Goal: Task Accomplishment & Management: Manage account settings

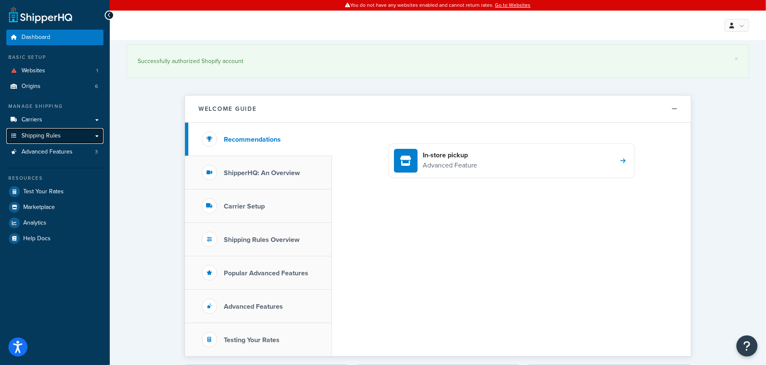
click at [46, 133] on span "Shipping Rules" at bounding box center [41, 135] width 39 height 7
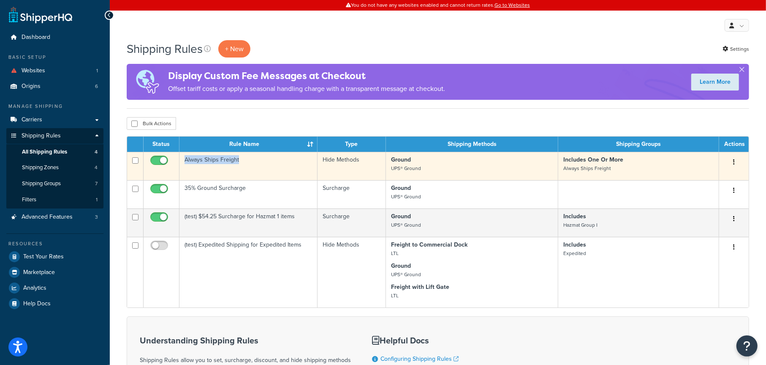
drag, startPoint x: 241, startPoint y: 162, endPoint x: 184, endPoint y: 162, distance: 57.5
click at [184, 162] on td "Always Ships Freight" at bounding box center [249, 166] width 138 height 28
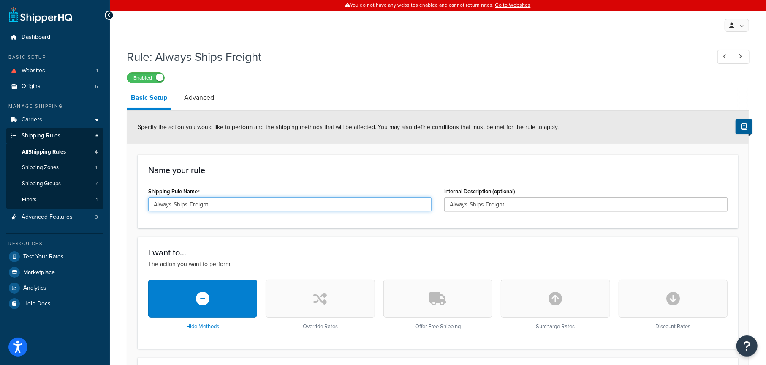
drag, startPoint x: 213, startPoint y: 202, endPoint x: 155, endPoint y: 203, distance: 57.0
click at [155, 203] on input "Always Ships Freight" at bounding box center [290, 204] width 284 height 14
click at [220, 204] on input "Always Ships Freight" at bounding box center [290, 204] width 284 height 14
drag, startPoint x: 219, startPoint y: 204, endPoint x: 149, endPoint y: 203, distance: 70.6
click at [149, 203] on input "Always Ships Freight" at bounding box center [290, 204] width 284 height 14
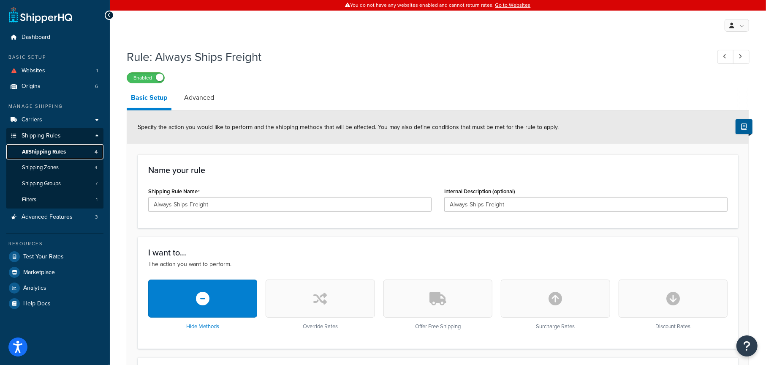
click at [55, 150] on span "All Shipping Rules" at bounding box center [44, 151] width 44 height 7
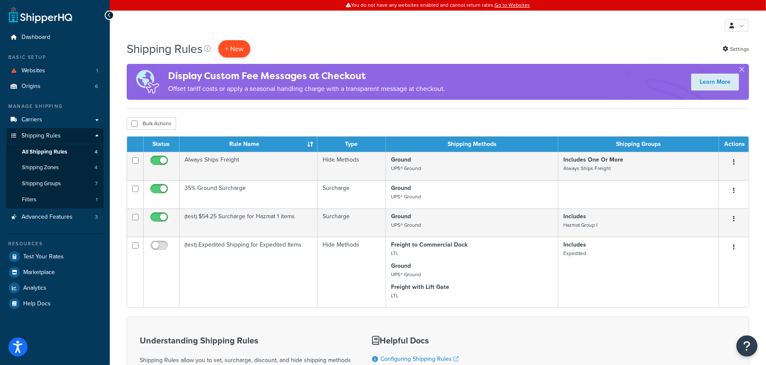
click at [240, 51] on p "+ New" at bounding box center [234, 48] width 32 height 17
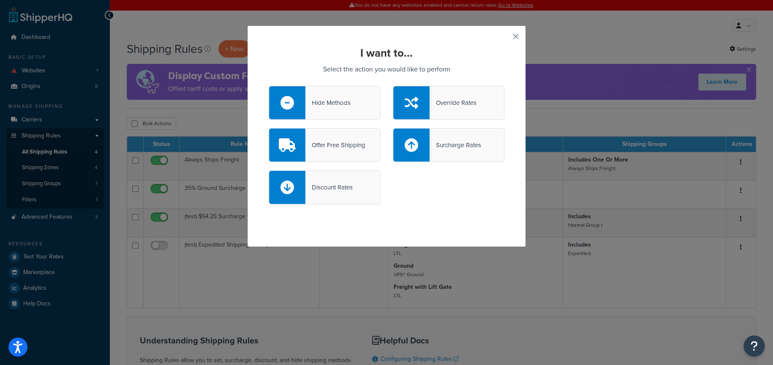
click at [505, 38] on button "button" at bounding box center [503, 39] width 2 height 2
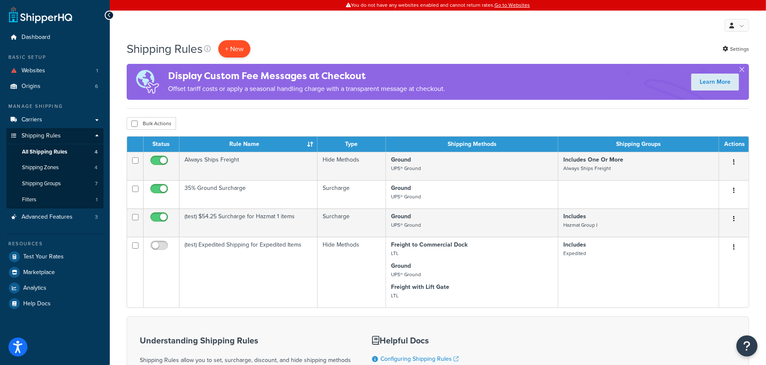
click at [232, 52] on p "+ New" at bounding box center [234, 48] width 32 height 17
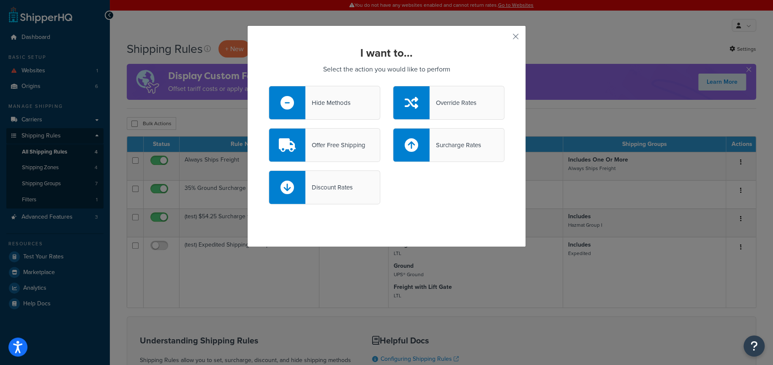
click at [338, 106] on div "Hide Methods" at bounding box center [327, 103] width 45 height 12
click at [0, 0] on input "Hide Methods" at bounding box center [0, 0] width 0 height 0
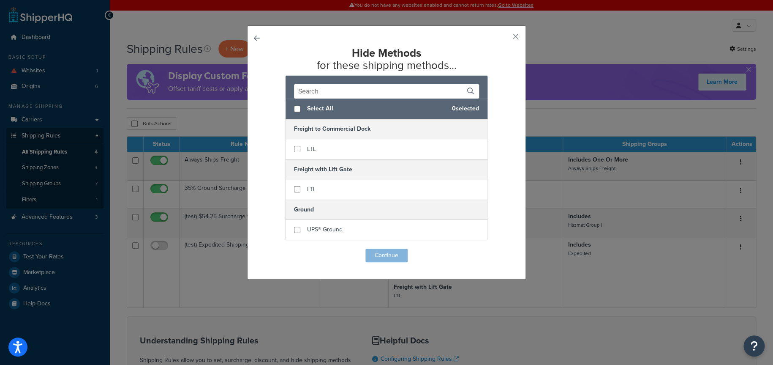
click at [325, 94] on input "text" at bounding box center [386, 91] width 185 height 14
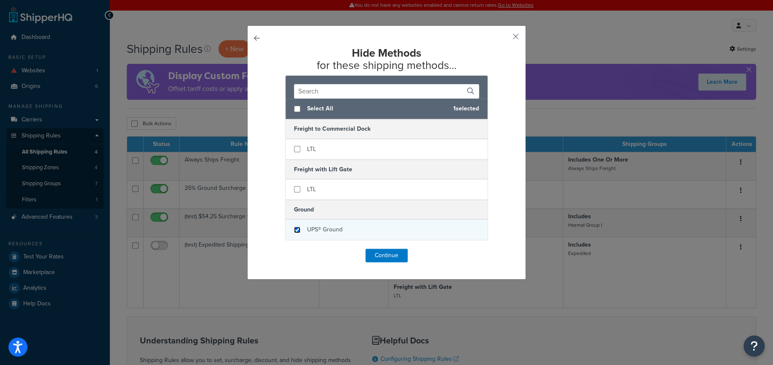
click at [294, 230] on input "checkbox" at bounding box center [297, 229] width 6 height 6
checkbox input "true"
click at [505, 38] on button "button" at bounding box center [503, 39] width 2 height 2
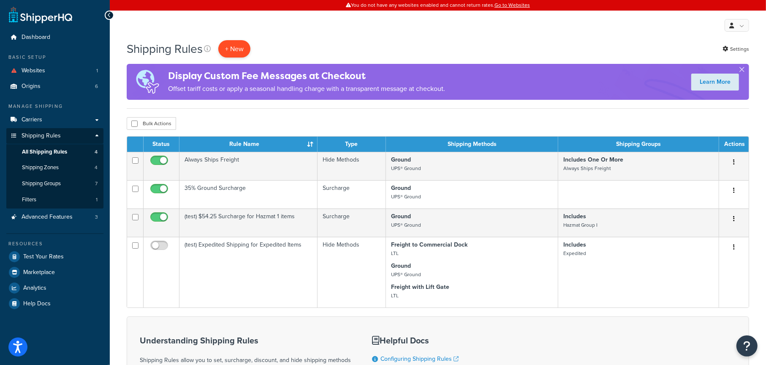
click at [242, 51] on p "+ New" at bounding box center [234, 48] width 32 height 17
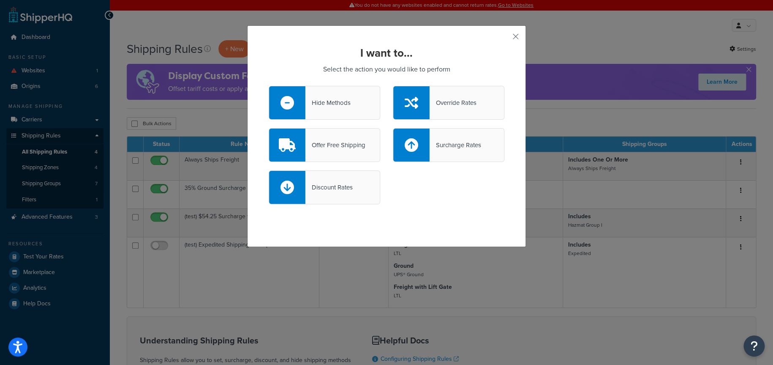
click at [341, 101] on div "Hide Methods" at bounding box center [327, 103] width 45 height 12
click at [0, 0] on input "Hide Methods" at bounding box center [0, 0] width 0 height 0
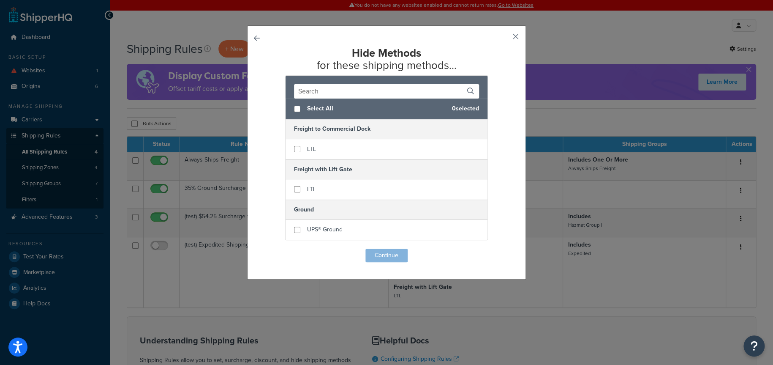
click at [505, 38] on button "button" at bounding box center [503, 39] width 2 height 2
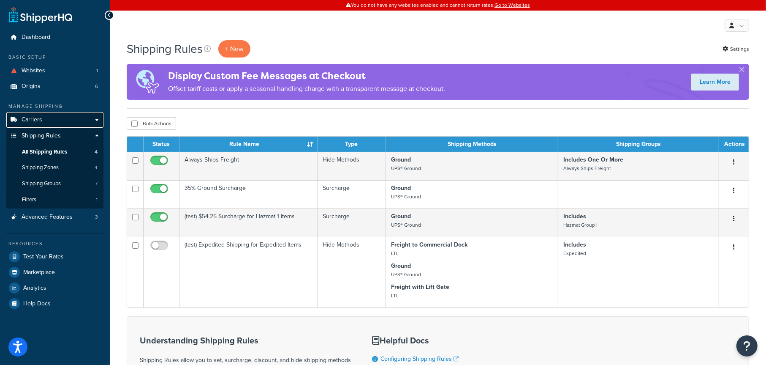
click at [42, 116] on link "Carriers" at bounding box center [54, 120] width 97 height 16
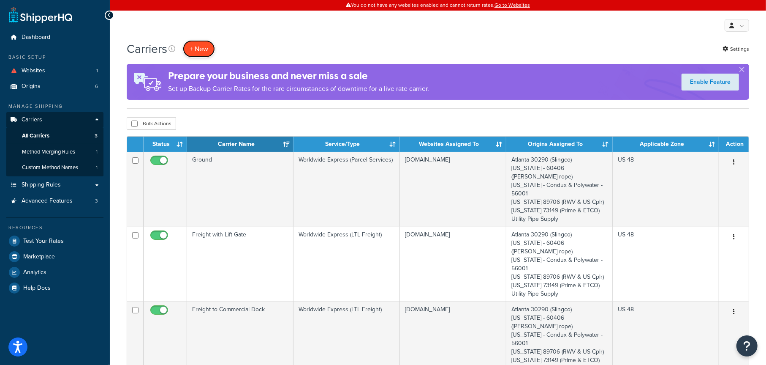
click at [205, 53] on button "+ New" at bounding box center [199, 48] width 32 height 17
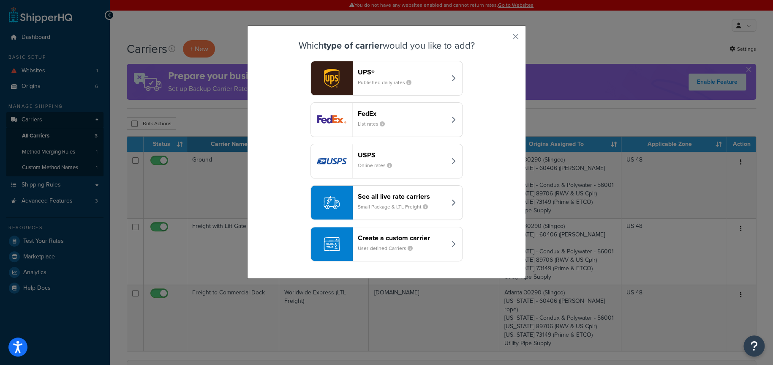
click at [389, 241] on div "Create a custom carrier User-defined Carriers" at bounding box center [402, 244] width 88 height 20
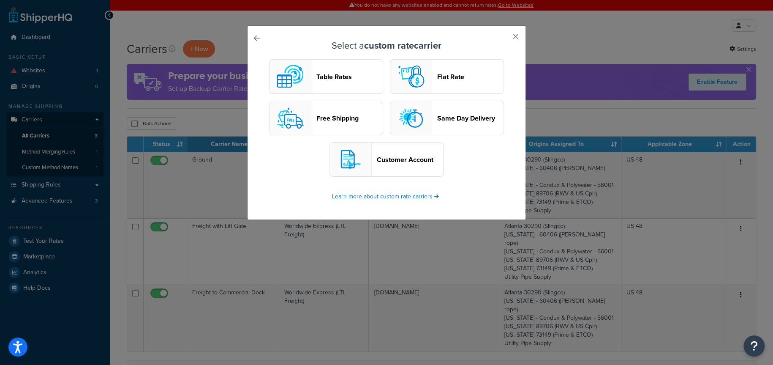
click at [505, 39] on button "button" at bounding box center [503, 39] width 2 height 2
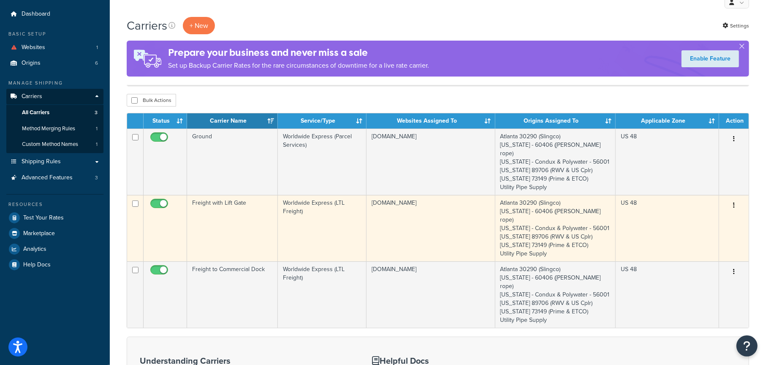
scroll to position [42, 0]
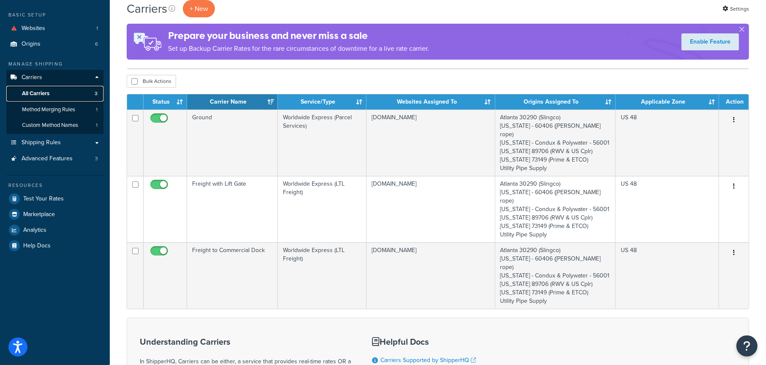
click at [45, 92] on span "All Carriers" at bounding box center [35, 93] width 27 height 7
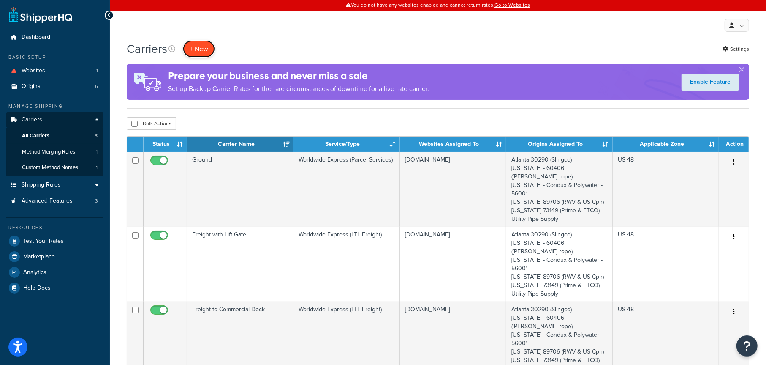
click at [206, 52] on button "+ New" at bounding box center [199, 48] width 32 height 17
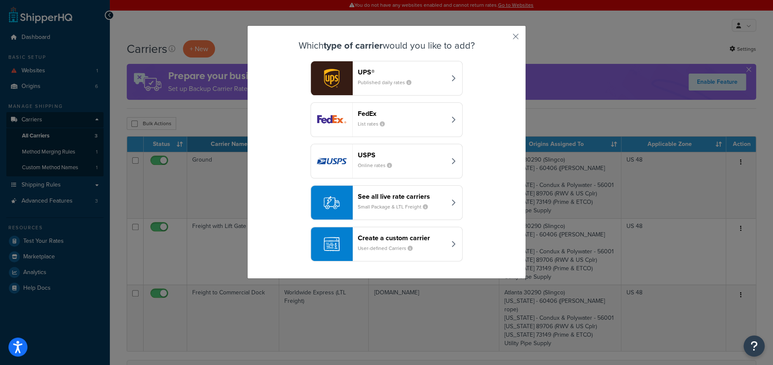
click at [390, 205] on small "Small Package & LTL Freight" at bounding box center [396, 207] width 77 height 8
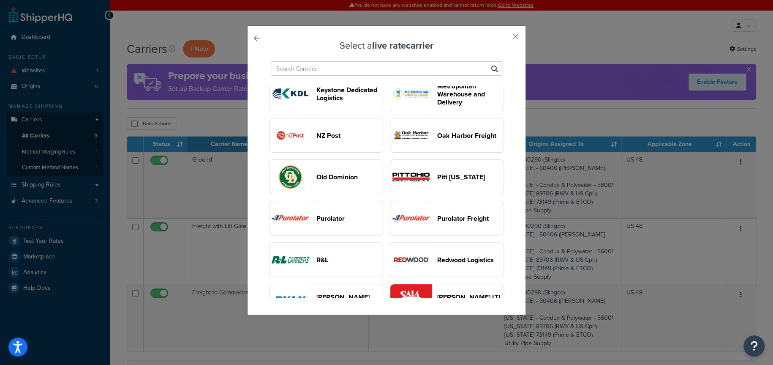
scroll to position [718, 0]
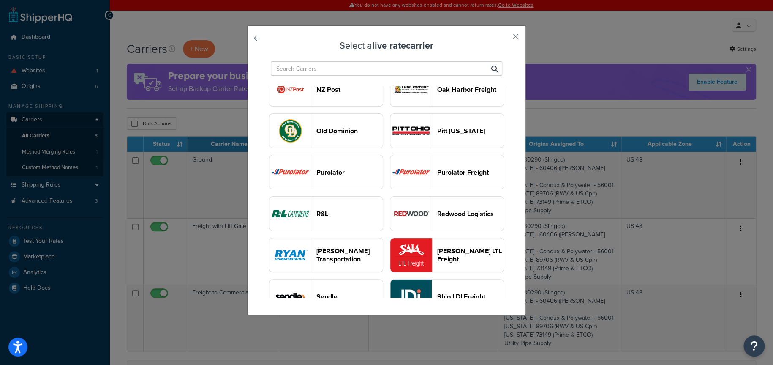
click at [317, 69] on input "text" at bounding box center [387, 68] width 232 height 14
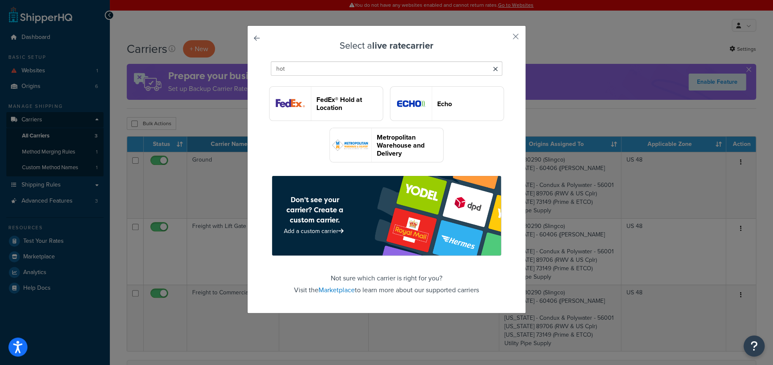
scroll to position [0, 0]
type input "h"
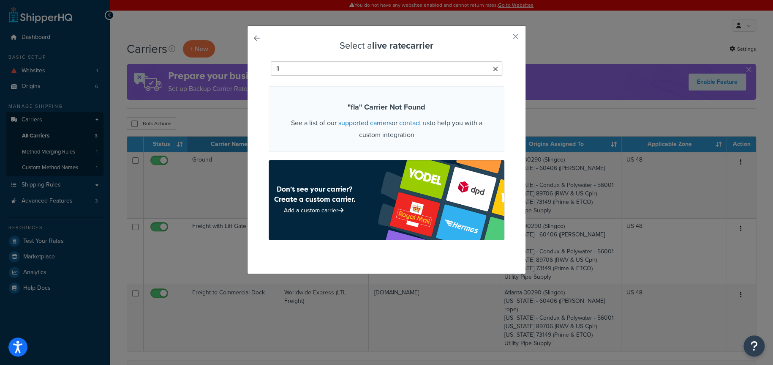
type input "f"
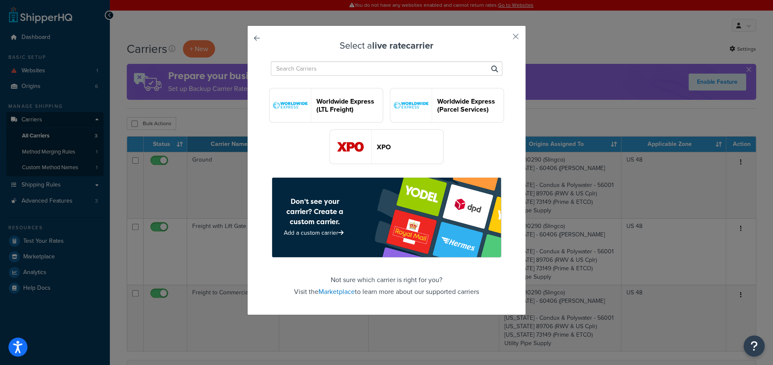
scroll to position [2409, 0]
click at [269, 41] on link at bounding box center [269, 41] width 0 height 0
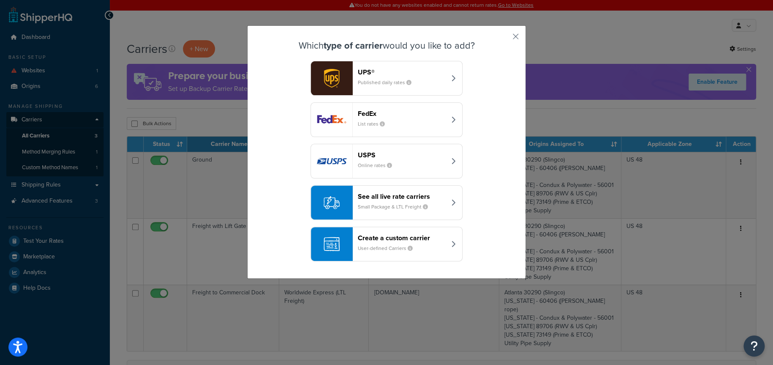
click at [379, 245] on small "User-defined Carriers" at bounding box center [389, 248] width 62 height 8
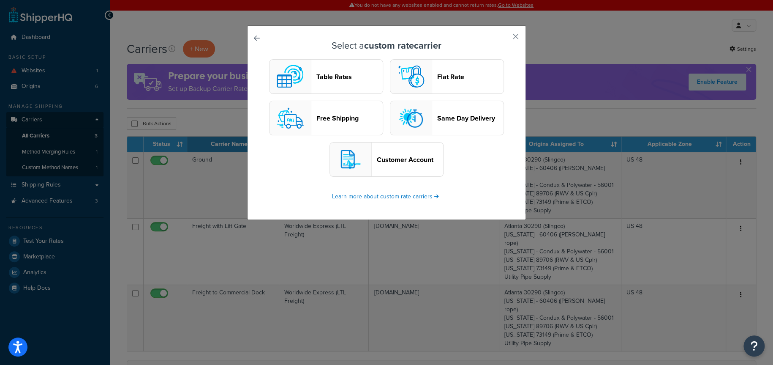
click at [449, 81] on header "Flat Rate" at bounding box center [470, 77] width 66 height 8
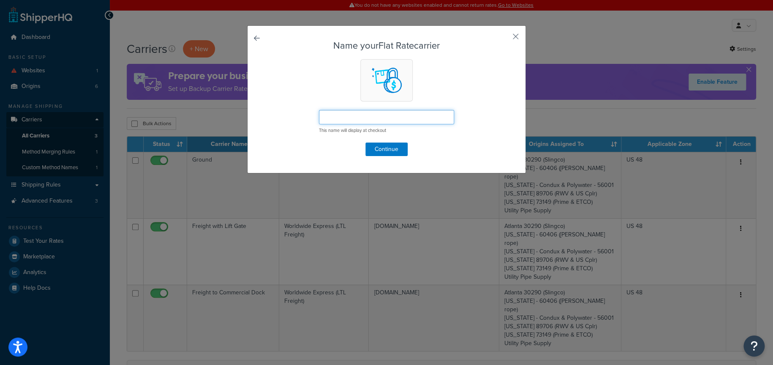
click at [339, 118] on input "text" at bounding box center [386, 117] width 135 height 14
click at [350, 119] on input "text" at bounding box center [386, 117] width 135 height 14
paste input "Flatbed / Step-deck / Hot Shot"
type input "Flatbed / Step-deck / Hot Shot"
click at [387, 152] on button "Continue" at bounding box center [387, 149] width 42 height 14
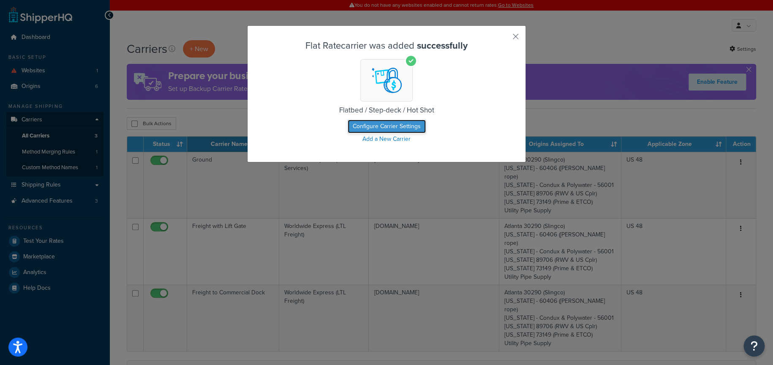
click at [387, 126] on button "Configure Carrier Settings" at bounding box center [387, 127] width 78 height 14
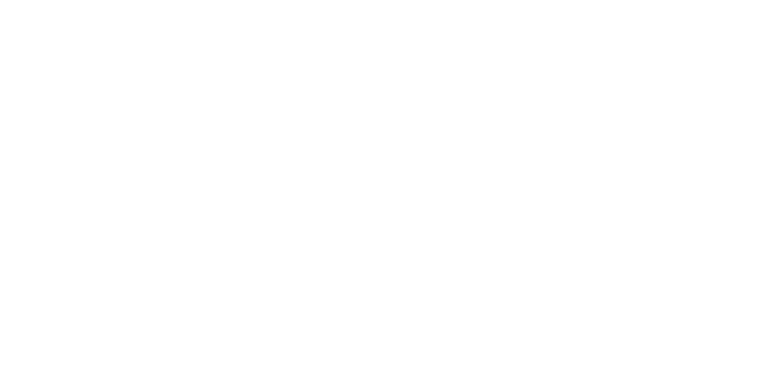
select select "flat"
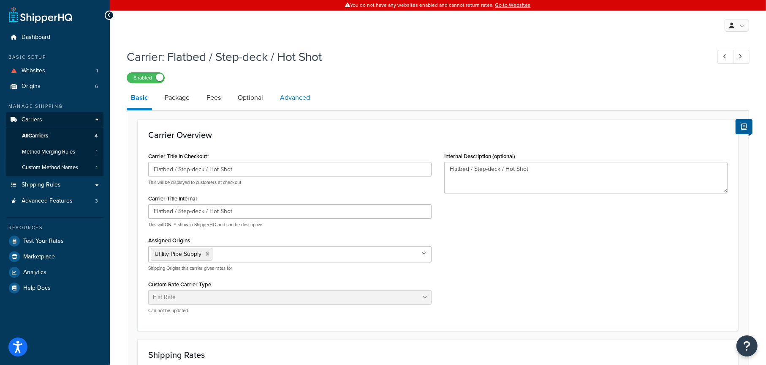
click at [298, 98] on link "Advanced" at bounding box center [295, 97] width 38 height 20
select select "false"
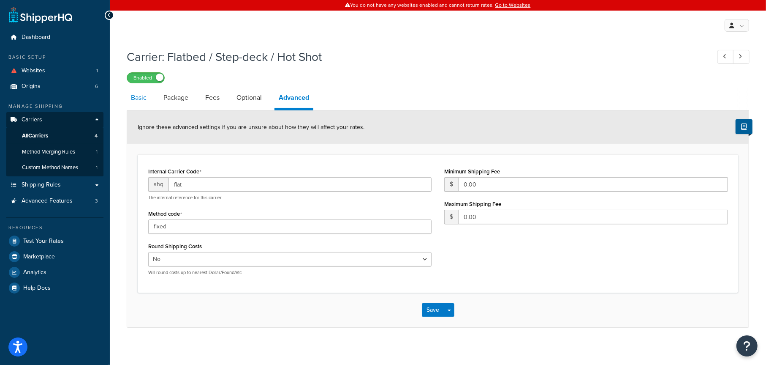
click at [145, 98] on link "Basic" at bounding box center [139, 97] width 24 height 20
select select "flat"
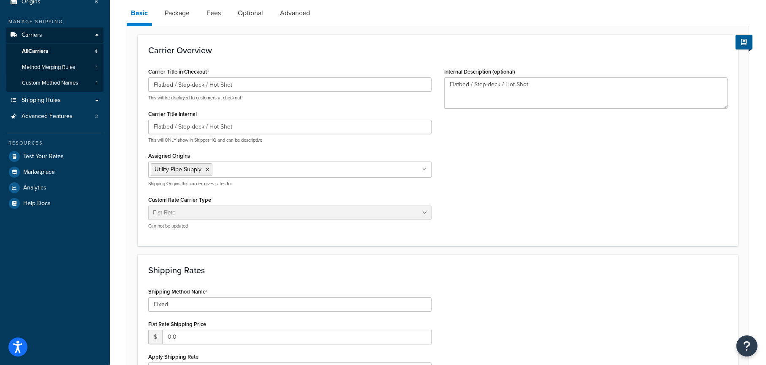
scroll to position [127, 0]
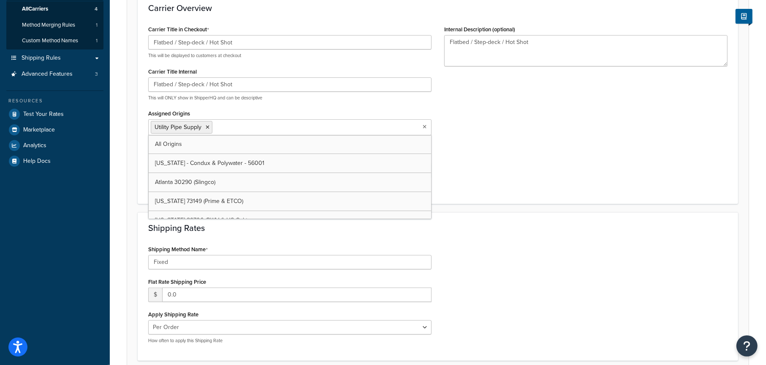
click at [256, 132] on ul "Utility Pipe Supply" at bounding box center [290, 127] width 284 height 16
click at [500, 136] on div "Carrier Title in Checkout Flatbed / Step-deck / Hot Shot This will be displayed…" at bounding box center [438, 108] width 592 height 170
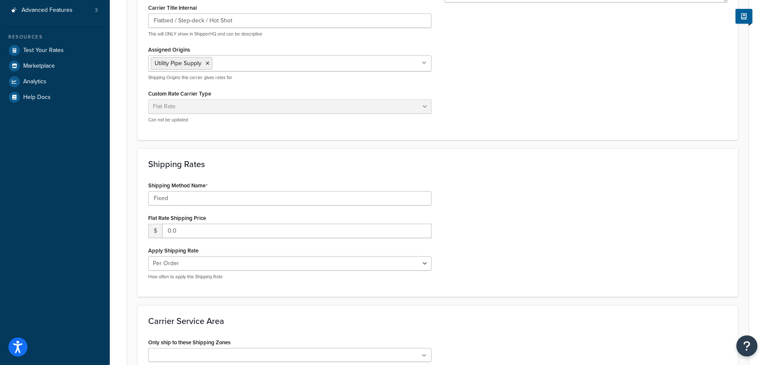
scroll to position [211, 0]
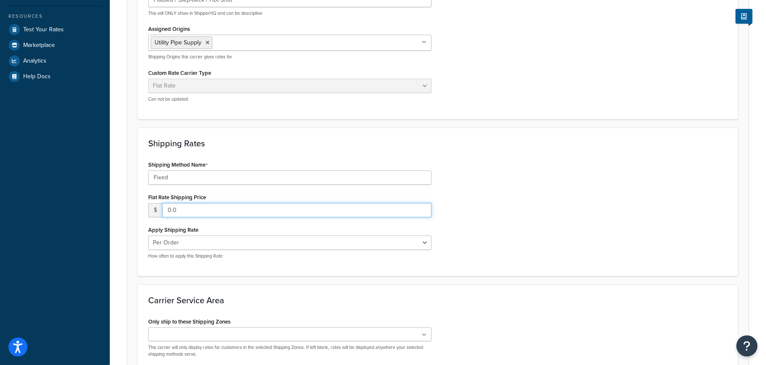
click at [188, 210] on input "0.0" at bounding box center [297, 210] width 270 height 14
drag, startPoint x: 193, startPoint y: 210, endPoint x: 154, endPoint y: 209, distance: 39.3
click at [154, 209] on div "$ 0.0" at bounding box center [290, 210] width 284 height 14
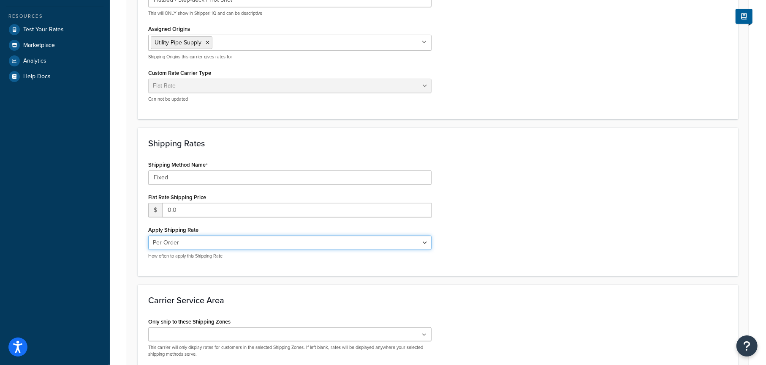
click at [200, 237] on select "Per Order Per Item Per Package" at bounding box center [290, 242] width 284 height 14
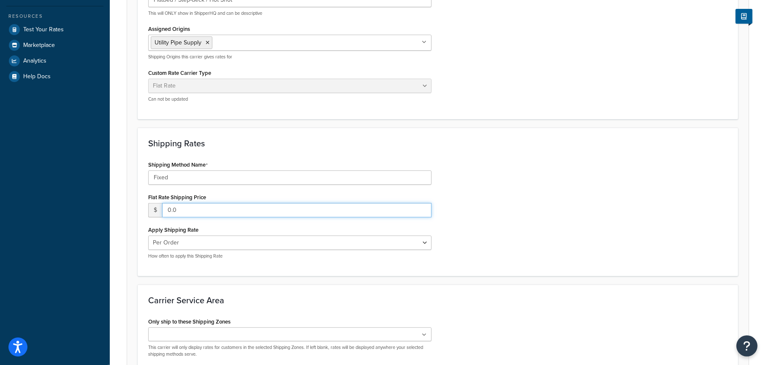
click at [188, 211] on input "0.0" at bounding box center [297, 210] width 270 height 14
drag, startPoint x: 188, startPoint y: 211, endPoint x: 161, endPoint y: 211, distance: 27.5
click at [161, 211] on div "$ 0.0" at bounding box center [290, 210] width 284 height 14
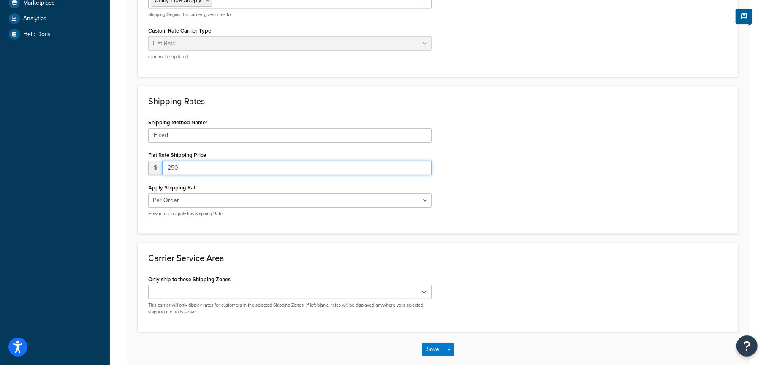
scroll to position [296, 0]
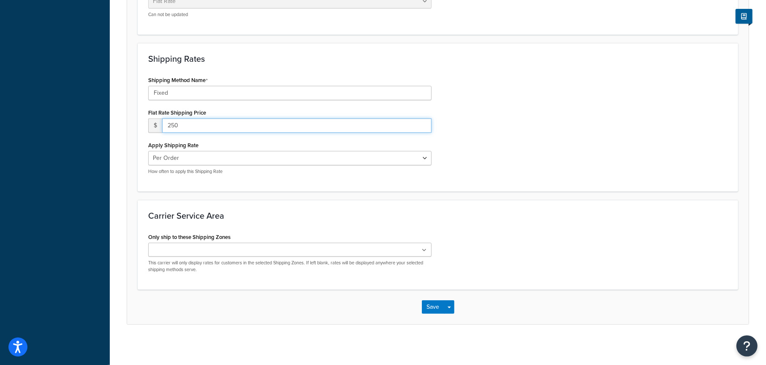
type input "250"
click at [182, 251] on input "Only ship to these Shipping Zones" at bounding box center [188, 249] width 75 height 9
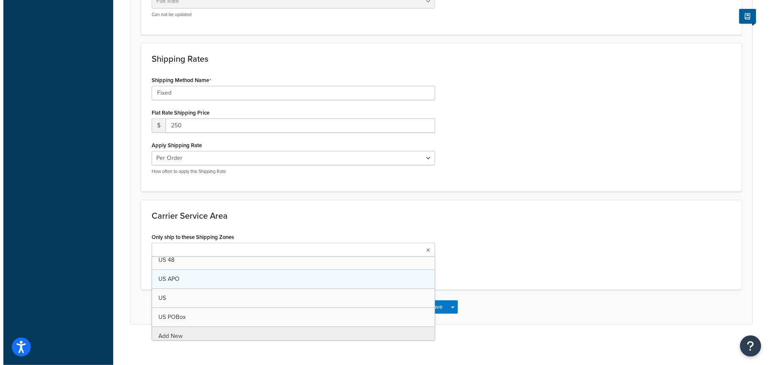
scroll to position [11, 0]
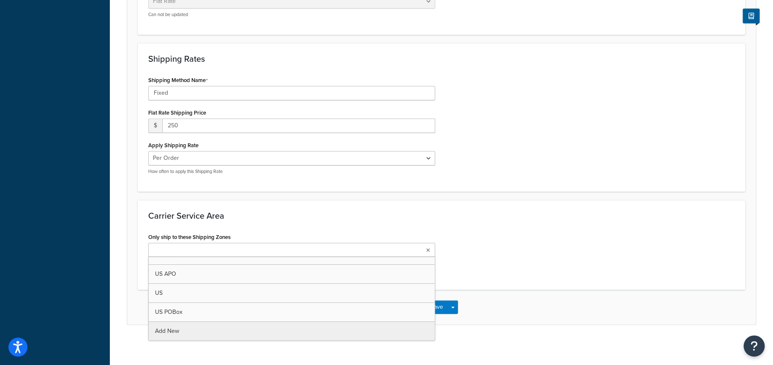
click at [175, 331] on div "Carrier: Flatbed / Step-deck / Hot Shot Enabled Basic Package Fees Optional Adv…" at bounding box center [441, 47] width 663 height 597
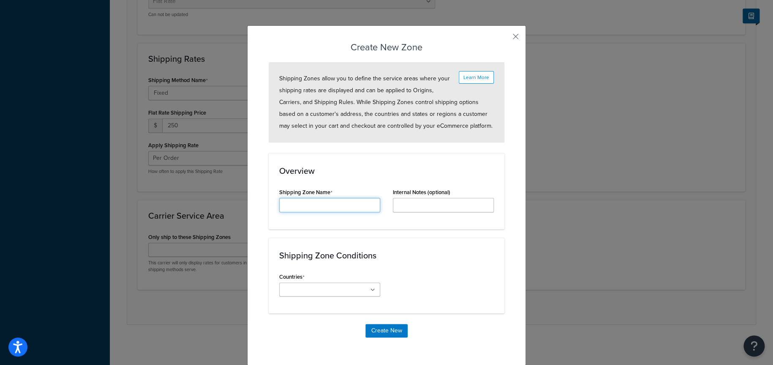
click at [326, 210] on input "Carrier Title Internal" at bounding box center [329, 205] width 101 height 14
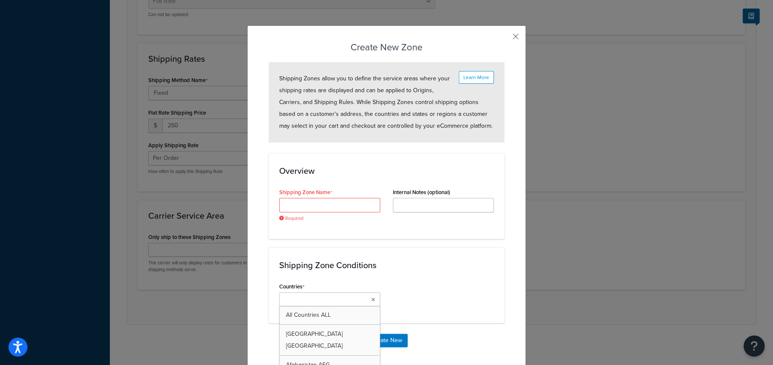
click at [322, 288] on div "Countries All Countries ALL United States USA Afghanistan AFG Albania ALB Alger…" at bounding box center [329, 293] width 101 height 26
click at [313, 204] on input "Carrier Title Internal" at bounding box center [329, 205] width 101 height 14
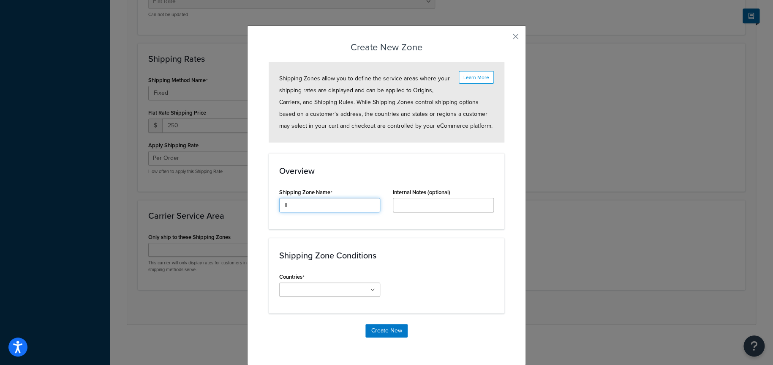
type input "IL"
click at [410, 204] on input "Internal Description (optional)" at bounding box center [443, 205] width 101 height 14
click at [299, 287] on input "Countries" at bounding box center [319, 289] width 75 height 9
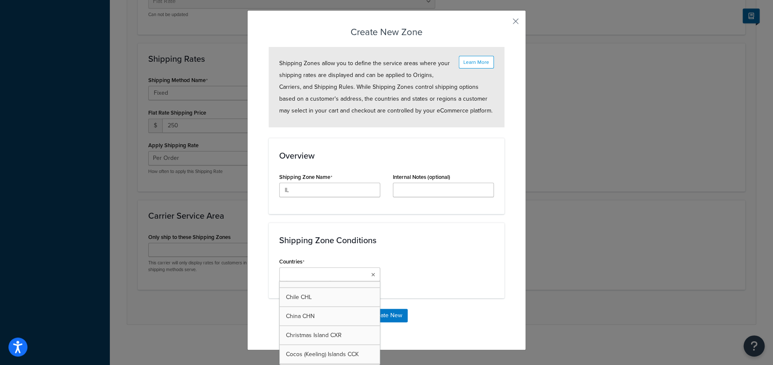
scroll to position [0, 0]
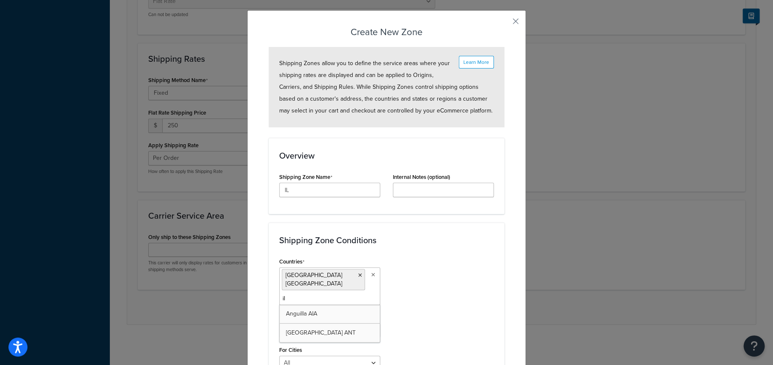
type input "i"
click at [420, 286] on div "Countries United States USA All Countries ALL Afghanistan AFG Albania ALB Alger…" at bounding box center [386, 331] width 227 height 153
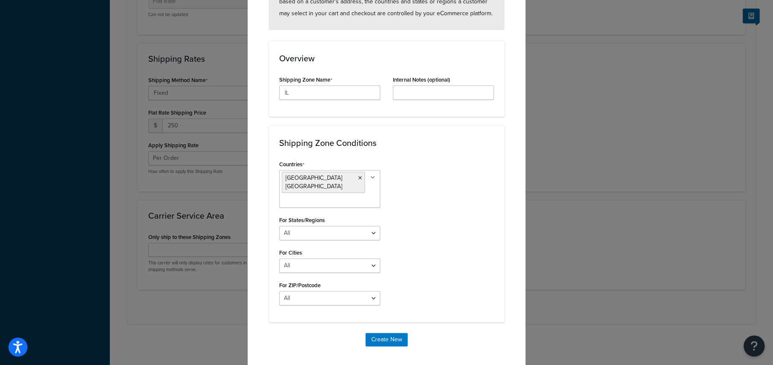
scroll to position [113, 0]
click at [311, 225] on select "All Including Excluding" at bounding box center [329, 232] width 101 height 14
select select "including"
click at [279, 225] on select "All Including Excluding" at bounding box center [329, 232] width 101 height 14
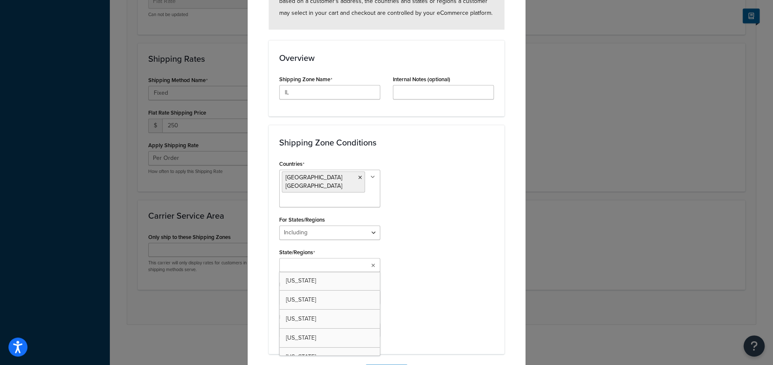
click at [315, 261] on input "State/Regions" at bounding box center [319, 265] width 75 height 9
click at [426, 273] on div "Countries United States USA All Countries ALL Afghanistan AFG Albania ALB Alger…" at bounding box center [386, 258] width 227 height 201
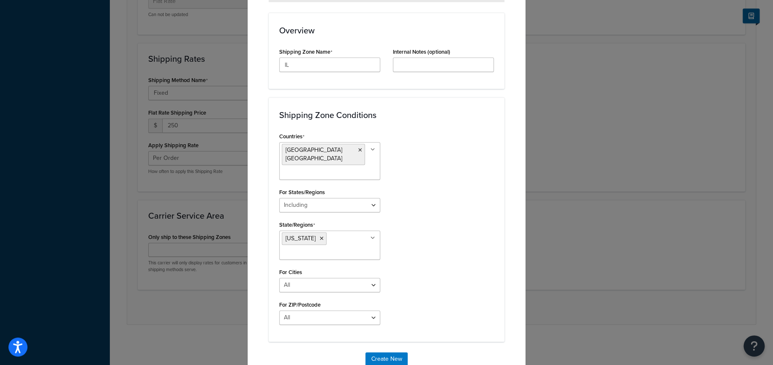
scroll to position [161, 0]
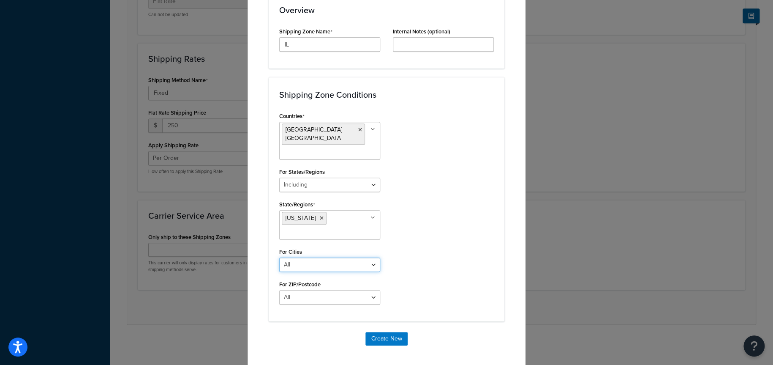
click at [325, 259] on select "All Including Excluding" at bounding box center [329, 264] width 101 height 14
click at [460, 264] on div "Countries United States USA All Countries ALL Afghanistan AFG Albania ALB Alger…" at bounding box center [386, 210] width 227 height 201
click at [389, 332] on button "Create New" at bounding box center [387, 339] width 42 height 14
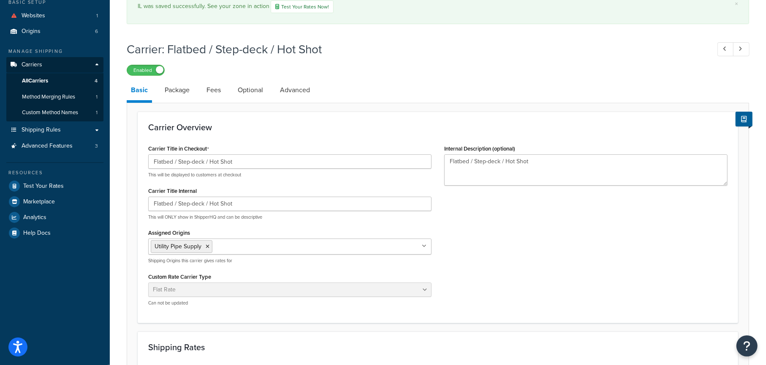
scroll to position [42, 0]
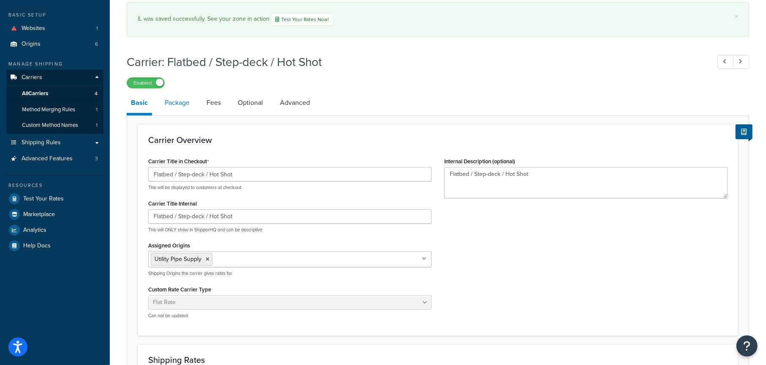
click at [181, 105] on link "Package" at bounding box center [177, 103] width 33 height 20
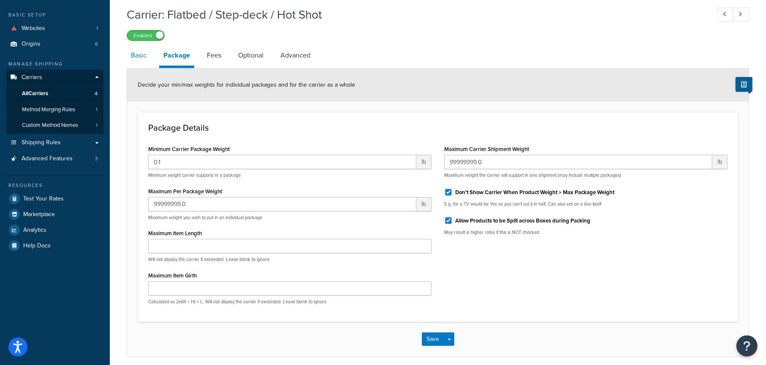
click at [143, 56] on link "Basic" at bounding box center [139, 55] width 24 height 20
select select "flat"
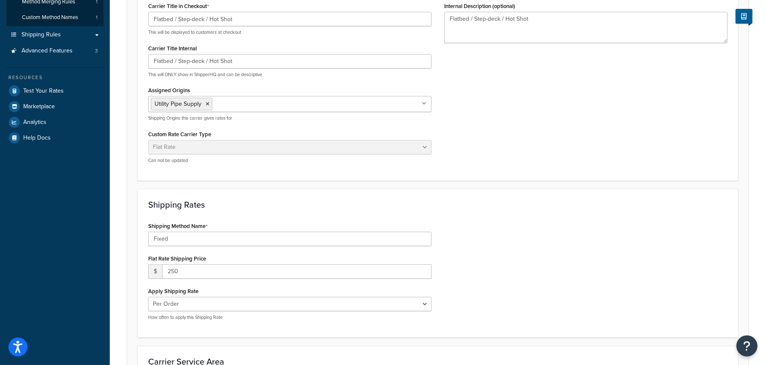
scroll to position [169, 0]
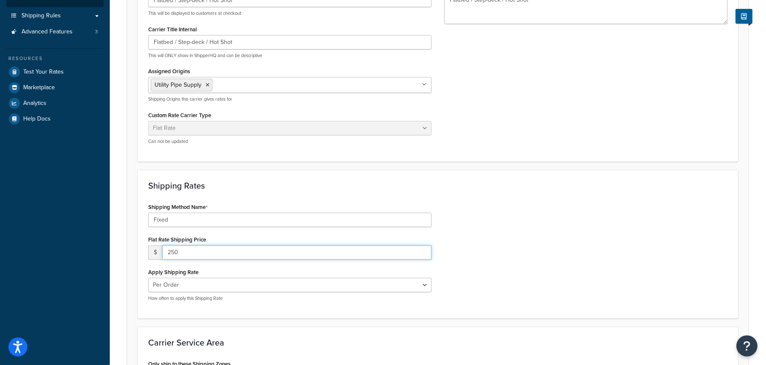
click at [196, 250] on input "250" at bounding box center [297, 252] width 270 height 14
drag, startPoint x: 189, startPoint y: 251, endPoint x: 164, endPoint y: 253, distance: 25.0
click at [164, 253] on input "250" at bounding box center [297, 252] width 270 height 14
type input "475"
click at [258, 283] on select "Per Order Per Item Per Package" at bounding box center [290, 285] width 284 height 14
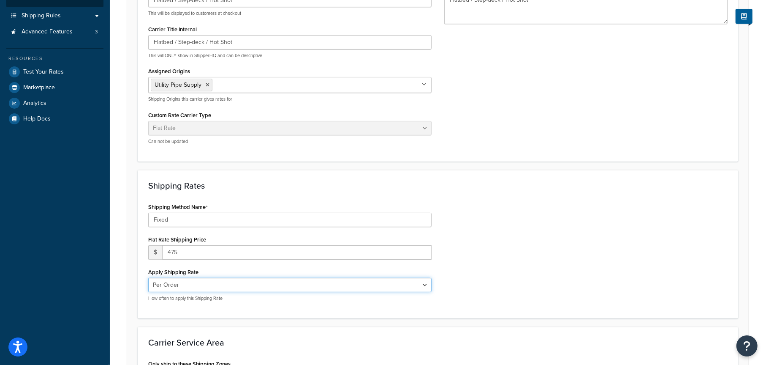
select select "item"
click at [148, 278] on select "Per Order Per Item Per Package" at bounding box center [290, 285] width 284 height 14
click at [493, 280] on div "Shipping Method Name Fixed Flat Rate Shipping Price $ 475 Apply Shipping Rate P…" at bounding box center [438, 254] width 592 height 107
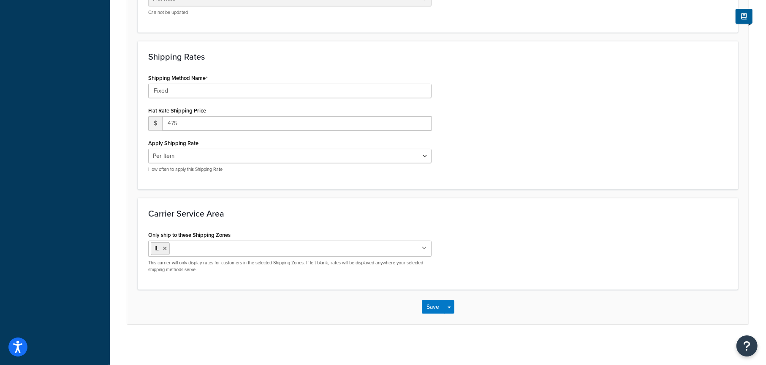
scroll to position [299, 0]
click at [436, 307] on button "Save" at bounding box center [433, 306] width 23 height 14
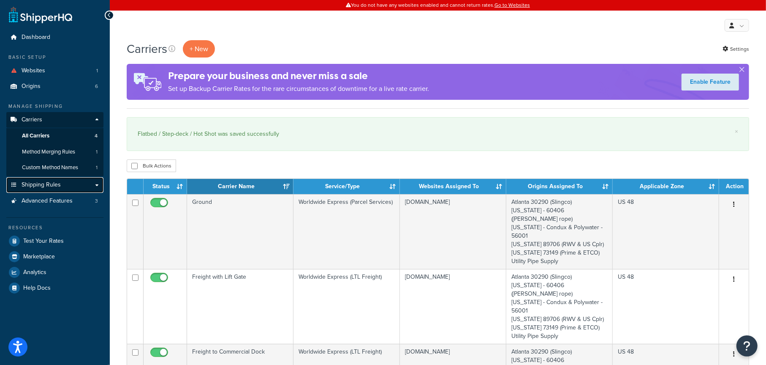
click at [51, 185] on span "Shipping Rules" at bounding box center [41, 184] width 39 height 7
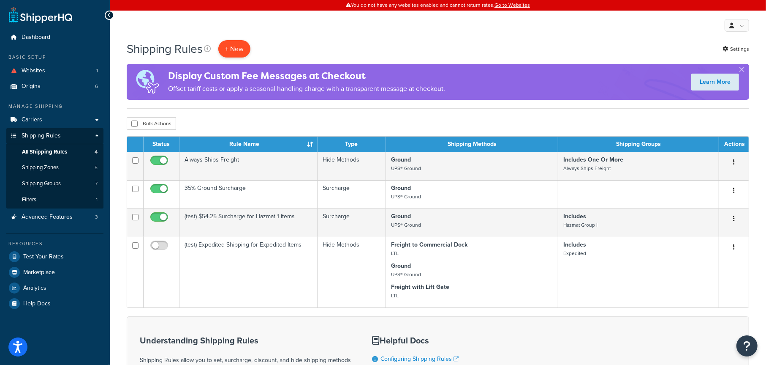
click at [240, 52] on p "+ New" at bounding box center [234, 48] width 32 height 17
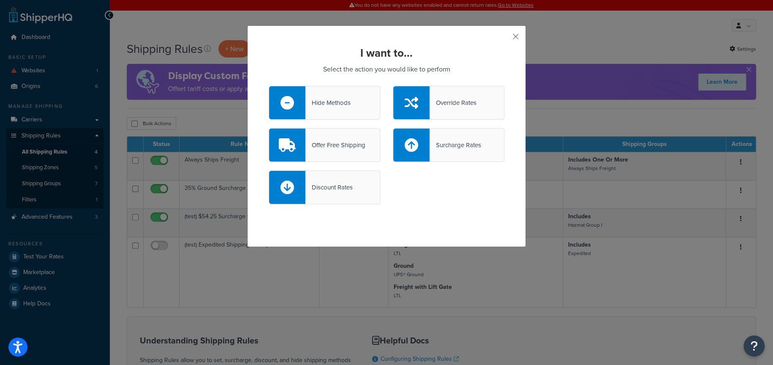
click at [339, 102] on div "Hide Methods" at bounding box center [327, 103] width 45 height 12
click at [0, 0] on input "Hide Methods" at bounding box center [0, 0] width 0 height 0
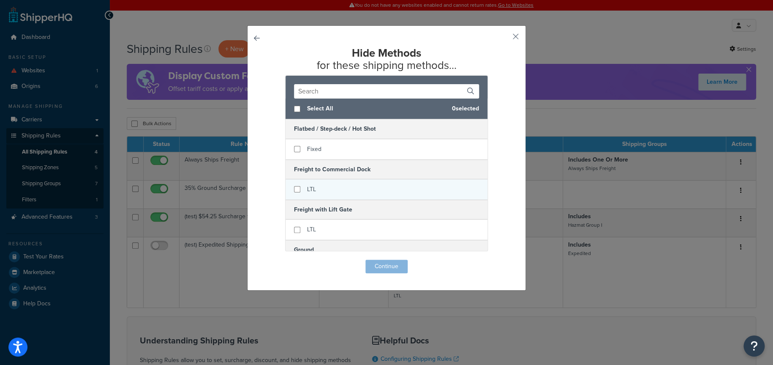
scroll to position [29, 0]
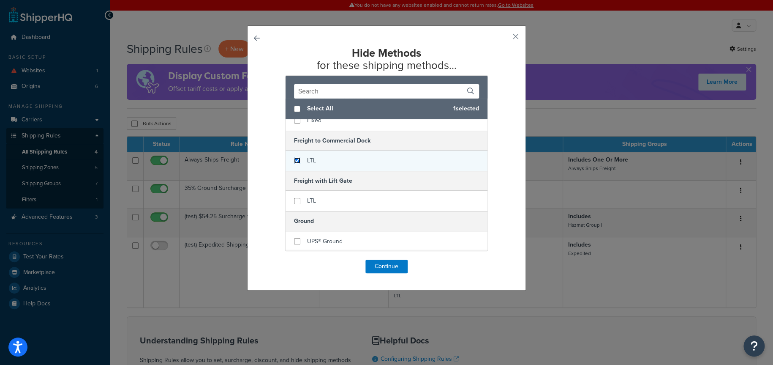
click at [294, 161] on input "checkbox" at bounding box center [297, 160] width 6 height 6
checkbox input "true"
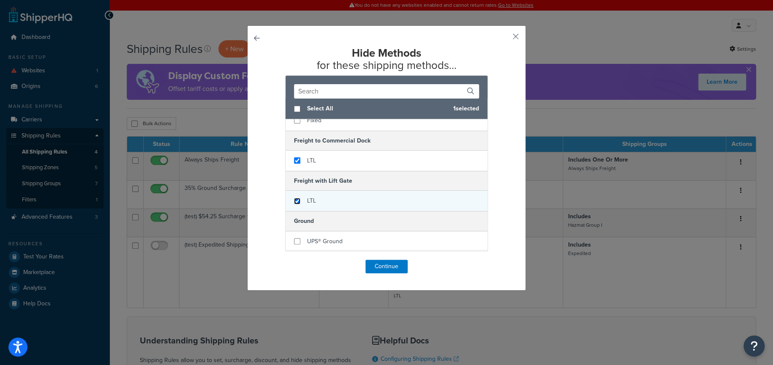
click at [296, 199] on input "checkbox" at bounding box center [297, 201] width 6 height 6
checkbox input "true"
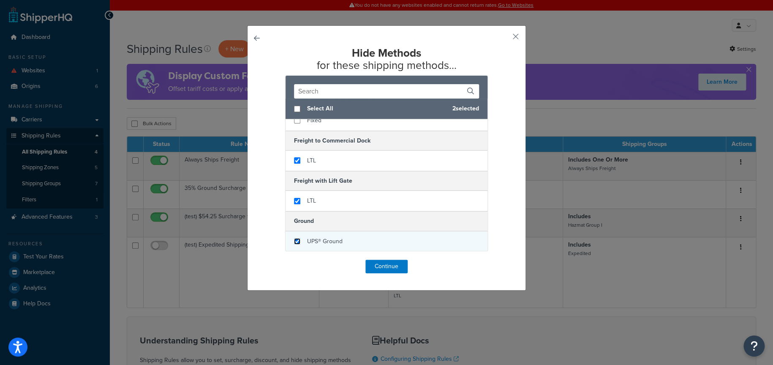
click at [294, 240] on input "checkbox" at bounding box center [297, 241] width 6 height 6
checkbox input "true"
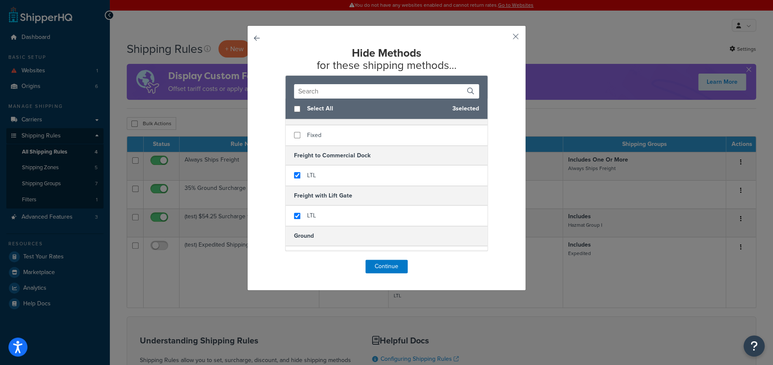
scroll to position [0, 0]
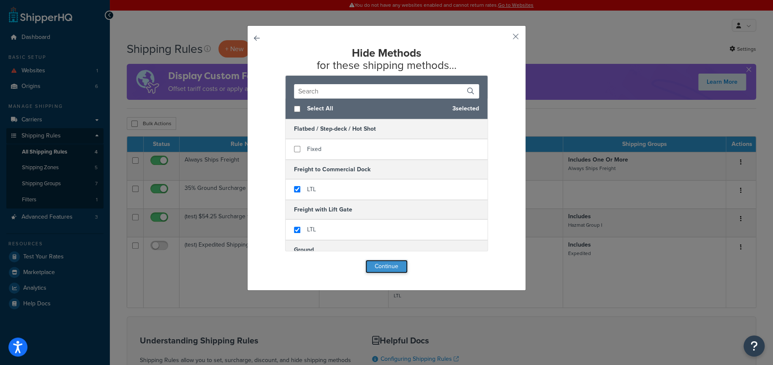
click at [386, 267] on button "Continue" at bounding box center [387, 266] width 42 height 14
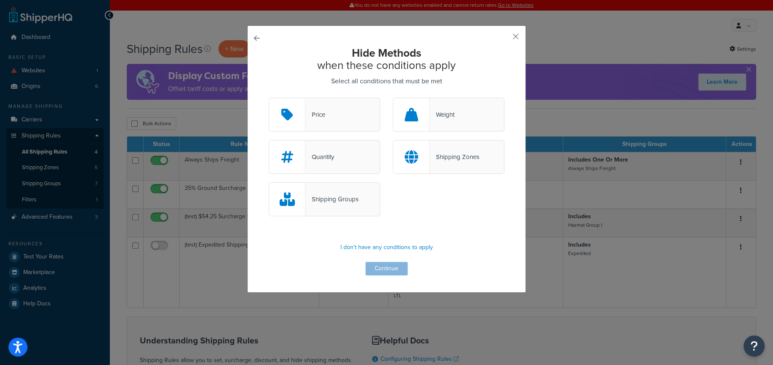
click at [330, 200] on div "Shipping Groups" at bounding box center [331, 199] width 53 height 12
click at [0, 0] on input "Shipping Groups" at bounding box center [0, 0] width 0 height 0
click at [383, 265] on button "Continue" at bounding box center [387, 269] width 42 height 14
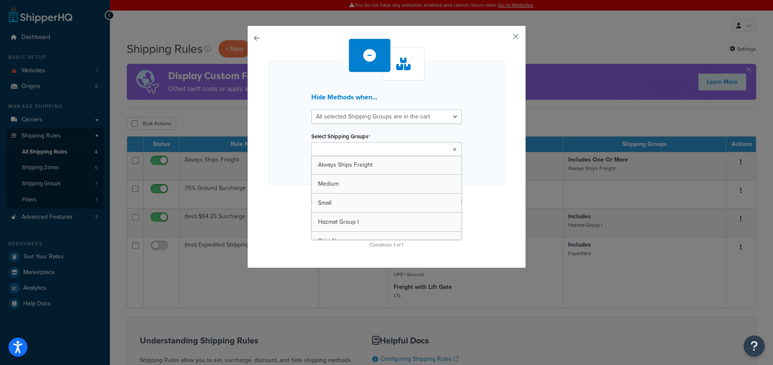
click at [382, 147] on ul at bounding box center [386, 149] width 150 height 14
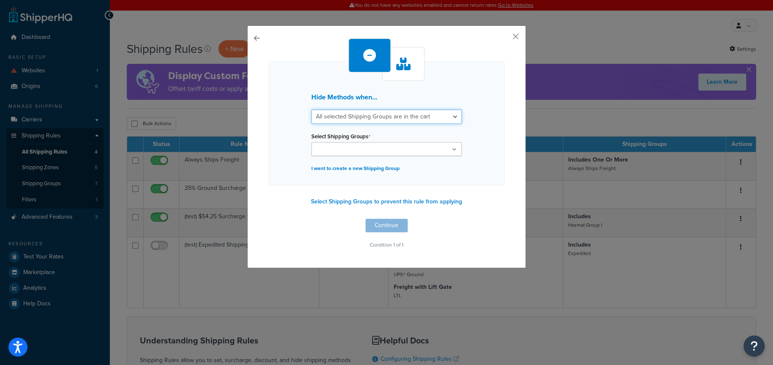
click at [378, 118] on select "All selected Shipping Groups are in the cart Any selected Shipping Groups are i…" at bounding box center [386, 116] width 150 height 14
click at [477, 115] on div "Hide Methods when... All selected Shipping Groups are in the cart Any selected …" at bounding box center [387, 123] width 236 height 124
click at [355, 150] on input "Select Shipping Groups" at bounding box center [351, 149] width 75 height 9
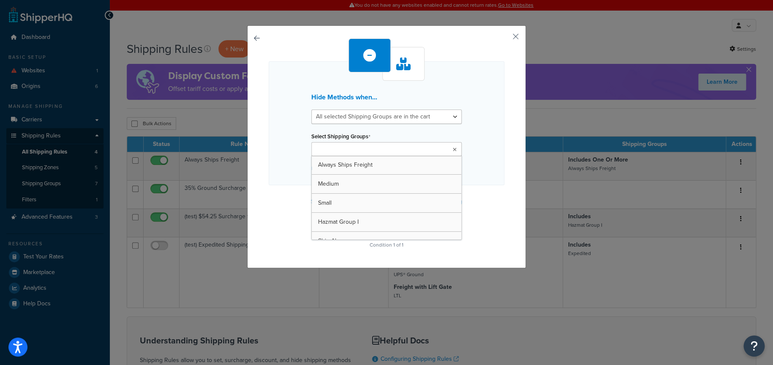
click at [415, 135] on div "Select Shipping Groups Always Ships Freight Medium Small Hazmat Group I Ship Al…" at bounding box center [386, 143] width 150 height 26
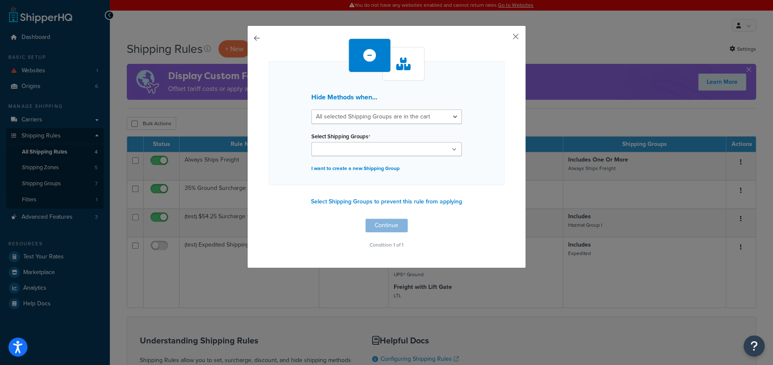
click at [505, 38] on button "button" at bounding box center [503, 39] width 2 height 2
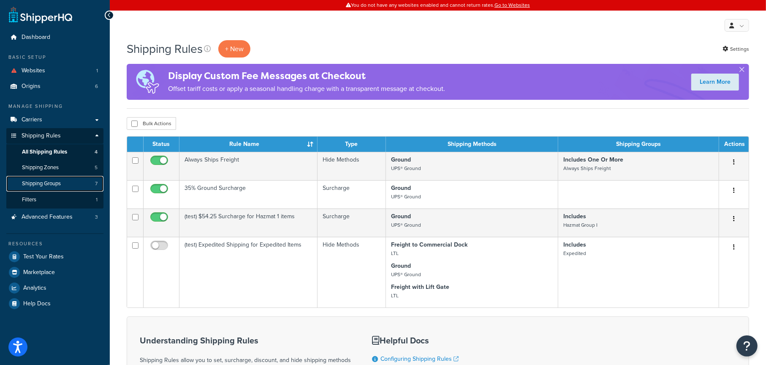
click at [55, 183] on span "Shipping Groups" at bounding box center [41, 183] width 39 height 7
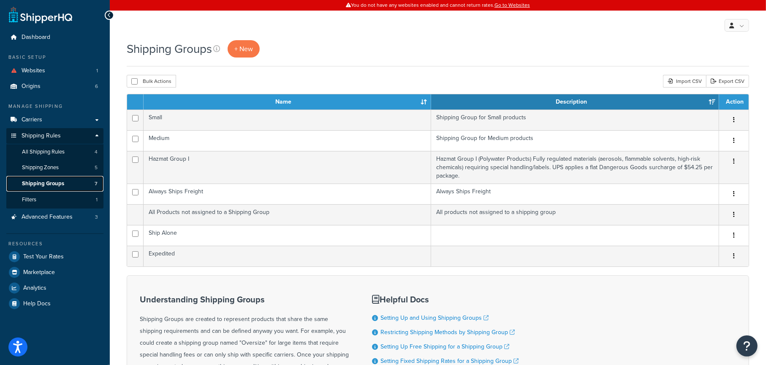
click at [53, 186] on span "Shipping Groups" at bounding box center [43, 183] width 42 height 7
click at [54, 185] on span "Shipping Groups" at bounding box center [43, 183] width 42 height 7
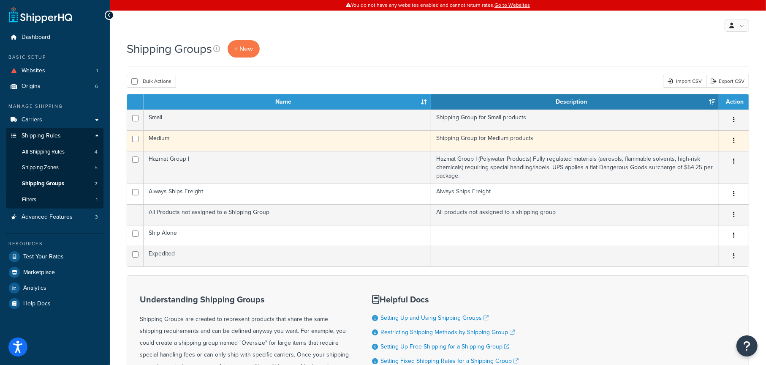
click at [213, 139] on td "Medium" at bounding box center [288, 140] width 288 height 21
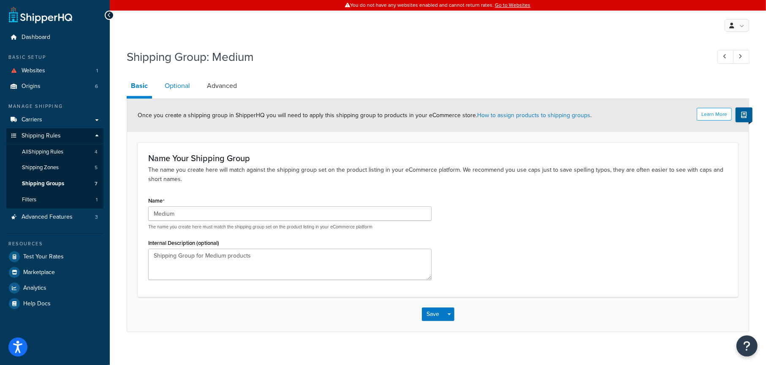
click at [176, 87] on link "Optional" at bounding box center [178, 86] width 34 height 20
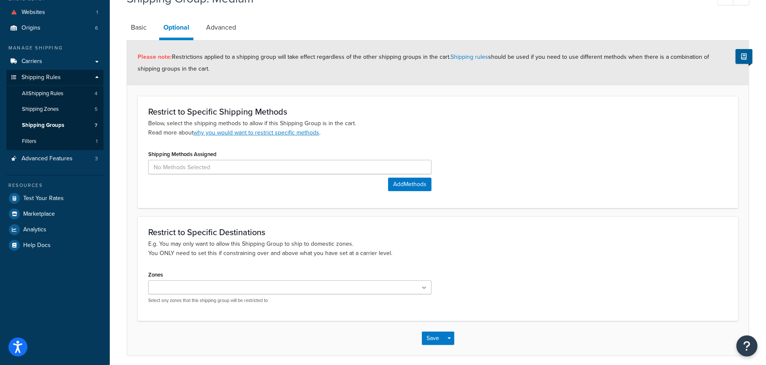
scroll to position [7, 0]
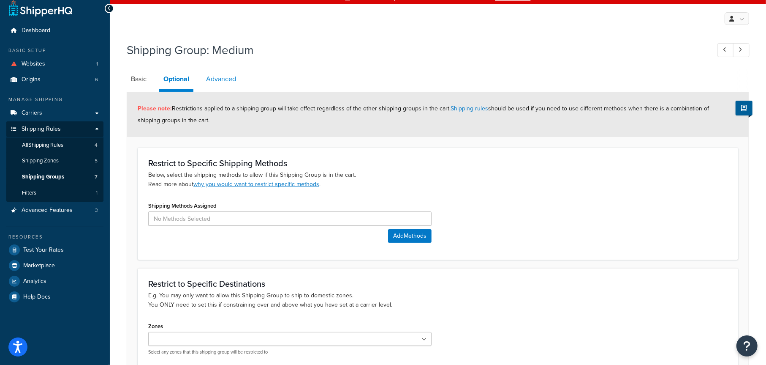
click at [226, 85] on link "Advanced" at bounding box center [221, 79] width 38 height 20
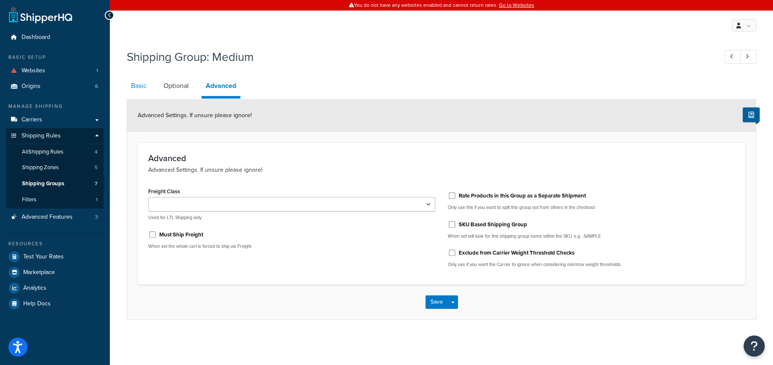
click at [140, 84] on link "Basic" at bounding box center [139, 86] width 24 height 20
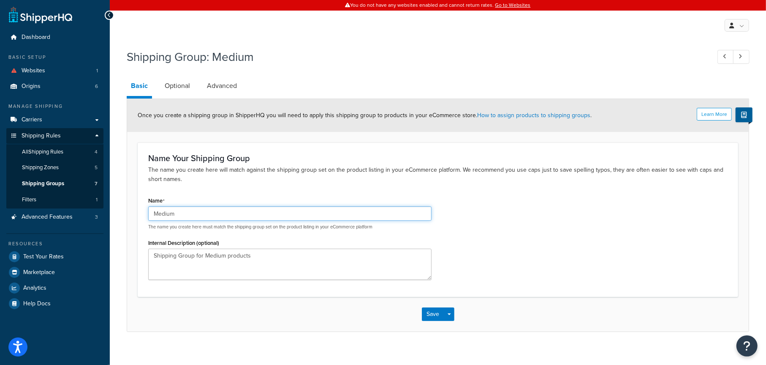
drag, startPoint x: 180, startPoint y: 212, endPoint x: 146, endPoint y: 213, distance: 34.2
click at [146, 213] on div "Name Medium The name you create here must match the shipping group set on the p…" at bounding box center [290, 239] width 296 height 91
paste input "Flatbed / Step-deck / Hot Shot"
drag, startPoint x: 241, startPoint y: 212, endPoint x: 143, endPoint y: 211, distance: 98.0
click at [143, 211] on div "Name Flatbed / Step-deck / Hot Shot The name you create here must match the shi…" at bounding box center [290, 239] width 296 height 91
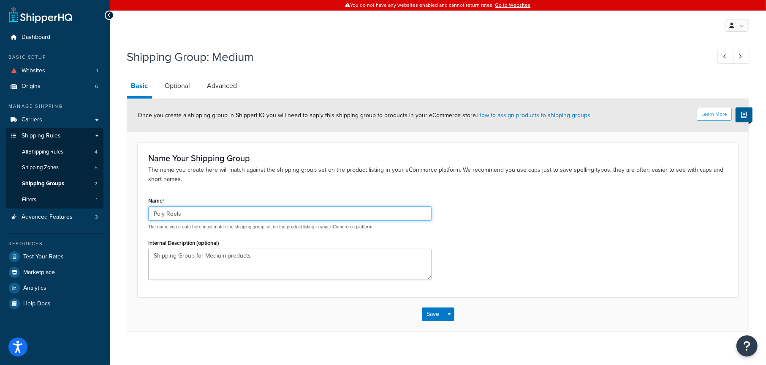
type input "Poly Reels"
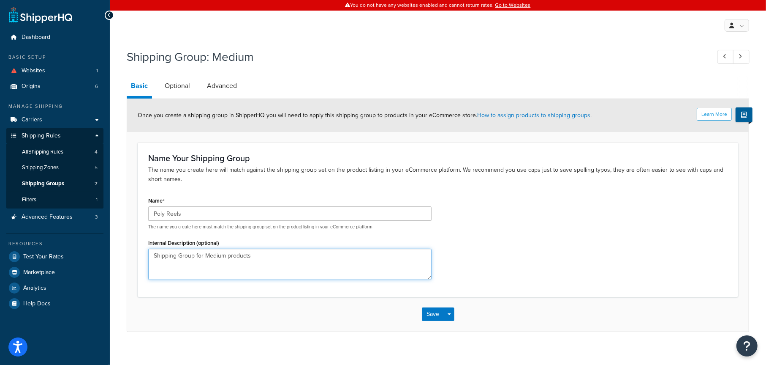
drag, startPoint x: 267, startPoint y: 257, endPoint x: 129, endPoint y: 258, distance: 138.2
click at [129, 258] on form "Learn More Once you create a shipping group in ShipperHQ you will need to apply…" at bounding box center [438, 215] width 622 height 232
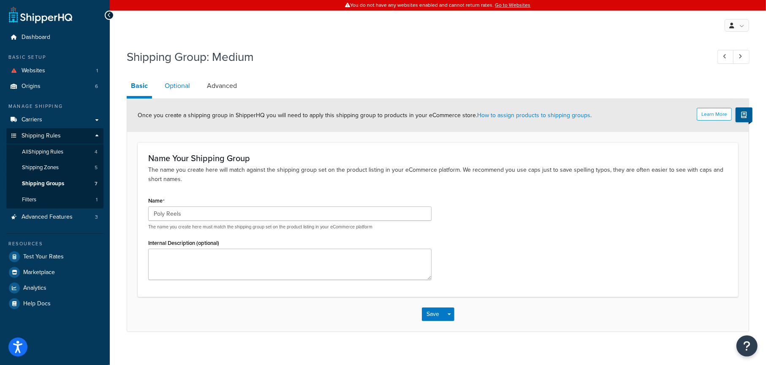
click at [183, 87] on link "Optional" at bounding box center [178, 86] width 34 height 20
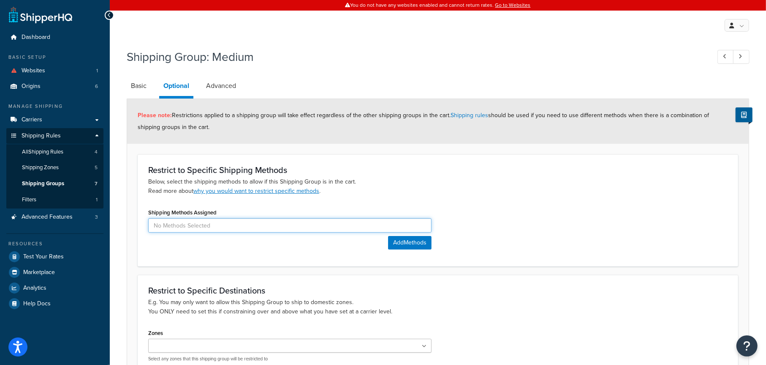
click at [211, 228] on input at bounding box center [290, 225] width 284 height 14
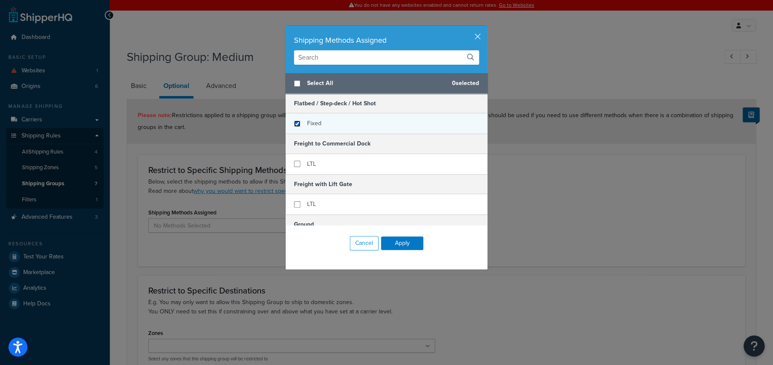
click at [294, 125] on input "checkbox" at bounding box center [297, 123] width 6 height 6
checkbox input "true"
click at [400, 244] on button "Apply" at bounding box center [402, 243] width 42 height 14
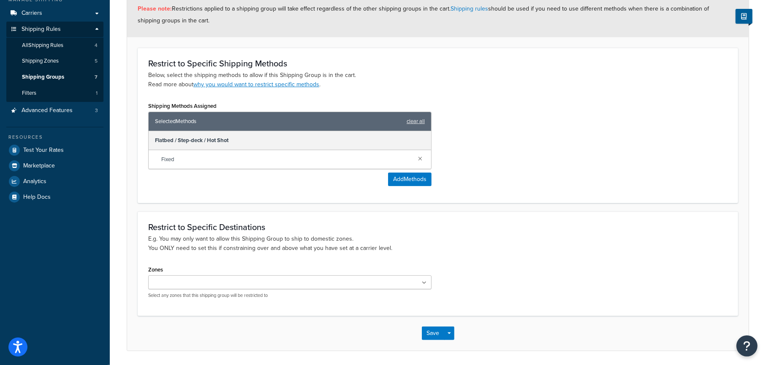
scroll to position [127, 0]
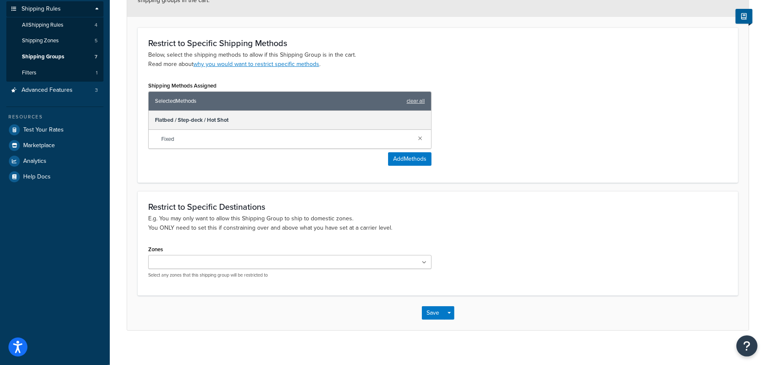
click at [207, 263] on input "Zones" at bounding box center [188, 262] width 75 height 9
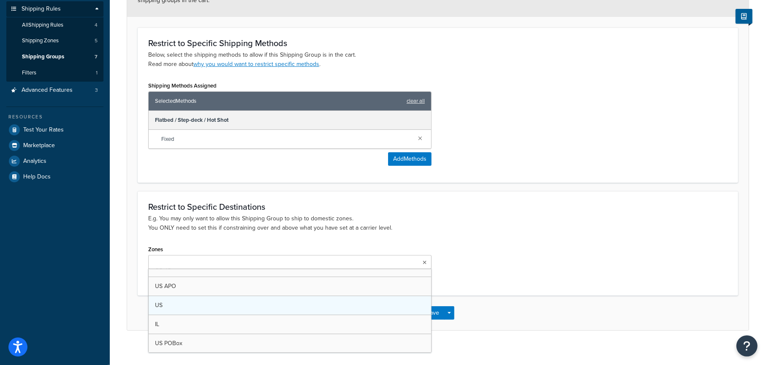
scroll to position [0, 0]
click at [479, 264] on div "Zones IL US 48 US APO US US POBox Select any zones that this shipping group wil…" at bounding box center [438, 265] width 592 height 44
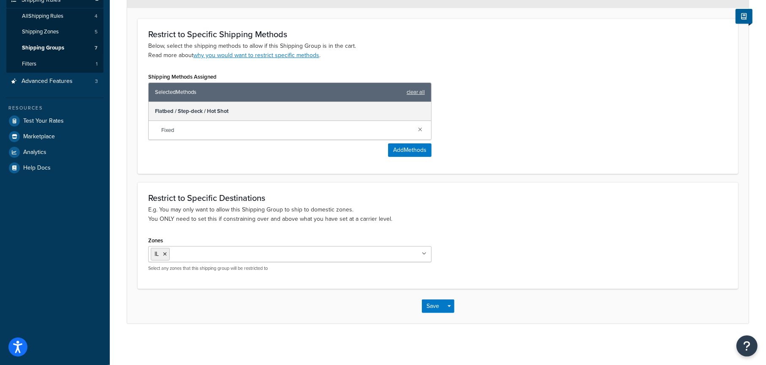
scroll to position [136, 0]
click at [432, 303] on button "Save" at bounding box center [433, 306] width 23 height 14
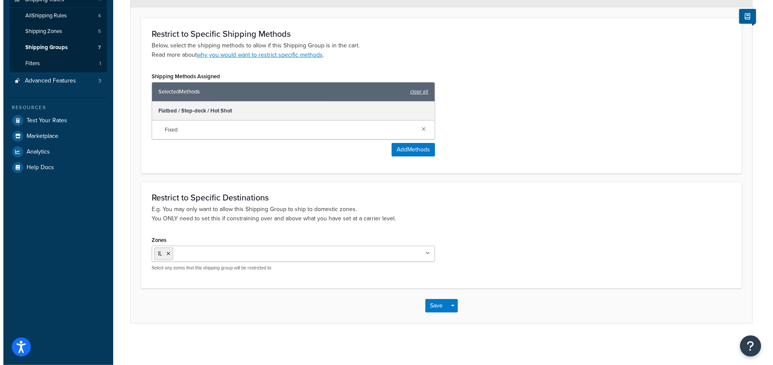
scroll to position [0, 0]
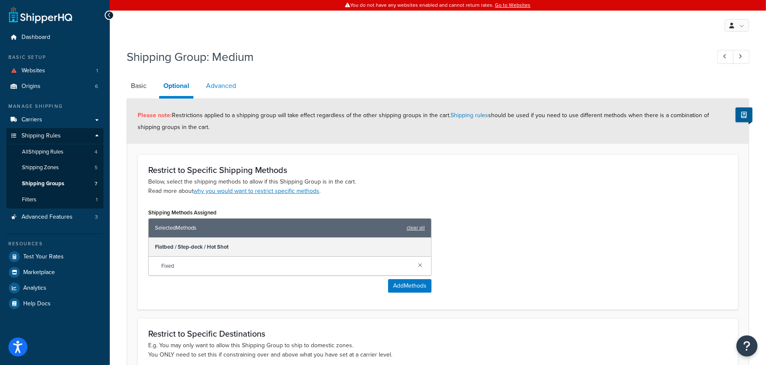
click at [226, 87] on link "Advanced" at bounding box center [221, 86] width 38 height 20
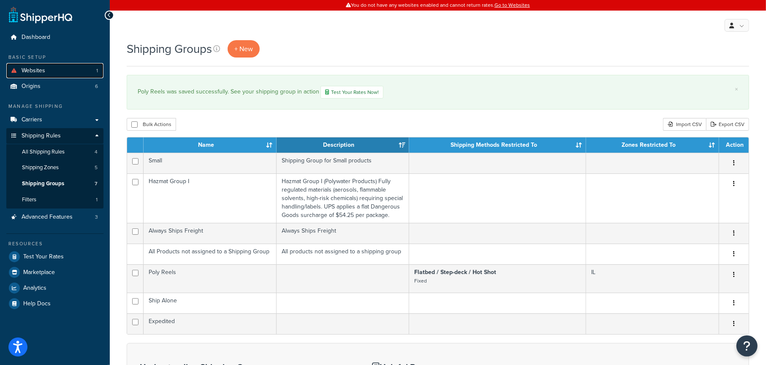
click at [47, 70] on link "Websites 1" at bounding box center [54, 71] width 97 height 16
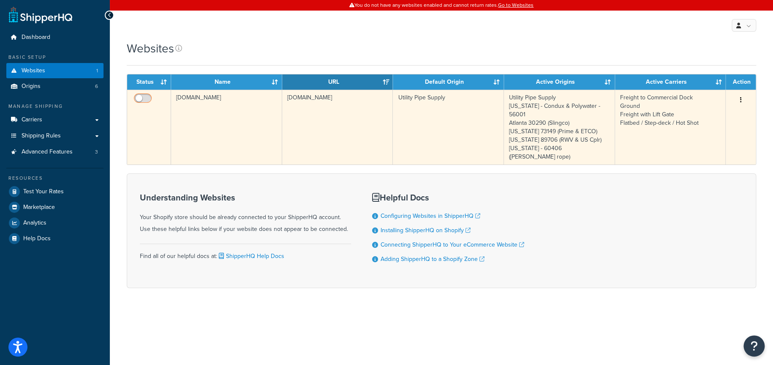
click at [147, 98] on input "checkbox" at bounding box center [143, 100] width 23 height 11
checkbox input "true"
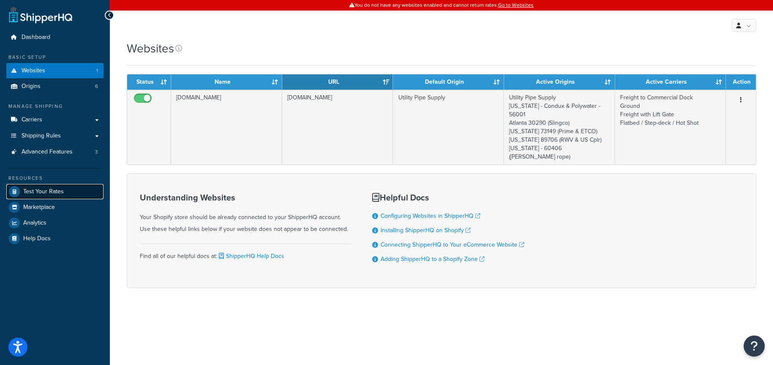
click at [55, 191] on span "Test Your Rates" at bounding box center [43, 191] width 41 height 7
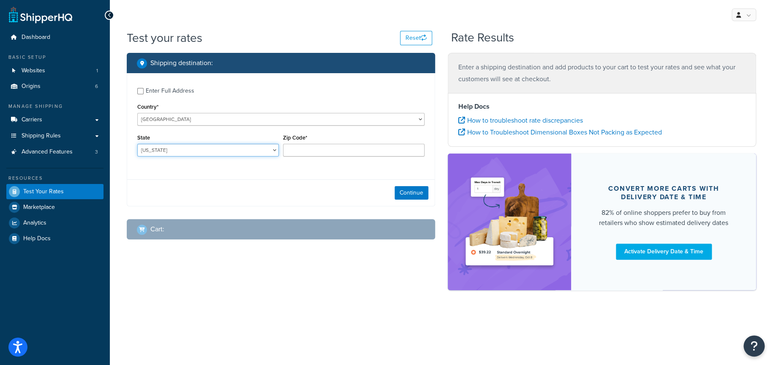
click at [193, 149] on select "Alabama Alaska American Samoa Arizona Arkansas Armed Forces Americas Armed Forc…" at bounding box center [208, 150] width 142 height 13
select select "IL"
click at [137, 144] on select "Alabama Alaska American Samoa Arizona Arkansas Armed Forces Americas Armed Forc…" at bounding box center [208, 150] width 142 height 13
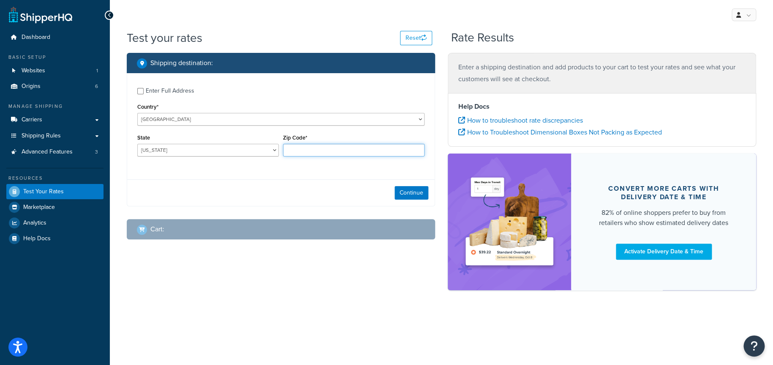
click at [313, 149] on input "Zip Code*" at bounding box center [354, 150] width 142 height 13
type input "60126"
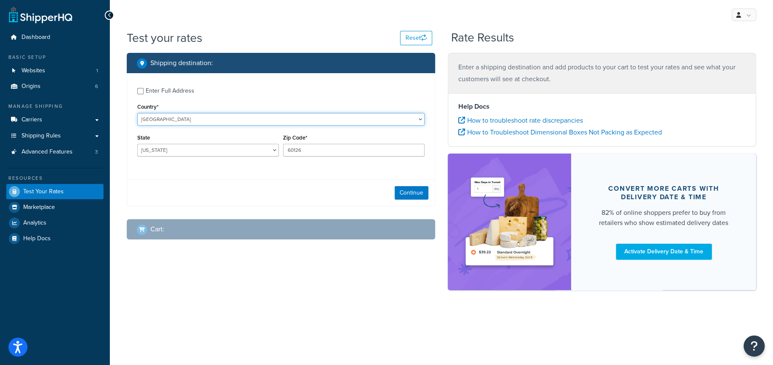
click at [209, 117] on select "United States United Kingdom Afghanistan Åland Islands Albania Algeria American…" at bounding box center [280, 119] width 287 height 13
click at [225, 101] on div "Country* United States United Kingdom Afghanistan Åland Islands Albania Algeria…" at bounding box center [280, 113] width 287 height 25
click at [408, 190] on button "Continue" at bounding box center [412, 193] width 34 height 14
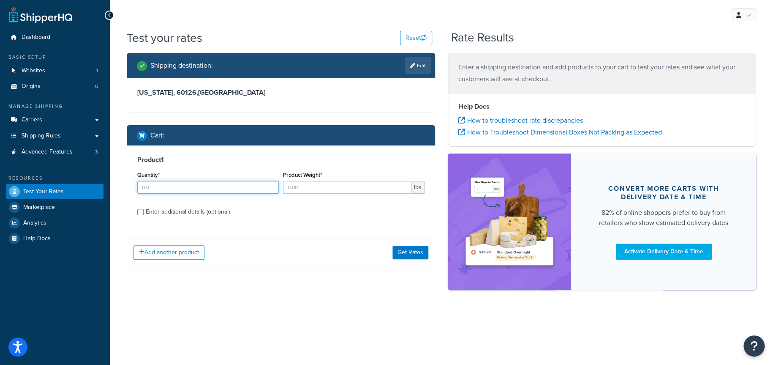
click at [210, 190] on input "Quantity*" at bounding box center [208, 187] width 142 height 13
type input "1"
click at [306, 185] on input "Product Weight*" at bounding box center [347, 187] width 128 height 13
type input "2500"
click at [183, 212] on div "Enter additional details (optional)" at bounding box center [188, 212] width 84 height 12
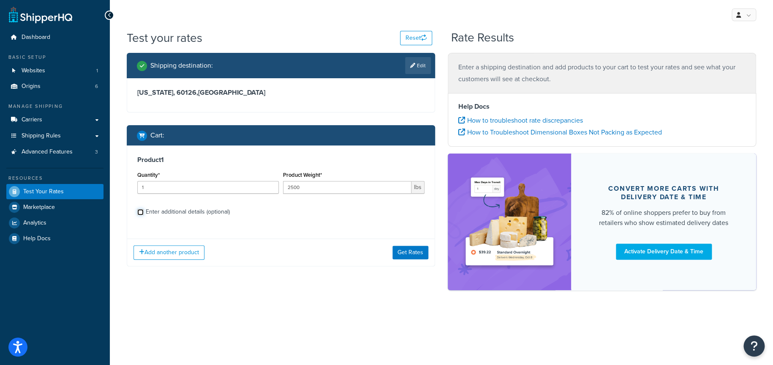
click at [144, 212] on input "Enter additional details (optional)" at bounding box center [140, 212] width 6 height 6
checkbox input "true"
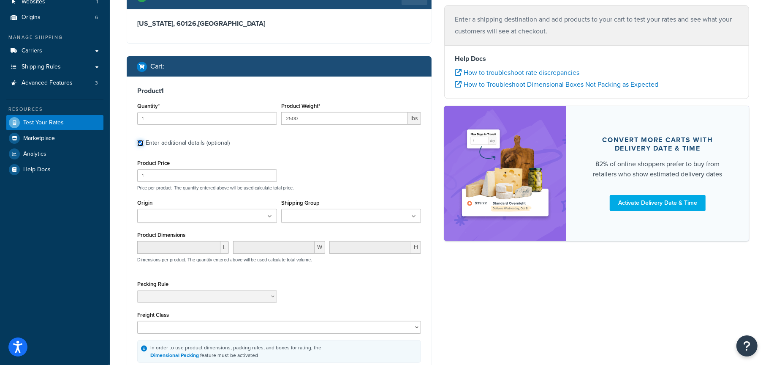
scroll to position [85, 0]
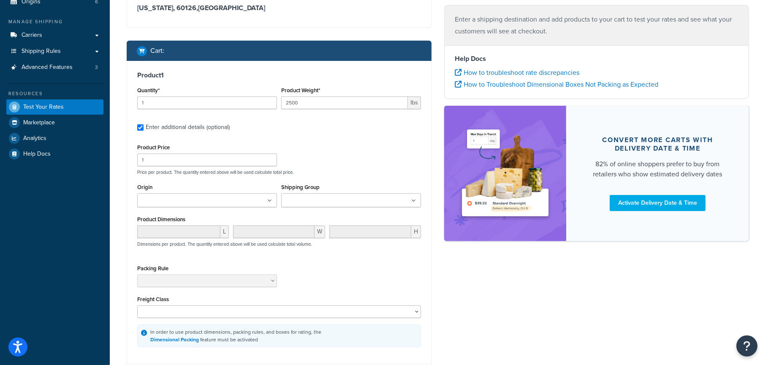
click at [257, 202] on ul at bounding box center [207, 200] width 140 height 14
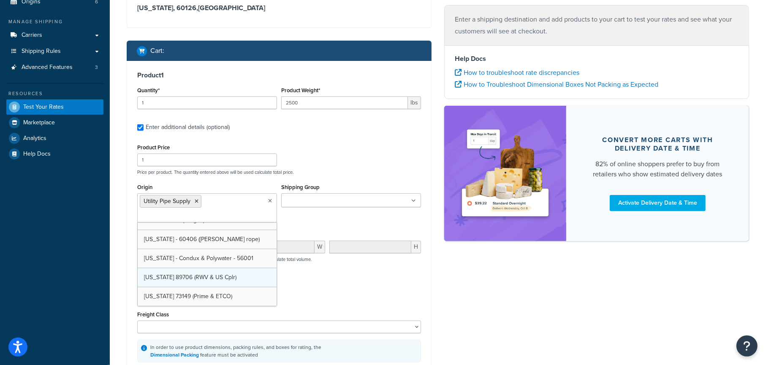
scroll to position [11, 0]
click at [314, 202] on input "Shipping Group" at bounding box center [321, 200] width 75 height 9
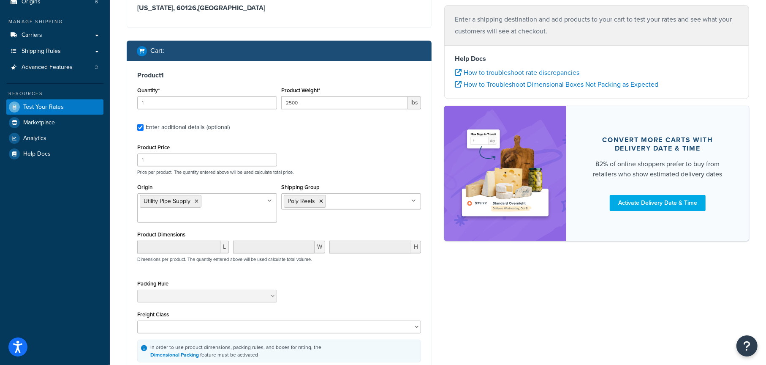
click at [382, 157] on div "Product Price 1 Price per product. The quantity entered above will be used calc…" at bounding box center [279, 158] width 288 height 33
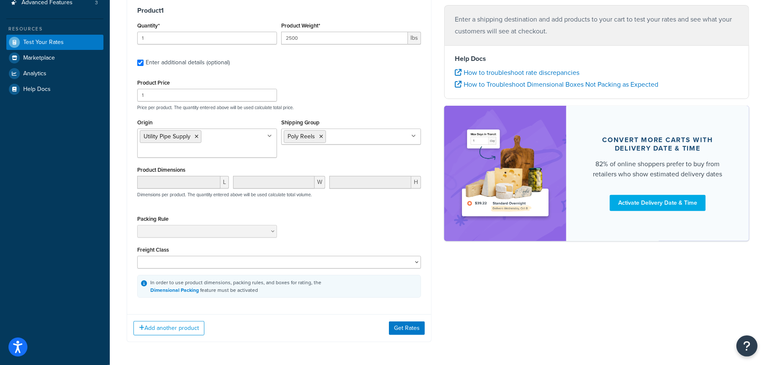
scroll to position [169, 0]
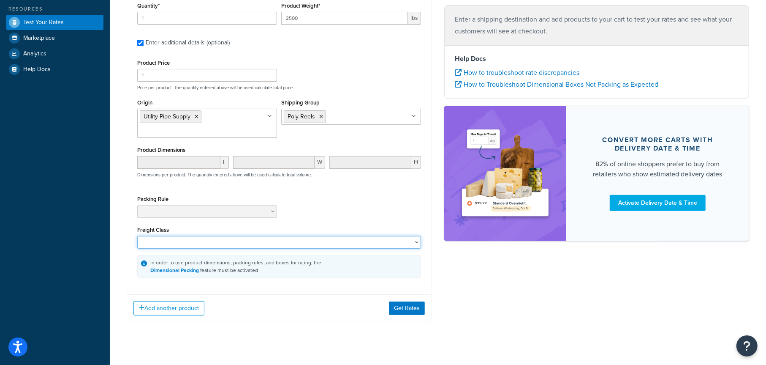
click at [186, 243] on select "50 55 60 65 70 77.5 85 92.5 100 110 125 150 175 200 250 300 400 500" at bounding box center [279, 242] width 284 height 13
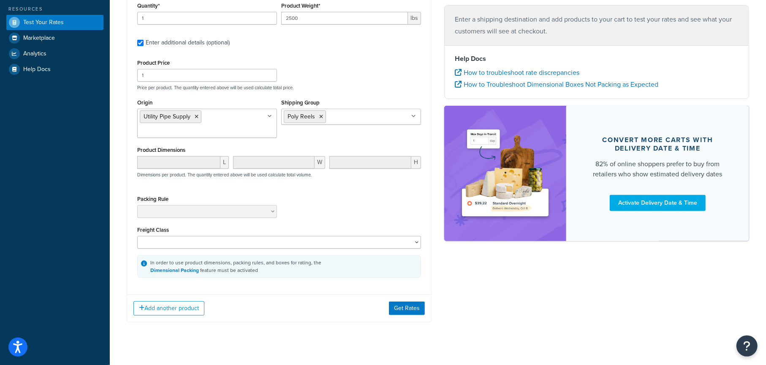
click at [118, 284] on div "Test your rates Reset Rate Results Shipping destination : Edit Illinois, 60126 …" at bounding box center [438, 108] width 657 height 495
click at [406, 307] on button "Get Rates" at bounding box center [407, 308] width 36 height 14
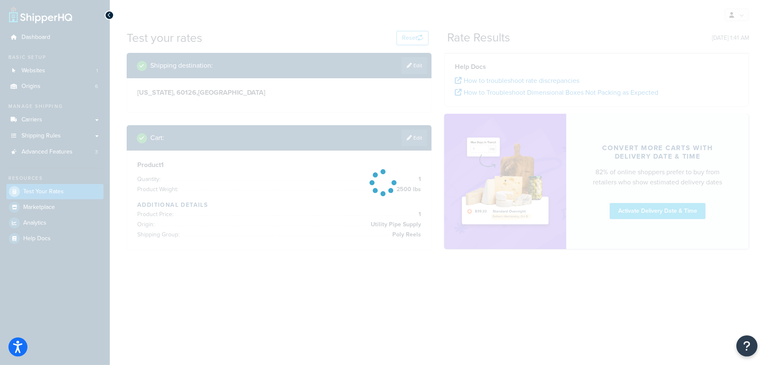
scroll to position [0, 0]
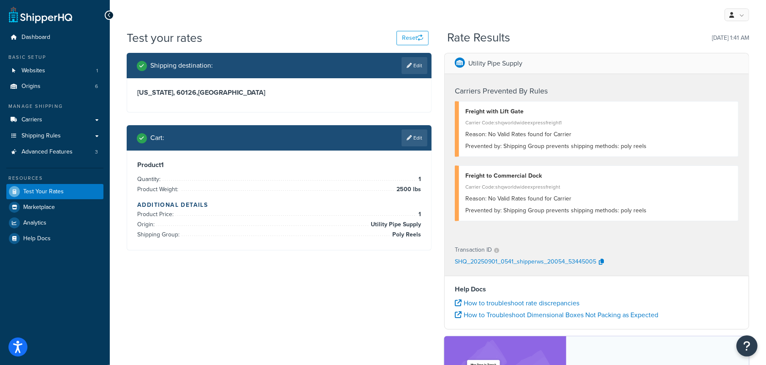
click at [524, 146] on div "Prevented by: Shipping Group prevents shipping methods: poly reels" at bounding box center [599, 146] width 267 height 12
click at [420, 138] on link "Edit" at bounding box center [415, 137] width 26 height 17
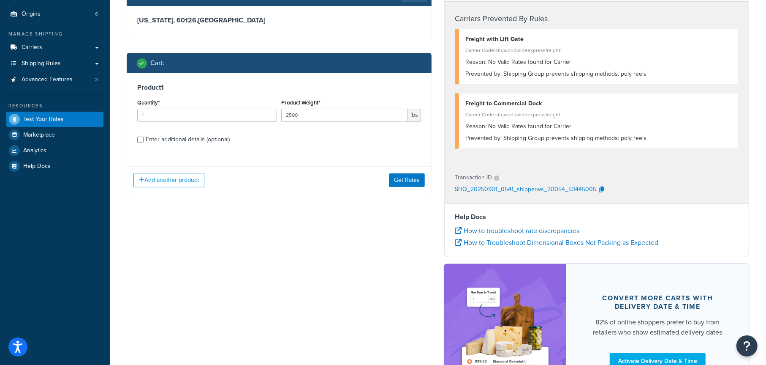
scroll to position [85, 0]
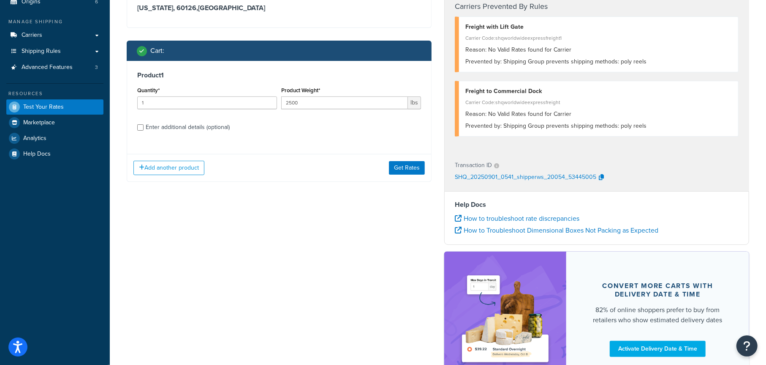
click at [184, 125] on div "Enter additional details (optional)" at bounding box center [188, 127] width 84 height 12
click at [144, 125] on input "Enter additional details (optional)" at bounding box center [140, 127] width 6 height 6
checkbox input "true"
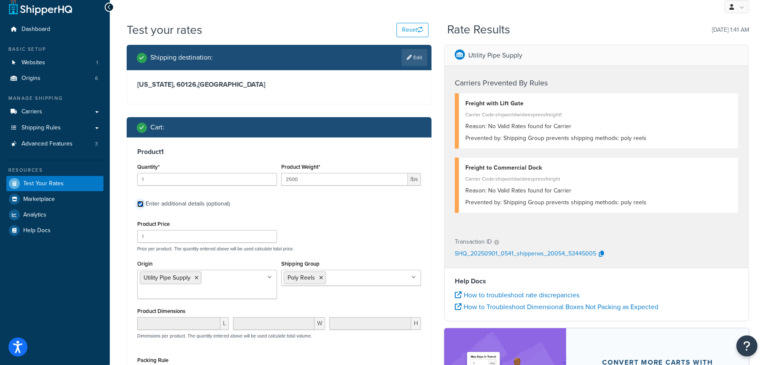
scroll to position [0, 0]
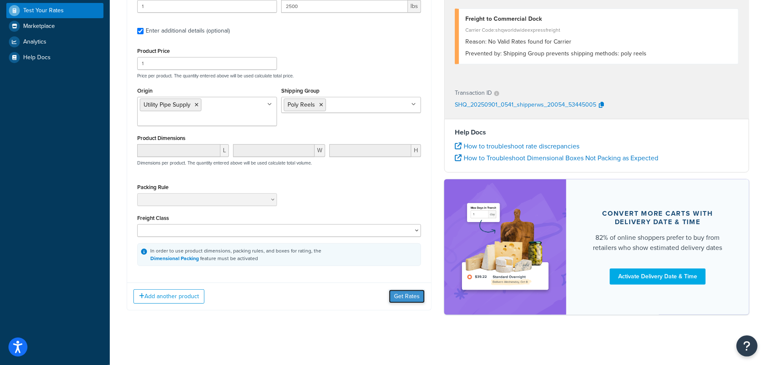
click at [406, 296] on button "Get Rates" at bounding box center [407, 296] width 36 height 14
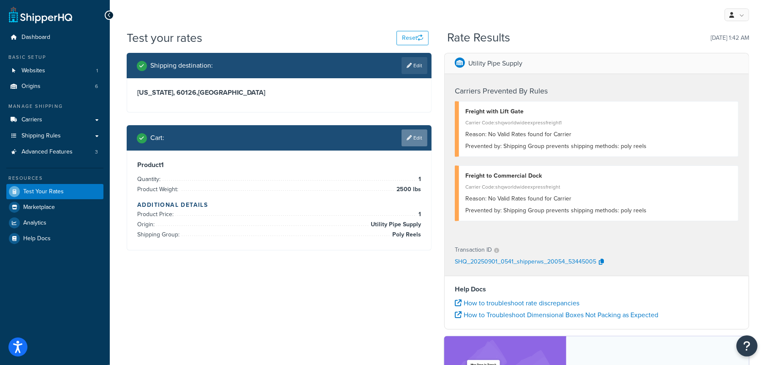
click at [415, 137] on link "Edit" at bounding box center [415, 137] width 26 height 17
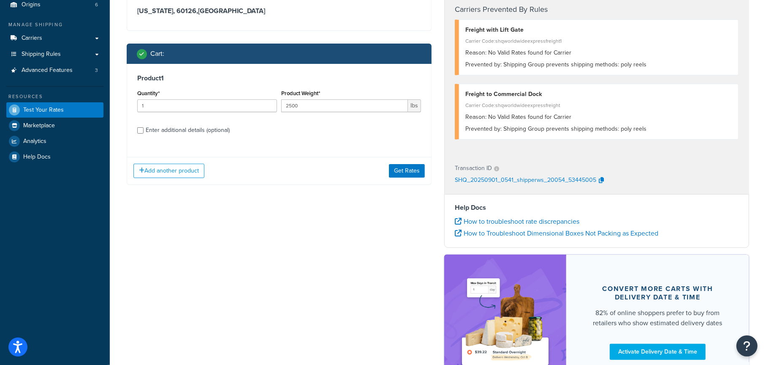
scroll to position [85, 0]
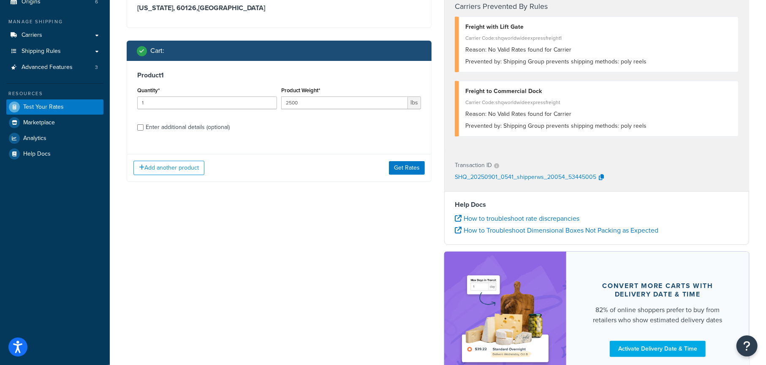
click at [186, 123] on div "Enter additional details (optional)" at bounding box center [188, 127] width 84 height 12
click at [144, 124] on input "Enter additional details (optional)" at bounding box center [140, 127] width 6 height 6
checkbox input "true"
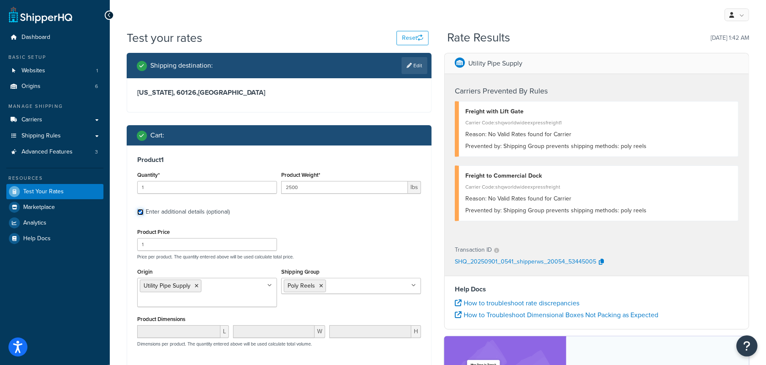
scroll to position [0, 0]
click at [419, 66] on link "Edit" at bounding box center [415, 65] width 26 height 17
select select "IL"
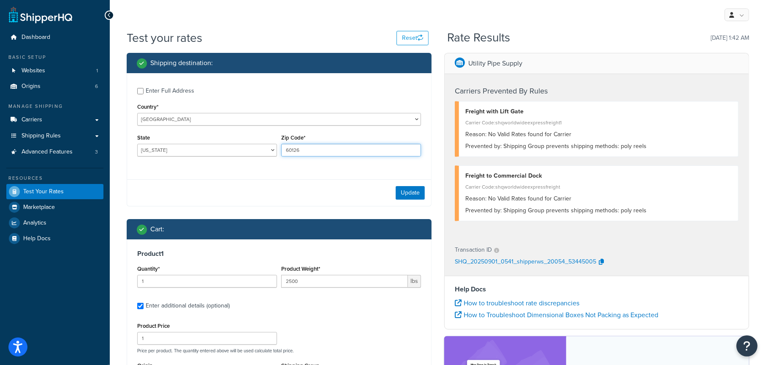
drag, startPoint x: 305, startPoint y: 149, endPoint x: 280, endPoint y: 153, distance: 24.7
click at [280, 153] on div "Zip Code* 60126" at bounding box center [351, 147] width 144 height 31
type input "60148"
click at [415, 192] on button "Update" at bounding box center [410, 193] width 29 height 14
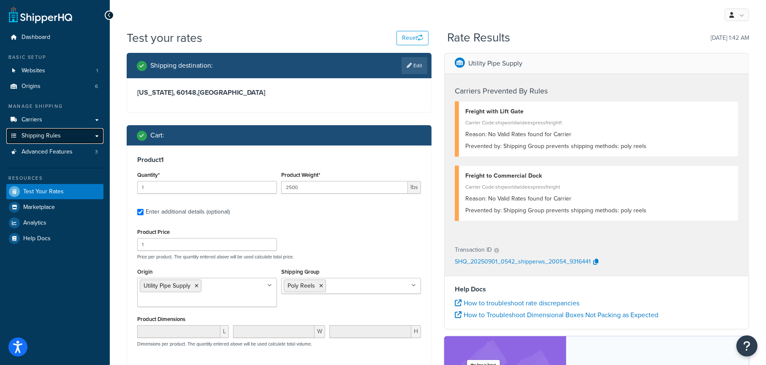
click at [44, 136] on span "Shipping Rules" at bounding box center [41, 135] width 39 height 7
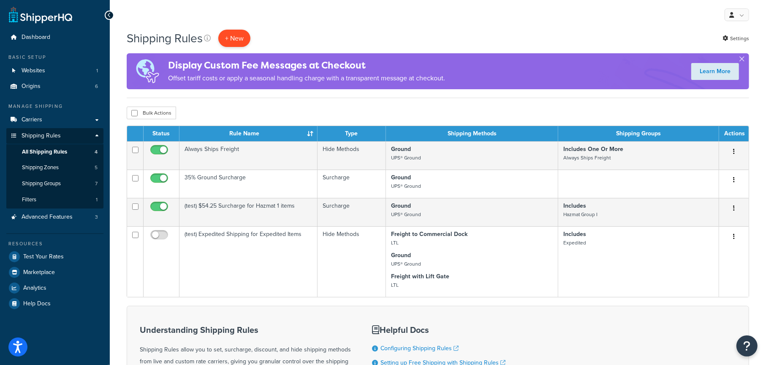
click at [237, 40] on p "+ New" at bounding box center [234, 38] width 32 height 17
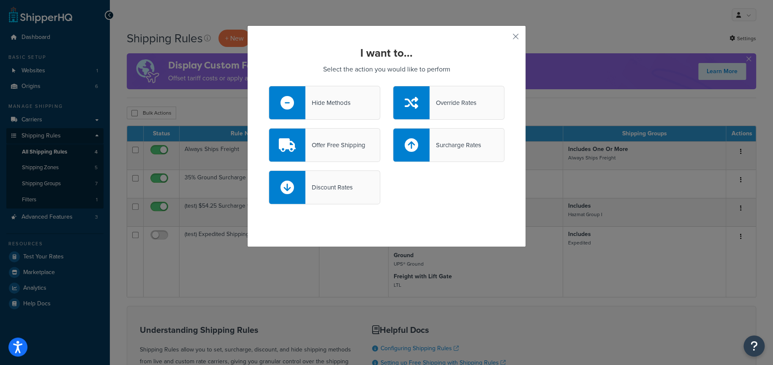
click at [337, 109] on div "Hide Methods" at bounding box center [325, 103] width 112 height 34
click at [0, 0] on input "Hide Methods" at bounding box center [0, 0] width 0 height 0
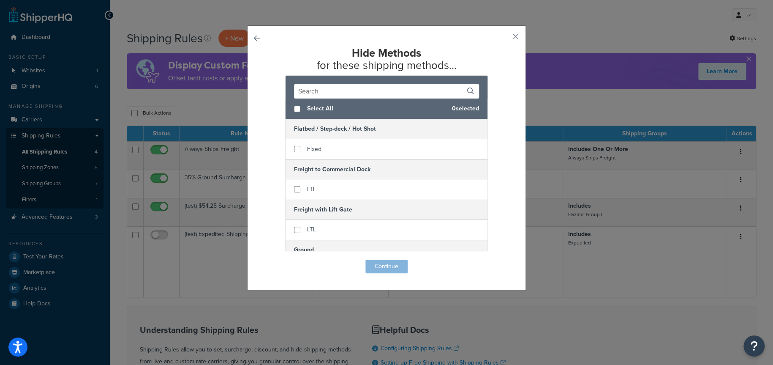
click at [338, 90] on input "text" at bounding box center [386, 91] width 185 height 14
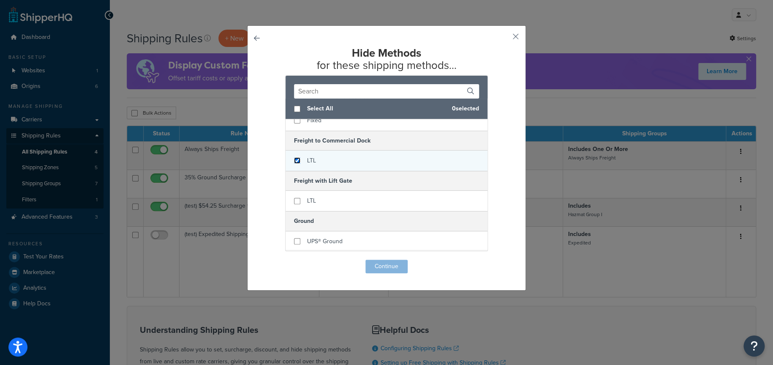
click at [294, 160] on input "checkbox" at bounding box center [297, 160] width 6 height 6
checkbox input "true"
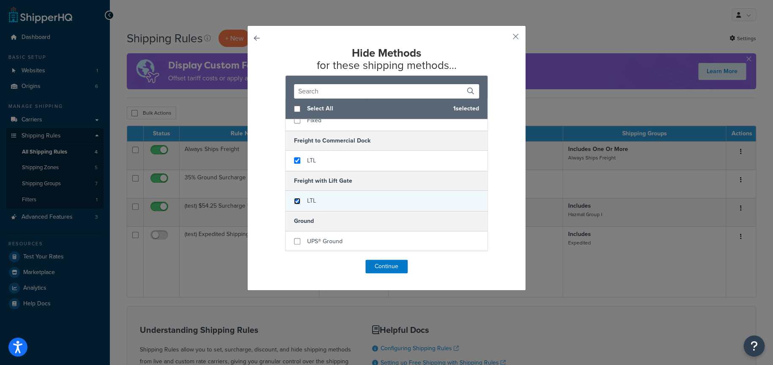
click at [294, 198] on input "checkbox" at bounding box center [297, 201] width 6 height 6
checkbox input "true"
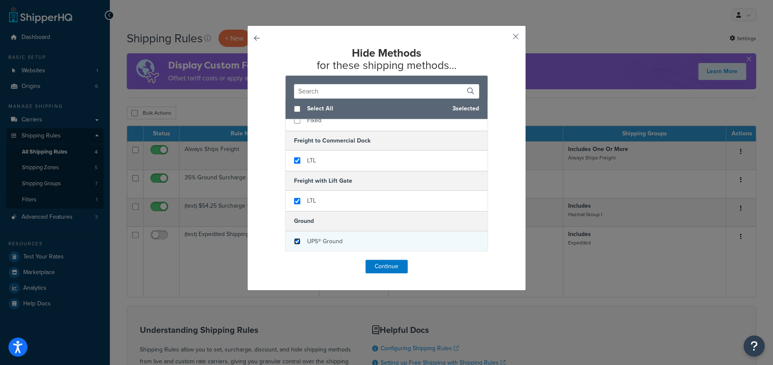
click at [295, 240] on input "checkbox" at bounding box center [297, 241] width 6 height 6
checkbox input "true"
click at [382, 269] on button "Continue" at bounding box center [387, 266] width 42 height 14
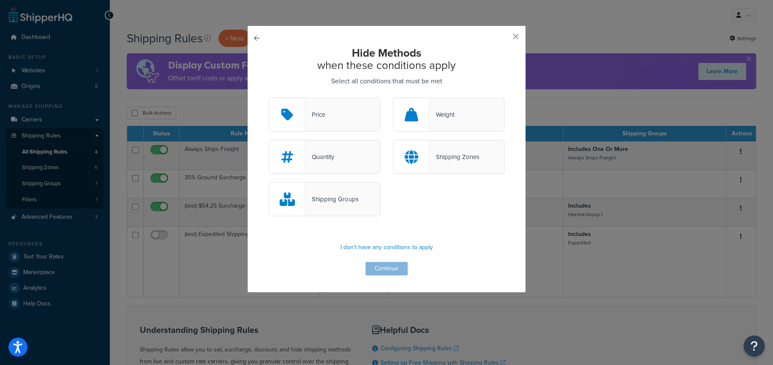
click at [333, 200] on div "Shipping Groups" at bounding box center [331, 199] width 53 height 12
click at [0, 0] on input "Shipping Groups" at bounding box center [0, 0] width 0 height 0
click at [385, 269] on button "Continue" at bounding box center [387, 269] width 42 height 14
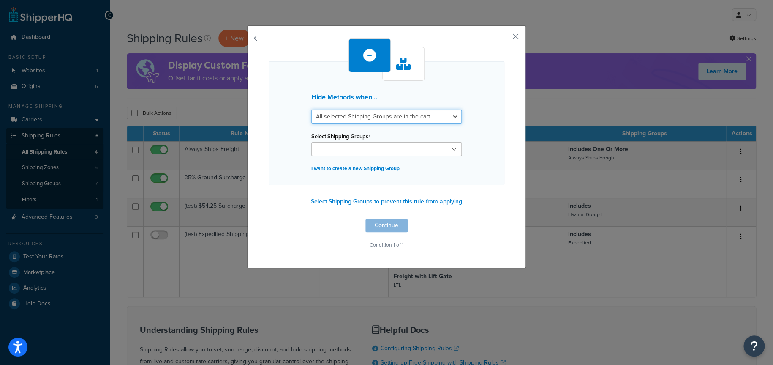
click at [369, 115] on select "All selected Shipping Groups are in the cart Any selected Shipping Groups are i…" at bounding box center [386, 116] width 150 height 14
drag, startPoint x: 488, startPoint y: 99, endPoint x: 482, endPoint y: 104, distance: 7.2
click at [488, 99] on div "Hide Methods when... All selected Shipping Groups are in the cart Any selected …" at bounding box center [387, 123] width 236 height 124
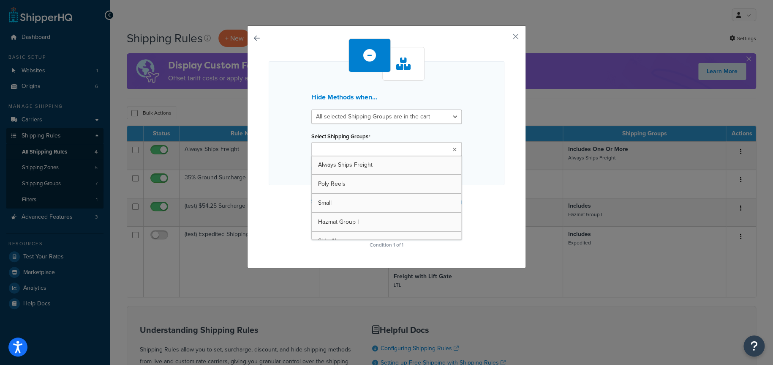
click at [411, 148] on ul at bounding box center [386, 149] width 150 height 14
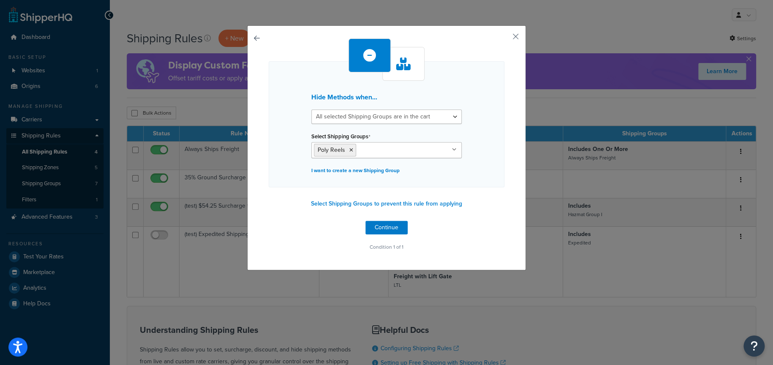
click at [483, 162] on div "Hide Methods when... All selected Shipping Groups are in the cart Any selected …" at bounding box center [387, 124] width 236 height 126
click at [386, 224] on button "Continue" at bounding box center [387, 228] width 42 height 14
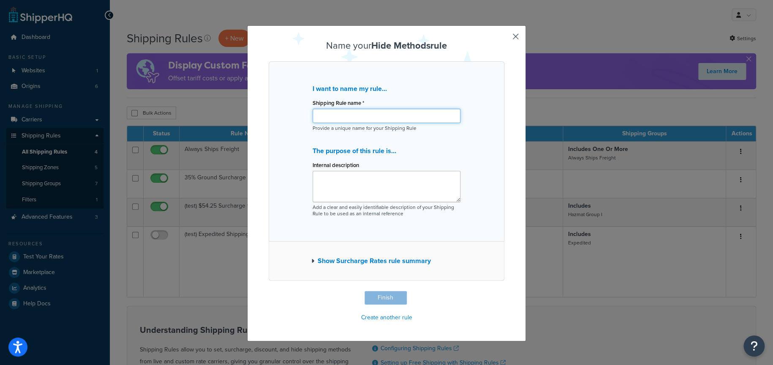
click at [331, 116] on input "Shipping Rule name *" at bounding box center [387, 116] width 148 height 14
type input "Poly Reels"
click at [382, 299] on button "Finish" at bounding box center [386, 298] width 42 height 14
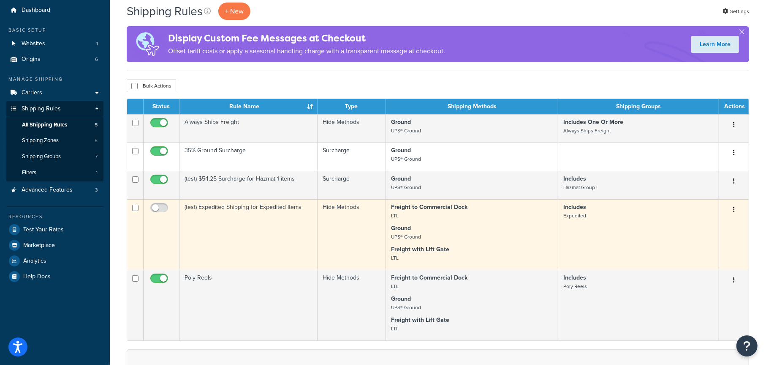
scroll to position [42, 0]
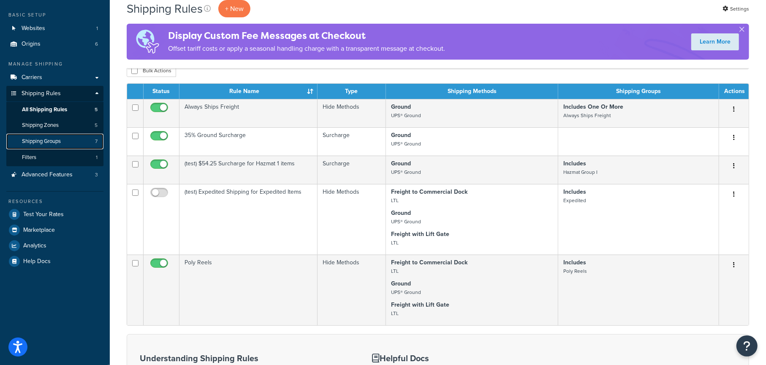
click at [51, 139] on span "Shipping Groups" at bounding box center [41, 141] width 39 height 7
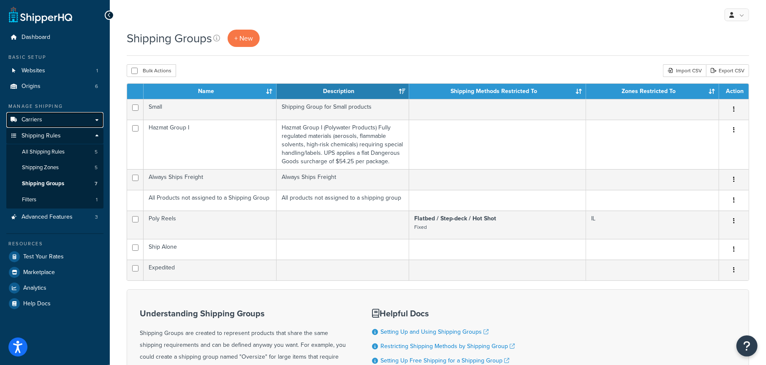
click at [44, 119] on link "Carriers" at bounding box center [54, 120] width 97 height 16
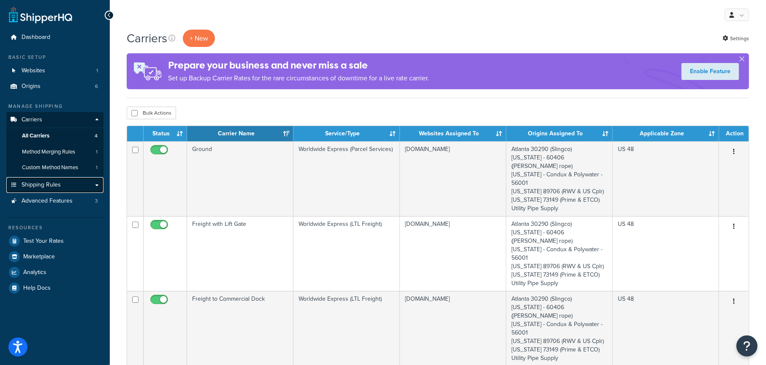
click at [47, 185] on span "Shipping Rules" at bounding box center [41, 184] width 39 height 7
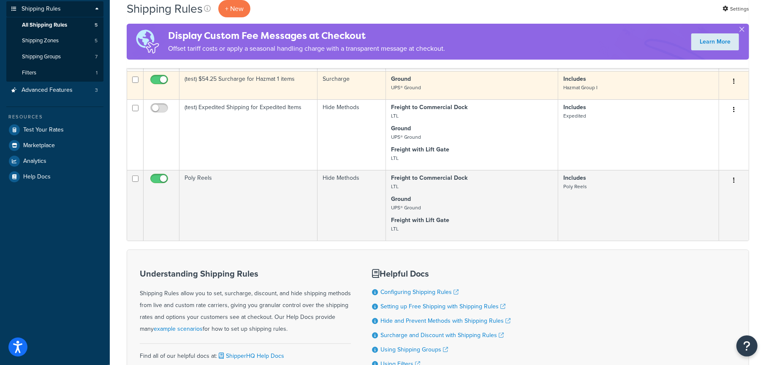
scroll to position [85, 0]
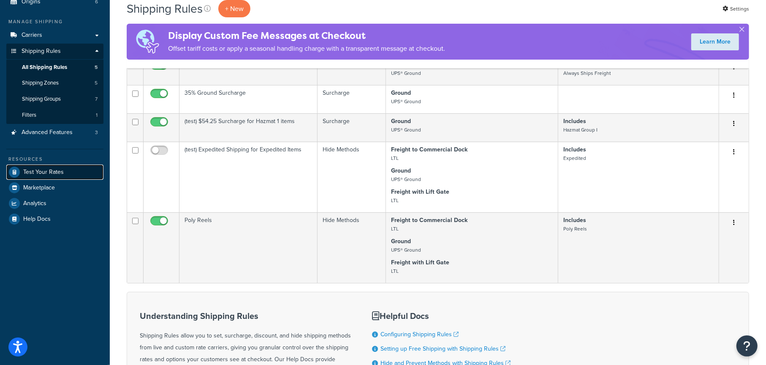
click at [56, 172] on span "Test Your Rates" at bounding box center [43, 172] width 41 height 7
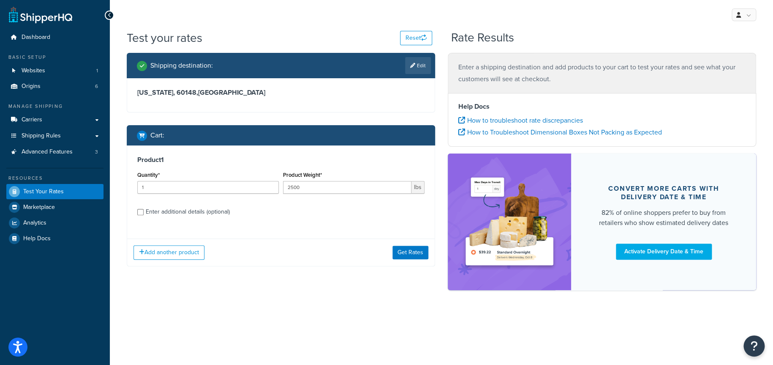
click at [196, 211] on div "Enter additional details (optional)" at bounding box center [188, 212] width 84 height 12
click at [144, 211] on input "Enter additional details (optional)" at bounding box center [140, 212] width 6 height 6
checkbox input "true"
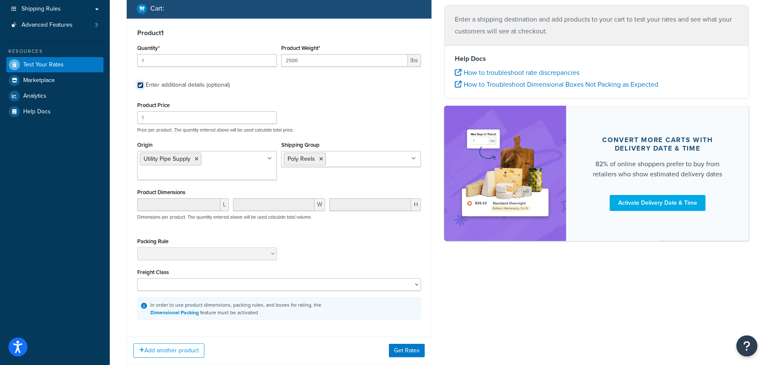
scroll to position [169, 0]
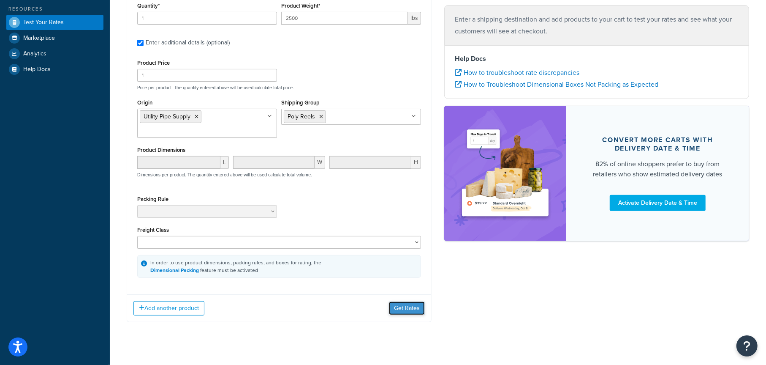
click at [414, 306] on button "Get Rates" at bounding box center [407, 308] width 36 height 14
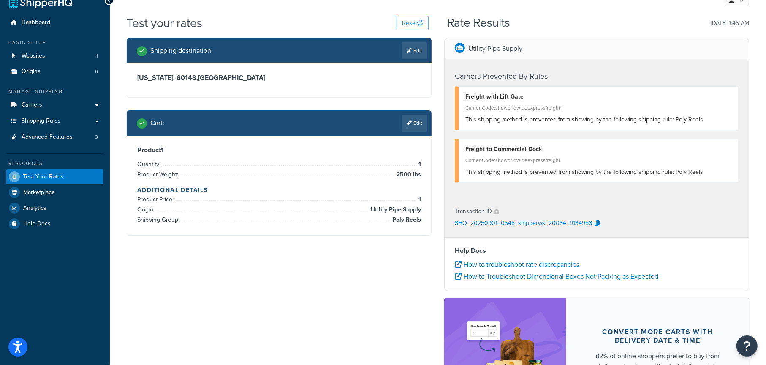
scroll to position [0, 0]
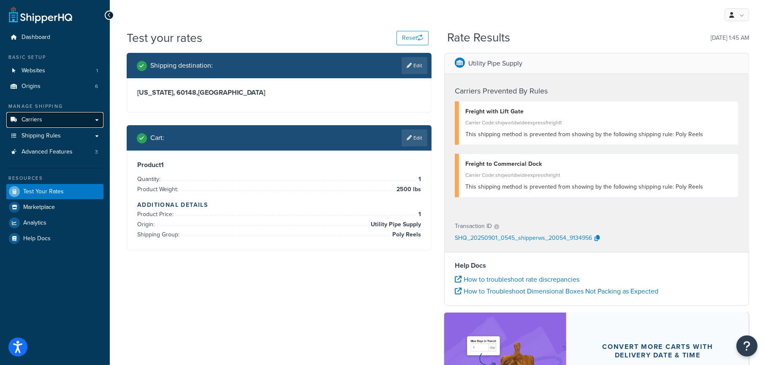
click at [41, 120] on span "Carriers" at bounding box center [32, 119] width 21 height 7
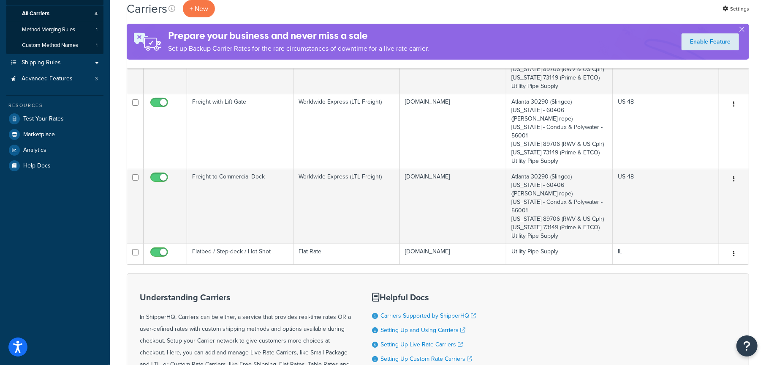
scroll to position [127, 0]
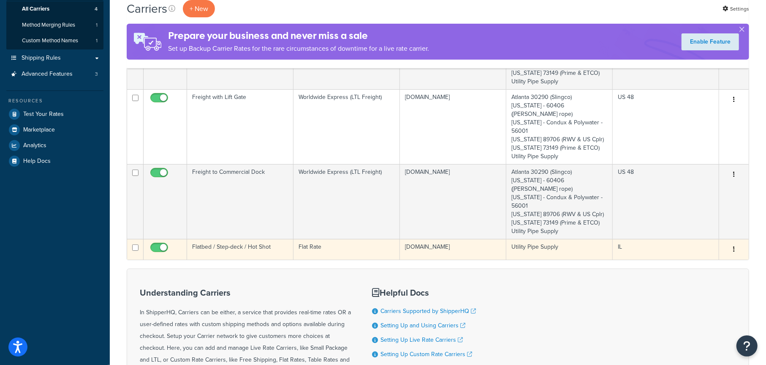
click at [735, 243] on button "button" at bounding box center [734, 250] width 12 height 14
click at [704, 237] on link "Edit" at bounding box center [700, 240] width 67 height 17
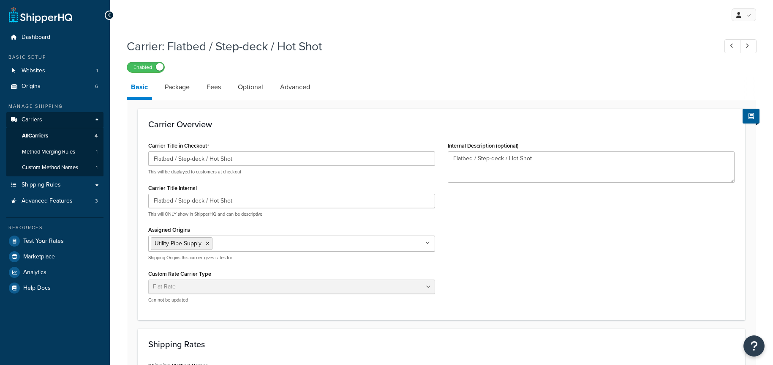
select select "flat"
select select "item"
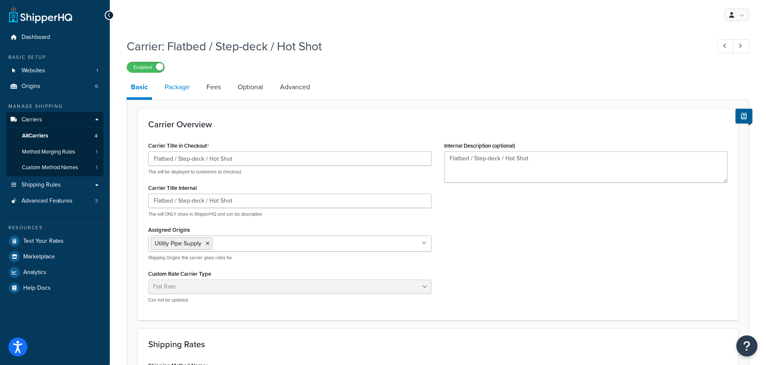
click at [181, 88] on link "Package" at bounding box center [177, 87] width 33 height 20
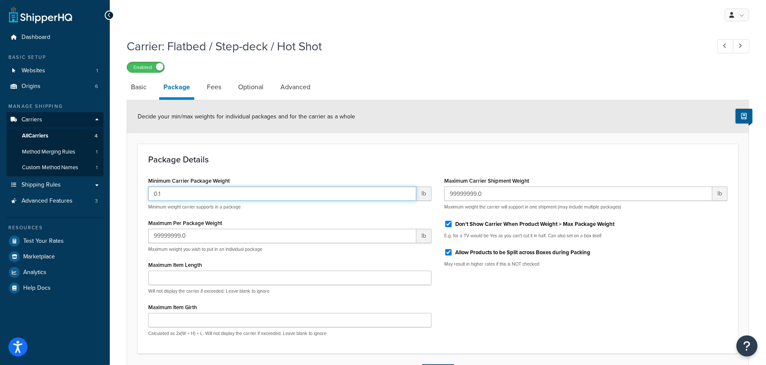
drag, startPoint x: 169, startPoint y: 193, endPoint x: 150, endPoint y: 192, distance: 19.9
click at [150, 192] on input "0.1" at bounding box center [282, 193] width 268 height 14
type input "100"
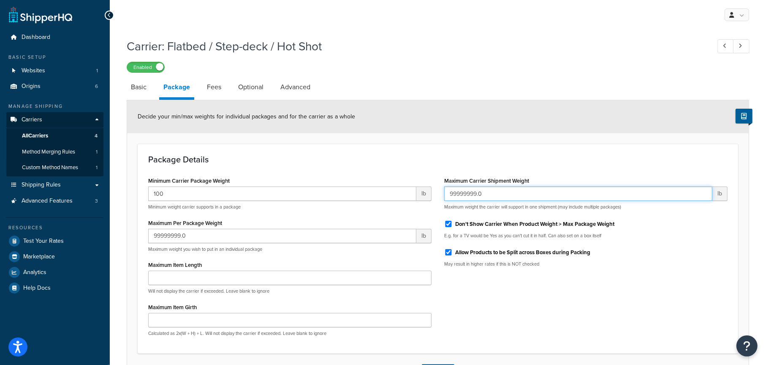
click at [491, 195] on input "99999999.0" at bounding box center [579, 193] width 268 height 14
drag, startPoint x: 504, startPoint y: 194, endPoint x: 441, endPoint y: 193, distance: 63.0
click at [441, 193] on div "Maximum Carrier Shipment Weight 99999999.0 lb Maximum weight the carrier will s…" at bounding box center [586, 224] width 296 height 99
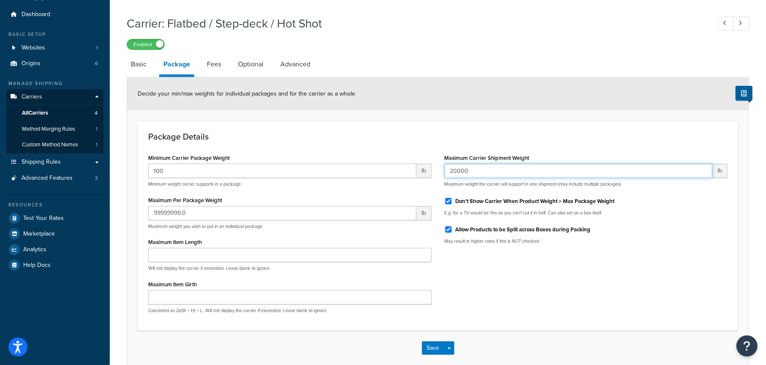
scroll to position [42, 0]
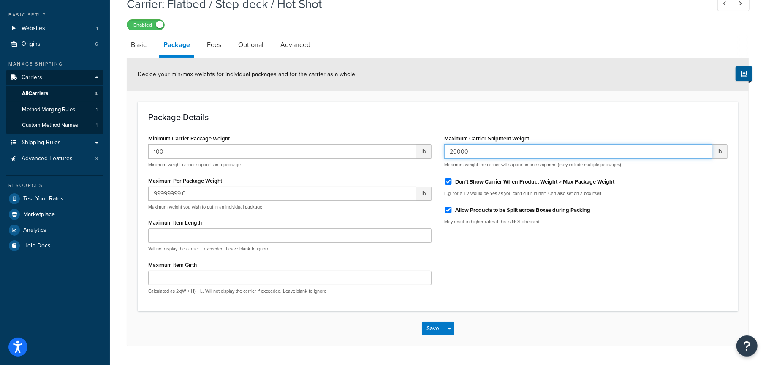
type input "20000"
click at [448, 210] on input "Allow Products to be Split across Boxes during Packing" at bounding box center [449, 210] width 8 height 6
checkbox input "false"
click at [456, 152] on input "20000" at bounding box center [579, 151] width 268 height 14
type input "25000"
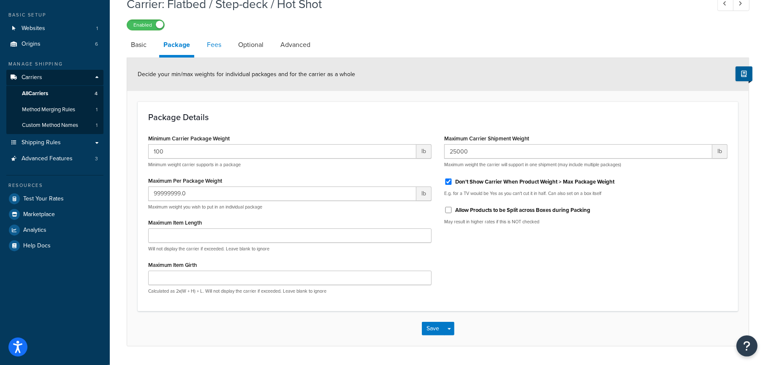
click at [215, 46] on link "Fees" at bounding box center [214, 45] width 23 height 20
select select "AFTER"
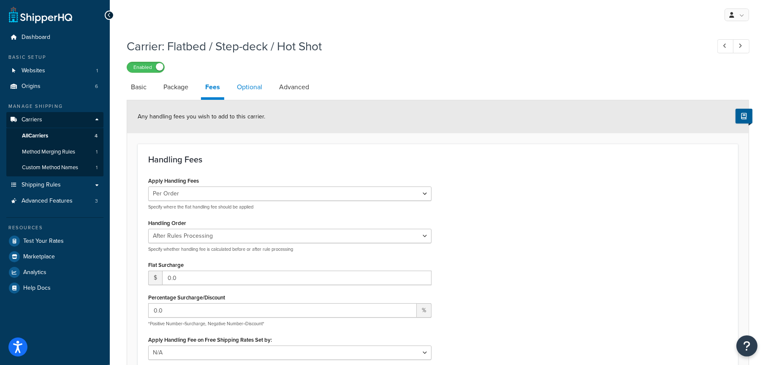
click at [244, 85] on link "Optional" at bounding box center [250, 87] width 34 height 20
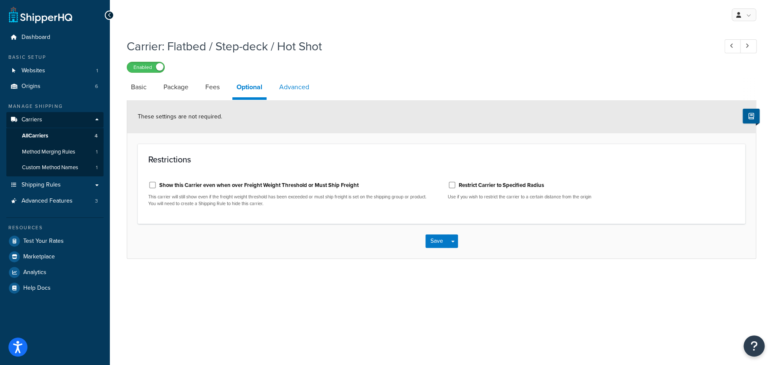
click at [292, 84] on link "Advanced" at bounding box center [294, 87] width 38 height 20
select select "false"
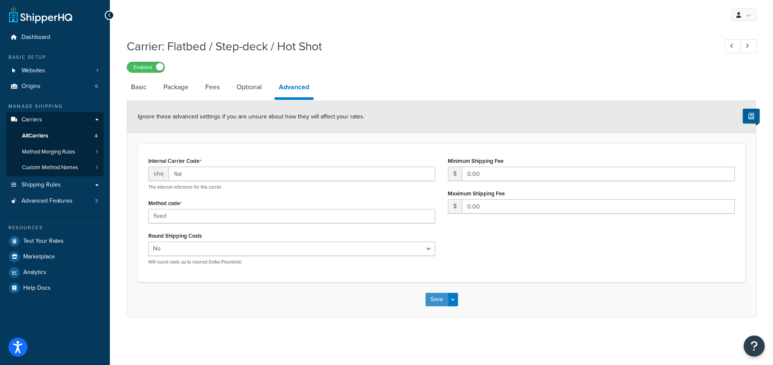
click at [433, 299] on button "Save" at bounding box center [437, 299] width 23 height 14
click at [184, 86] on link "Package" at bounding box center [175, 87] width 33 height 20
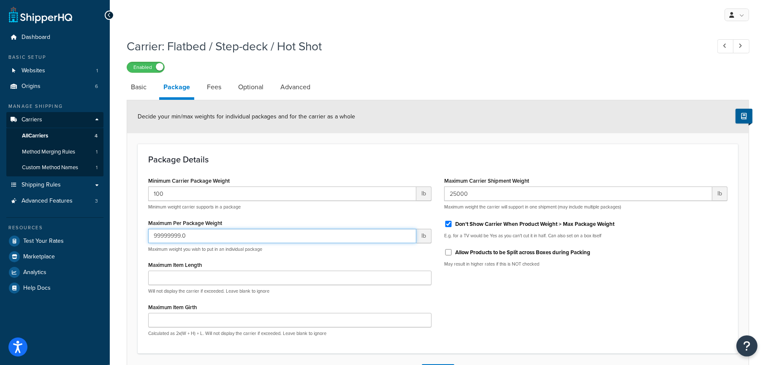
click at [203, 234] on input "99999999.0" at bounding box center [282, 236] width 268 height 14
drag, startPoint x: 229, startPoint y: 234, endPoint x: 130, endPoint y: 235, distance: 98.5
click at [130, 235] on form "Decide your min/max weights for individual packages and for the carrier as a wh…" at bounding box center [438, 244] width 622 height 288
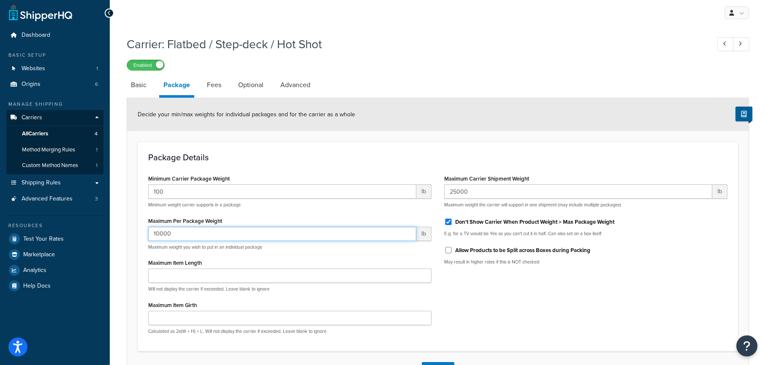
scroll to position [65, 0]
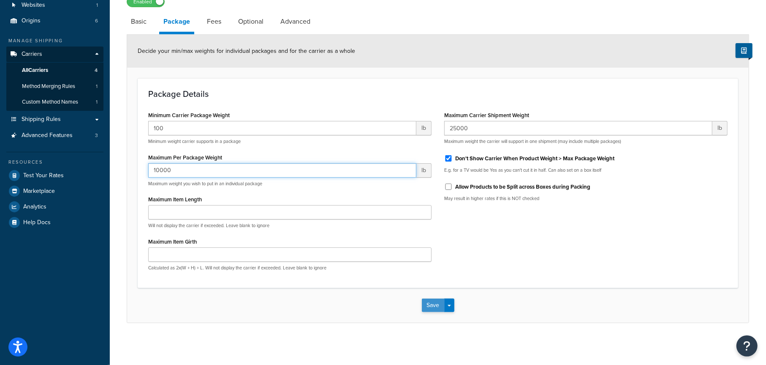
type input "10000"
click at [431, 304] on button "Save" at bounding box center [433, 305] width 23 height 14
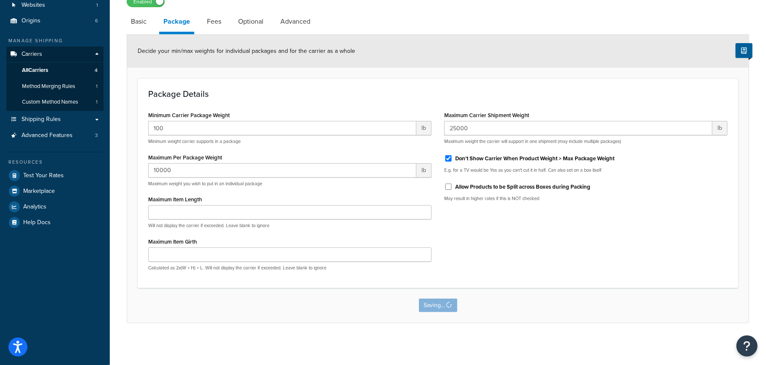
scroll to position [0, 0]
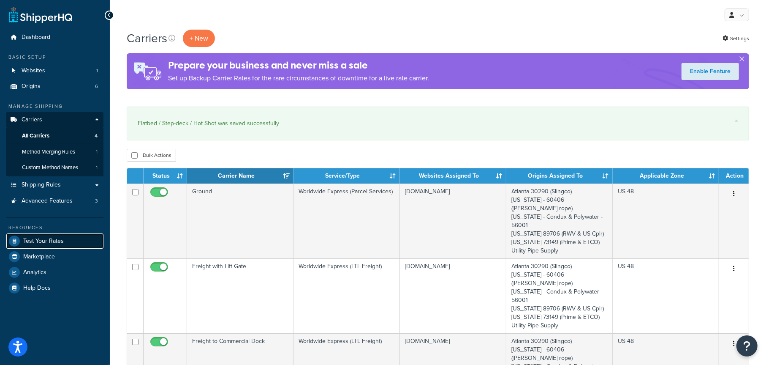
click at [44, 237] on span "Test Your Rates" at bounding box center [43, 240] width 41 height 7
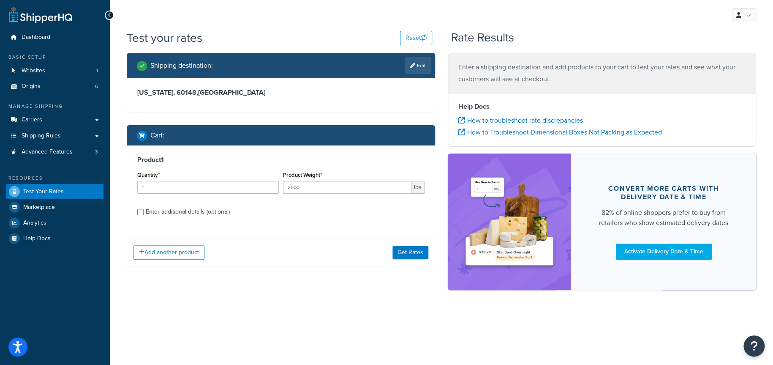
click at [198, 210] on div "Enter additional details (optional)" at bounding box center [188, 212] width 84 height 12
click at [144, 210] on input "Enter additional details (optional)" at bounding box center [140, 212] width 6 height 6
checkbox input "true"
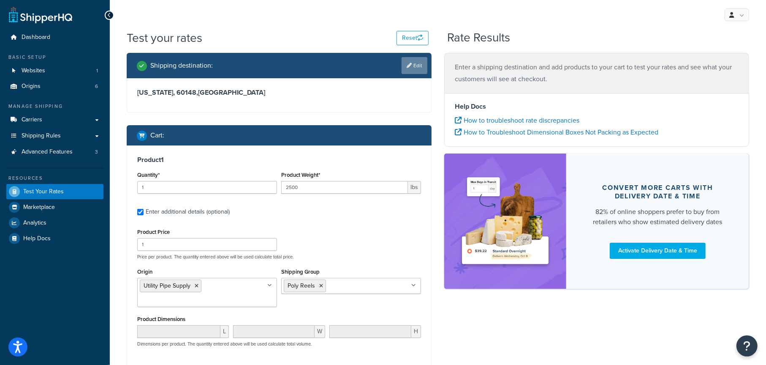
click at [418, 65] on link "Edit" at bounding box center [415, 65] width 26 height 17
select select "IL"
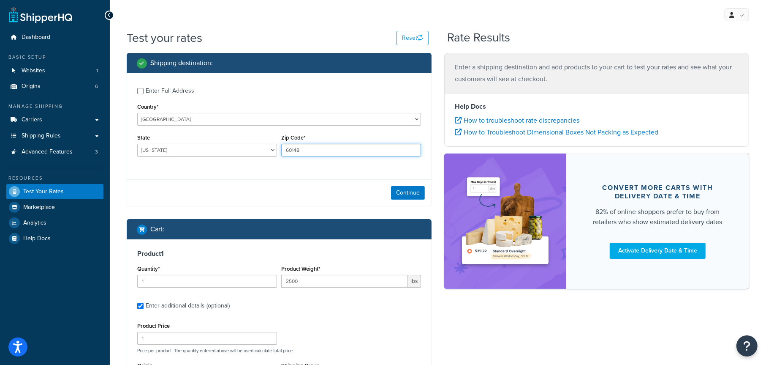
drag, startPoint x: 308, startPoint y: 148, endPoint x: 276, endPoint y: 149, distance: 31.3
click at [276, 149] on div "State Alabama Alaska American Samoa Arizona Arkansas Armed Forces Americas Arme…" at bounding box center [279, 147] width 288 height 31
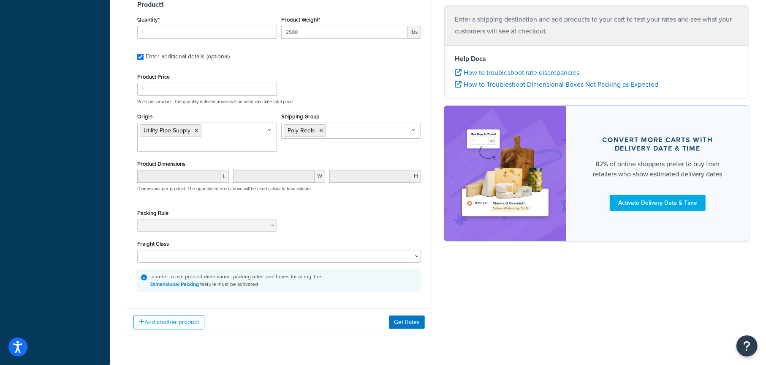
scroll to position [254, 0]
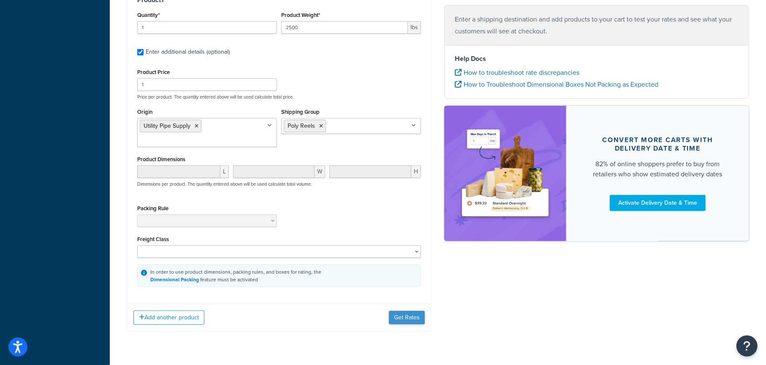
type input "60126"
click at [407, 316] on button "Get Rates" at bounding box center [407, 318] width 36 height 14
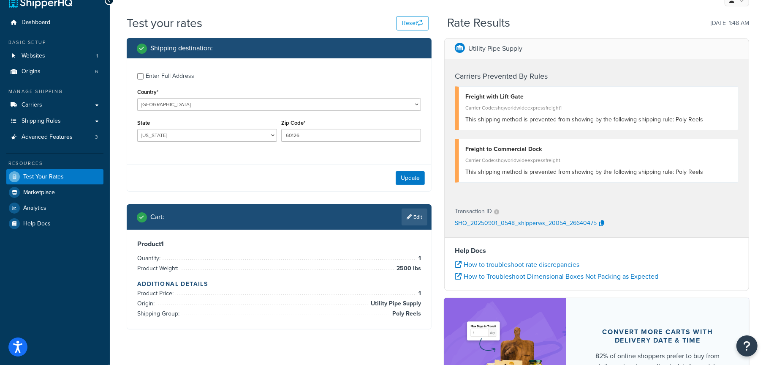
scroll to position [0, 0]
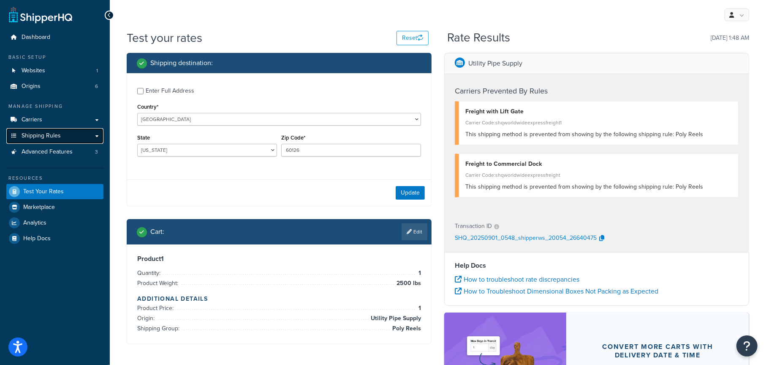
click at [42, 136] on span "Shipping Rules" at bounding box center [41, 135] width 39 height 7
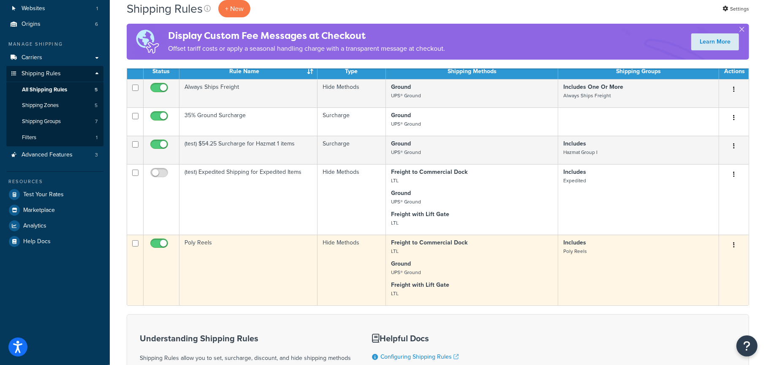
scroll to position [42, 0]
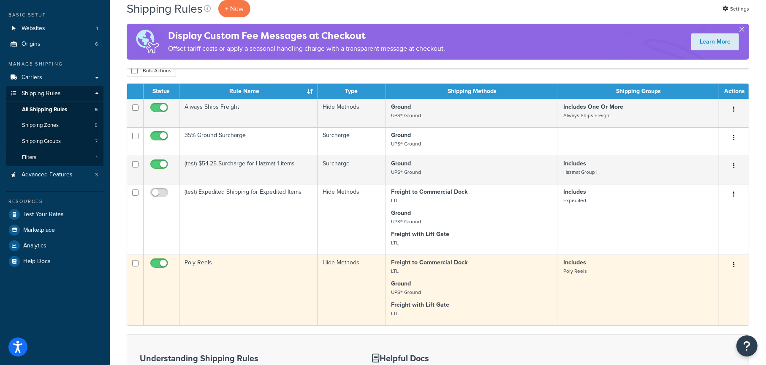
click at [735, 264] on button "button" at bounding box center [734, 265] width 12 height 14
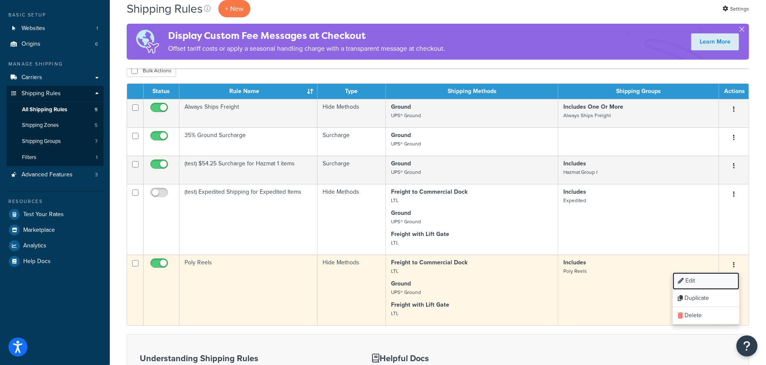
click at [696, 277] on link "Edit" at bounding box center [706, 280] width 67 height 17
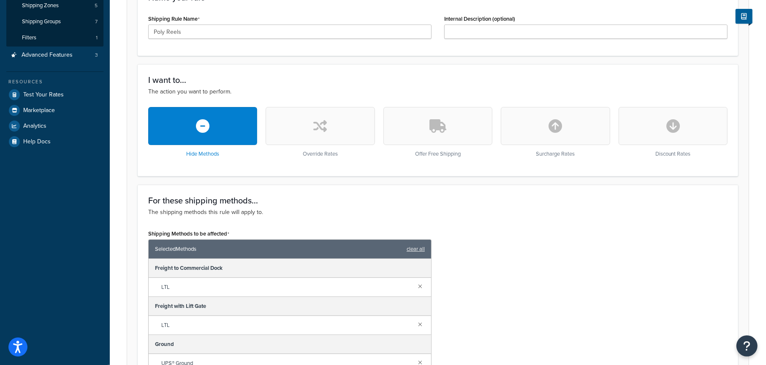
scroll to position [169, 0]
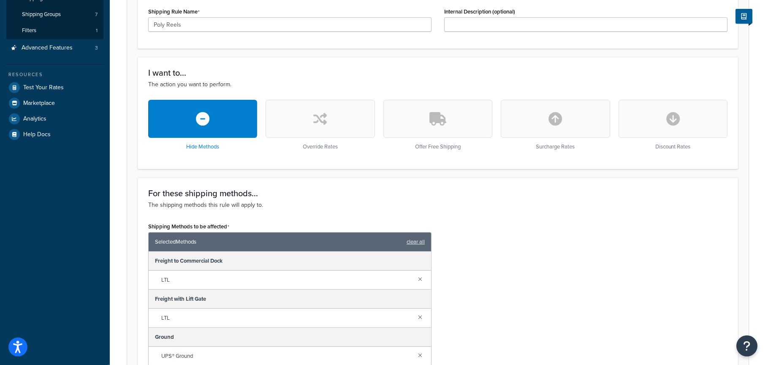
click at [321, 129] on button "button" at bounding box center [320, 119] width 109 height 38
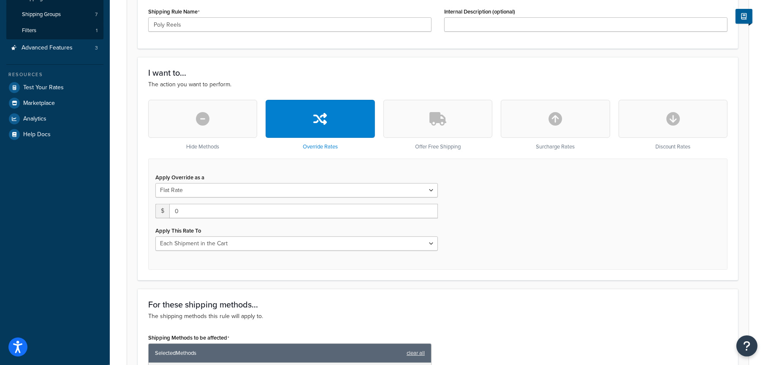
click at [237, 123] on button "button" at bounding box center [202, 119] width 109 height 38
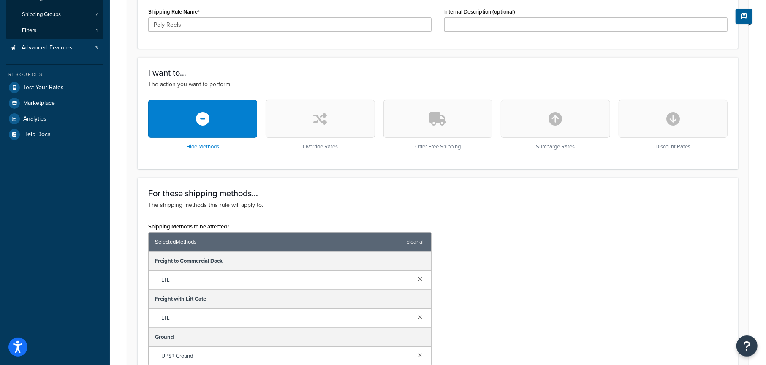
click at [326, 133] on button "button" at bounding box center [320, 119] width 109 height 38
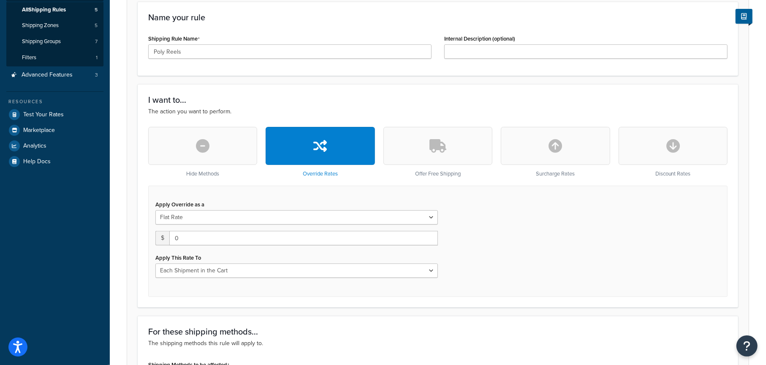
scroll to position [127, 0]
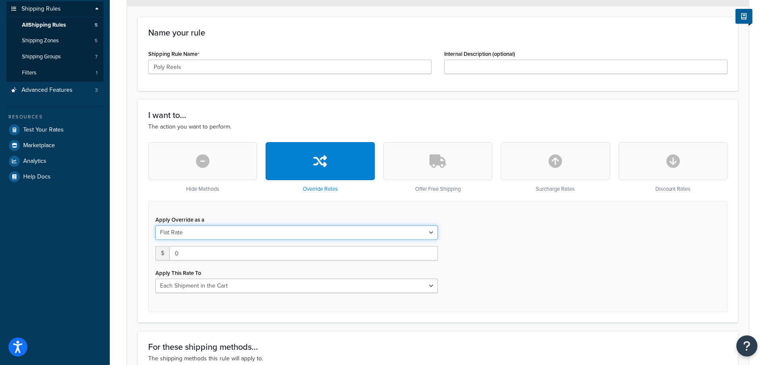
click at [224, 235] on select "Flat Rate Percentage Flat Rate & Percentage" at bounding box center [296, 232] width 283 height 14
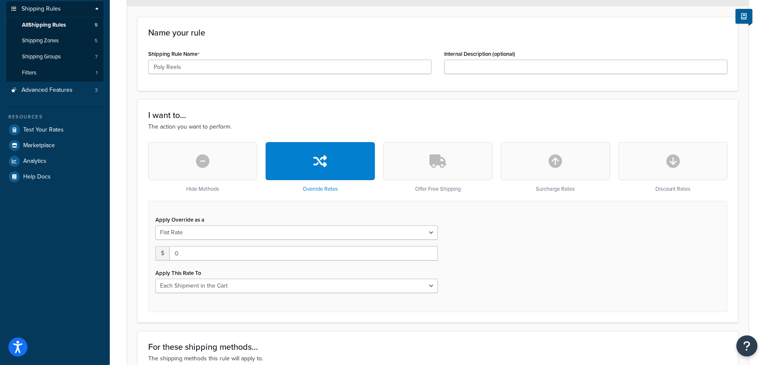
click at [556, 236] on div "Apply Override as a Flat Rate Percentage Flat Rate & Percentage $ 0 Apply This …" at bounding box center [438, 256] width 580 height 111
click at [226, 283] on select "Each Shipment in the Cart Each Origin in the Cart Each Shipping Group in the Ca…" at bounding box center [296, 285] width 283 height 14
click at [586, 275] on div "Apply Override as a Flat Rate Percentage Flat Rate & Percentage $ 0 Apply This …" at bounding box center [438, 256] width 580 height 111
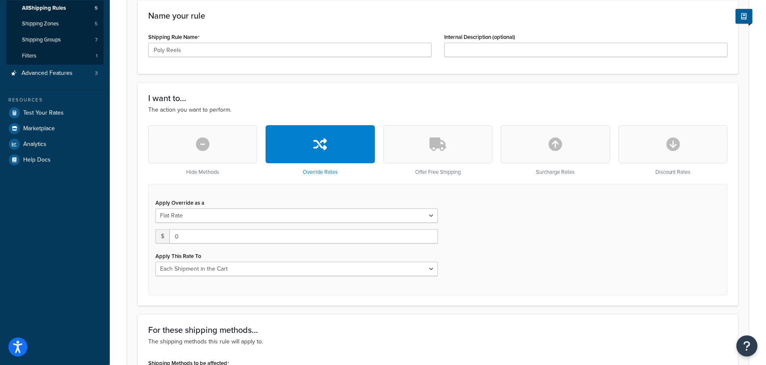
scroll to position [169, 0]
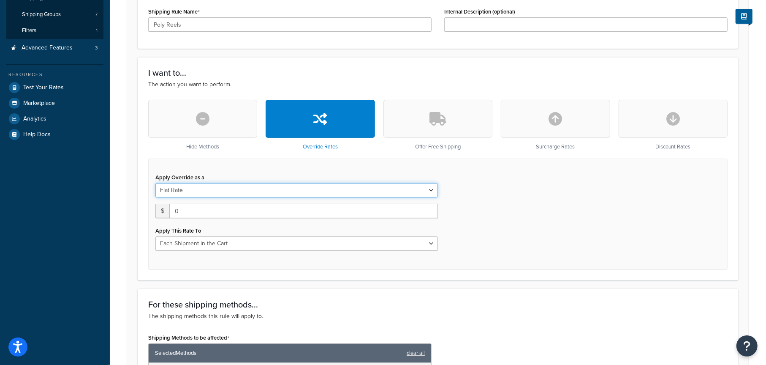
click at [251, 192] on select "Flat Rate Percentage Flat Rate & Percentage" at bounding box center [296, 190] width 283 height 14
click at [509, 197] on div "Apply Override as a Flat Rate Percentage Flat Rate & Percentage $ 0 Apply This …" at bounding box center [438, 213] width 580 height 111
click at [209, 192] on select "Flat Rate Percentage Flat Rate & Percentage" at bounding box center [296, 190] width 283 height 14
select select "FLAT_RATE_AND_PERCENTAGE"
click at [155, 183] on select "Flat Rate Percentage Flat Rate & Percentage" at bounding box center [296, 190] width 283 height 14
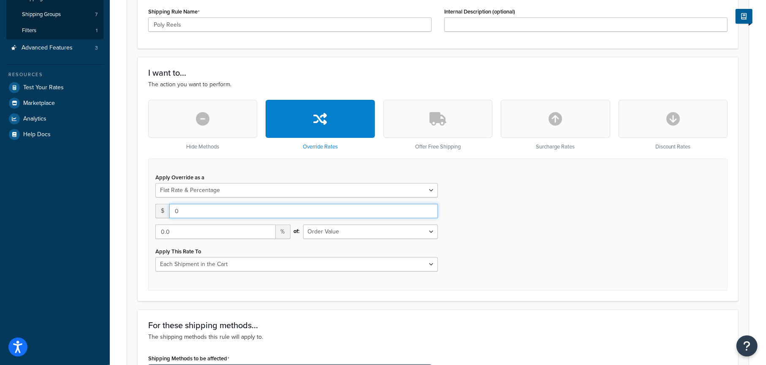
click at [194, 211] on input "0" at bounding box center [303, 211] width 269 height 14
drag, startPoint x: 220, startPoint y: 210, endPoint x: 168, endPoint y: 211, distance: 52.4
click at [168, 211] on div "$ 0" at bounding box center [296, 211] width 283 height 14
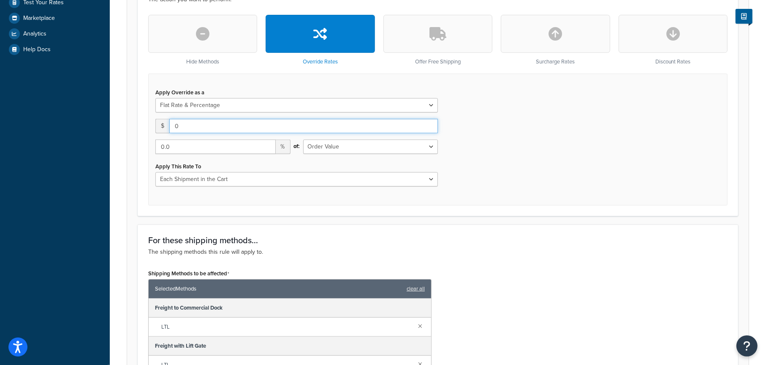
scroll to position [254, 0]
type input "425"
click at [341, 150] on select "Order Value" at bounding box center [370, 147] width 135 height 14
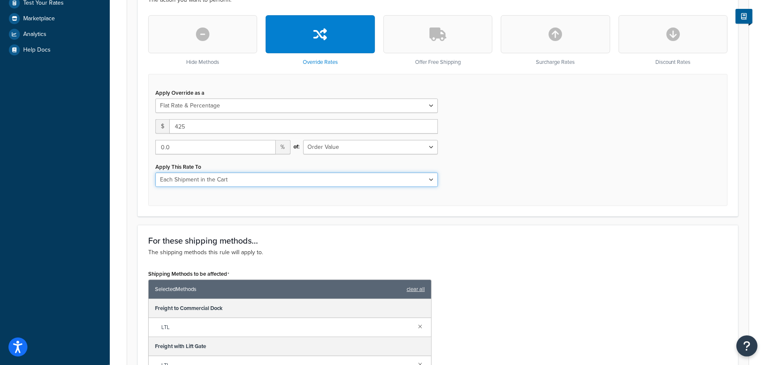
click at [219, 178] on select "Each Shipment in the Cart Each Origin in the Cart Each Shipping Group in the Ca…" at bounding box center [296, 179] width 283 height 14
select select "ITEM"
click at [155, 172] on select "Each Shipment in the Cart Each Origin in the Cart Each Shipping Group in the Ca…" at bounding box center [296, 179] width 283 height 14
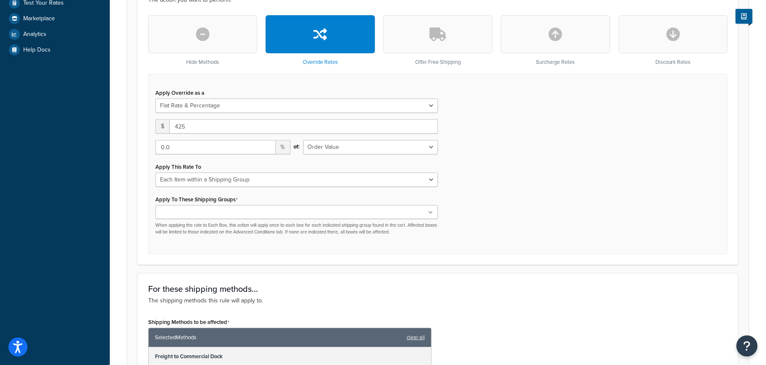
click at [211, 214] on input "Apply To These Shipping Groups" at bounding box center [195, 212] width 75 height 9
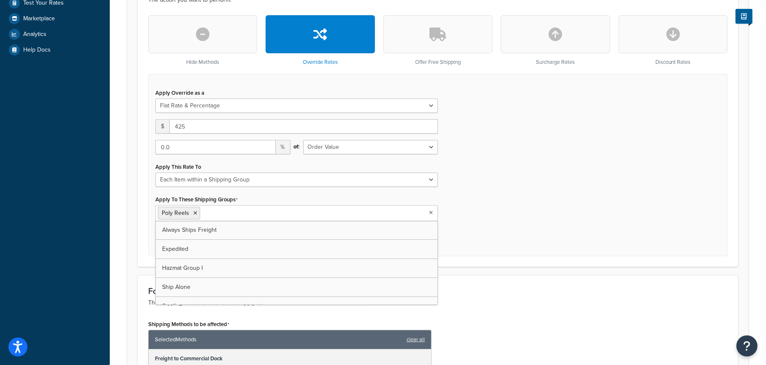
click at [491, 231] on div "Apply Override as a Flat Rate Percentage Flat Rate & Percentage $ 425 0.0 % of:…" at bounding box center [438, 165] width 580 height 182
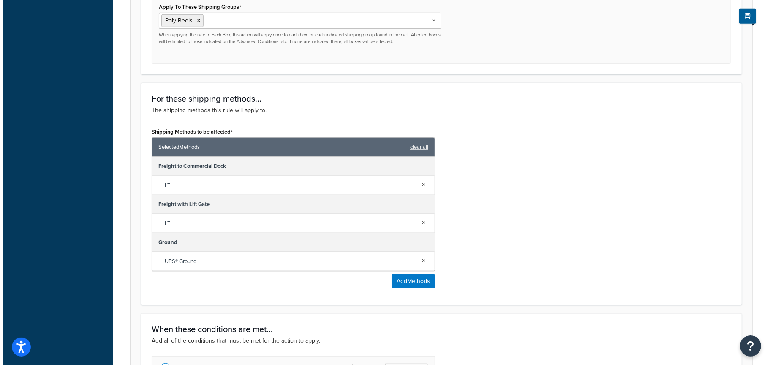
scroll to position [465, 0]
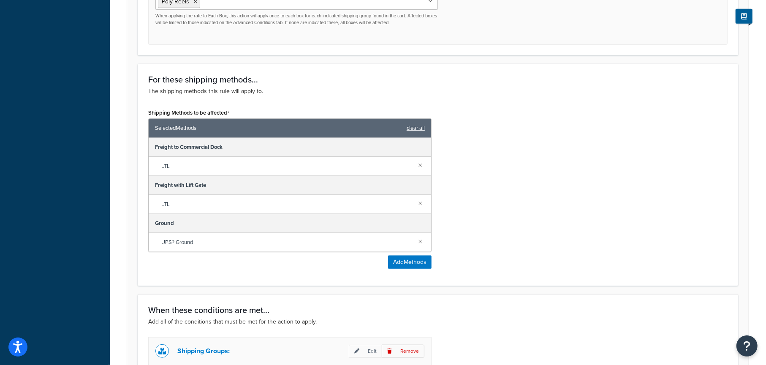
click at [414, 128] on link "clear all" at bounding box center [416, 128] width 18 height 12
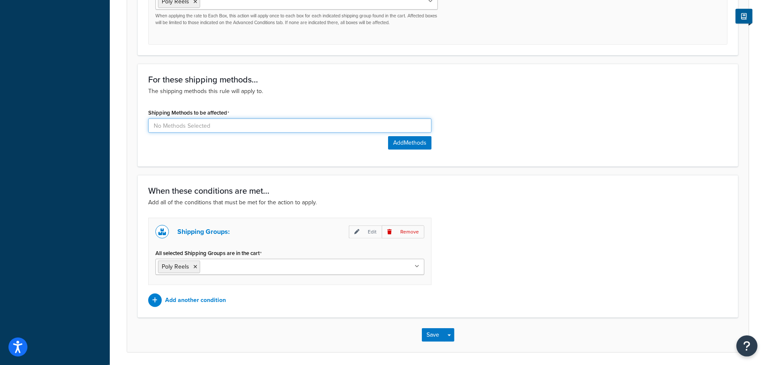
click at [293, 126] on input at bounding box center [290, 125] width 284 height 14
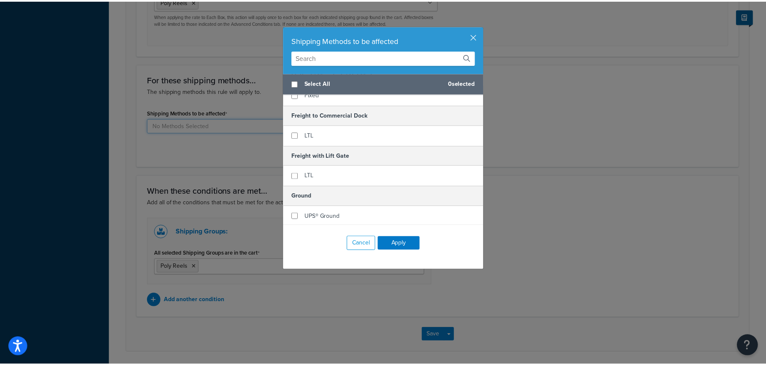
scroll to position [0, 0]
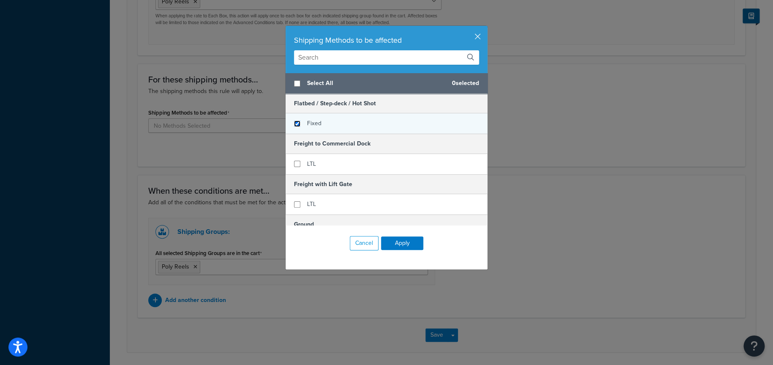
click at [296, 126] on input "checkbox" at bounding box center [297, 123] width 6 height 6
checkbox input "true"
click at [401, 242] on button "Apply" at bounding box center [402, 243] width 42 height 14
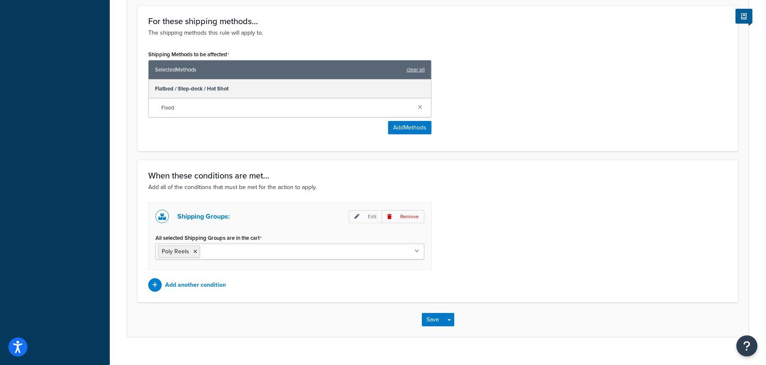
scroll to position [537, 0]
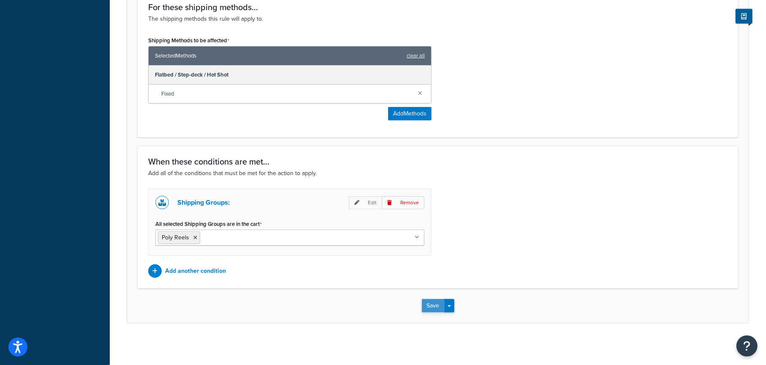
click at [431, 301] on button "Save" at bounding box center [433, 306] width 23 height 14
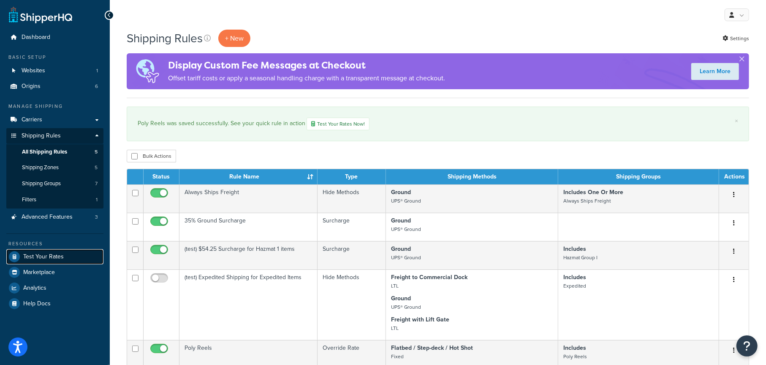
click at [47, 253] on span "Test Your Rates" at bounding box center [43, 256] width 41 height 7
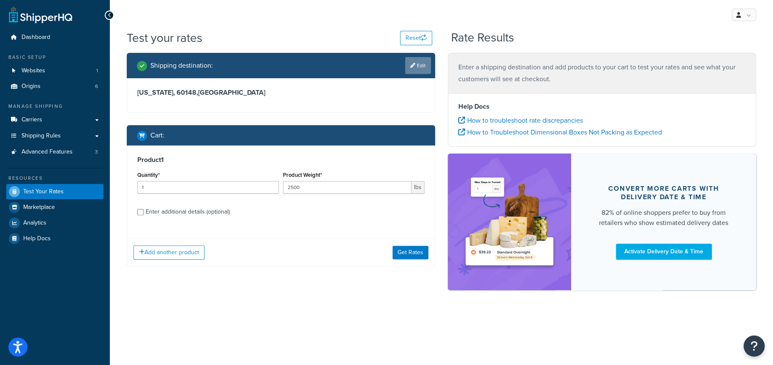
click at [414, 64] on link "Edit" at bounding box center [418, 65] width 26 height 17
select select "IL"
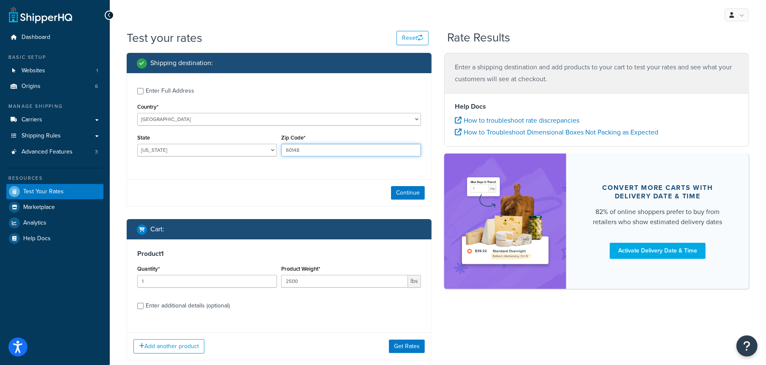
drag, startPoint x: 302, startPoint y: 151, endPoint x: 259, endPoint y: 152, distance: 43.1
click at [259, 152] on div "State [US_STATE] [US_STATE] [US_STATE] [US_STATE] [US_STATE] Armed Forces Ameri…" at bounding box center [279, 147] width 288 height 31
type input "60126"
click at [281, 172] on div "Enter Full Address Country* [GEOGRAPHIC_DATA] [GEOGRAPHIC_DATA] [GEOGRAPHIC_DAT…" at bounding box center [279, 123] width 304 height 100
click at [215, 305] on div "Enter additional details (optional)" at bounding box center [188, 306] width 84 height 12
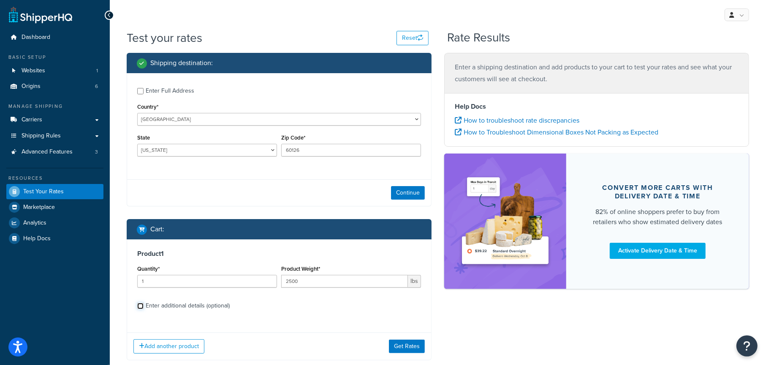
click at [144, 305] on input "Enter additional details (optional)" at bounding box center [140, 306] width 6 height 6
checkbox input "true"
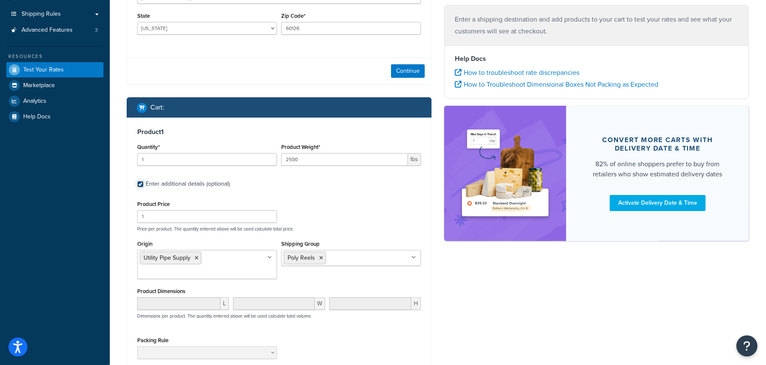
scroll to position [127, 0]
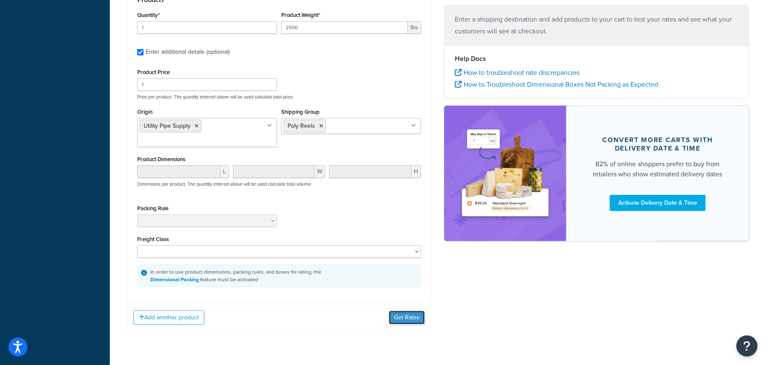
click at [405, 318] on button "Get Rates" at bounding box center [407, 318] width 36 height 14
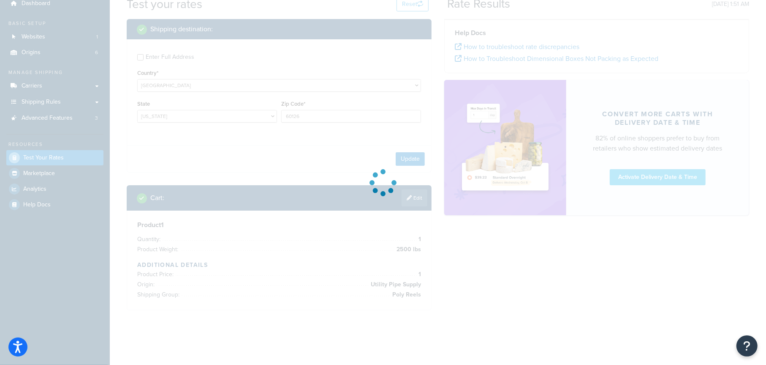
scroll to position [0, 0]
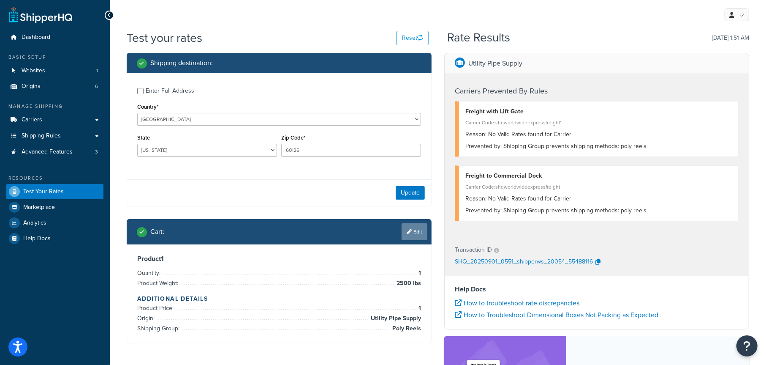
click at [418, 233] on link "Edit" at bounding box center [415, 231] width 26 height 17
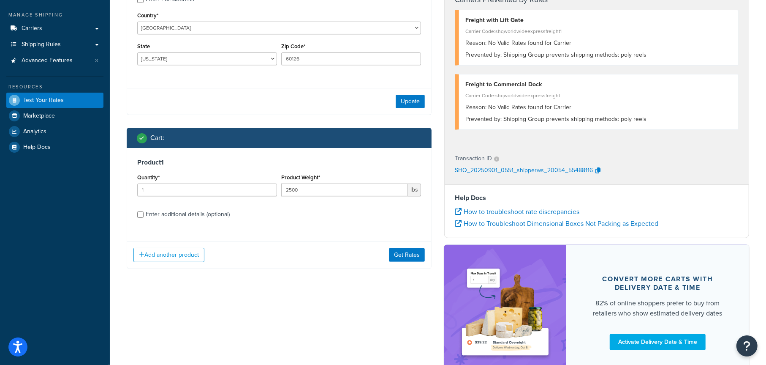
scroll to position [127, 0]
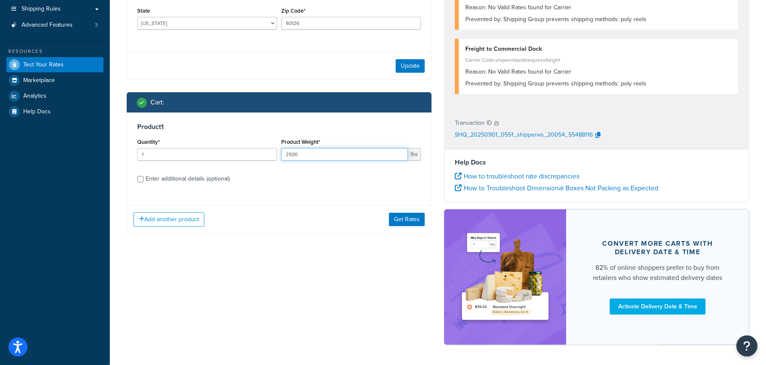
drag, startPoint x: 298, startPoint y: 153, endPoint x: 268, endPoint y: 155, distance: 30.0
click at [268, 155] on div "Quantity* 1 Product Weight* 2500 lbs" at bounding box center [279, 151] width 288 height 31
type input "250"
click at [406, 218] on button "Get Rates" at bounding box center [407, 220] width 36 height 14
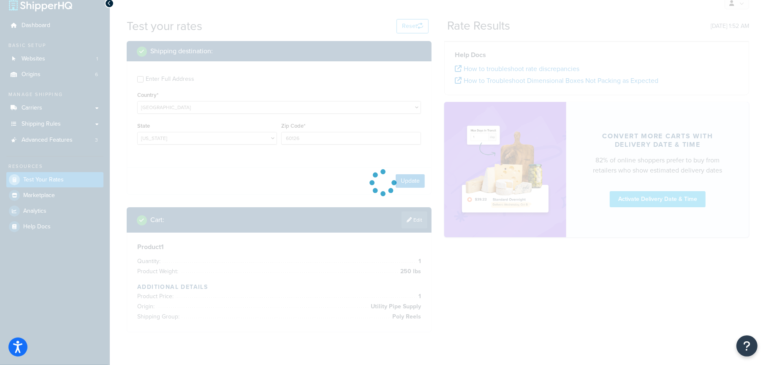
scroll to position [0, 0]
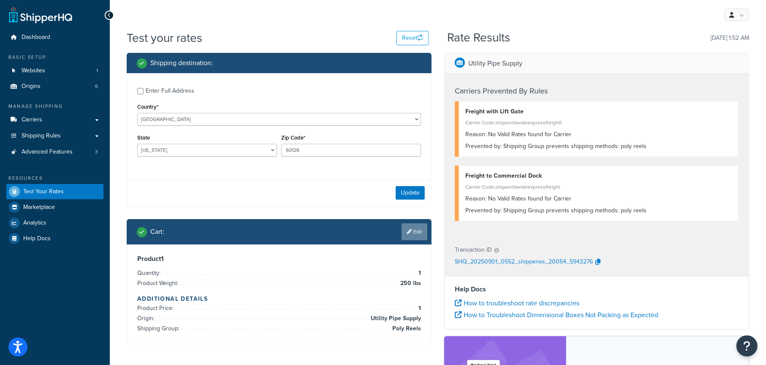
click at [414, 234] on link "Edit" at bounding box center [415, 231] width 26 height 17
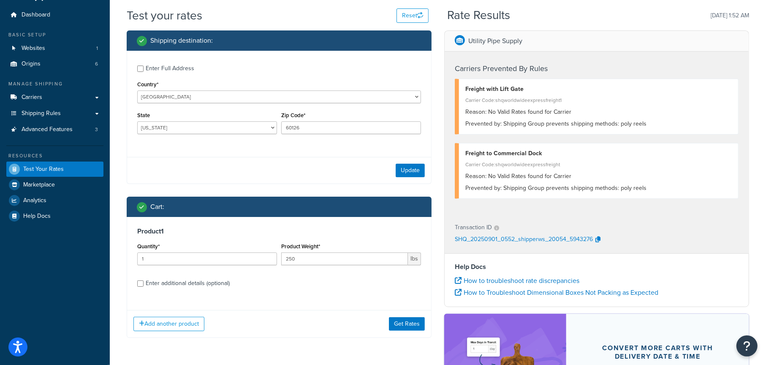
scroll to position [42, 0]
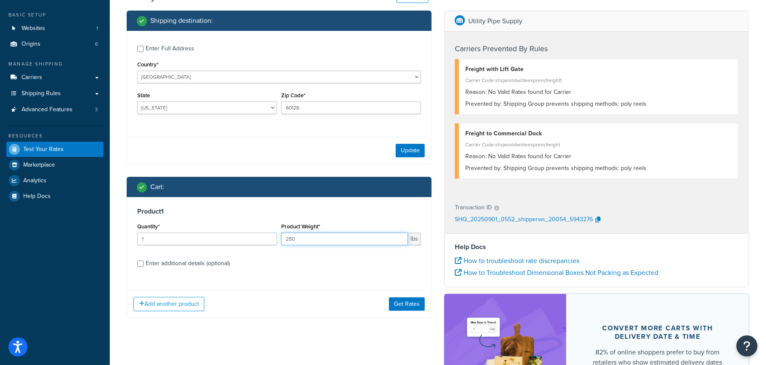
drag, startPoint x: 303, startPoint y: 236, endPoint x: 281, endPoint y: 237, distance: 22.4
click at [281, 237] on input "250" at bounding box center [344, 238] width 127 height 13
type input "1800"
click at [409, 304] on button "Get Rates" at bounding box center [407, 304] width 36 height 14
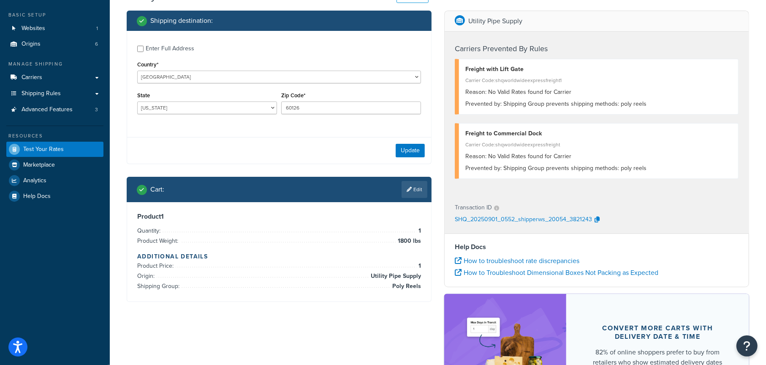
scroll to position [0, 0]
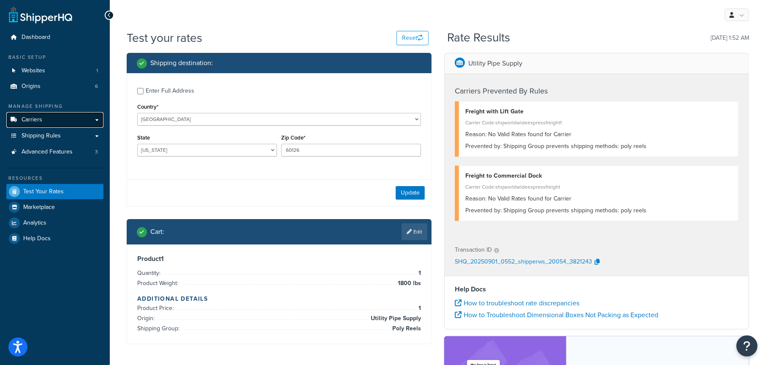
click at [34, 119] on span "Carriers" at bounding box center [32, 119] width 21 height 7
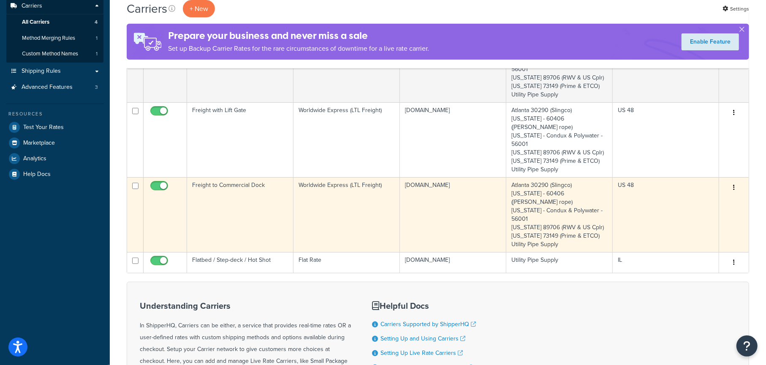
scroll to position [127, 0]
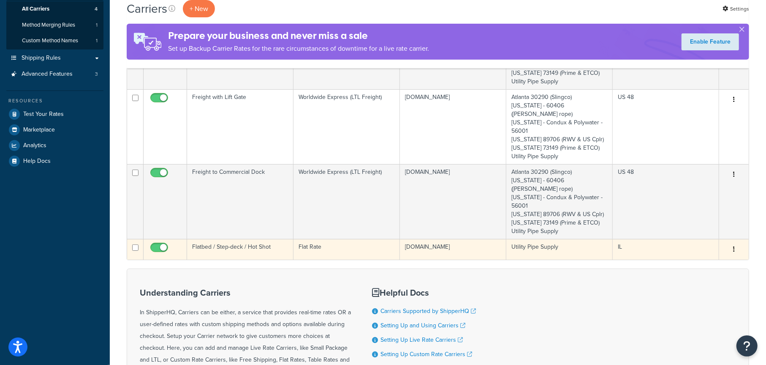
click at [739, 243] on button "button" at bounding box center [734, 250] width 12 height 14
click at [692, 239] on link "Edit" at bounding box center [700, 240] width 67 height 17
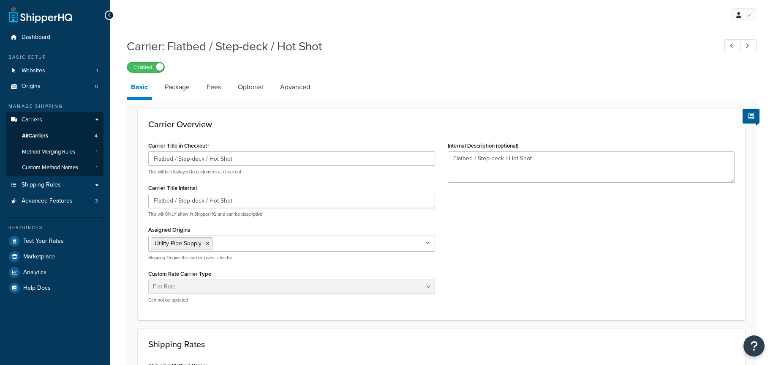
select select "flat"
select select "item"
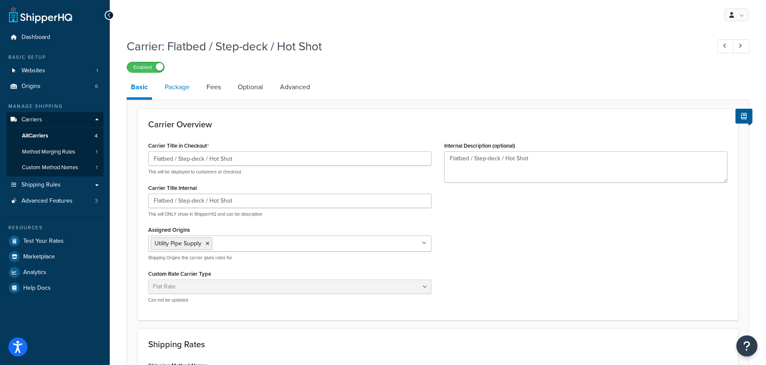
click at [182, 87] on link "Package" at bounding box center [177, 87] width 33 height 20
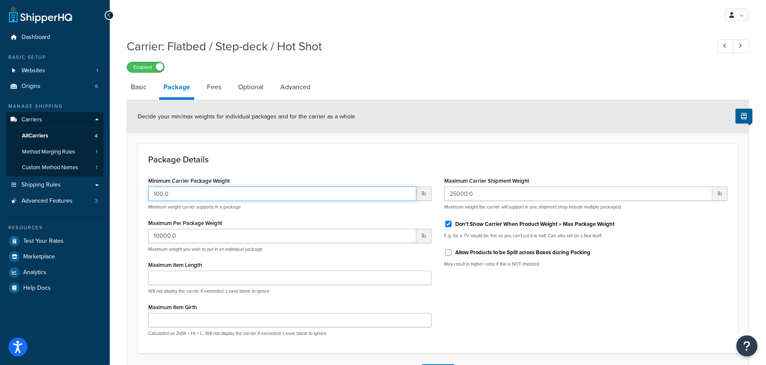
drag, startPoint x: 177, startPoint y: 194, endPoint x: 139, endPoint y: 194, distance: 37.6
click at [139, 194] on div "Package Details Minimum Carrier Package Weight 100.0 lb Minimum weight carrier …" at bounding box center [438, 249] width 601 height 210
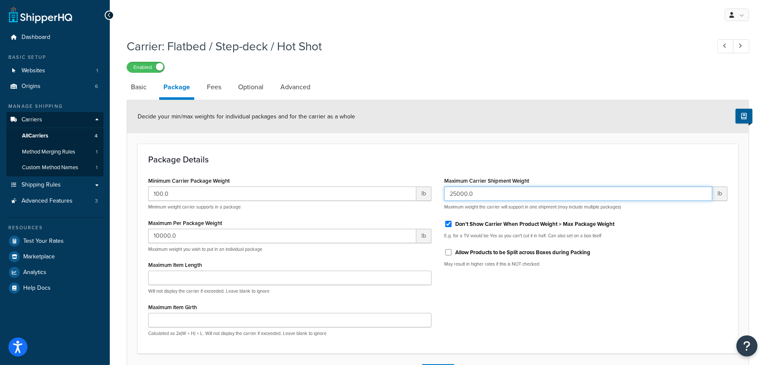
drag, startPoint x: 457, startPoint y: 194, endPoint x: 429, endPoint y: 194, distance: 27.5
click at [429, 194] on div "Minimum Carrier Package Weight 100.0 lb Minimum weight carrier supports in a pa…" at bounding box center [438, 259] width 592 height 168
type input "35000.0"
click at [450, 253] on input "Allow Products to be Split across Boxes during Packing" at bounding box center [449, 252] width 8 height 6
checkbox input "true"
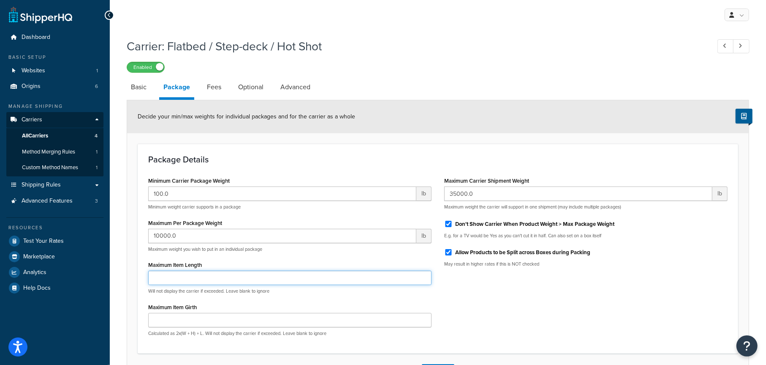
click at [205, 276] on input "Maximum Item Length" at bounding box center [290, 277] width 284 height 14
type input "-1"
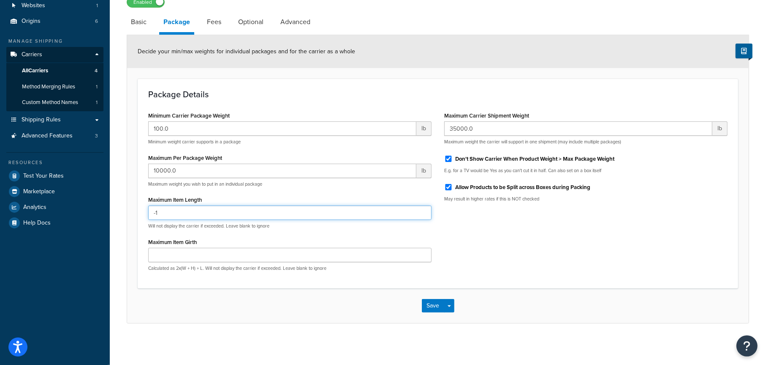
scroll to position [65, 0]
drag, startPoint x: 169, startPoint y: 213, endPoint x: 135, endPoint y: 212, distance: 33.4
click at [135, 212] on form "Decide your min/max weights for individual packages and for the carrier as a wh…" at bounding box center [438, 179] width 622 height 288
click at [218, 23] on link "Fees" at bounding box center [214, 21] width 23 height 20
select select "AFTER"
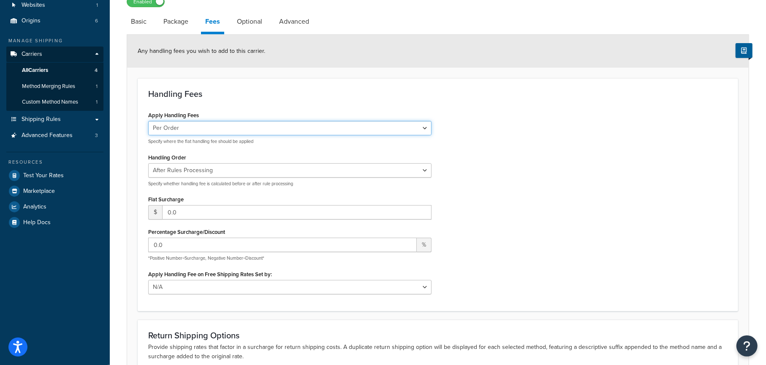
click at [201, 134] on select "Per Order Per Item Per Package" at bounding box center [290, 128] width 284 height 14
select select "item"
click at [148, 121] on select "Per Order Per Item Per Package" at bounding box center [290, 128] width 284 height 14
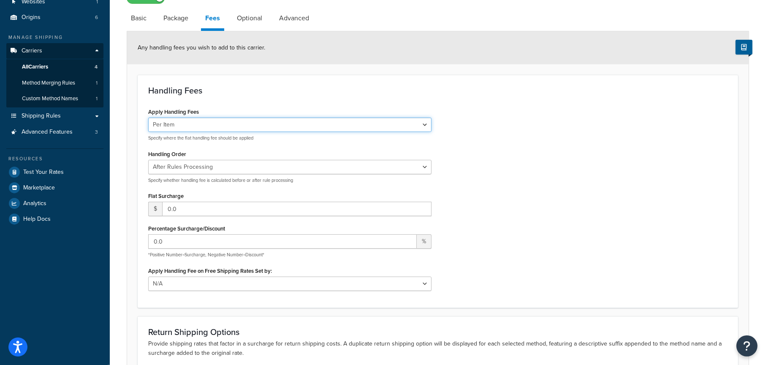
scroll to position [85, 0]
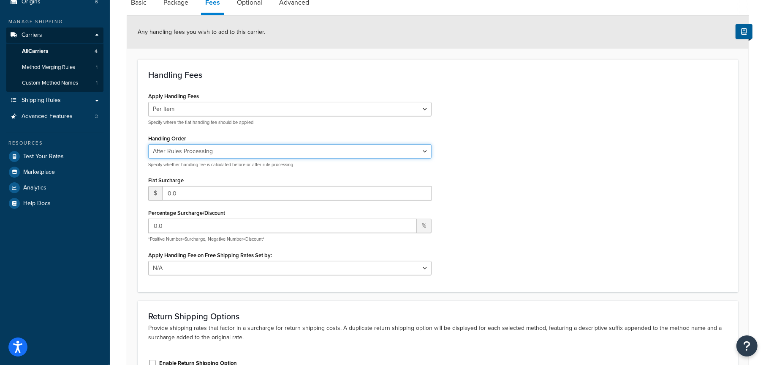
click at [195, 153] on select "Before Rules Processing After Rules Processing" at bounding box center [290, 151] width 284 height 14
click at [513, 140] on div "Apply Handling Fees Per Order Per Item Per Package Specify where the flat handl…" at bounding box center [438, 185] width 592 height 191
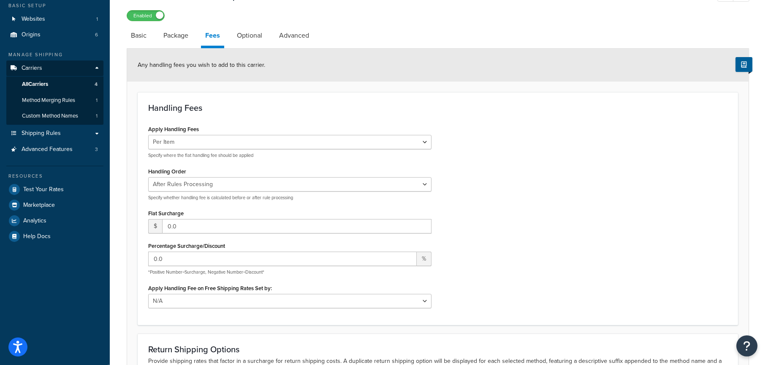
scroll to position [0, 0]
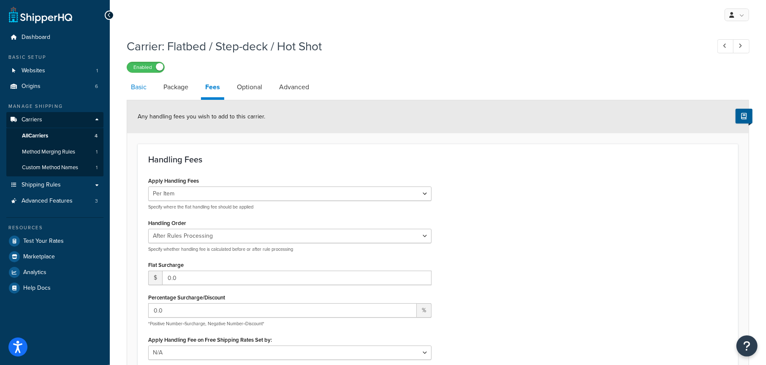
click at [144, 87] on link "Basic" at bounding box center [139, 87] width 24 height 20
select select "flat"
select select "item"
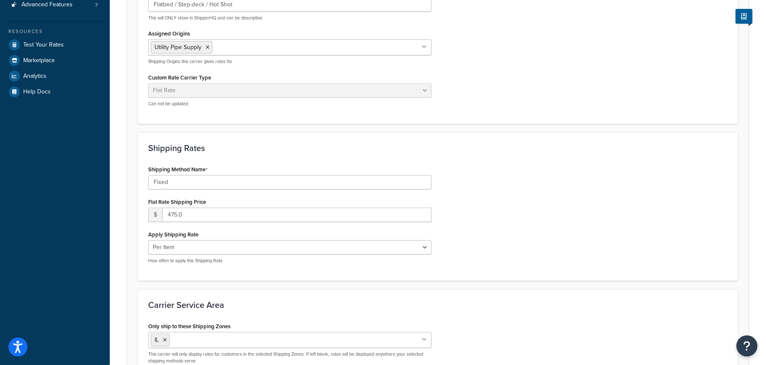
scroll to position [211, 0]
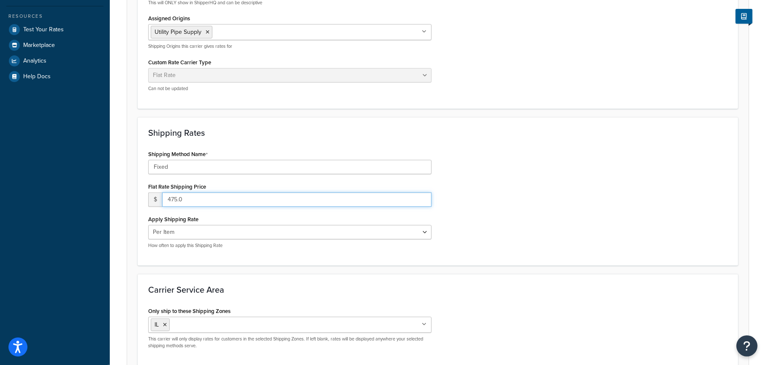
drag, startPoint x: 194, startPoint y: 199, endPoint x: 162, endPoint y: 200, distance: 32.5
click at [162, 200] on input "475.0" at bounding box center [297, 199] width 270 height 14
type input "466"
click at [536, 201] on div "Shipping Method Name Fixed Flat Rate Shipping Price $ 466 Apply Shipping Rate P…" at bounding box center [438, 201] width 592 height 107
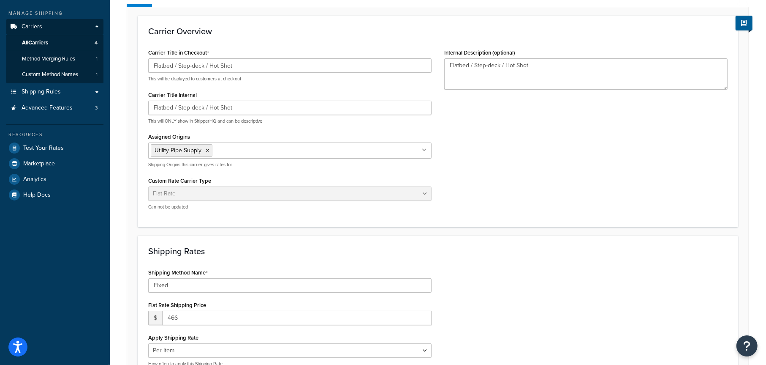
scroll to position [0, 0]
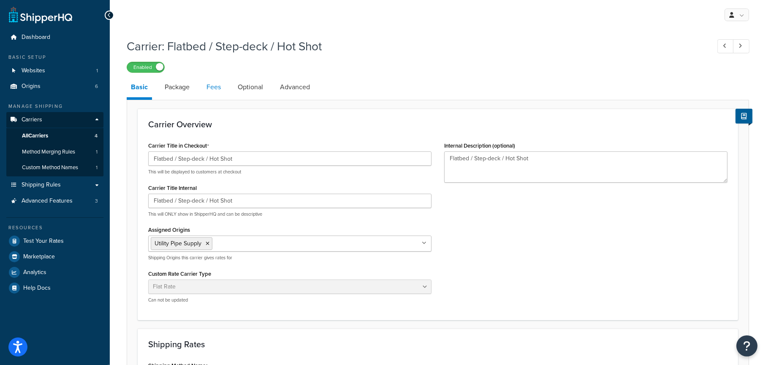
click at [215, 87] on link "Fees" at bounding box center [213, 87] width 23 height 20
select select "item"
select select "AFTER"
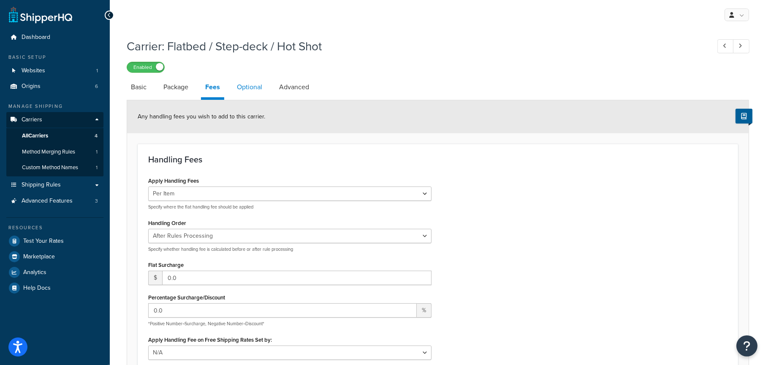
click at [253, 88] on link "Optional" at bounding box center [250, 87] width 34 height 20
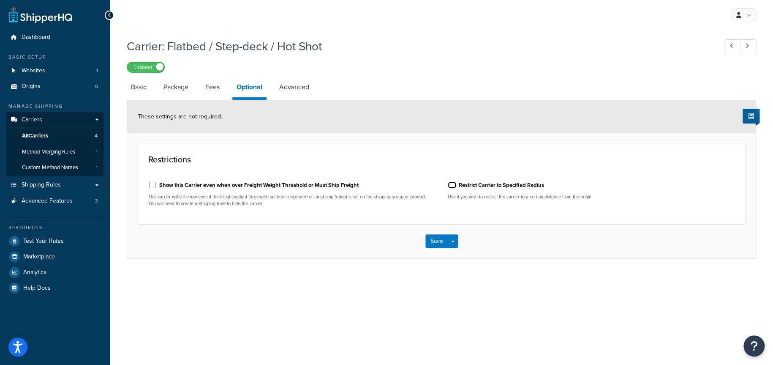
click at [454, 184] on input "Restrict Carrier to Specified Radius" at bounding box center [452, 185] width 8 height 6
checkbox input "true"
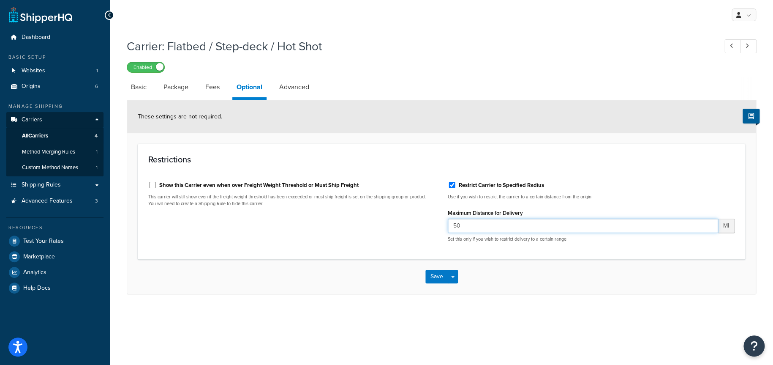
click at [502, 228] on input "50" at bounding box center [583, 225] width 270 height 14
drag, startPoint x: 466, startPoint y: 226, endPoint x: 443, endPoint y: 225, distance: 23.2
click at [443, 225] on div "Restrict Carrier to Specified Radius Use if you wish to restrict the carrier to…" at bounding box center [592, 212] width 300 height 74
type input "125"
click at [433, 279] on button "Save" at bounding box center [437, 277] width 23 height 14
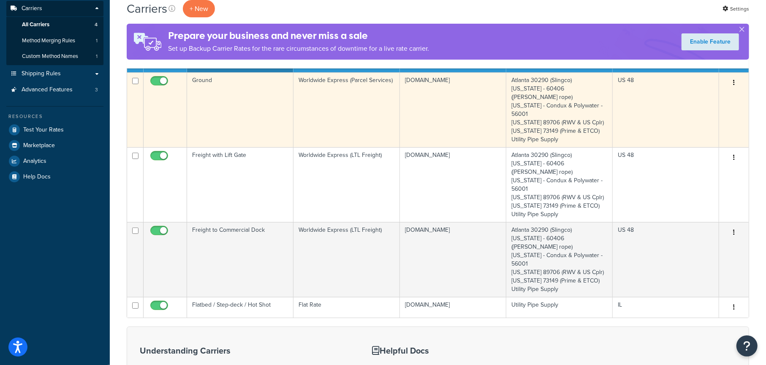
scroll to position [127, 0]
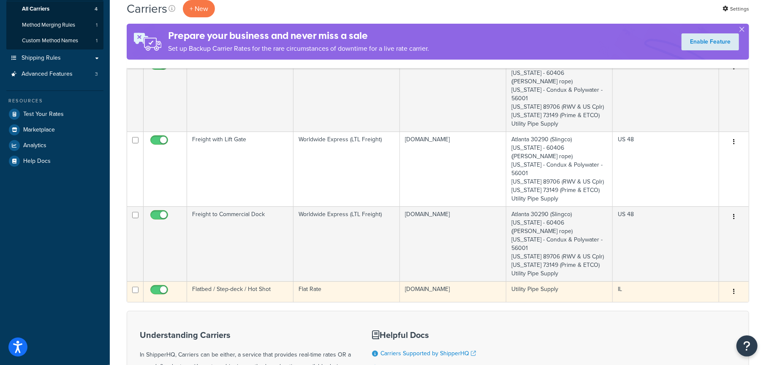
click at [733, 285] on button "button" at bounding box center [734, 292] width 12 height 14
click at [696, 284] on link "Edit" at bounding box center [700, 282] width 67 height 17
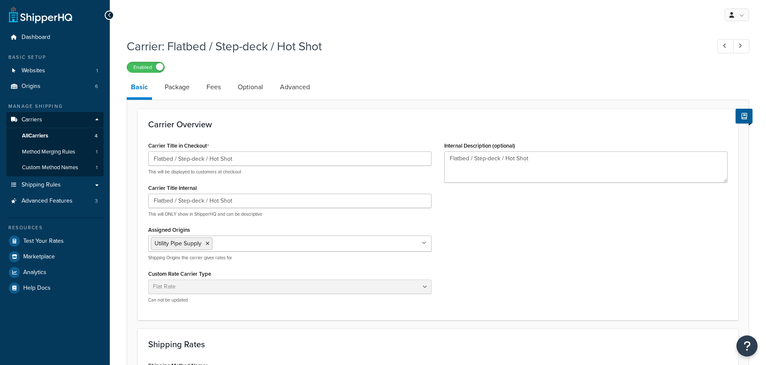
select select "flat"
select select "item"
click at [288, 86] on link "Advanced" at bounding box center [295, 87] width 38 height 20
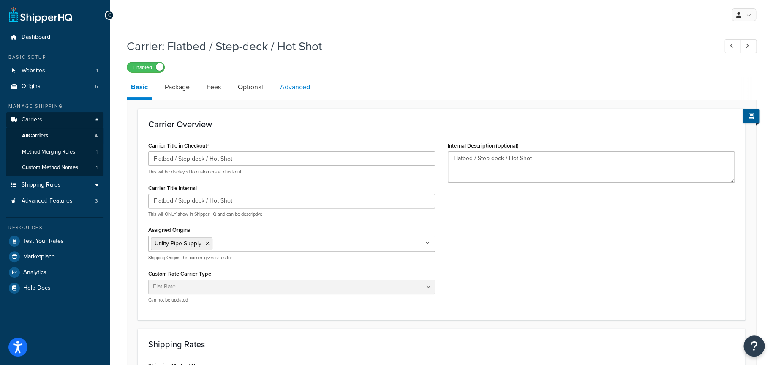
select select "false"
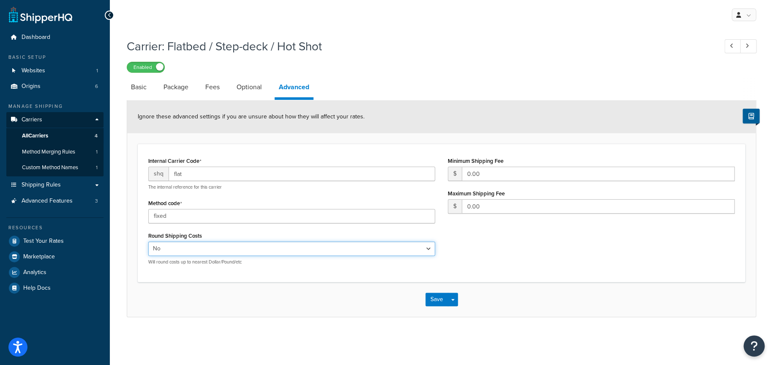
click at [172, 249] on select "Yes No" at bounding box center [291, 248] width 287 height 14
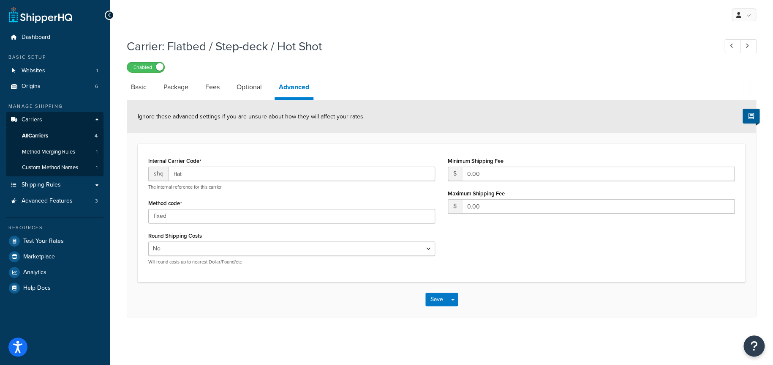
click at [466, 254] on div "Internal Carrier Code shq flat The internal reference for this carrier Method c…" at bounding box center [441, 213] width 599 height 117
click at [439, 297] on button "Save" at bounding box center [437, 299] width 23 height 14
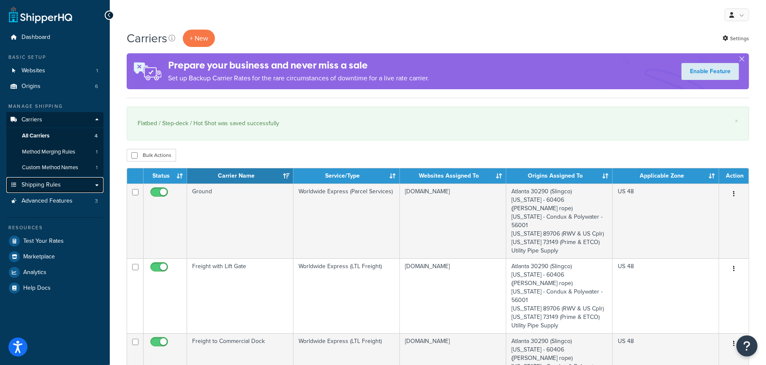
click at [60, 182] on span "Shipping Rules" at bounding box center [41, 184] width 39 height 7
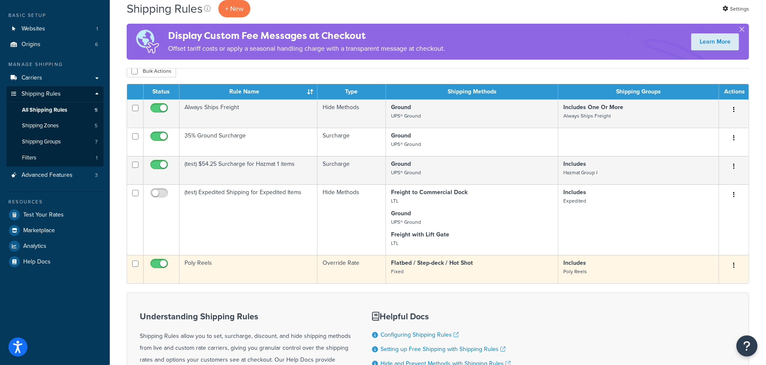
scroll to position [42, 0]
click at [735, 265] on button "button" at bounding box center [734, 265] width 12 height 14
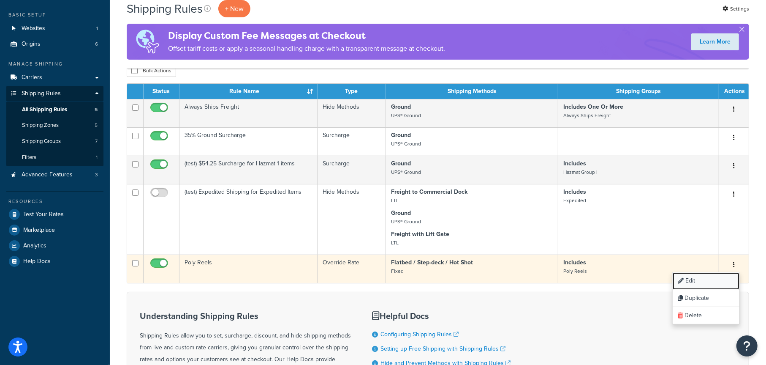
click at [695, 278] on link "Edit" at bounding box center [706, 280] width 67 height 17
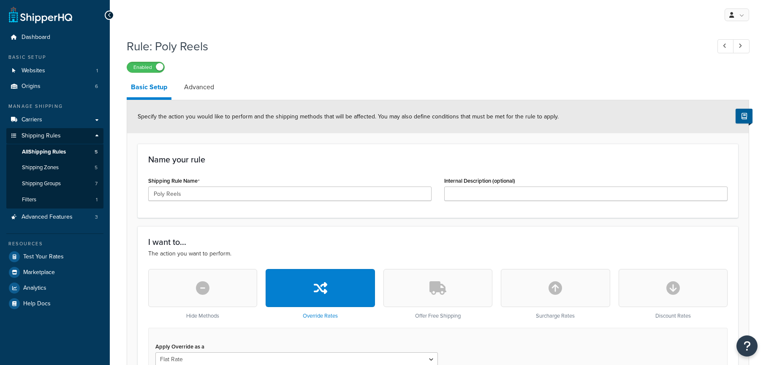
select select "ITEM"
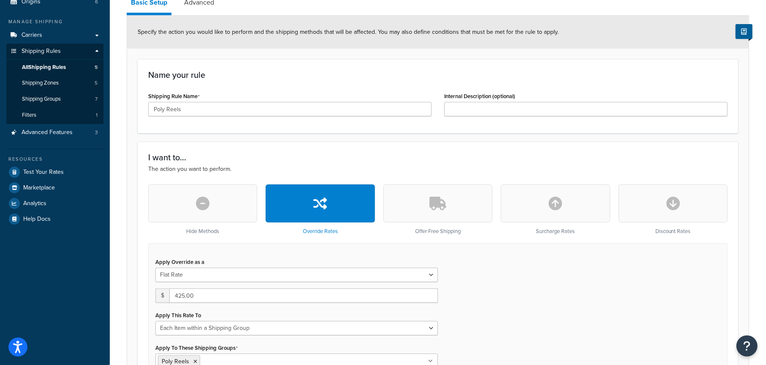
click at [314, 207] on icon "button" at bounding box center [321, 203] width 14 height 14
type input "0"
select select "CART"
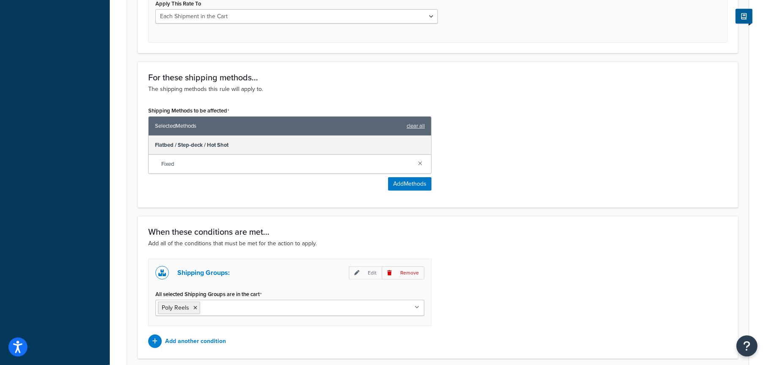
scroll to position [466, 0]
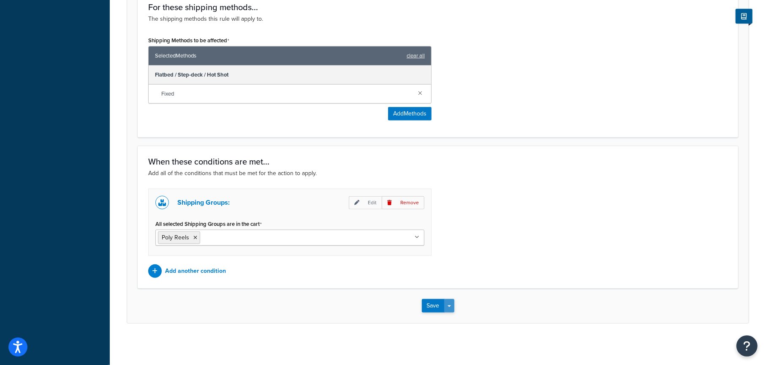
click at [449, 301] on button "Save Dropdown" at bounding box center [450, 306] width 10 height 14
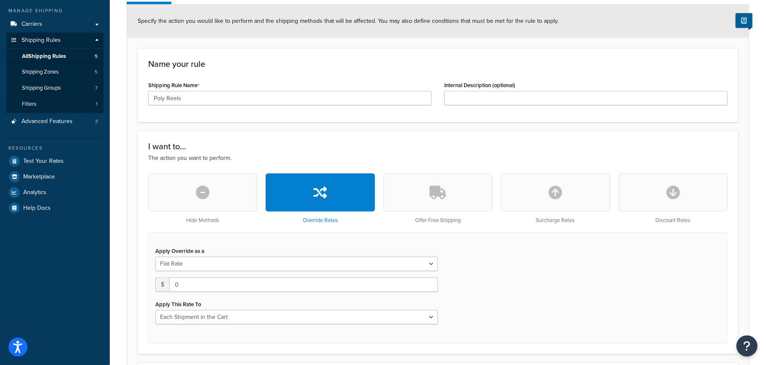
scroll to position [0, 0]
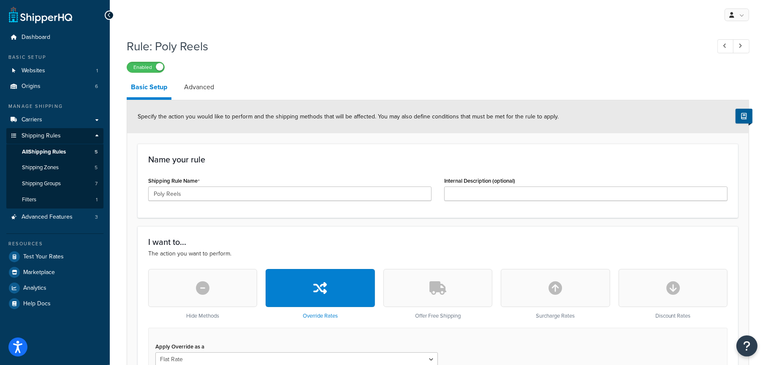
click at [417, 50] on h1 "Rule: Poly Reels" at bounding box center [415, 46] width 576 height 16
click at [57, 150] on span "All Shipping Rules" at bounding box center [44, 151] width 44 height 7
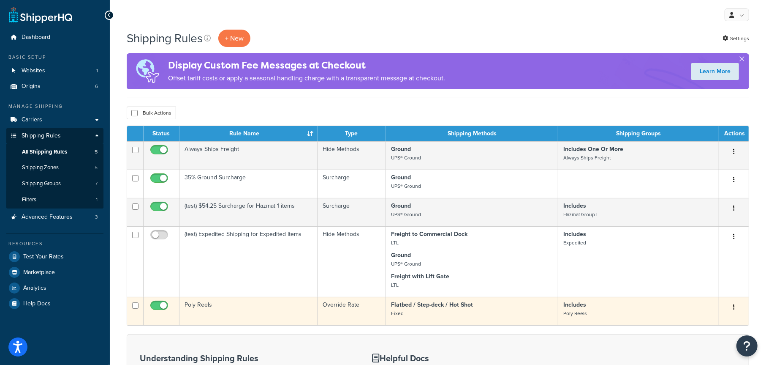
click at [733, 304] on button "button" at bounding box center [734, 307] width 12 height 14
click at [693, 354] on link "Delete" at bounding box center [706, 357] width 67 height 17
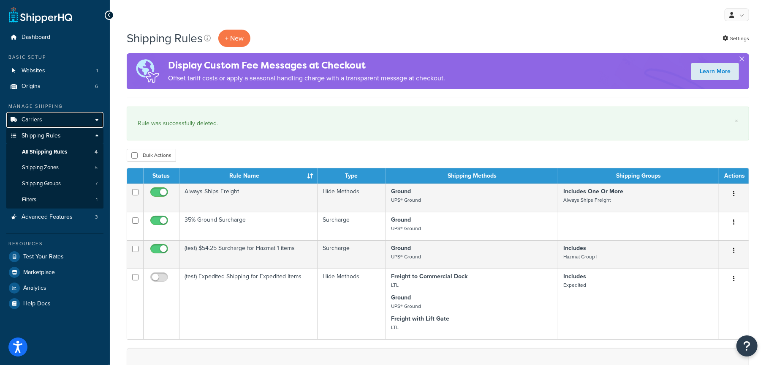
click at [45, 118] on link "Carriers" at bounding box center [54, 120] width 97 height 16
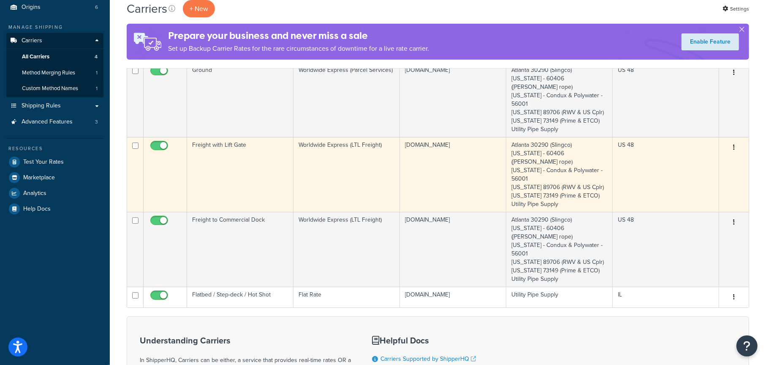
scroll to position [85, 0]
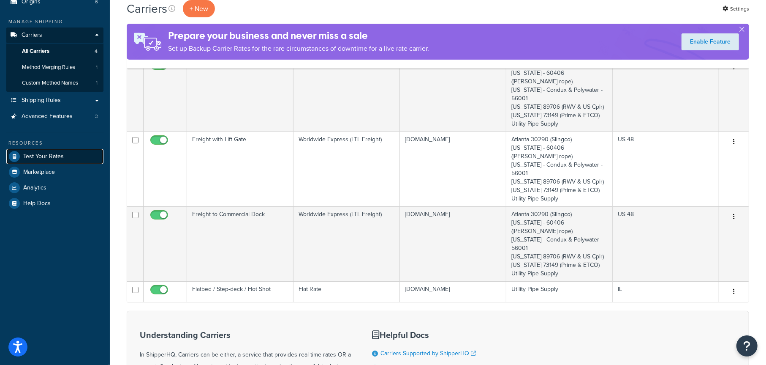
click at [46, 153] on span "Test Your Rates" at bounding box center [43, 156] width 41 height 7
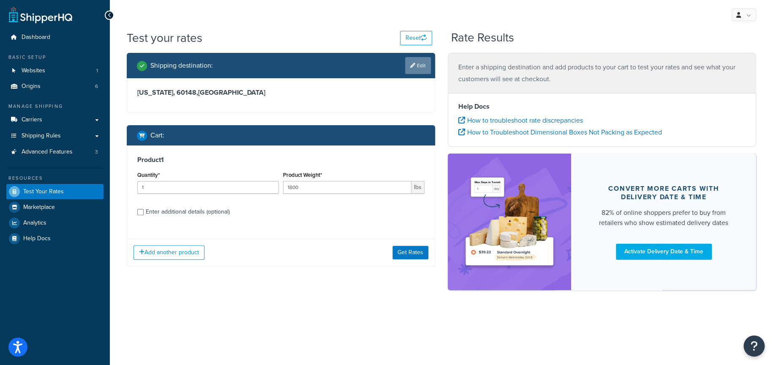
click at [421, 65] on link "Edit" at bounding box center [418, 65] width 26 height 17
select select "IL"
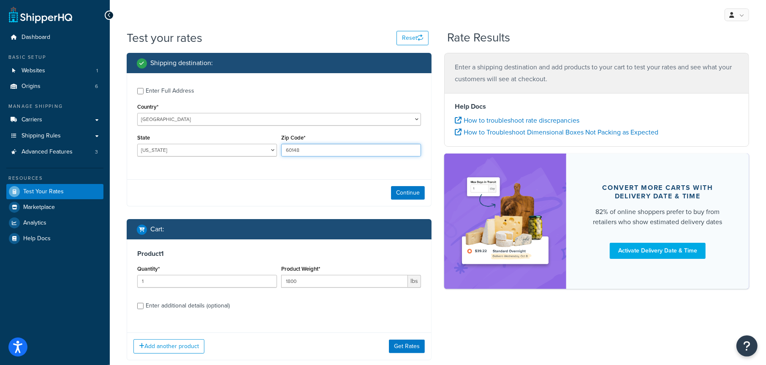
drag, startPoint x: 316, startPoint y: 150, endPoint x: 251, endPoint y: 153, distance: 65.1
click at [251, 153] on div "State Alabama Alaska American Samoa Arizona Arkansas Armed Forces Americas Arme…" at bounding box center [279, 147] width 288 height 31
type input "60126"
click at [404, 189] on button "Continue" at bounding box center [408, 193] width 34 height 14
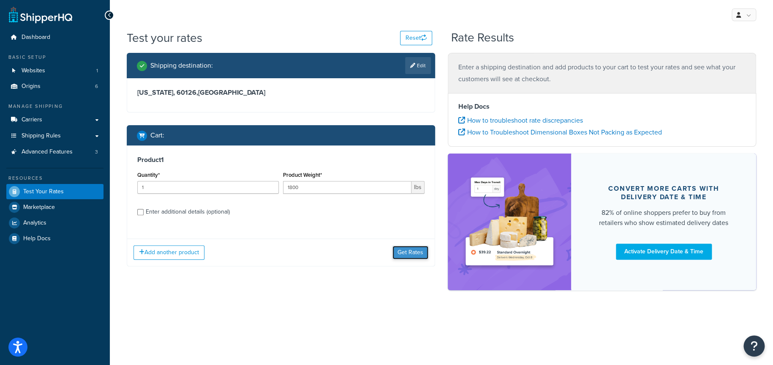
click at [406, 248] on button "Get Rates" at bounding box center [411, 252] width 36 height 14
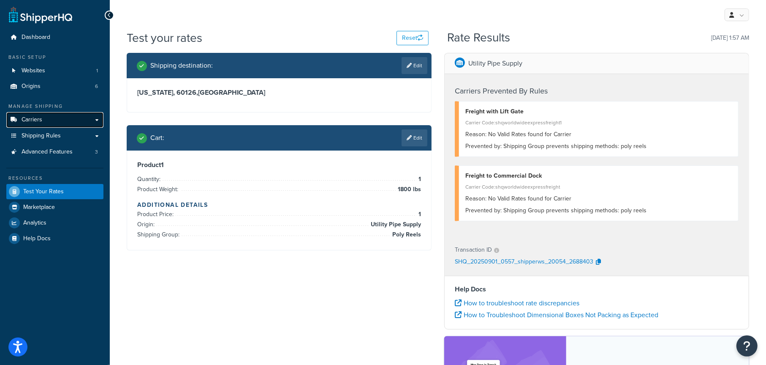
click at [54, 119] on link "Carriers" at bounding box center [54, 120] width 97 height 16
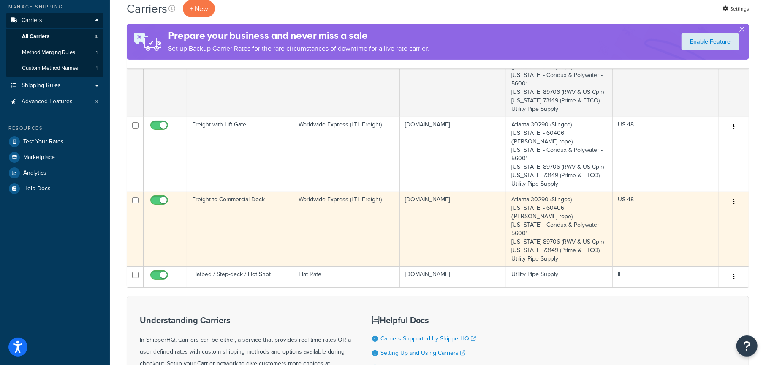
scroll to position [127, 0]
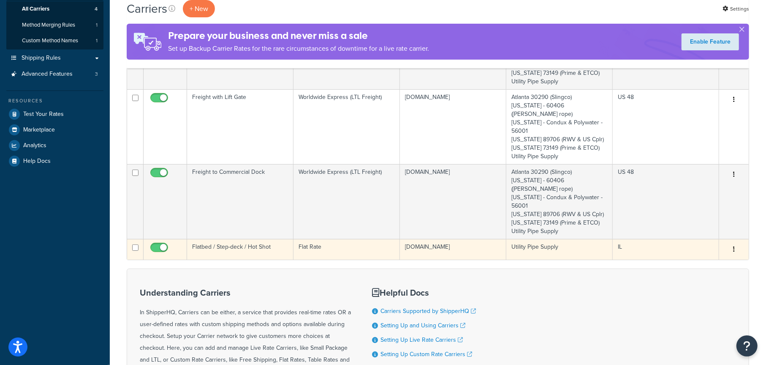
click at [733, 243] on button "button" at bounding box center [734, 250] width 12 height 14
click at [682, 241] on link "Edit" at bounding box center [700, 240] width 67 height 17
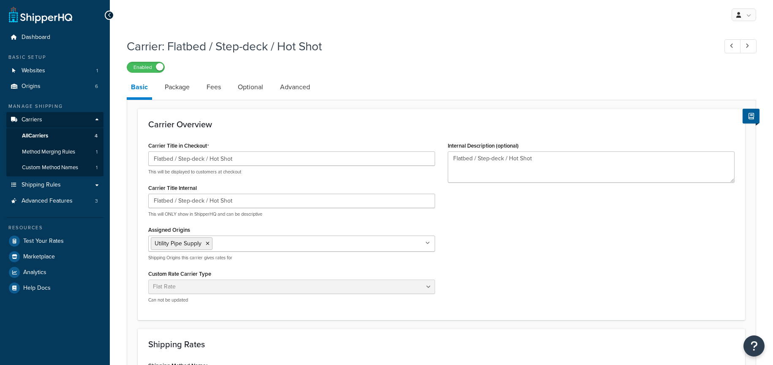
select select "flat"
select select "item"
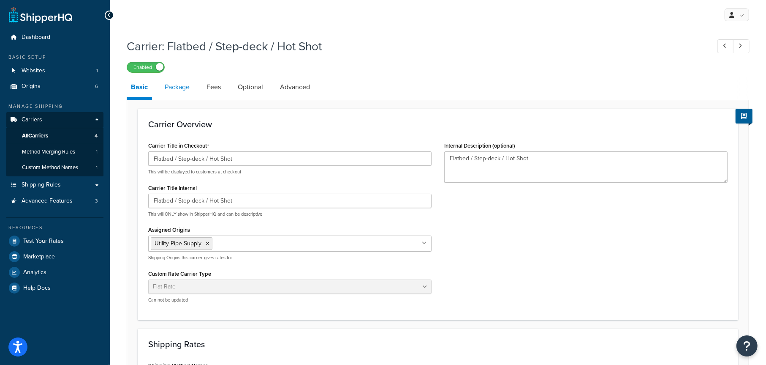
click at [187, 87] on link "Package" at bounding box center [177, 87] width 33 height 20
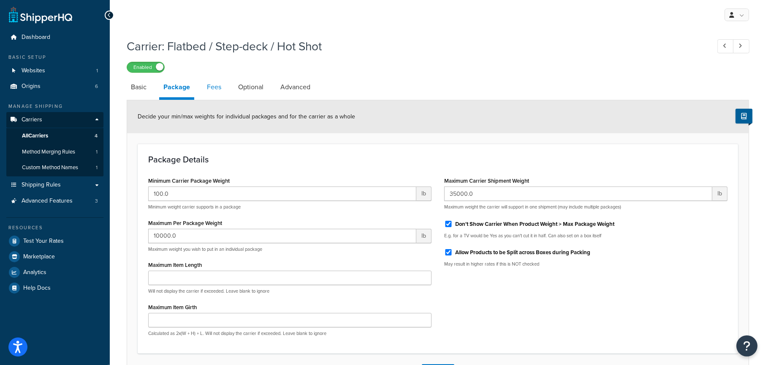
click at [207, 87] on link "Fees" at bounding box center [214, 87] width 23 height 20
select select "item"
select select "AFTER"
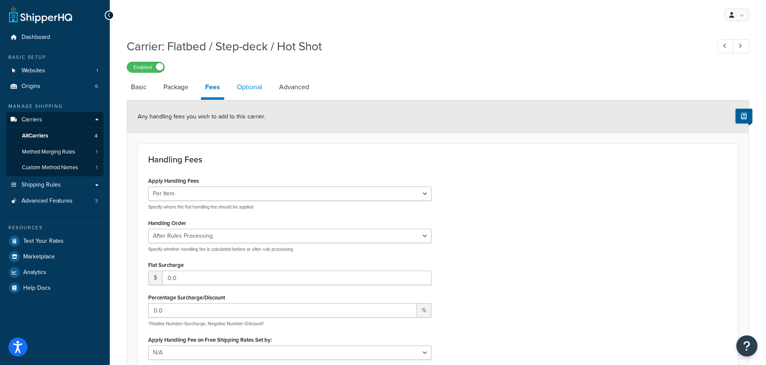
click at [251, 80] on link "Optional" at bounding box center [250, 87] width 34 height 20
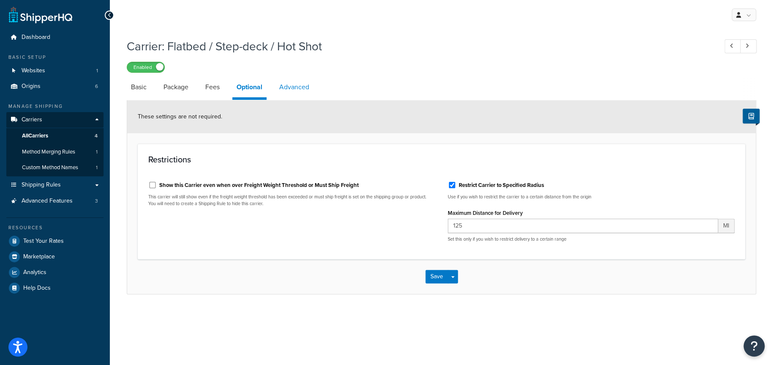
click at [288, 86] on link "Advanced" at bounding box center [294, 87] width 38 height 20
select select "false"
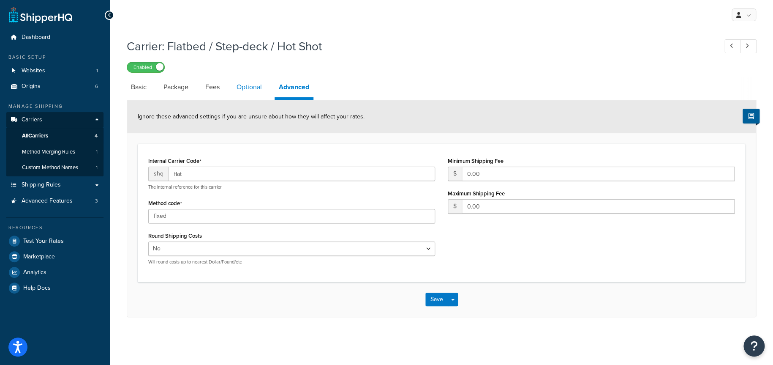
click at [253, 87] on link "Optional" at bounding box center [249, 87] width 34 height 20
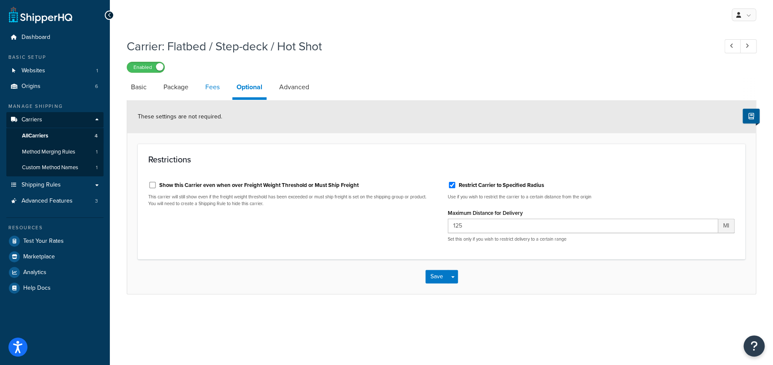
click at [215, 85] on link "Fees" at bounding box center [212, 87] width 23 height 20
select select "item"
select select "AFTER"
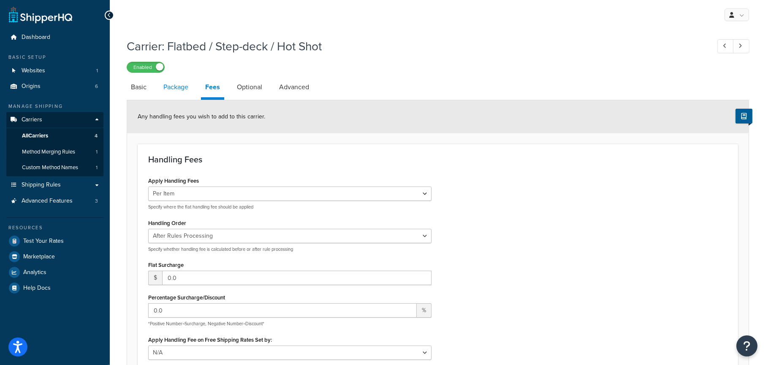
click at [178, 87] on link "Package" at bounding box center [175, 87] width 33 height 20
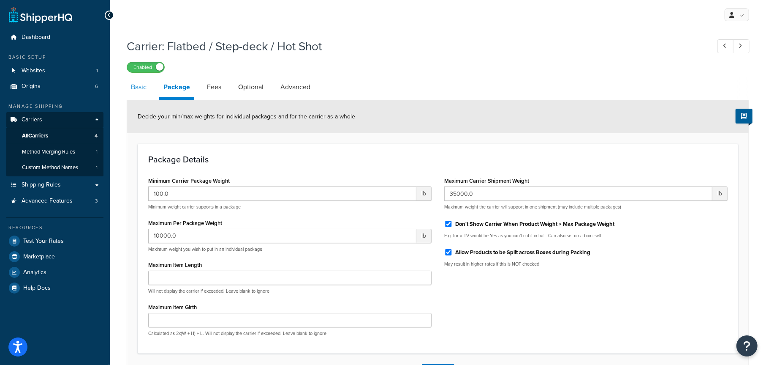
click at [139, 87] on link "Basic" at bounding box center [139, 87] width 24 height 20
select select "flat"
select select "item"
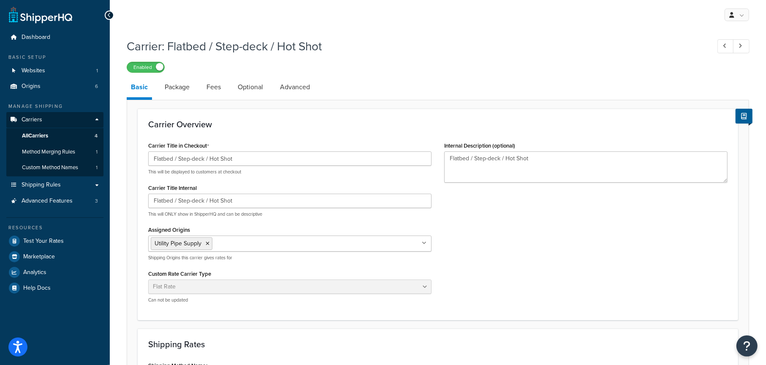
click at [270, 245] on input "Assigned Origins" at bounding box center [252, 242] width 75 height 9
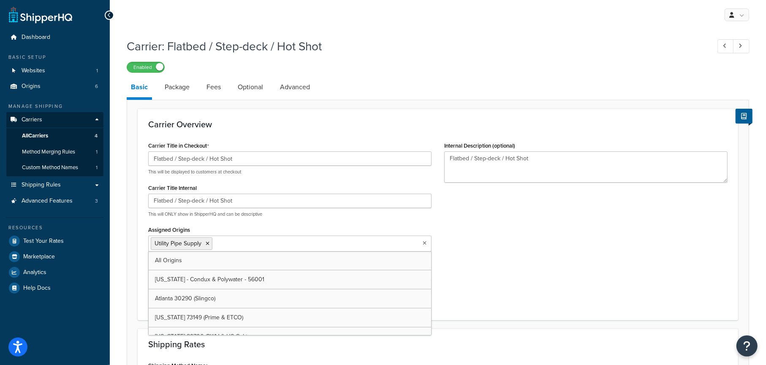
click at [583, 243] on div "Carrier Title in Checkout Flatbed / Step-deck / Hot Shot This will be displayed…" at bounding box center [438, 224] width 592 height 170
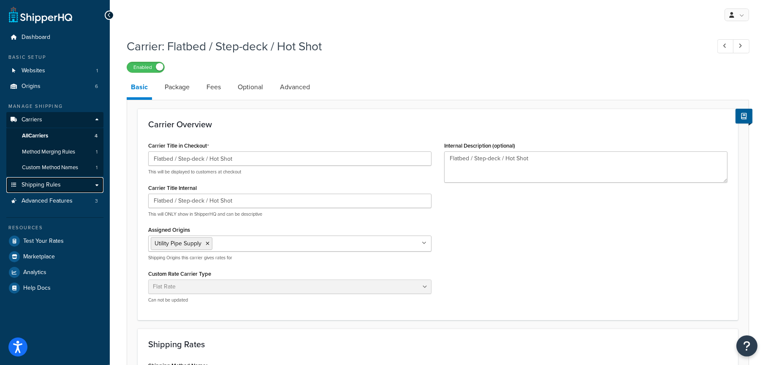
click at [52, 185] on span "Shipping Rules" at bounding box center [41, 184] width 39 height 7
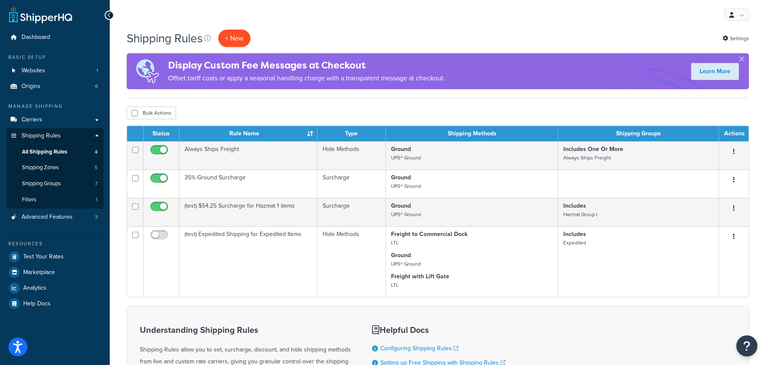
click at [234, 40] on p "+ New" at bounding box center [234, 38] width 32 height 17
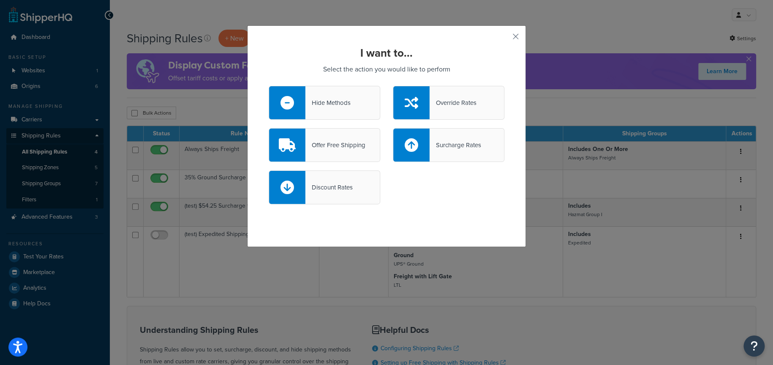
click at [335, 105] on div "Hide Methods" at bounding box center [327, 103] width 45 height 12
click at [0, 0] on input "Hide Methods" at bounding box center [0, 0] width 0 height 0
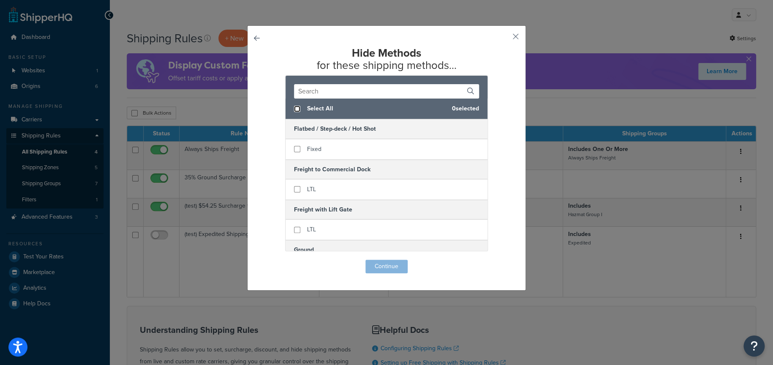
click at [294, 110] on input "checkbox" at bounding box center [297, 109] width 6 height 6
checkbox input "true"
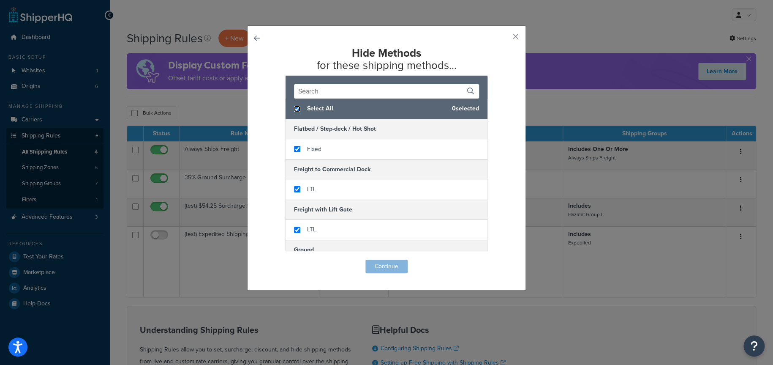
checkbox input "true"
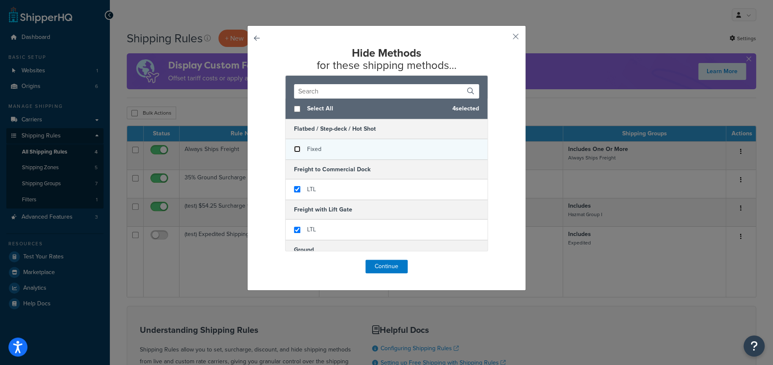
checkbox input "false"
click at [294, 150] on input "checkbox" at bounding box center [297, 149] width 6 height 6
checkbox input "false"
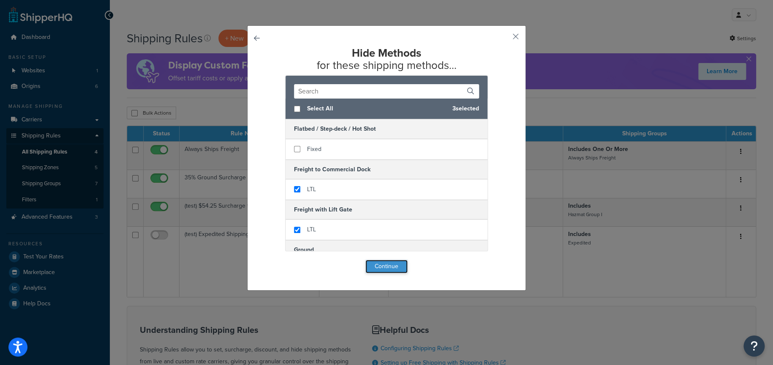
click at [382, 265] on button "Continue" at bounding box center [387, 266] width 42 height 14
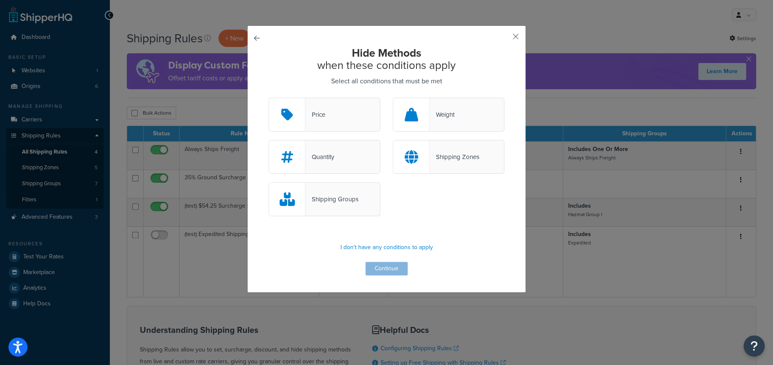
click at [450, 159] on div "Shipping Zones" at bounding box center [454, 157] width 49 height 12
click at [0, 0] on input "Shipping Zones" at bounding box center [0, 0] width 0 height 0
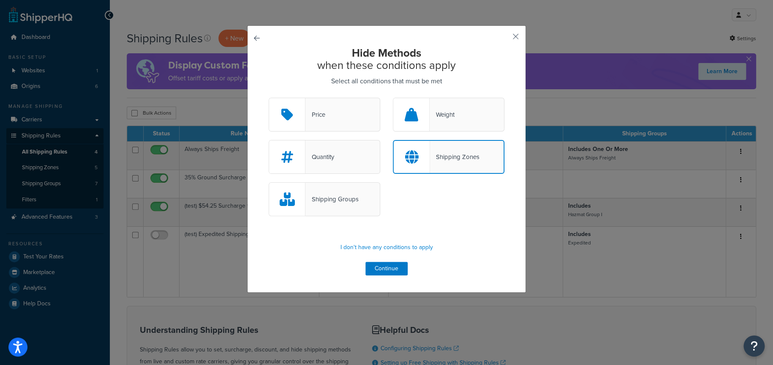
click at [346, 192] on div "Shipping Groups" at bounding box center [325, 199] width 112 height 34
click at [0, 0] on input "Shipping Groups" at bounding box center [0, 0] width 0 height 0
click at [378, 264] on button "Continue" at bounding box center [387, 269] width 42 height 14
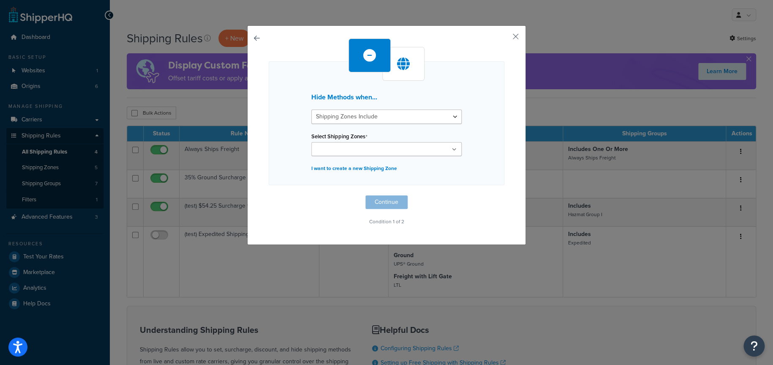
click at [337, 145] on input "Select Shipping Zones" at bounding box center [351, 149] width 75 height 9
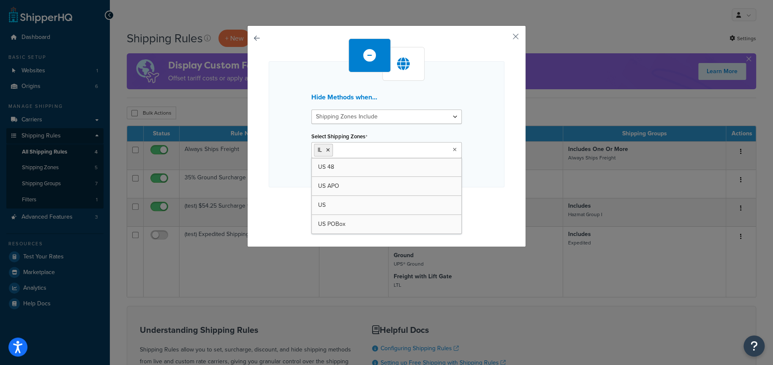
click at [477, 142] on div "Hide Methods when... Shipping Zones Include Shipping Zones Do Not Include Selec…" at bounding box center [387, 124] width 236 height 126
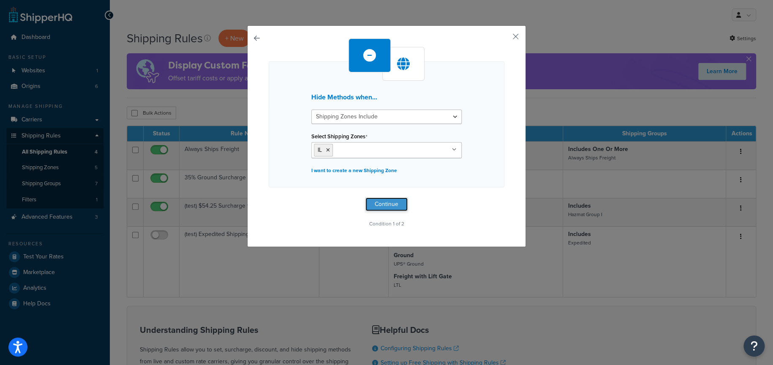
click at [389, 199] on button "Continue" at bounding box center [387, 204] width 42 height 14
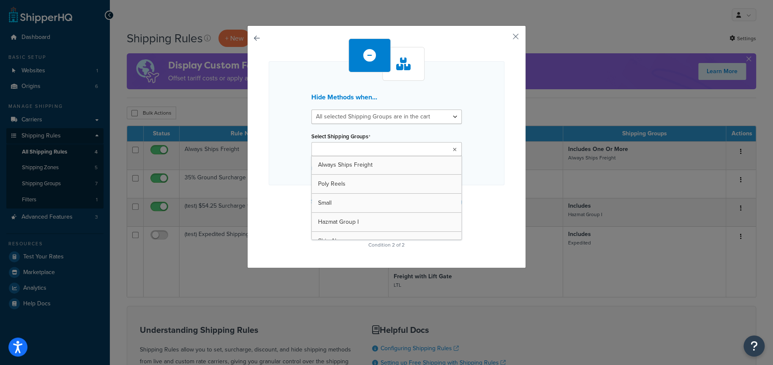
click at [349, 150] on input "Select Shipping Groups" at bounding box center [351, 149] width 75 height 9
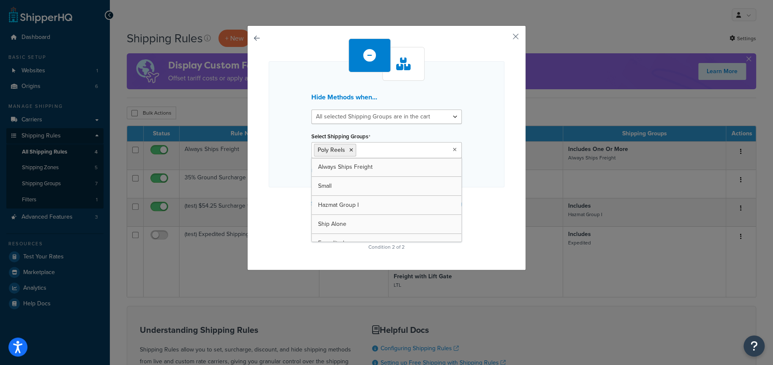
click at [486, 166] on div "Hide Methods when... All selected Shipping Groups are in the cart Any selected …" at bounding box center [387, 124] width 236 height 126
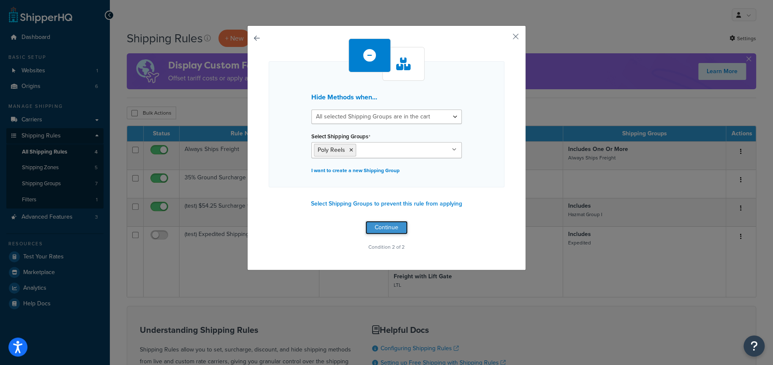
click at [385, 223] on button "Continue" at bounding box center [387, 228] width 42 height 14
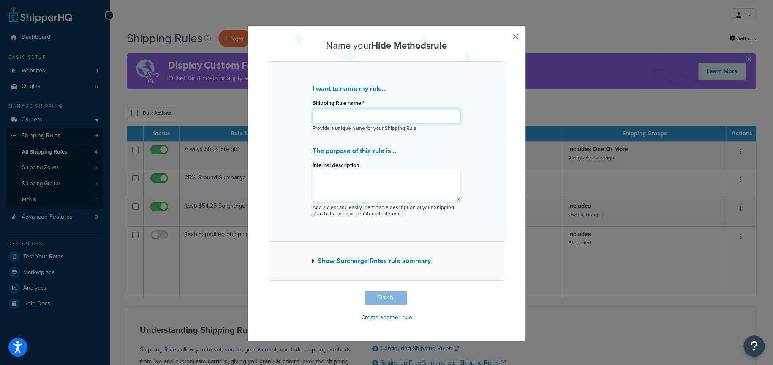
click at [332, 118] on input "Shipping Rule name *" at bounding box center [387, 116] width 148 height 14
type input "poly reels IL"
click at [386, 295] on button "Finish" at bounding box center [386, 298] width 42 height 14
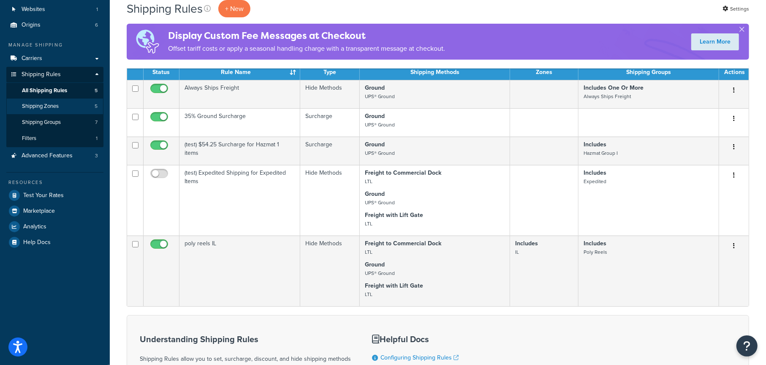
scroll to position [42, 0]
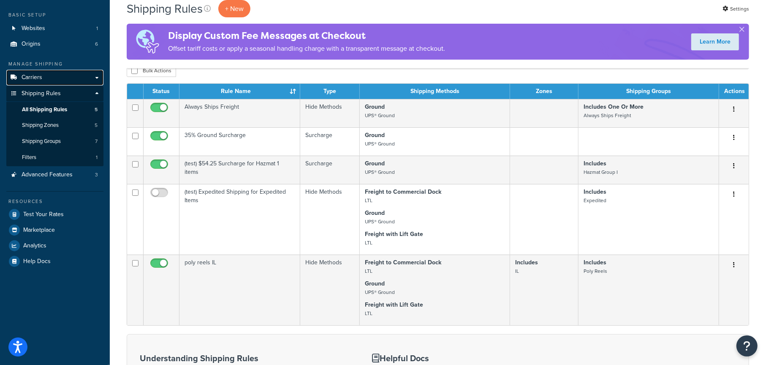
click at [45, 80] on link "Carriers" at bounding box center [54, 78] width 97 height 16
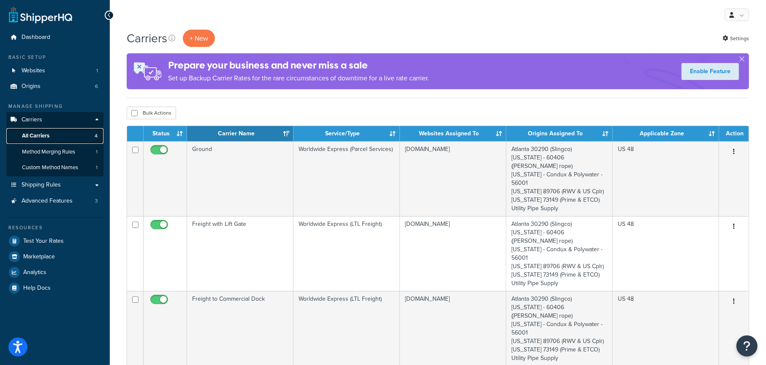
click at [52, 135] on link "All Carriers 4" at bounding box center [54, 136] width 97 height 16
click at [47, 237] on span "Test Your Rates" at bounding box center [43, 240] width 41 height 7
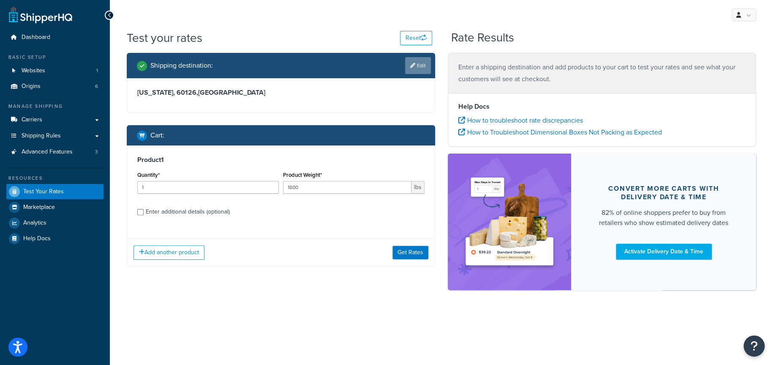
click at [417, 67] on link "Edit" at bounding box center [418, 65] width 26 height 17
select select "IL"
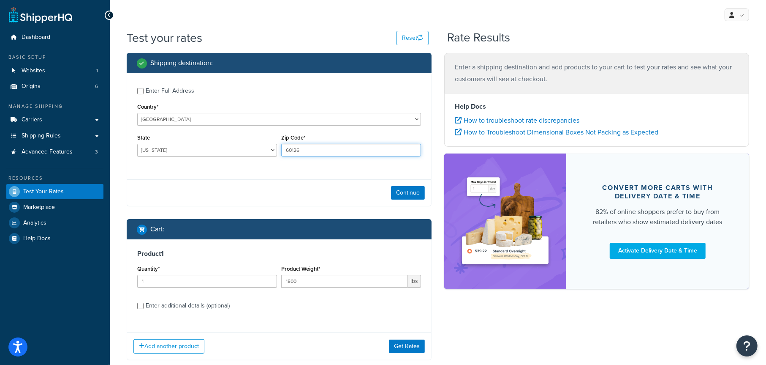
drag, startPoint x: 302, startPoint y: 148, endPoint x: 269, endPoint y: 152, distance: 33.2
click at [269, 152] on div "State Alabama Alaska American Samoa Arizona Arkansas Armed Forces Americas Arme…" at bounding box center [279, 147] width 288 height 31
type input "60148"
click at [409, 189] on button "Continue" at bounding box center [408, 193] width 34 height 14
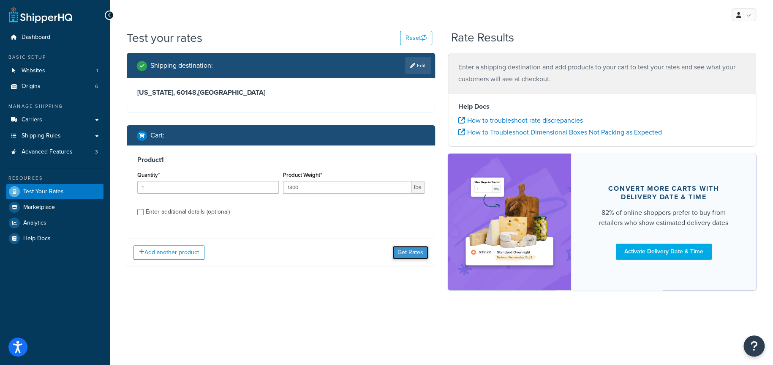
click at [404, 250] on button "Get Rates" at bounding box center [411, 252] width 36 height 14
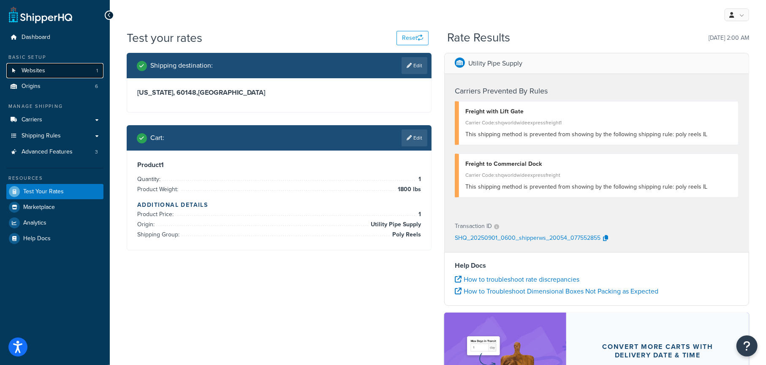
click at [62, 68] on link "Websites 1" at bounding box center [54, 71] width 97 height 16
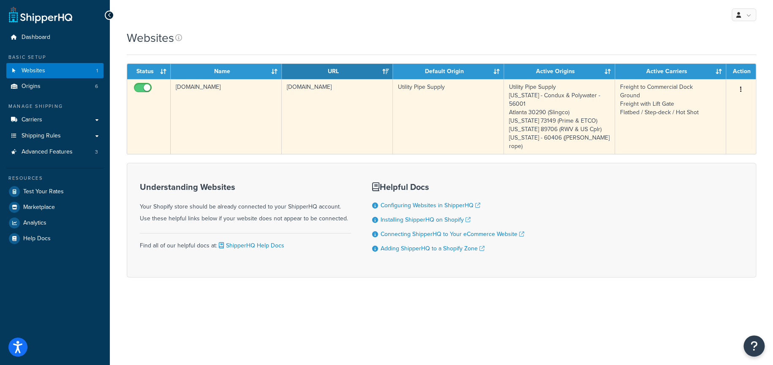
click at [144, 89] on input "checkbox" at bounding box center [143, 90] width 23 height 11
checkbox input "false"
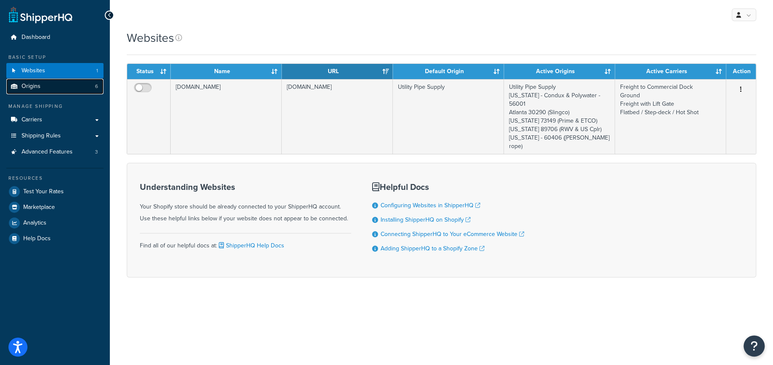
click at [69, 85] on link "Origins 6" at bounding box center [54, 87] width 97 height 16
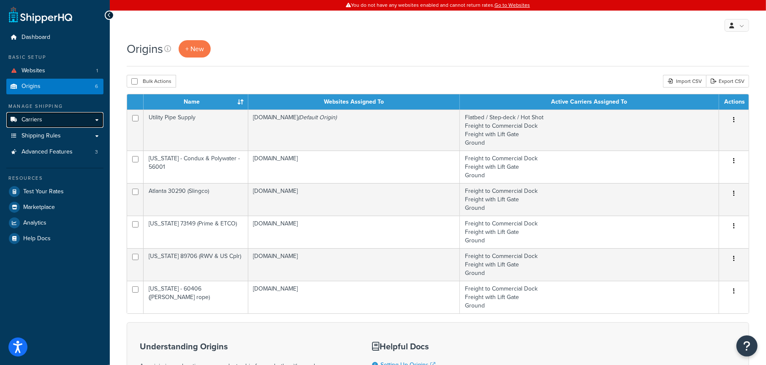
click at [66, 120] on link "Carriers" at bounding box center [54, 120] width 97 height 16
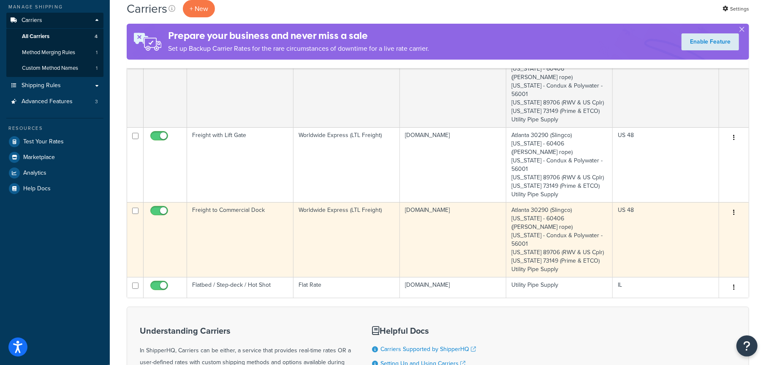
scroll to position [85, 0]
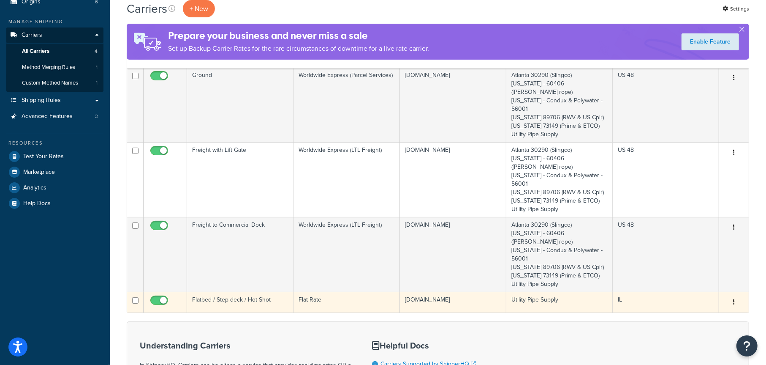
click at [733, 295] on button "button" at bounding box center [734, 302] width 12 height 14
click at [706, 291] on link "Edit" at bounding box center [700, 293] width 67 height 17
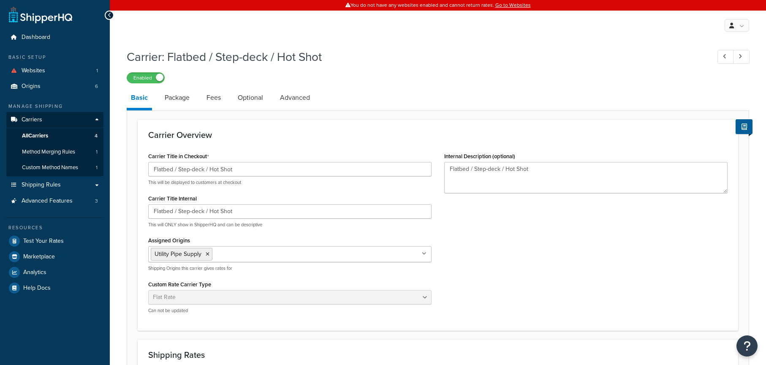
select select "flat"
select select "item"
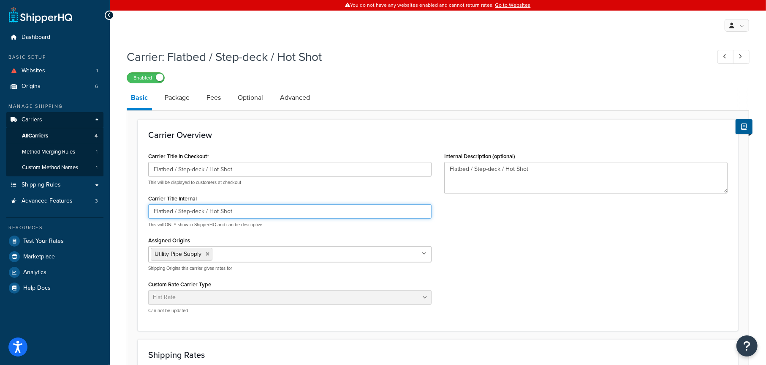
drag, startPoint x: 234, startPoint y: 211, endPoint x: 136, endPoint y: 211, distance: 97.6
click at [136, 211] on form "Carrier Overview Carrier Title in Checkout Flatbed / Step-deck / Hot Shot This …" at bounding box center [438, 370] width 622 height 503
type input "UPSI Delivery"
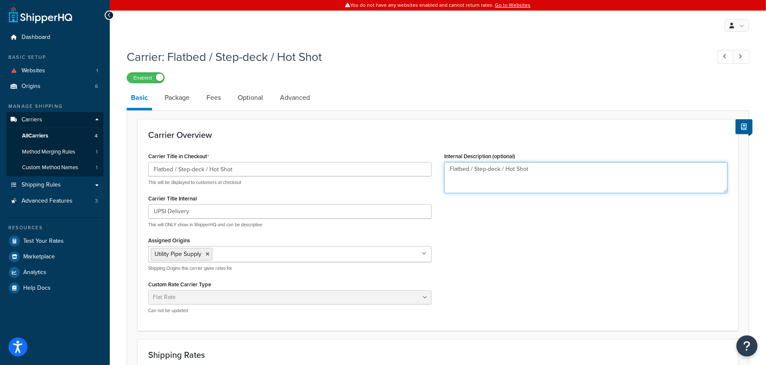
click at [535, 170] on textarea "Flatbed / Step-deck / Hot Shot" at bounding box center [587, 177] width 284 height 31
type textarea "Flatbed / Step-deck / Hot Shot UPSI Delivery"
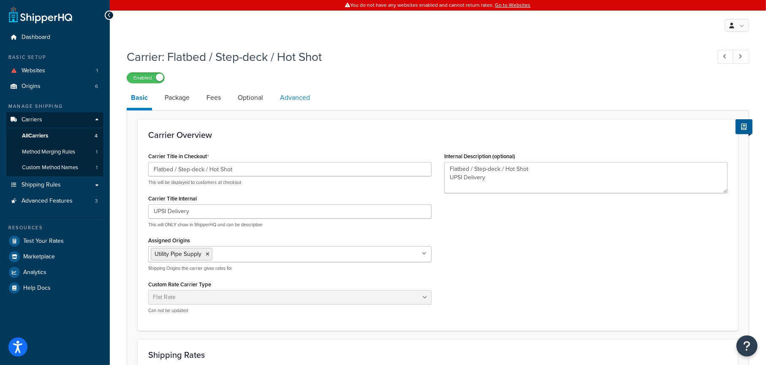
click at [287, 98] on link "Advanced" at bounding box center [295, 97] width 38 height 20
select select "false"
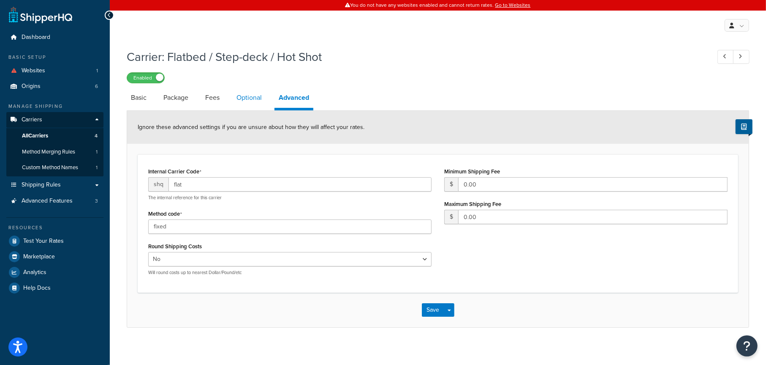
click at [255, 96] on link "Optional" at bounding box center [249, 97] width 34 height 20
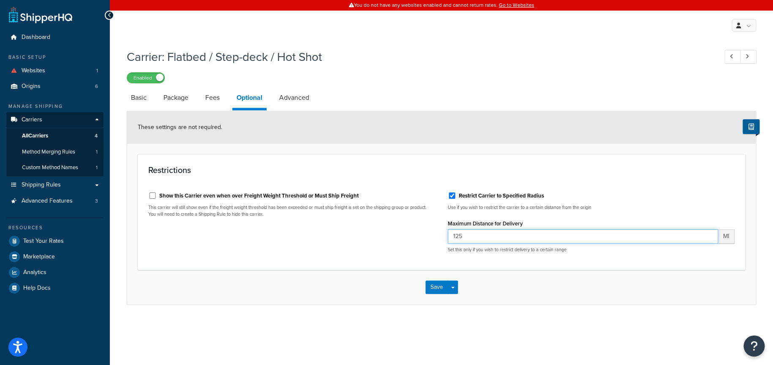
drag, startPoint x: 468, startPoint y: 237, endPoint x: 434, endPoint y: 236, distance: 33.4
click at [434, 236] on div "Show this Carrier even when over Freight Weight Threshold or Must Ship Freight …" at bounding box center [441, 222] width 599 height 74
type input "150"
click at [441, 286] on button "Save" at bounding box center [437, 287] width 23 height 14
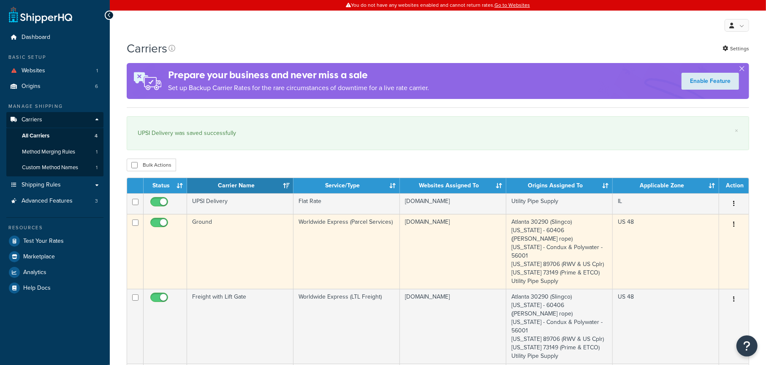
click at [462, 235] on td "[DOMAIN_NAME]" at bounding box center [453, 251] width 106 height 75
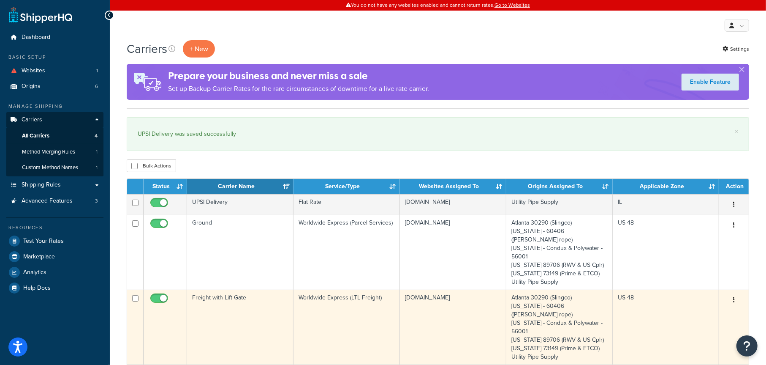
scroll to position [33, 0]
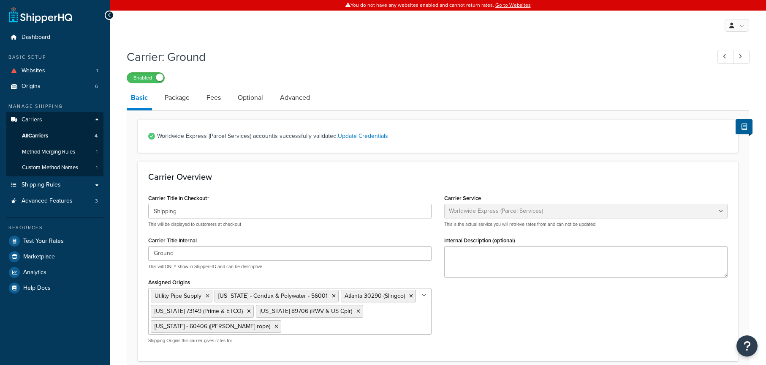
select select "worldwideExpress"
click at [401, 326] on ul "Utility Pipe Supply Minnesota - Condux & Polywater - 56001 Atlanta 30290 (Sling…" at bounding box center [290, 311] width 284 height 46
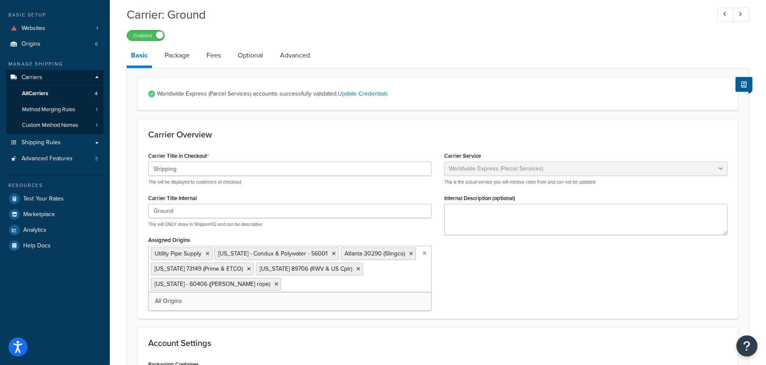
click at [529, 275] on div "Carrier Title in Checkout Shipping This will be displayed to customers at check…" at bounding box center [438, 229] width 592 height 158
click at [406, 281] on ul "Utility Pipe Supply Minnesota - Condux & Polywater - 56001 Atlanta 30290 (Sling…" at bounding box center [290, 268] width 284 height 46
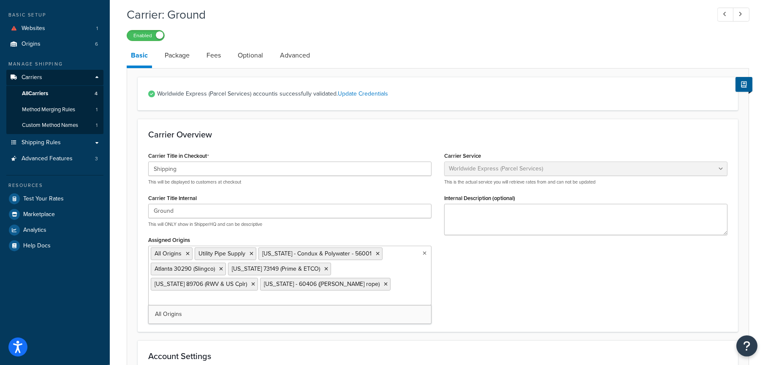
click at [323, 303] on div "All Origins Utility Pipe Supply Minnesota - Condux & Polywater - 56001 Atlanta …" at bounding box center [290, 275] width 284 height 60
click at [595, 285] on div "Carrier Title in Checkout Shipping This will be displayed to customers at check…" at bounding box center [438, 235] width 592 height 171
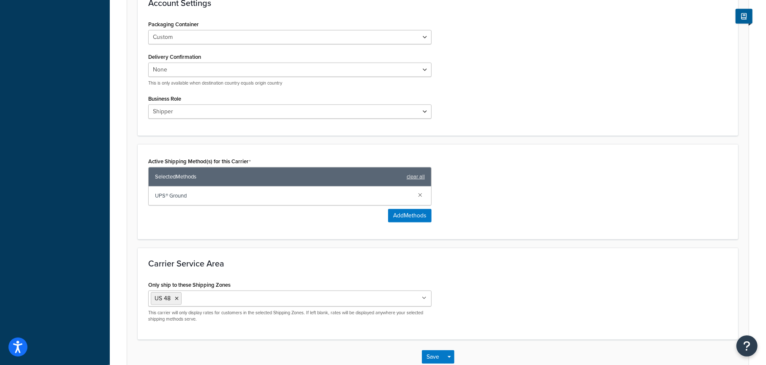
scroll to position [423, 0]
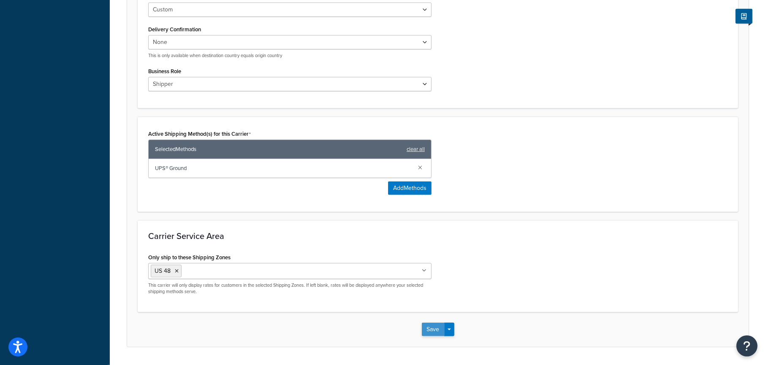
click at [432, 330] on button "Save" at bounding box center [433, 329] width 23 height 14
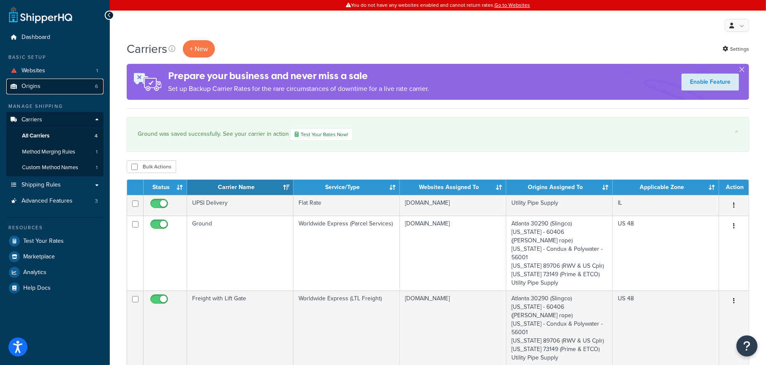
click at [45, 88] on link "Origins 6" at bounding box center [54, 87] width 97 height 16
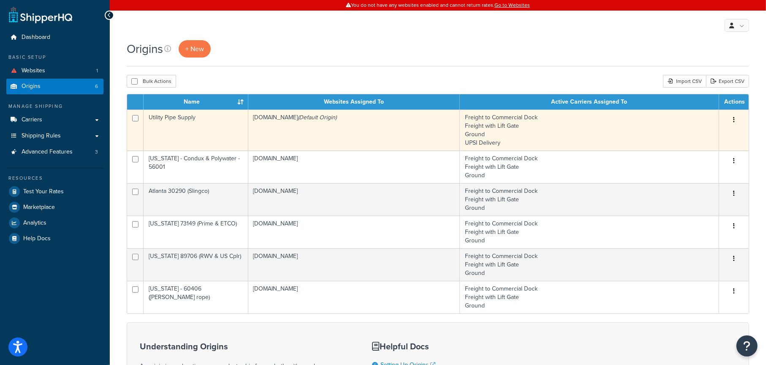
click at [588, 128] on td "Freight to Commercial Dock Freight with Lift Gate Ground UPSI Delivery" at bounding box center [589, 129] width 259 height 41
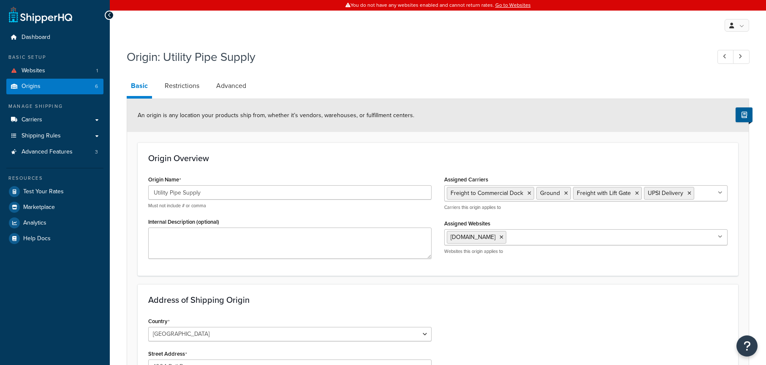
select select "13"
click at [708, 196] on ul "Freight to Commercial Dock Ground Freight with Lift Gate UPSI Delivery" at bounding box center [587, 193] width 284 height 16
click at [654, 153] on h3 "Origin Overview" at bounding box center [438, 157] width 580 height 9
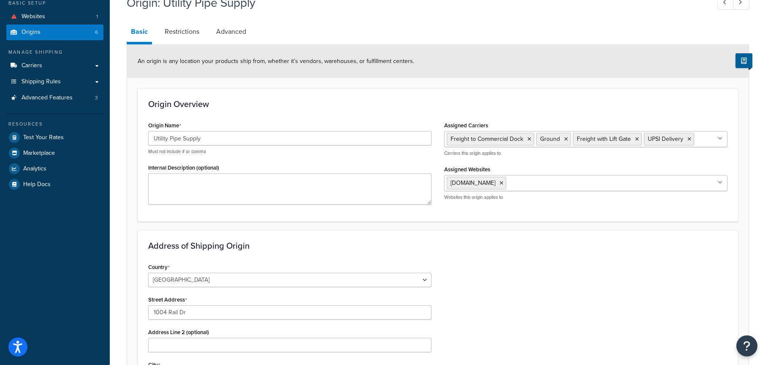
scroll to position [85, 0]
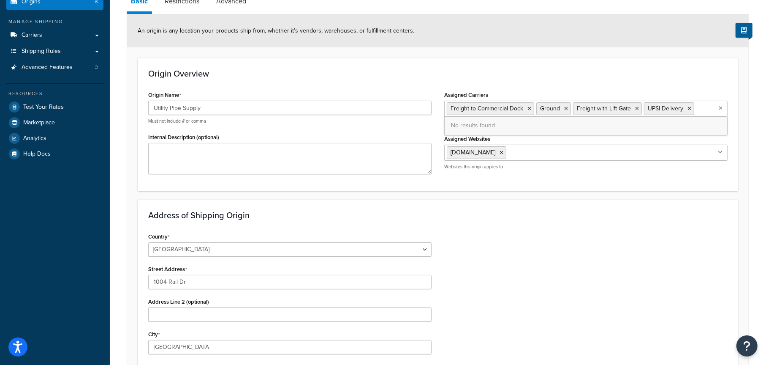
click at [703, 110] on ul "Freight to Commercial Dock Ground Freight with Lift Gate UPSI Delivery" at bounding box center [587, 109] width 284 height 16
click at [565, 76] on h3 "Origin Overview" at bounding box center [438, 73] width 580 height 9
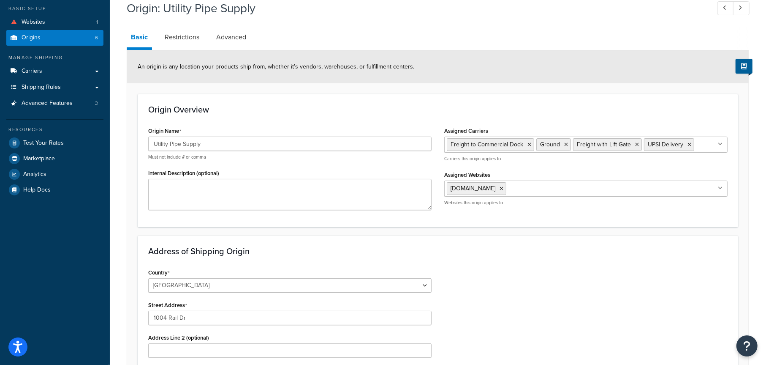
scroll to position [0, 0]
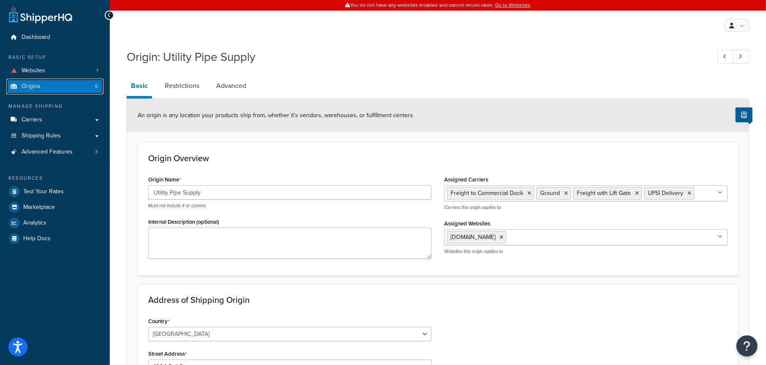
click at [66, 86] on link "Origins 6" at bounding box center [54, 87] width 97 height 16
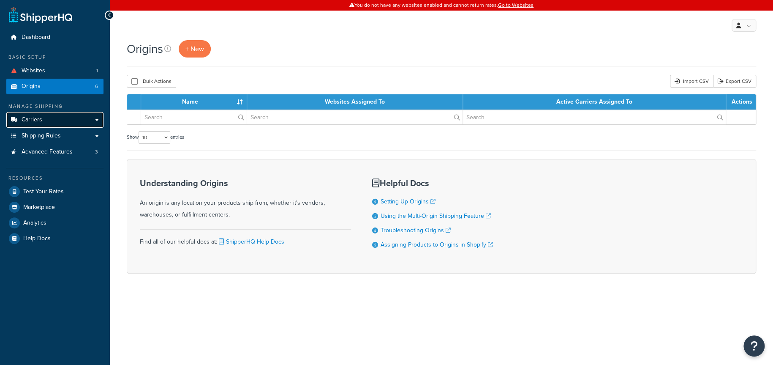
click at [52, 116] on link "Carriers" at bounding box center [54, 120] width 97 height 16
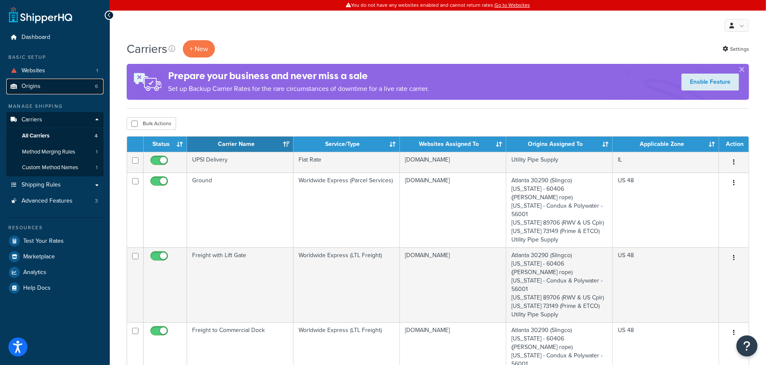
click at [42, 84] on link "Origins 6" at bounding box center [54, 87] width 97 height 16
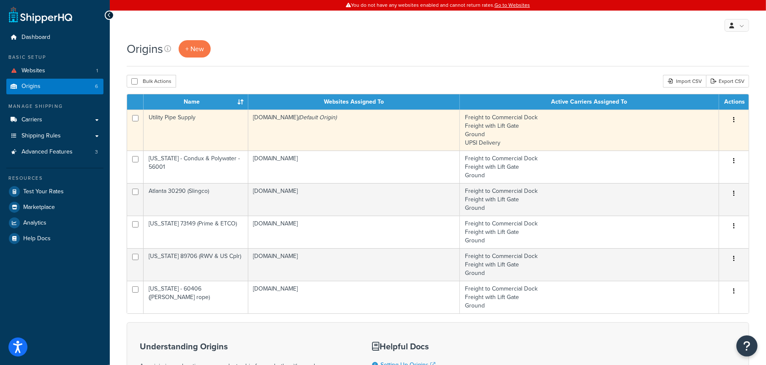
click at [732, 119] on button "button" at bounding box center [734, 120] width 12 height 14
click at [709, 133] on link "Edit" at bounding box center [706, 135] width 67 height 17
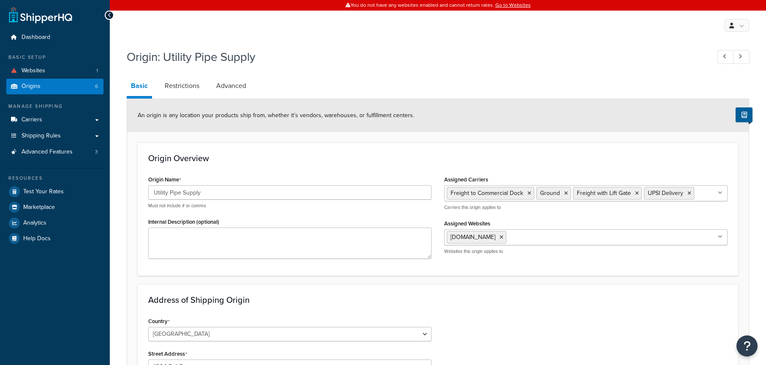
select select "13"
click at [212, 242] on textarea "Internal Description (optional)" at bounding box center [290, 242] width 284 height 31
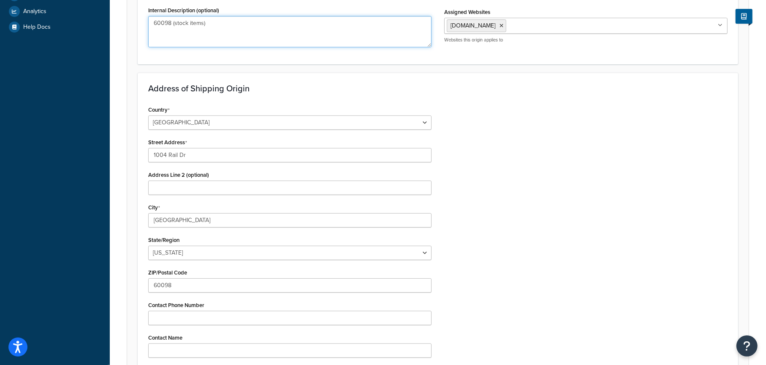
scroll to position [316, 0]
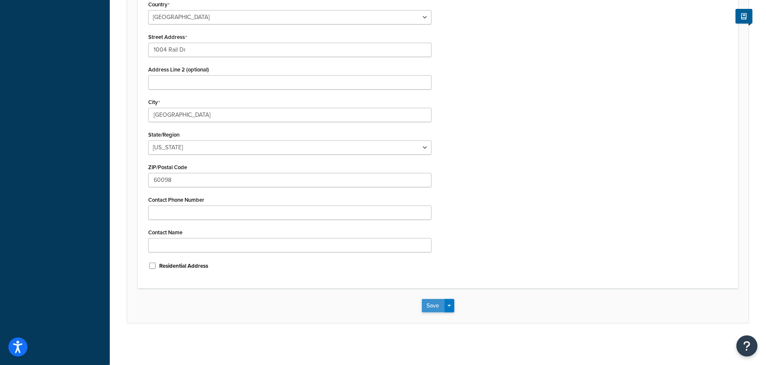
type textarea "60098 (stock items)"
click at [430, 303] on button "Save" at bounding box center [433, 306] width 23 height 14
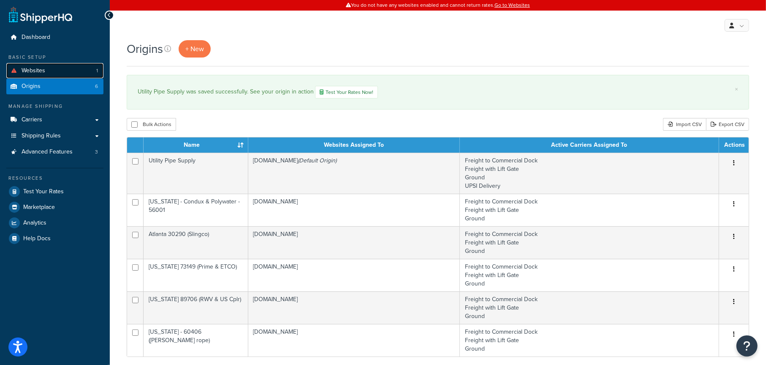
click at [32, 71] on span "Websites" at bounding box center [34, 70] width 24 height 7
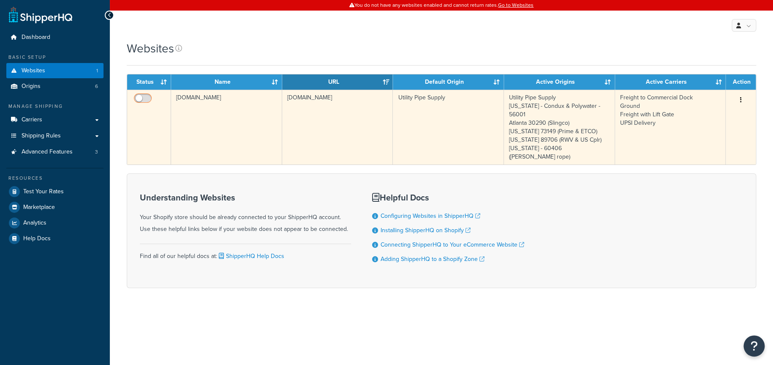
click at [147, 101] on input "checkbox" at bounding box center [143, 100] width 23 height 11
checkbox input "true"
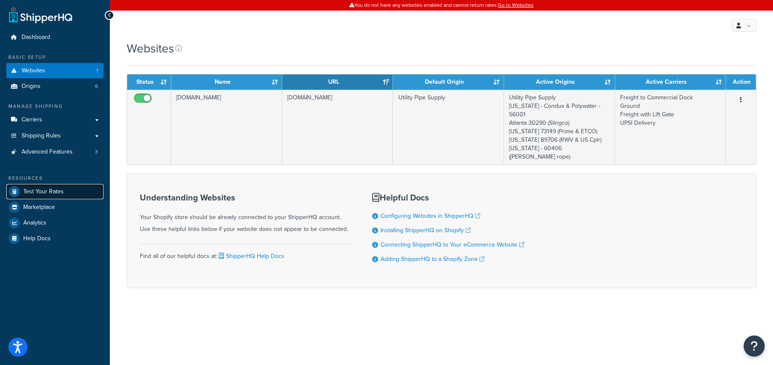
click at [54, 190] on span "Test Your Rates" at bounding box center [43, 191] width 41 height 7
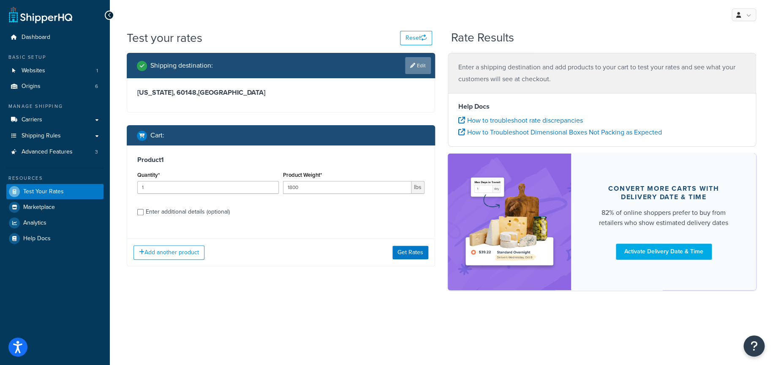
click at [415, 64] on link "Edit" at bounding box center [418, 65] width 26 height 17
select select "IL"
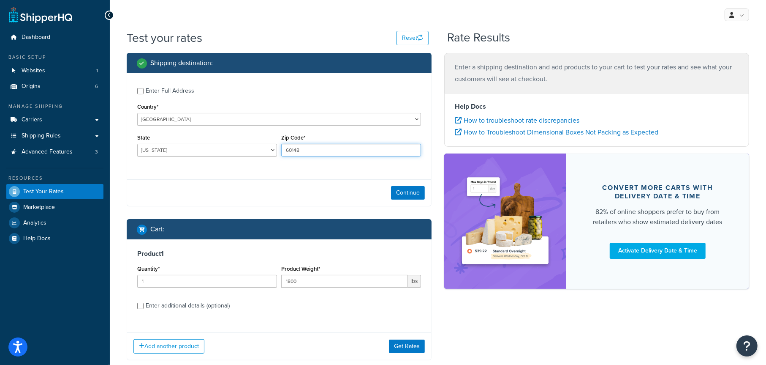
drag, startPoint x: 308, startPoint y: 146, endPoint x: 265, endPoint y: 149, distance: 42.8
click at [265, 149] on div "State [US_STATE] [US_STATE] [US_STATE] [US_STATE] [US_STATE] Armed Forces Ameri…" at bounding box center [279, 147] width 288 height 31
type input "60126"
click at [231, 303] on label "Enter additional details (optional)" at bounding box center [283, 305] width 275 height 14
click at [144, 303] on input "Enter additional details (optional)" at bounding box center [140, 306] width 6 height 6
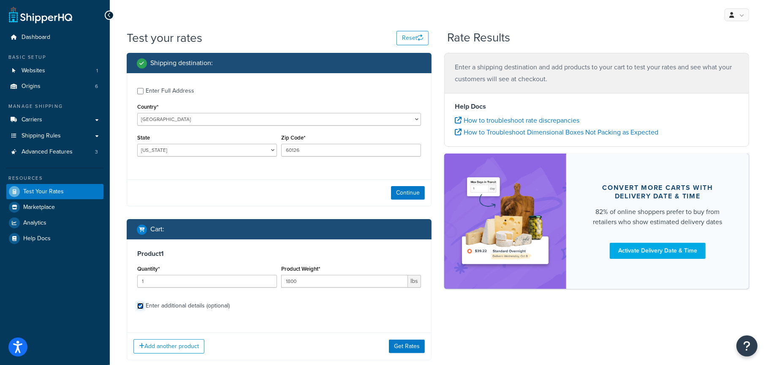
checkbox input "true"
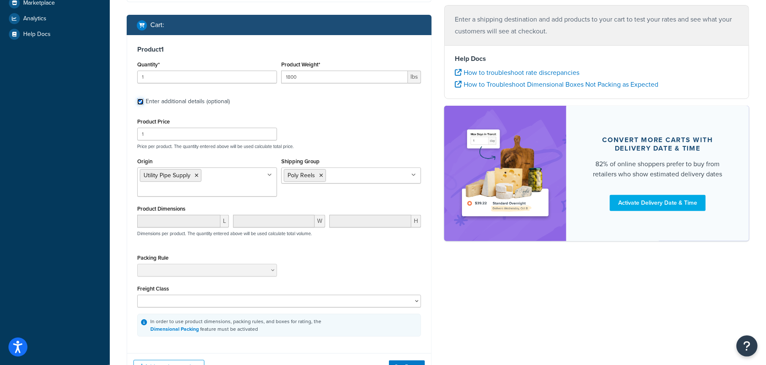
scroll to position [211, 0]
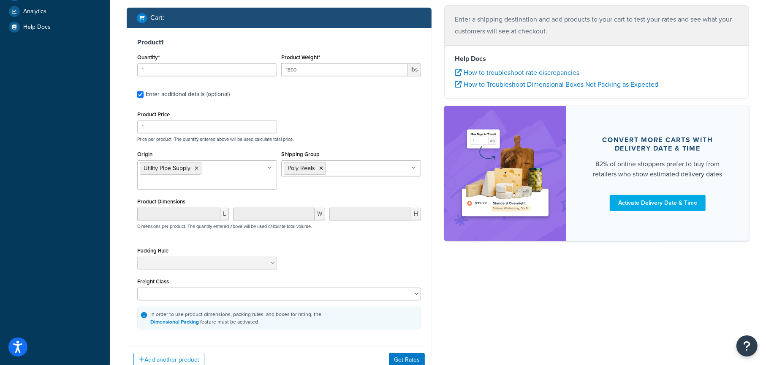
click at [244, 171] on ul "Utility Pipe Supply" at bounding box center [207, 174] width 140 height 29
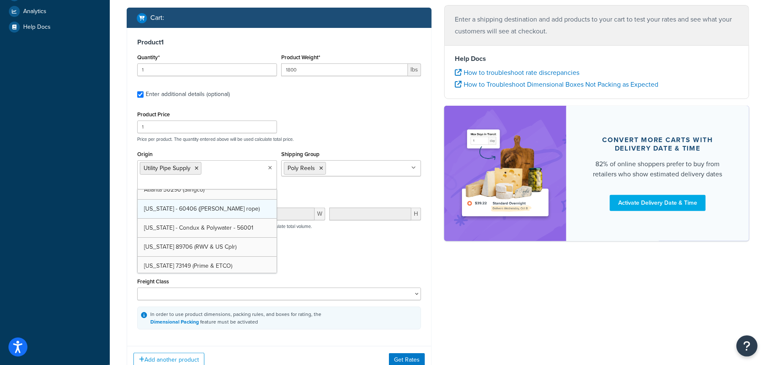
scroll to position [11, 0]
click at [316, 194] on div "Origin Utility Pipe Supply Atlanta 30290 (Slingco) Illinois - 60406 (Huskie Eri…" at bounding box center [279, 171] width 288 height 47
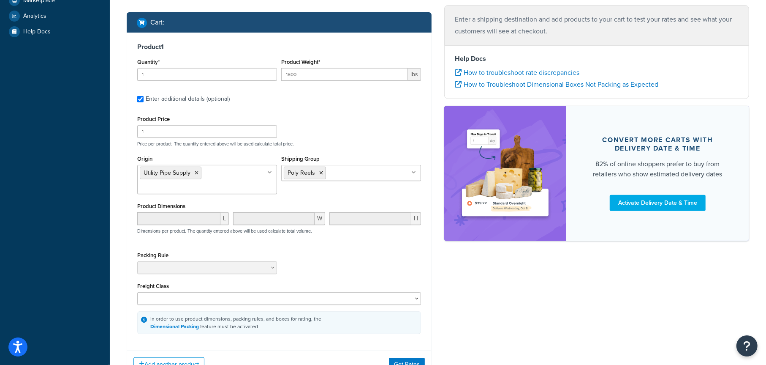
scroll to position [190, 0]
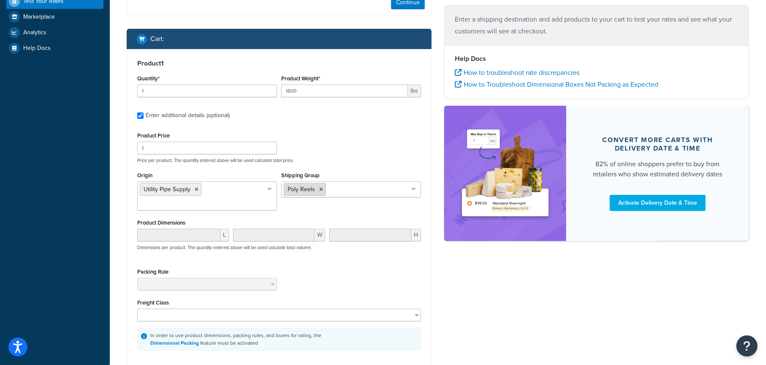
click at [322, 189] on icon at bounding box center [321, 189] width 4 height 5
click at [254, 217] on div "Product Dimensions L W H Dimensions per product. The quantity entered above wil…" at bounding box center [279, 238] width 284 height 43
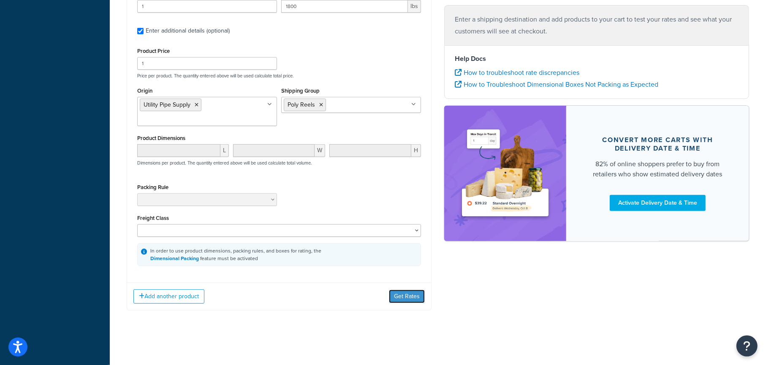
click at [398, 292] on button "Get Rates" at bounding box center [407, 296] width 36 height 14
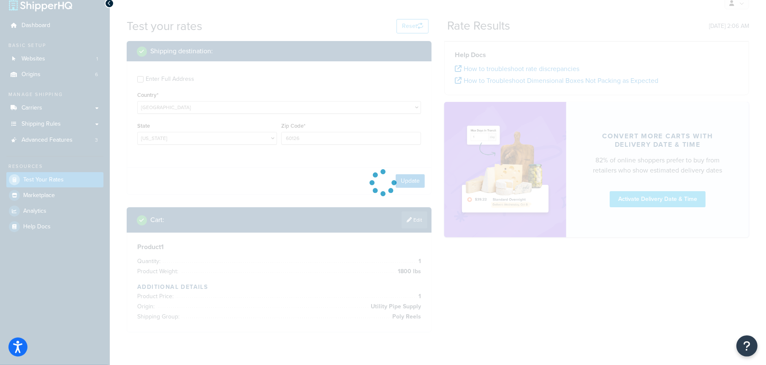
scroll to position [0, 0]
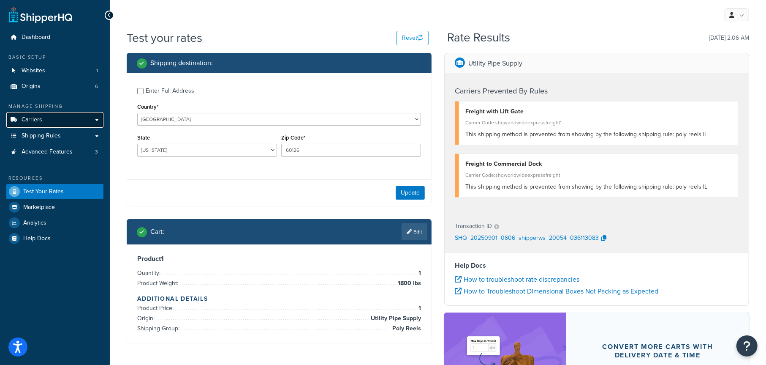
click at [45, 121] on link "Carriers" at bounding box center [54, 120] width 97 height 16
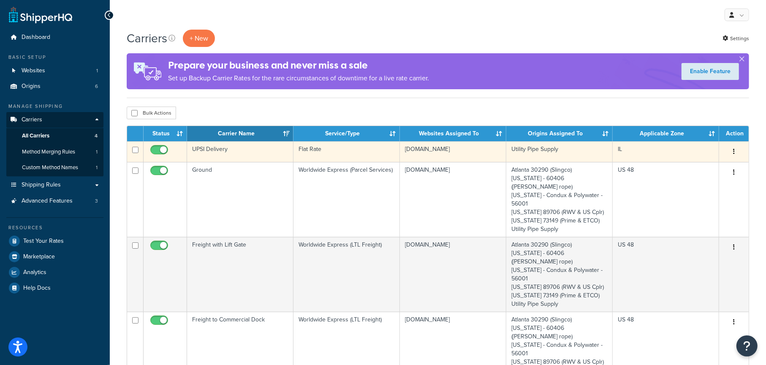
click at [732, 150] on button "button" at bounding box center [734, 152] width 12 height 14
click at [706, 167] on link "Edit" at bounding box center [700, 168] width 67 height 17
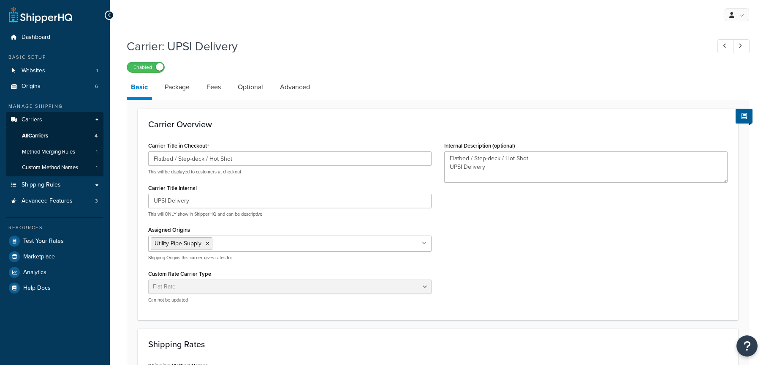
select select "flat"
select select "item"
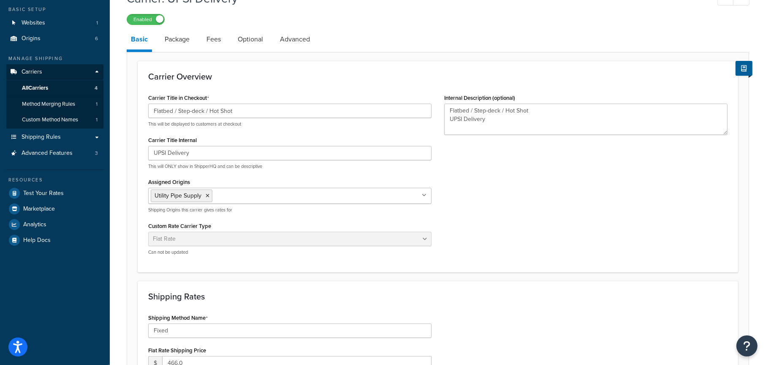
scroll to position [42, 0]
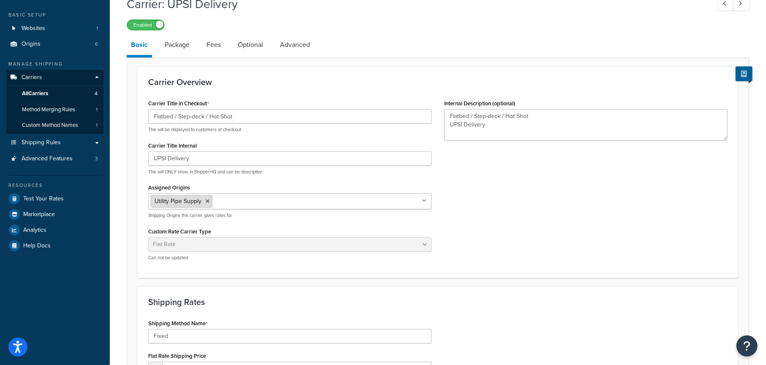
click at [208, 202] on icon at bounding box center [208, 201] width 4 height 5
click at [507, 215] on div "Carrier Title in Checkout Flatbed / Step-deck / Hot Shot This will be displayed…" at bounding box center [438, 182] width 592 height 170
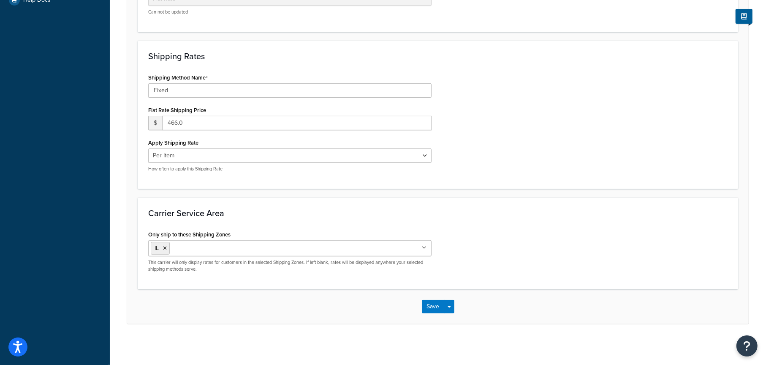
scroll to position [289, 0]
click at [164, 246] on icon at bounding box center [165, 247] width 4 height 5
click at [491, 226] on div "Carrier Service Area Only ship to these Shipping Zones US 48 US APO US IL US PO…" at bounding box center [438, 243] width 601 height 90
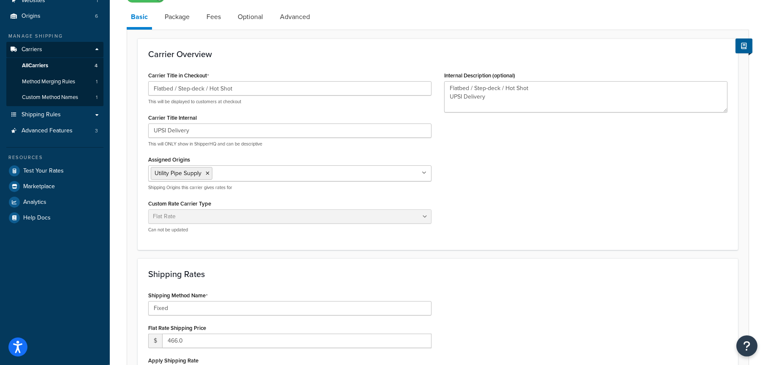
scroll to position [0, 0]
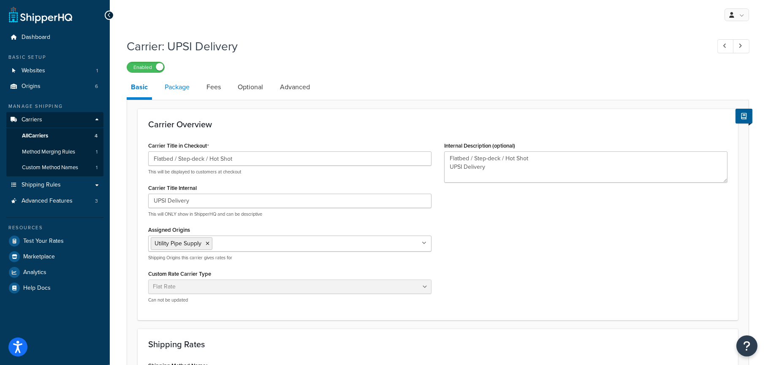
click at [179, 89] on link "Package" at bounding box center [177, 87] width 33 height 20
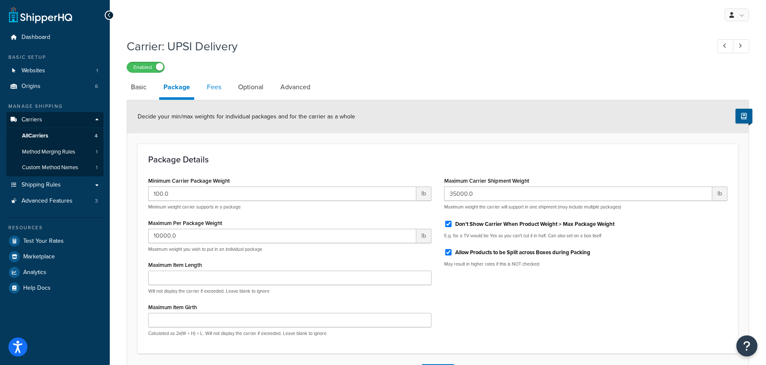
click at [214, 89] on link "Fees" at bounding box center [214, 87] width 23 height 20
select select "item"
select select "AFTER"
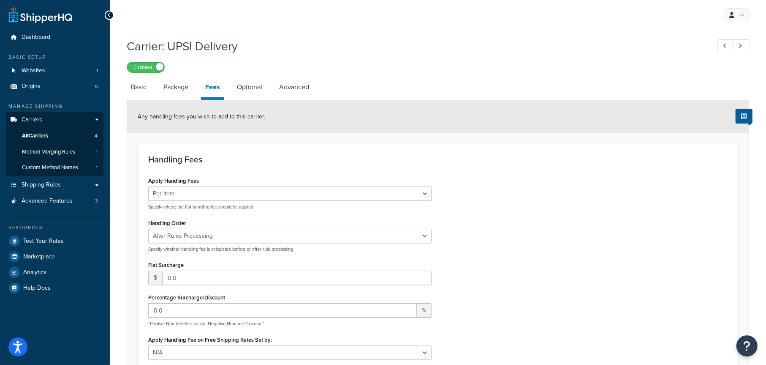
scroll to position [42, 0]
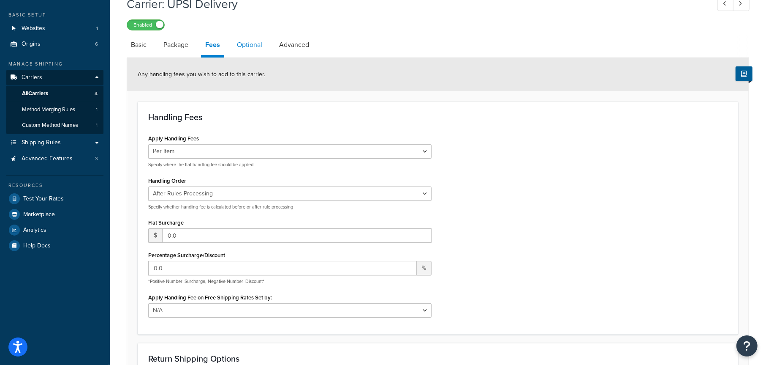
click at [248, 43] on link "Optional" at bounding box center [250, 45] width 34 height 20
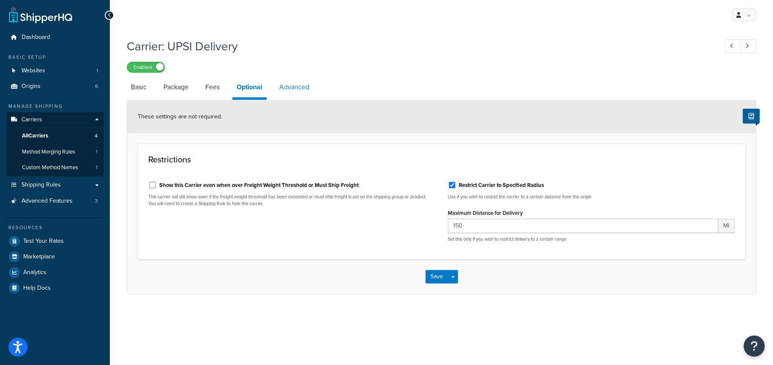
click at [292, 90] on link "Advanced" at bounding box center [294, 87] width 38 height 20
select select "false"
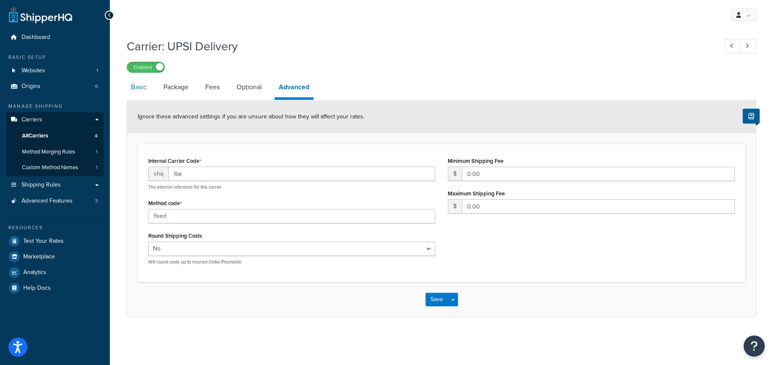
click at [139, 88] on link "Basic" at bounding box center [139, 87] width 24 height 20
select select "flat"
select select "item"
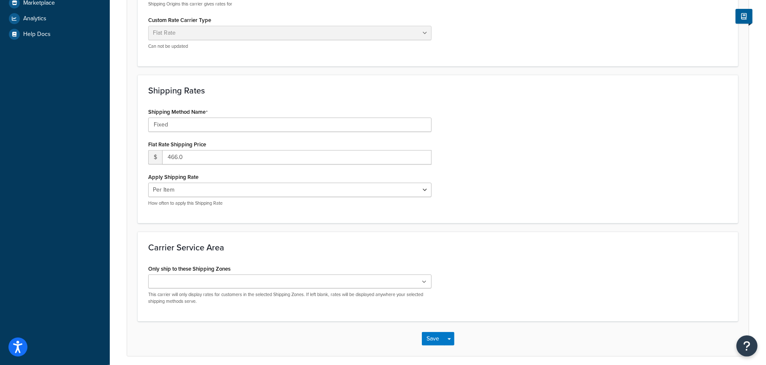
scroll to position [287, 0]
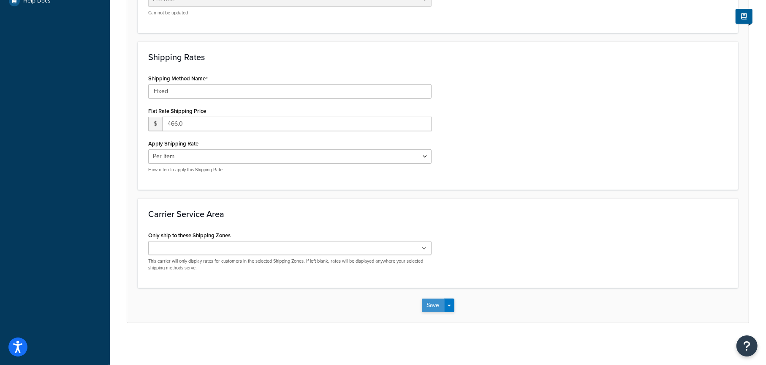
click at [434, 304] on button "Save" at bounding box center [433, 305] width 23 height 14
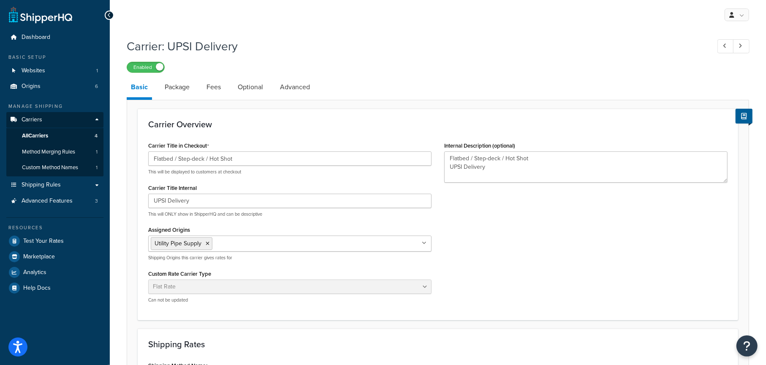
type textarea "Flatbed / Step-deck / Hot Shot UPSI Delivery"
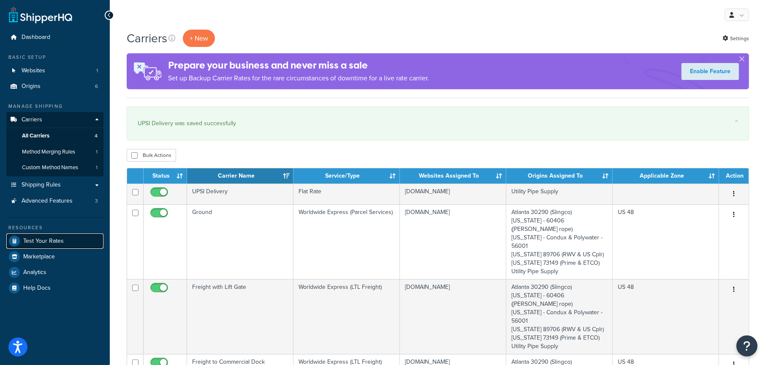
click at [45, 239] on span "Test Your Rates" at bounding box center [43, 240] width 41 height 7
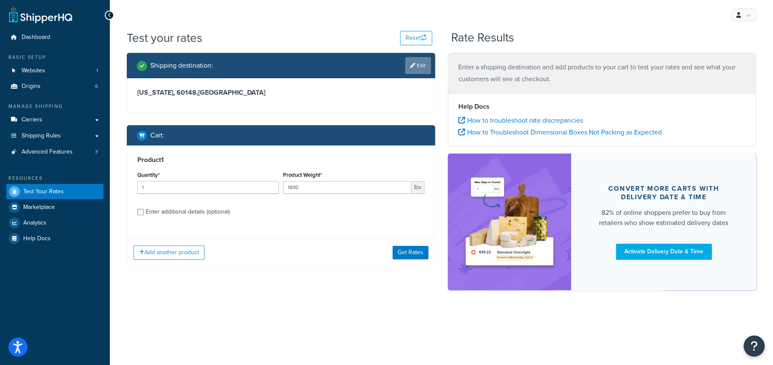
click at [417, 68] on link "Edit" at bounding box center [418, 65] width 26 height 17
select select "IL"
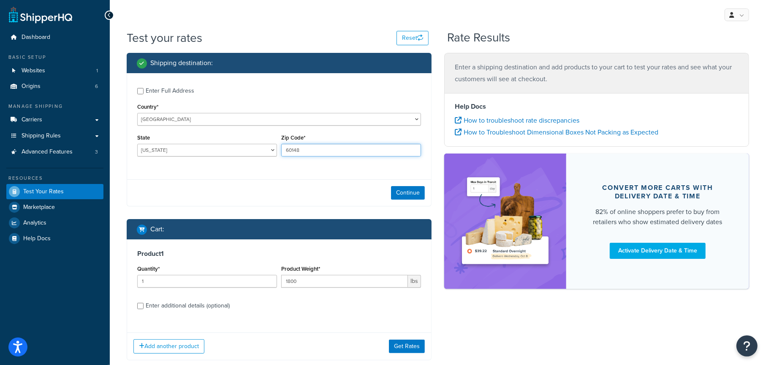
drag, startPoint x: 311, startPoint y: 150, endPoint x: 265, endPoint y: 150, distance: 46.1
click at [265, 150] on div "State Alabama Alaska American Samoa Arizona Arkansas Armed Forces Americas Arme…" at bounding box center [279, 147] width 288 height 31
type input "60126"
click at [195, 305] on div "Enter additional details (optional)" at bounding box center [188, 306] width 84 height 12
click at [144, 305] on input "Enter additional details (optional)" at bounding box center [140, 306] width 6 height 6
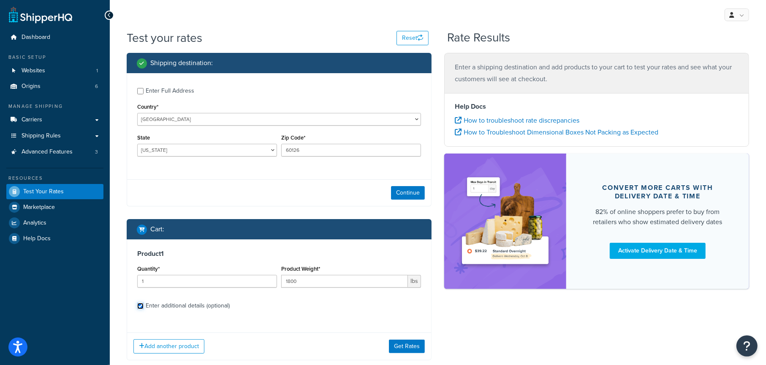
checkbox input "true"
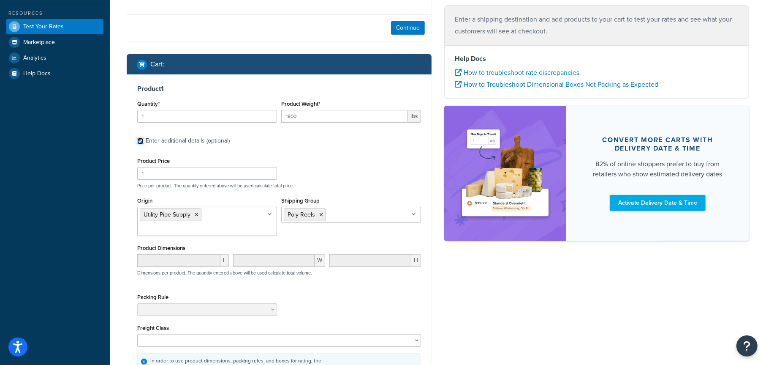
scroll to position [169, 0]
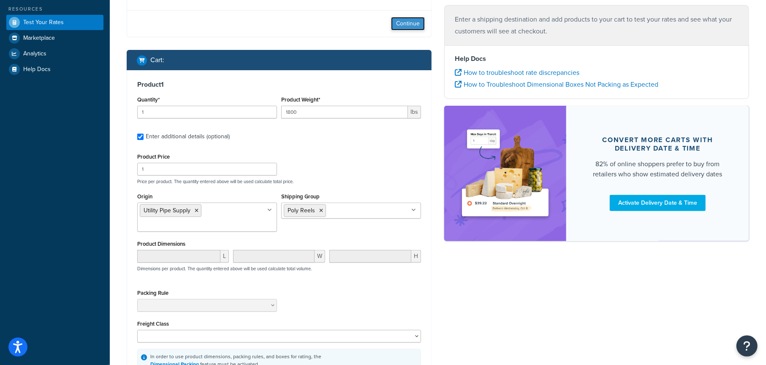
click at [406, 24] on button "Continue" at bounding box center [408, 24] width 34 height 14
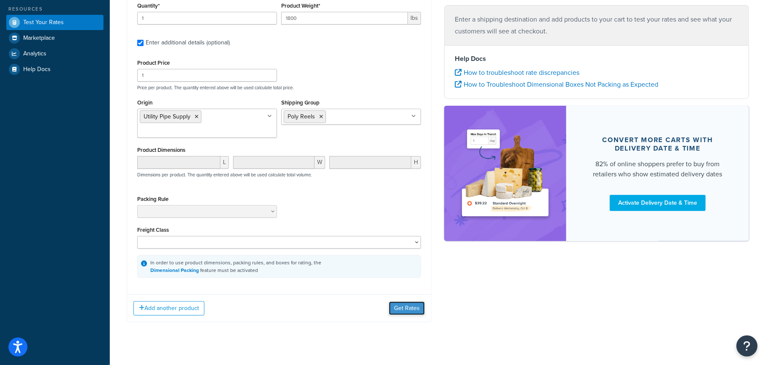
click at [405, 305] on button "Get Rates" at bounding box center [407, 308] width 36 height 14
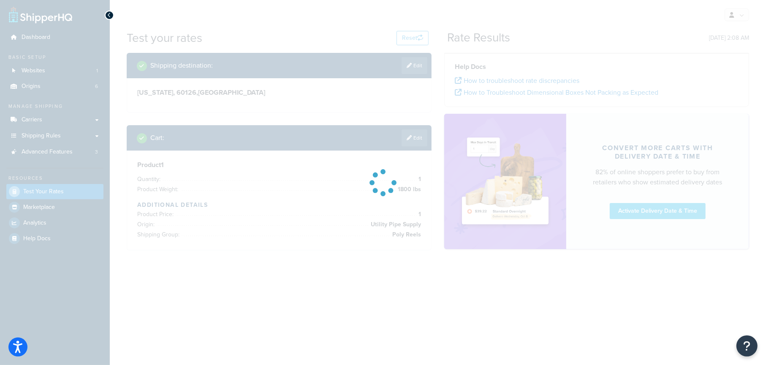
scroll to position [0, 0]
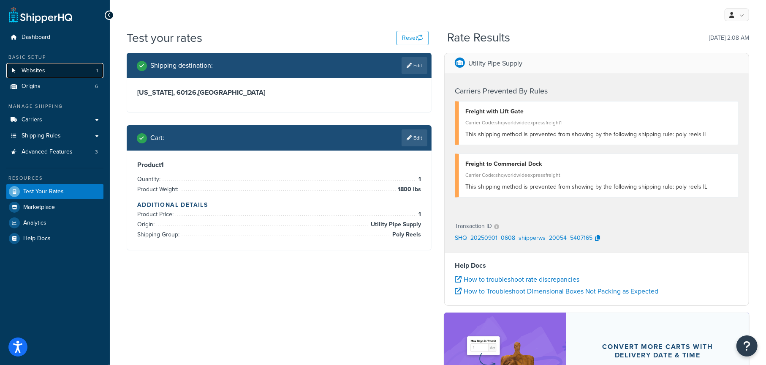
click at [36, 65] on link "Websites 1" at bounding box center [54, 71] width 97 height 16
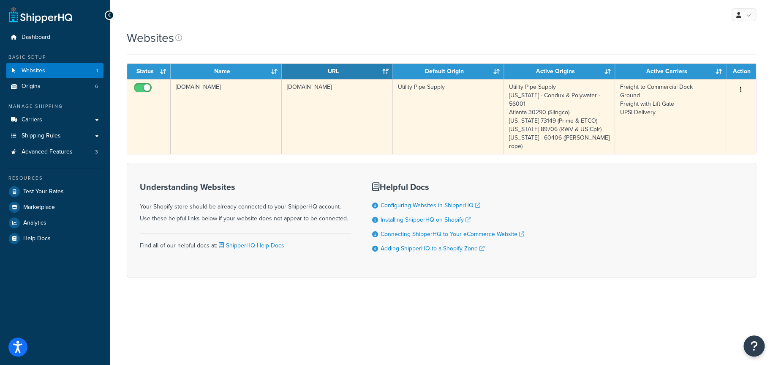
click at [144, 90] on input "checkbox" at bounding box center [143, 90] width 23 height 11
click at [146, 87] on input "checkbox" at bounding box center [143, 90] width 23 height 11
click at [137, 89] on input "checkbox" at bounding box center [143, 90] width 23 height 11
checkbox input "false"
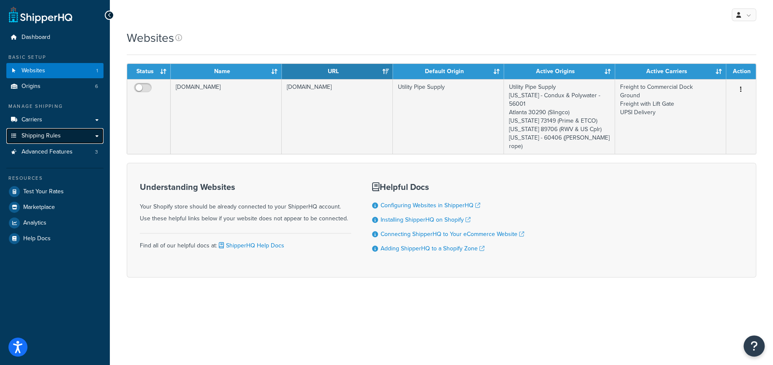
click at [38, 134] on span "Shipping Rules" at bounding box center [41, 135] width 39 height 7
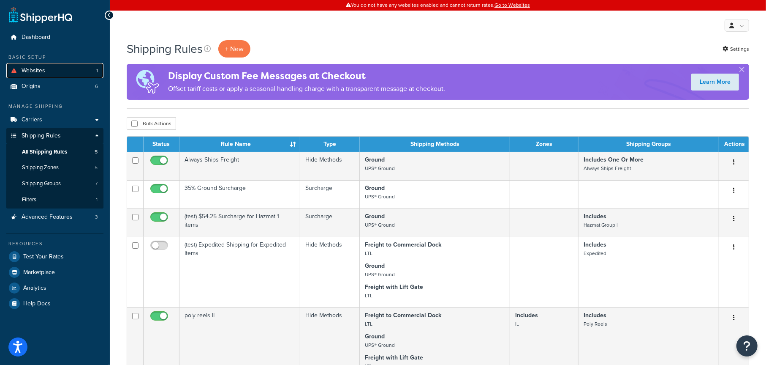
click at [62, 72] on link "Websites 1" at bounding box center [54, 71] width 97 height 16
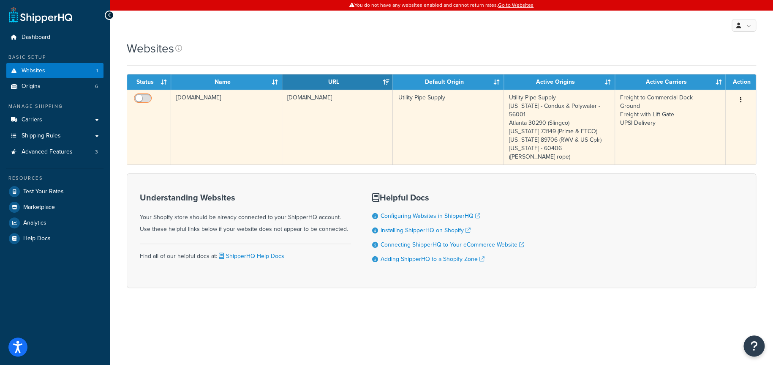
click at [145, 100] on input "checkbox" at bounding box center [143, 100] width 23 height 11
checkbox input "true"
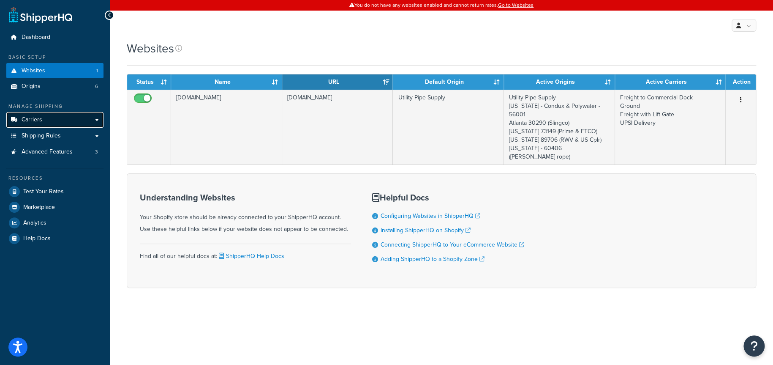
click at [26, 117] on span "Carriers" at bounding box center [32, 119] width 21 height 7
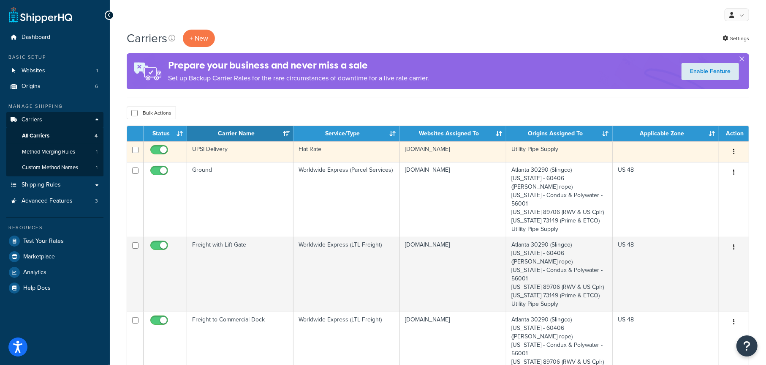
click at [735, 152] on icon "button" at bounding box center [735, 151] width 2 height 6
click at [700, 169] on link "Edit" at bounding box center [700, 168] width 67 height 17
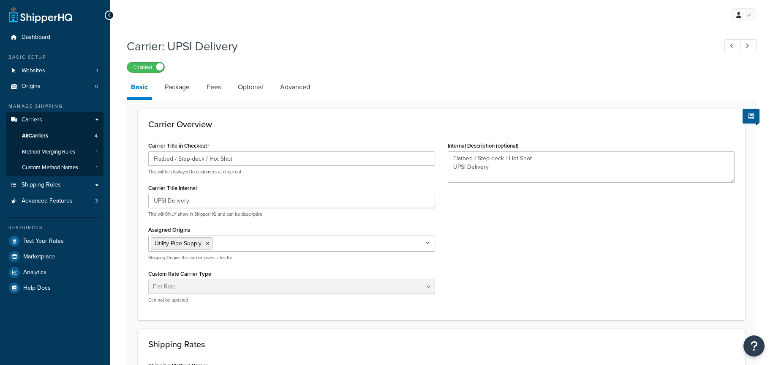
select select "flat"
select select "item"
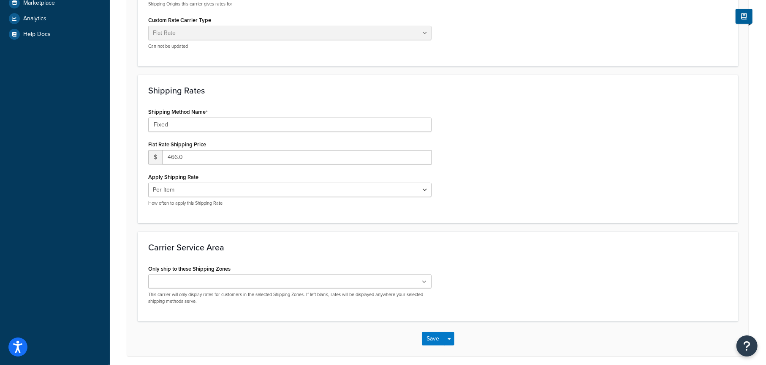
scroll to position [287, 0]
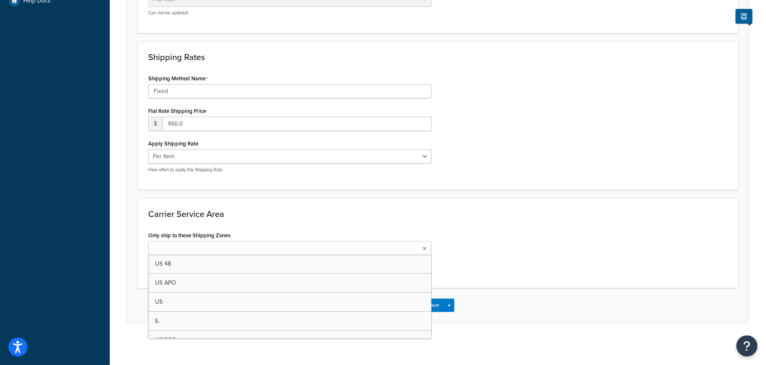
click at [167, 248] on input "Only ship to these Shipping Zones" at bounding box center [188, 248] width 75 height 9
click at [478, 272] on div "Only ship to these Shipping Zones [GEOGRAPHIC_DATA] US 48 US APO [GEOGRAPHIC_DA…" at bounding box center [438, 254] width 592 height 50
click at [431, 307] on button "Save" at bounding box center [433, 307] width 23 height 14
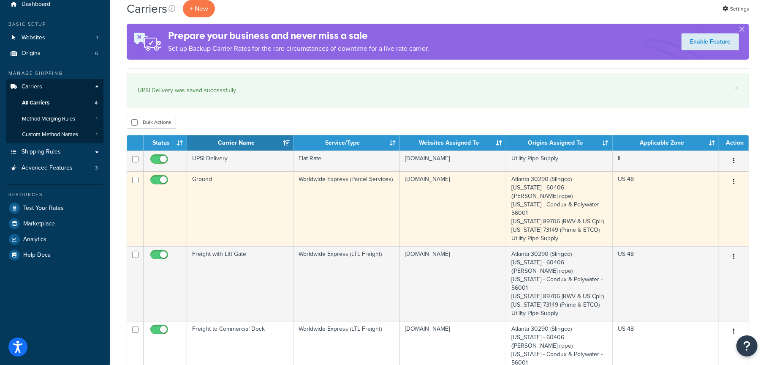
scroll to position [85, 0]
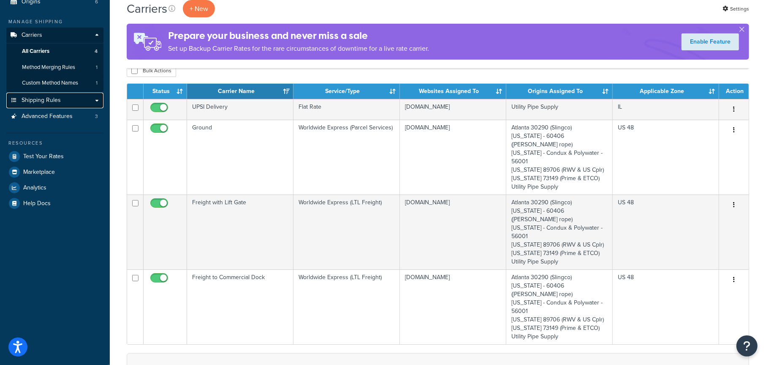
click at [68, 101] on link "Shipping Rules" at bounding box center [54, 101] width 97 height 16
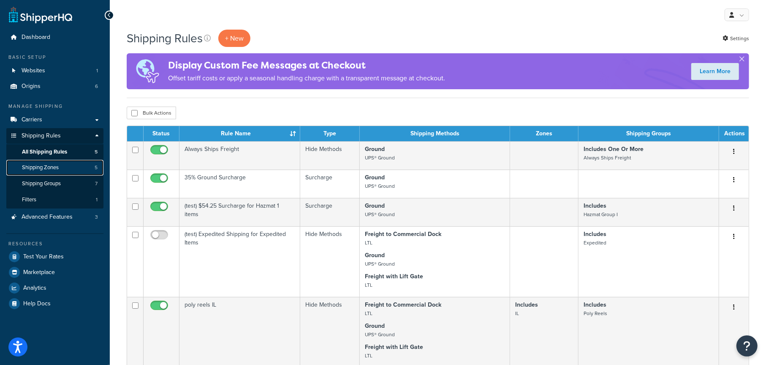
click at [56, 169] on span "Shipping Zones" at bounding box center [40, 167] width 37 height 7
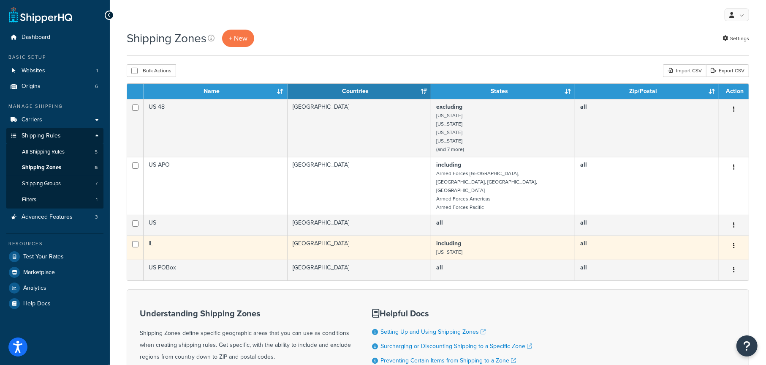
click at [735, 243] on icon "button" at bounding box center [735, 246] width 2 height 6
click at [706, 242] on link "Edit" at bounding box center [700, 245] width 67 height 17
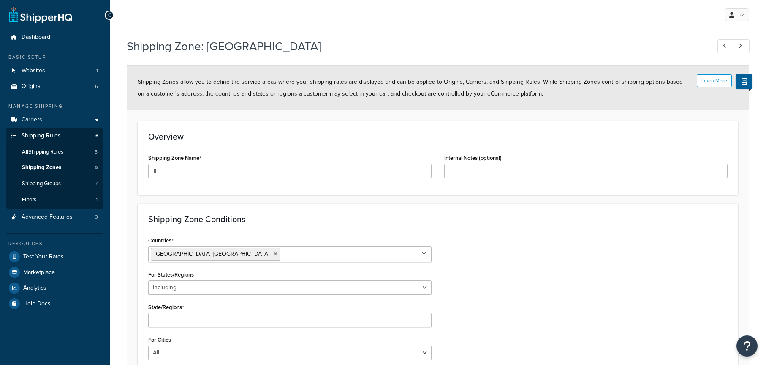
select select "including"
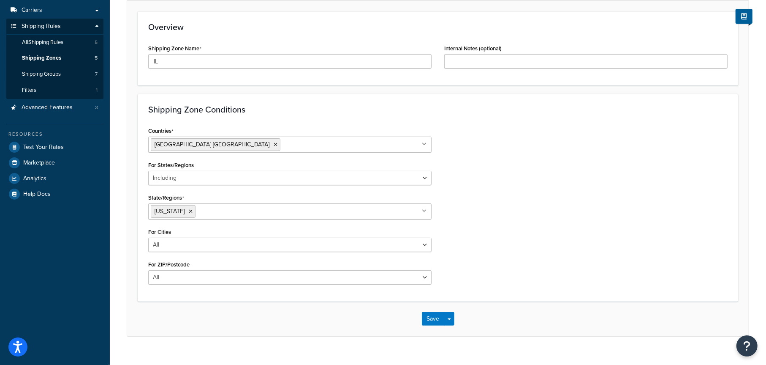
scroll to position [123, 0]
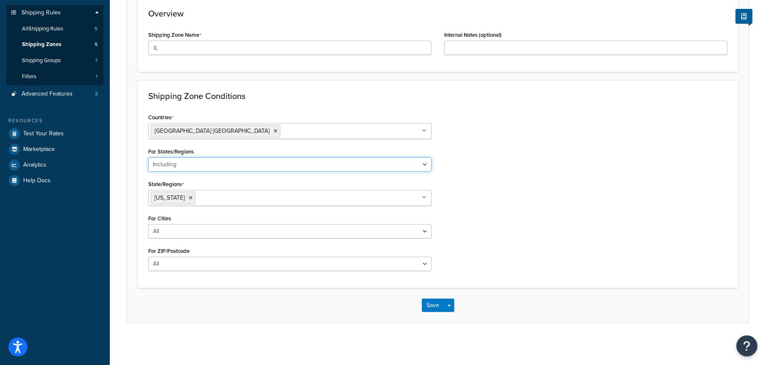
click at [196, 165] on select "All Including Excluding" at bounding box center [290, 164] width 284 height 14
click at [537, 152] on div "Countries United States USA All Countries ALL Afghanistan AFG Albania ALB Alger…" at bounding box center [438, 194] width 592 height 166
click at [183, 167] on select "All Including Excluding" at bounding box center [290, 164] width 284 height 14
click at [274, 132] on icon at bounding box center [276, 130] width 4 height 5
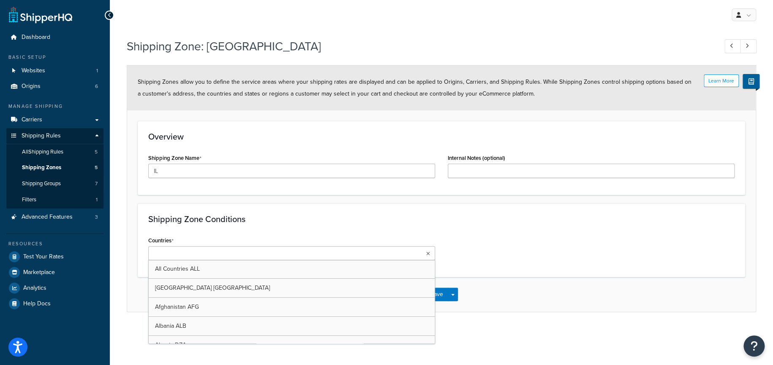
click at [277, 225] on div "Shipping Zone Conditions Countries All Countries ALL United States USA Afghanis…" at bounding box center [442, 240] width 608 height 74
click at [170, 247] on ul at bounding box center [291, 253] width 287 height 14
select select "including"
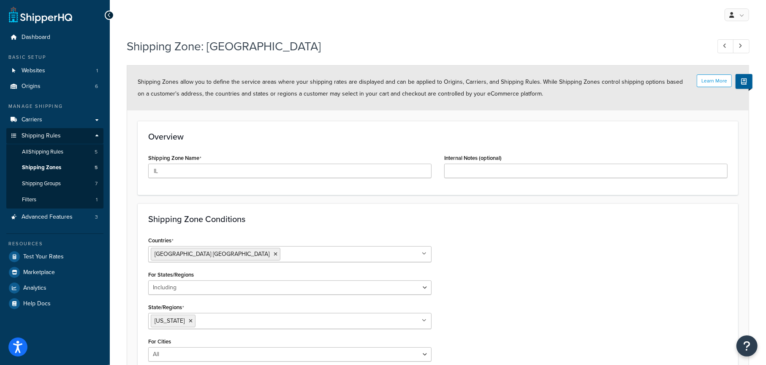
click at [532, 244] on div "Countries United States USA All Countries ALL Afghanistan AFG Albania ALB Alger…" at bounding box center [438, 317] width 592 height 166
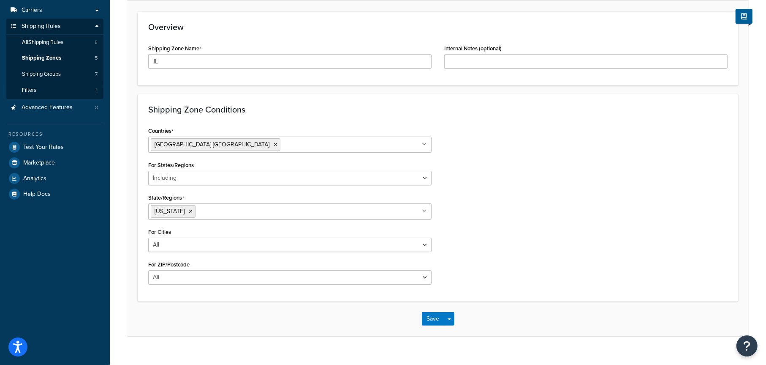
scroll to position [123, 0]
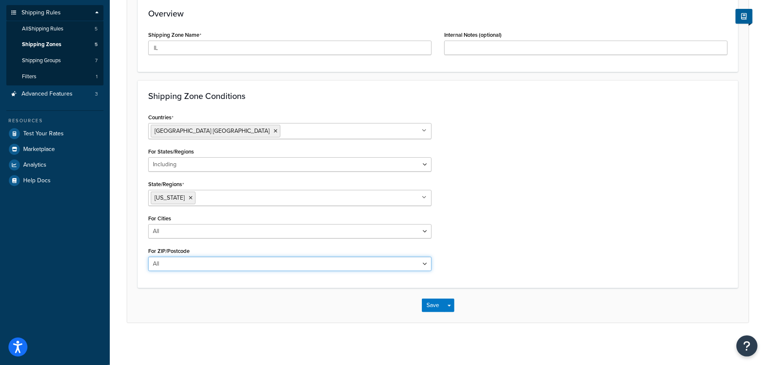
click at [181, 260] on select "All Including Excluding" at bounding box center [290, 263] width 284 height 14
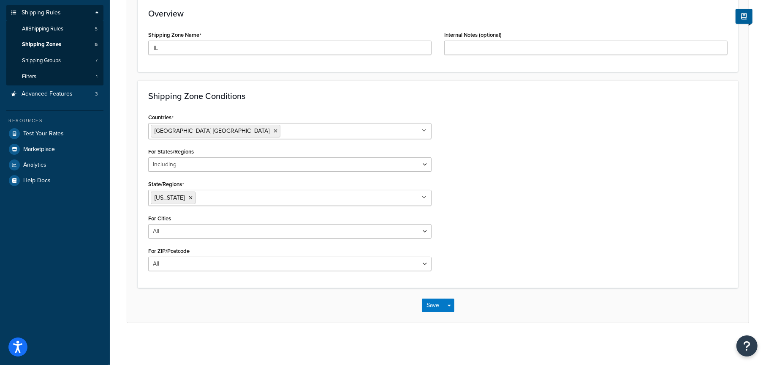
click at [562, 229] on div "Countries United States USA All Countries ALL Afghanistan AFG Albania ALB Alger…" at bounding box center [438, 194] width 592 height 166
click at [218, 233] on select "All Including Excluding" at bounding box center [290, 231] width 284 height 14
click at [537, 192] on div "Countries United States USA All Countries ALL Afghanistan AFG Albania ALB Alger…" at bounding box center [438, 194] width 592 height 166
click at [434, 303] on button "Save" at bounding box center [433, 305] width 23 height 14
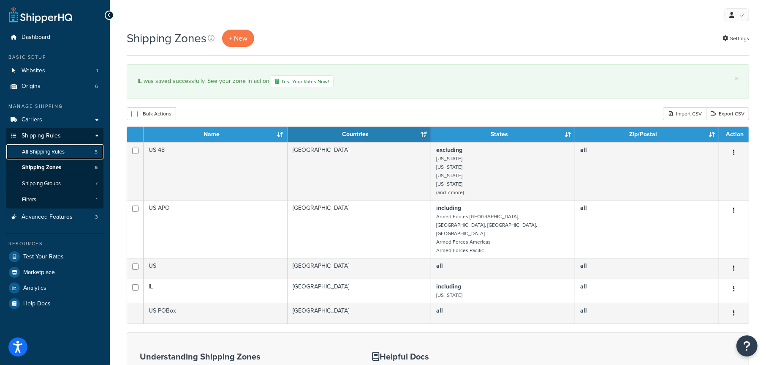
click at [54, 152] on span "All Shipping Rules" at bounding box center [43, 151] width 43 height 7
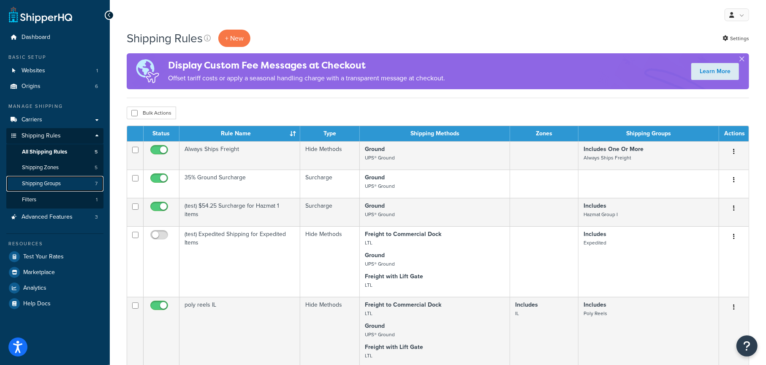
click at [53, 185] on span "Shipping Groups" at bounding box center [41, 183] width 39 height 7
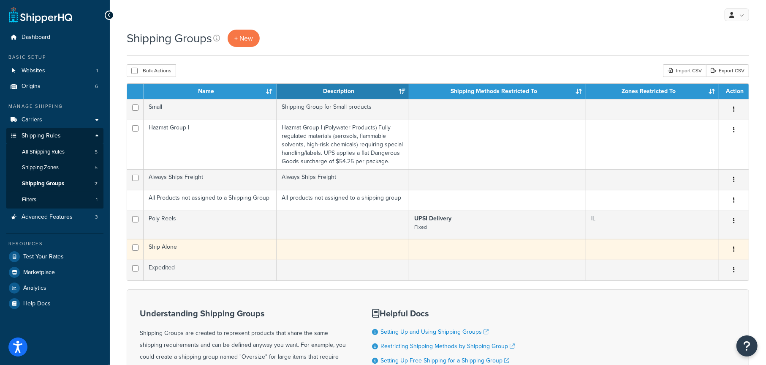
click at [229, 250] on td "Ship Alone" at bounding box center [210, 249] width 133 height 21
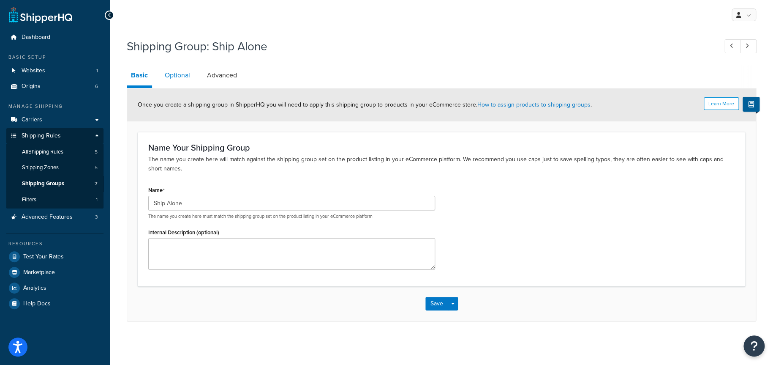
click at [180, 77] on link "Optional" at bounding box center [178, 75] width 34 height 20
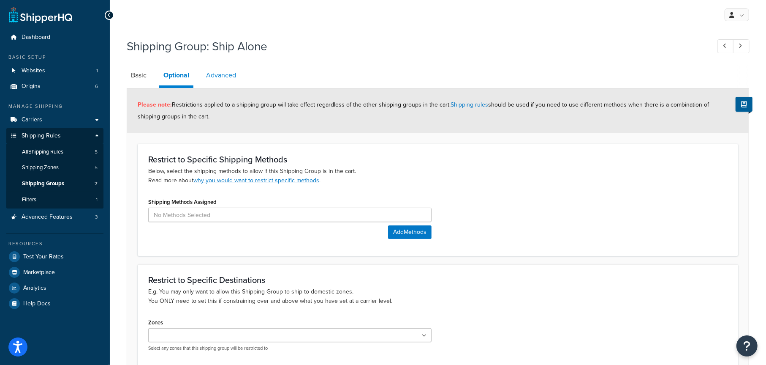
click at [224, 76] on link "Advanced" at bounding box center [221, 75] width 38 height 20
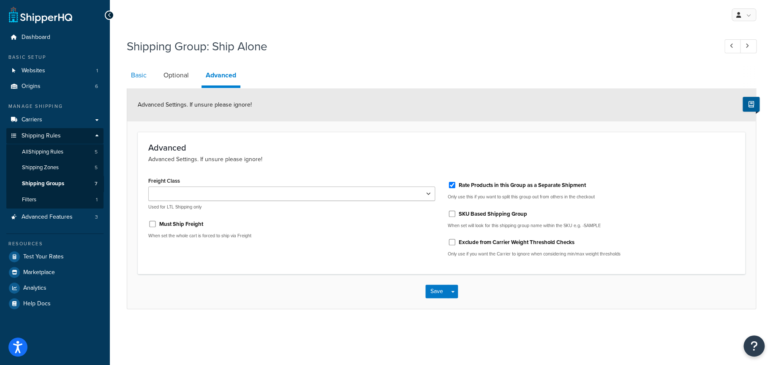
click at [144, 77] on link "Basic" at bounding box center [139, 75] width 24 height 20
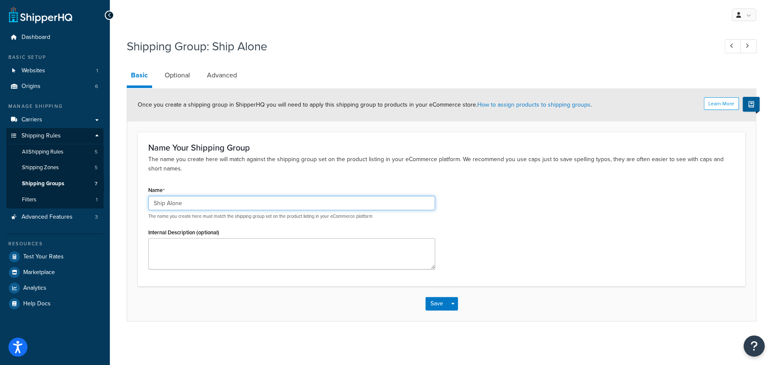
drag, startPoint x: 185, startPoint y: 205, endPoint x: 142, endPoint y: 206, distance: 43.5
click at [142, 206] on div "Name Ship Alone The name you create here must match the shipping group set on t…" at bounding box center [292, 229] width 300 height 91
click at [546, 199] on div "Name Ship Alone The name you create here must match the shipping group set on t…" at bounding box center [441, 229] width 599 height 91
click at [51, 150] on span "All Shipping Rules" at bounding box center [42, 151] width 41 height 7
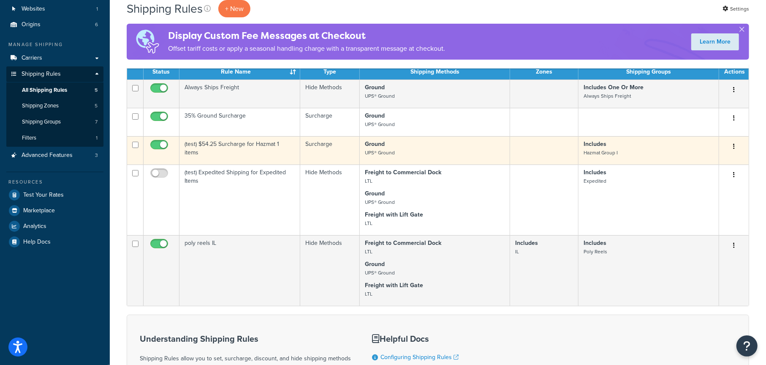
scroll to position [42, 0]
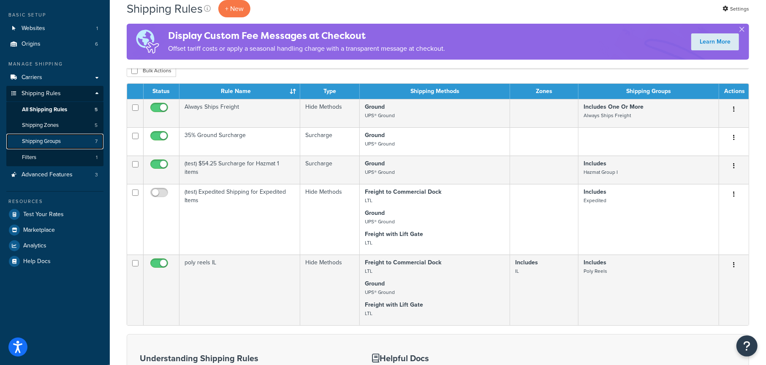
click at [57, 138] on span "Shipping Groups" at bounding box center [41, 141] width 39 height 7
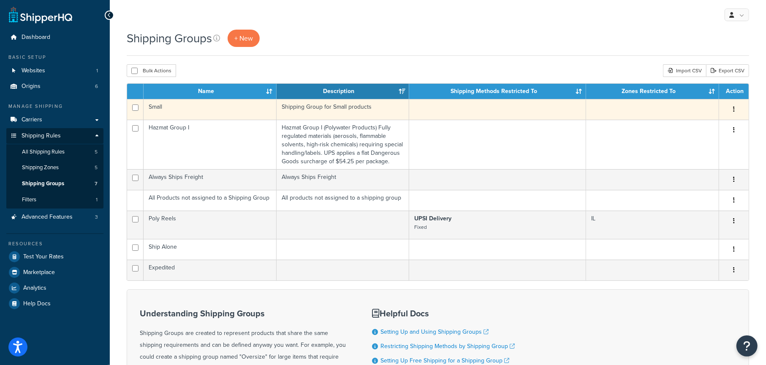
click at [734, 109] on icon "button" at bounding box center [735, 109] width 2 height 6
click at [357, 107] on td "Shipping Group for Small products" at bounding box center [343, 109] width 133 height 21
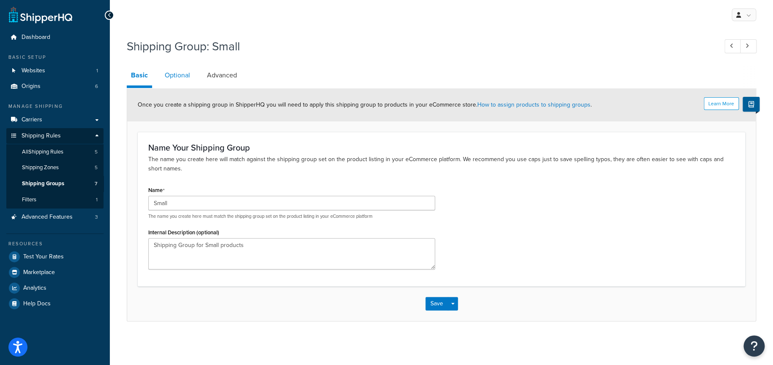
click at [183, 76] on link "Optional" at bounding box center [178, 75] width 34 height 20
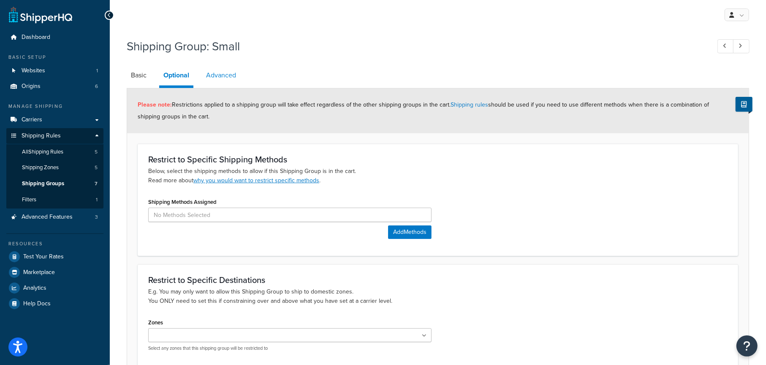
click at [228, 75] on link "Advanced" at bounding box center [221, 75] width 38 height 20
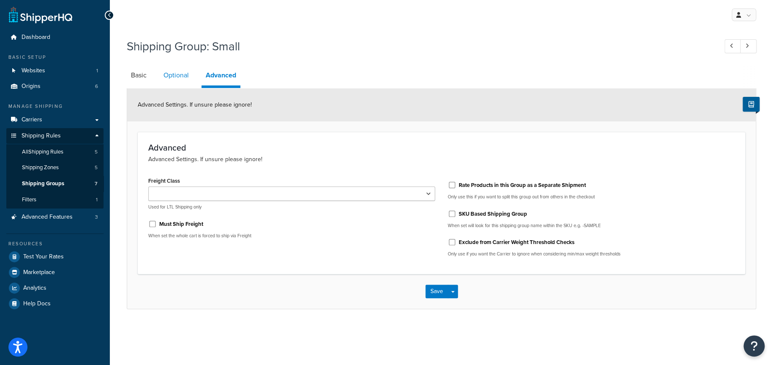
click at [183, 74] on link "Optional" at bounding box center [176, 75] width 34 height 20
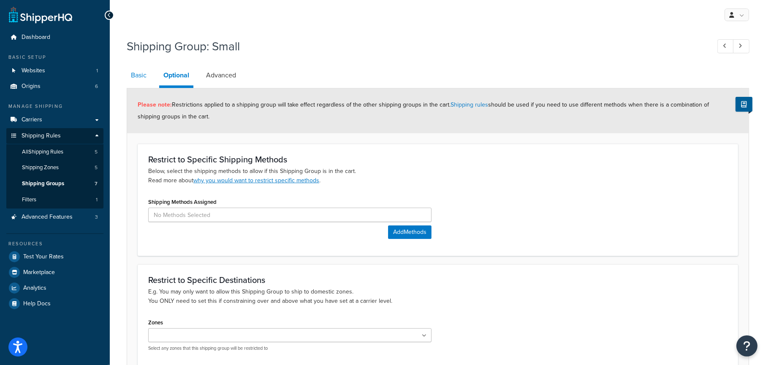
click at [144, 76] on link "Basic" at bounding box center [139, 75] width 24 height 20
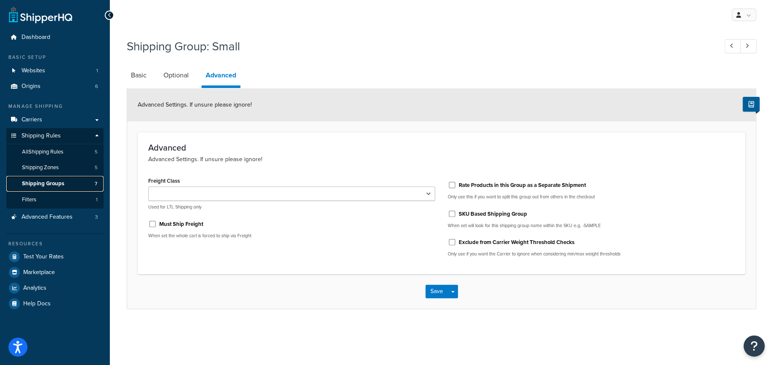
click at [55, 183] on span "Shipping Groups" at bounding box center [43, 183] width 42 height 7
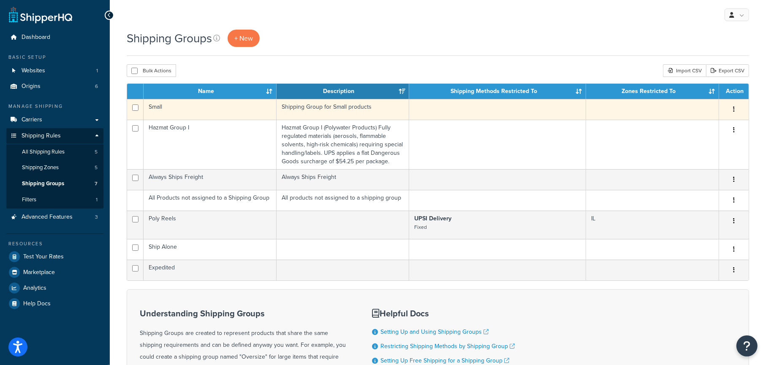
click at [736, 109] on button "button" at bounding box center [734, 110] width 12 height 14
click at [693, 157] on link "Delete" at bounding box center [700, 160] width 67 height 17
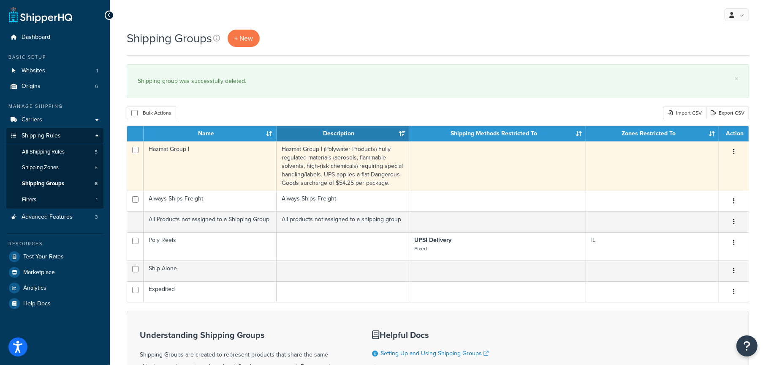
click at [362, 178] on td "Hazmat Group I (Polywater Products) Fully regulated materials (aerosols, flamma…" at bounding box center [343, 165] width 133 height 49
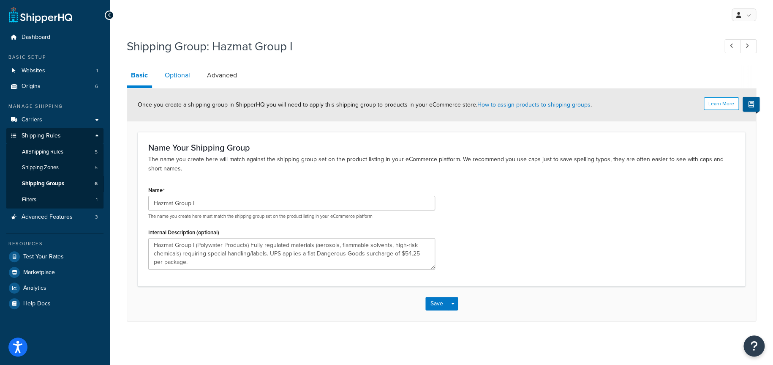
click at [172, 75] on link "Optional" at bounding box center [178, 75] width 34 height 20
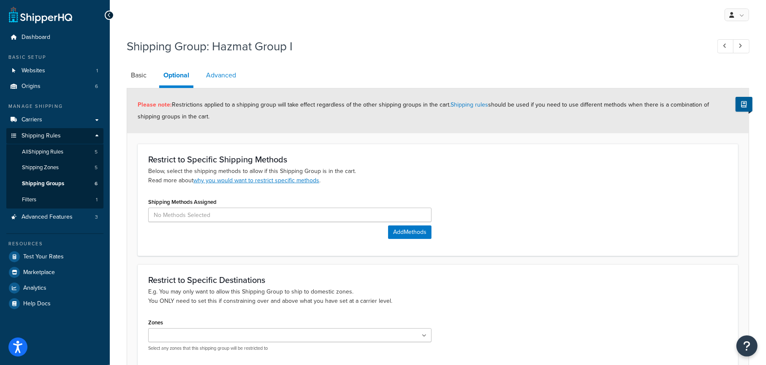
click at [225, 74] on link "Advanced" at bounding box center [221, 75] width 38 height 20
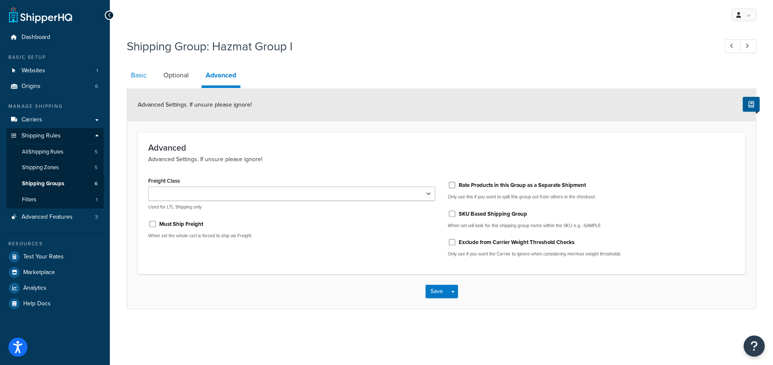
click at [141, 76] on link "Basic" at bounding box center [139, 75] width 24 height 20
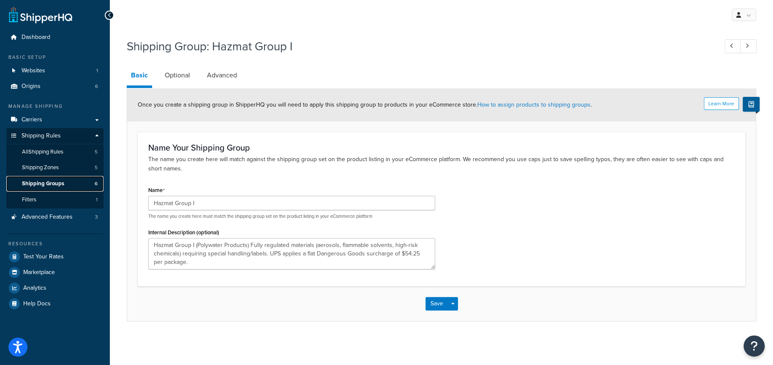
click at [54, 183] on span "Shipping Groups" at bounding box center [43, 183] width 42 height 7
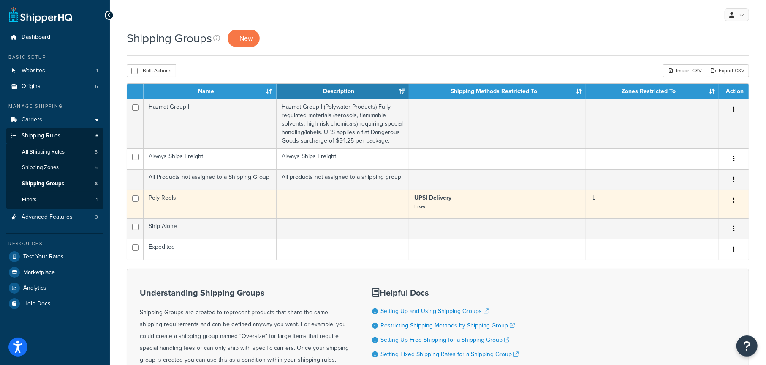
click at [491, 200] on p "UPSI Delivery Fixed" at bounding box center [498, 202] width 166 height 17
click at [735, 198] on icon "button" at bounding box center [735, 200] width 2 height 6
click at [683, 215] on link "Edit" at bounding box center [700, 216] width 67 height 17
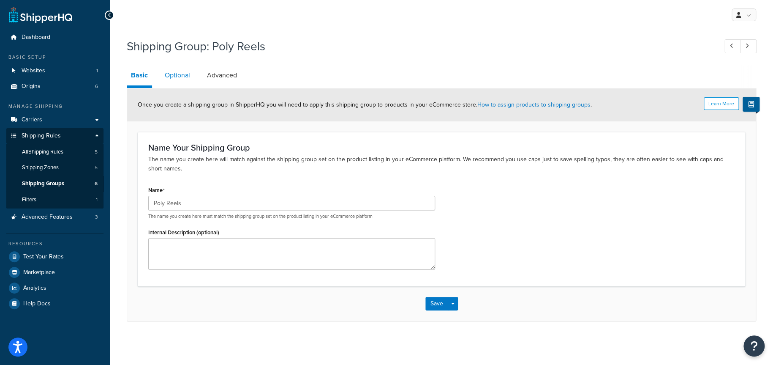
click at [182, 74] on link "Optional" at bounding box center [178, 75] width 34 height 20
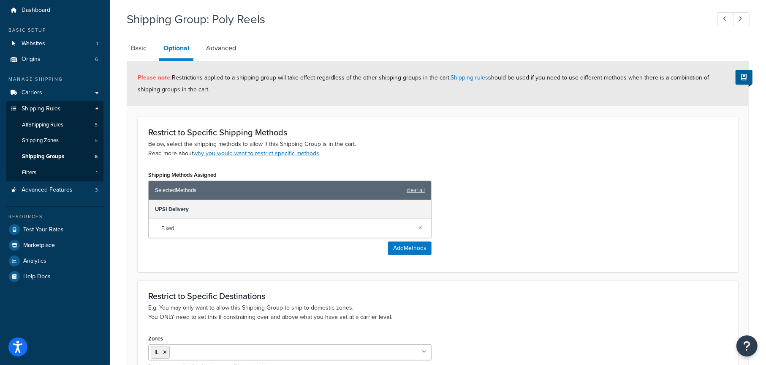
scroll to position [42, 0]
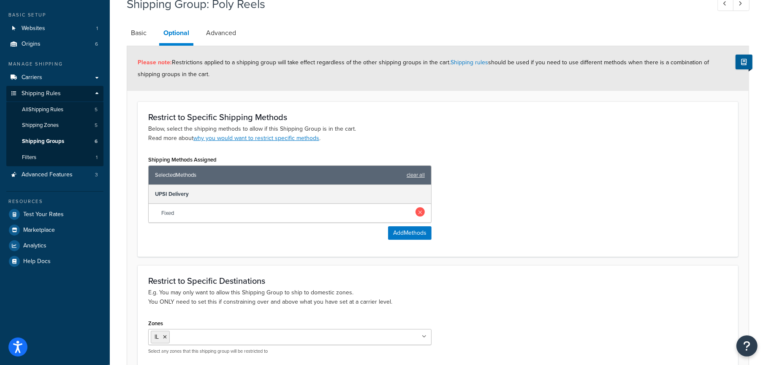
click at [420, 213] on link at bounding box center [420, 211] width 9 height 9
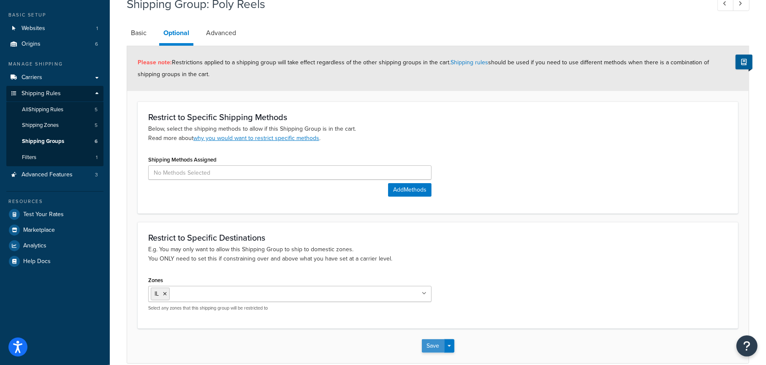
click at [433, 345] on button "Save" at bounding box center [433, 346] width 23 height 14
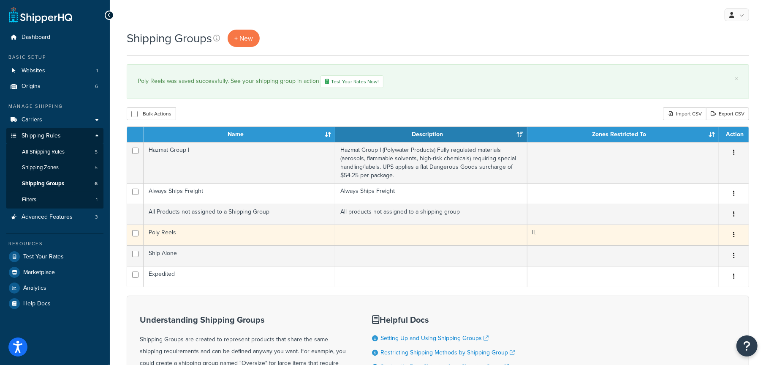
click at [732, 236] on button "button" at bounding box center [734, 235] width 12 height 14
click at [697, 249] on link "Edit" at bounding box center [700, 251] width 67 height 17
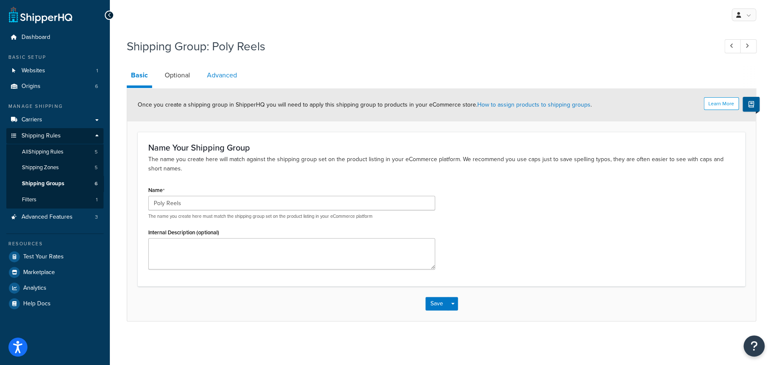
click at [219, 77] on link "Advanced" at bounding box center [222, 75] width 38 height 20
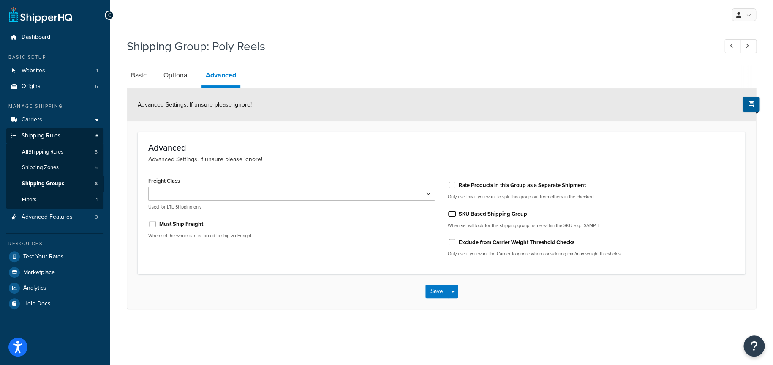
click at [452, 213] on input "SKU Based Shipping Group" at bounding box center [452, 213] width 8 height 6
checkbox input "true"
click at [325, 196] on select "50 55 60 65 70 77.5 85 92.5 100 110 125 150 175 200 250 300 400 500" at bounding box center [291, 193] width 287 height 14
click at [335, 227] on div "Must Ship Freight" at bounding box center [291, 223] width 287 height 13
click at [452, 242] on input "Exclude from Carrier Weight Threshold Checks" at bounding box center [452, 242] width 8 height 6
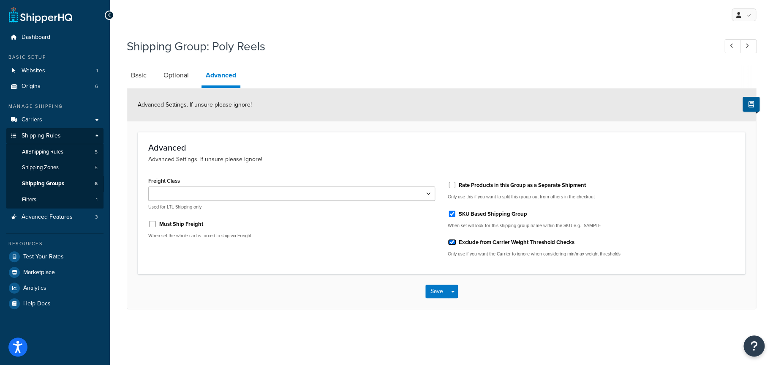
checkbox input "true"
click at [434, 290] on button "Save" at bounding box center [437, 291] width 23 height 14
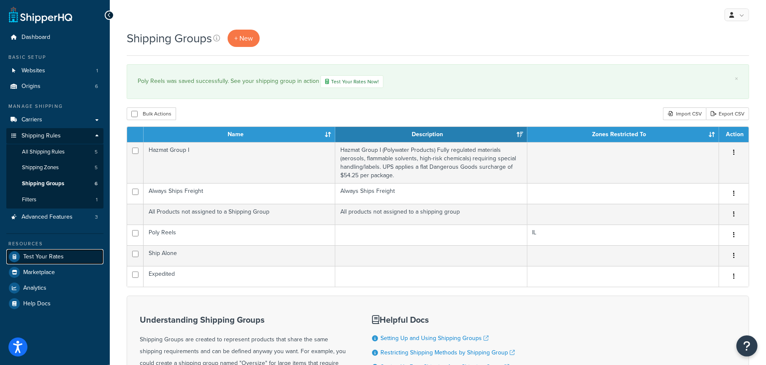
click at [48, 253] on span "Test Your Rates" at bounding box center [43, 256] width 41 height 7
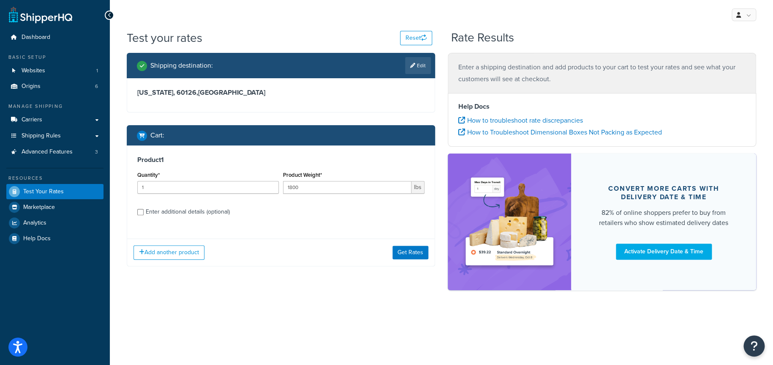
click at [418, 68] on link "Edit" at bounding box center [418, 65] width 26 height 17
select select "IL"
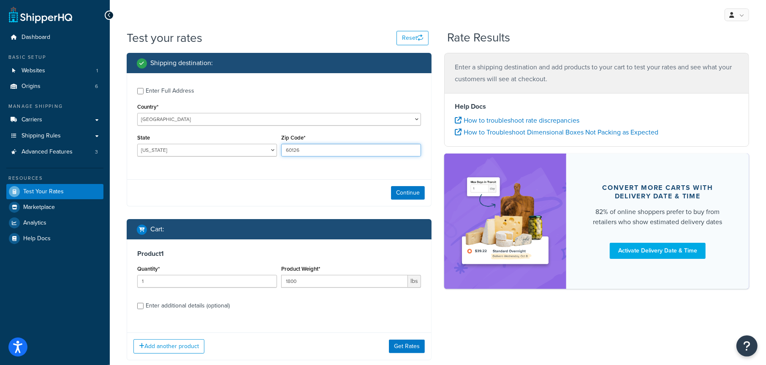
drag, startPoint x: 304, startPoint y: 150, endPoint x: 266, endPoint y: 151, distance: 38.5
click at [266, 151] on div "State Alabama Alaska American Samoa Arizona Arkansas Armed Forces Americas Arme…" at bounding box center [279, 147] width 288 height 31
type input "60148"
click at [416, 194] on button "Continue" at bounding box center [408, 193] width 34 height 14
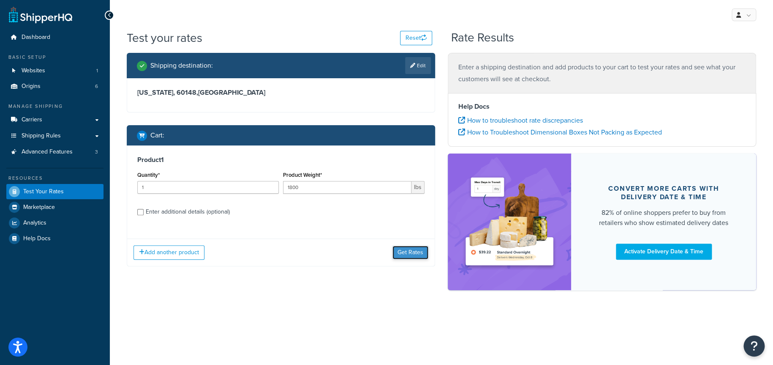
click at [410, 252] on button "Get Rates" at bounding box center [411, 252] width 36 height 14
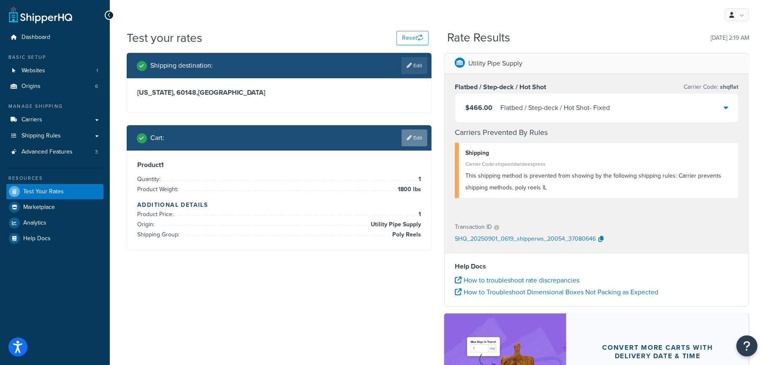
click at [417, 143] on link "Edit" at bounding box center [415, 137] width 26 height 17
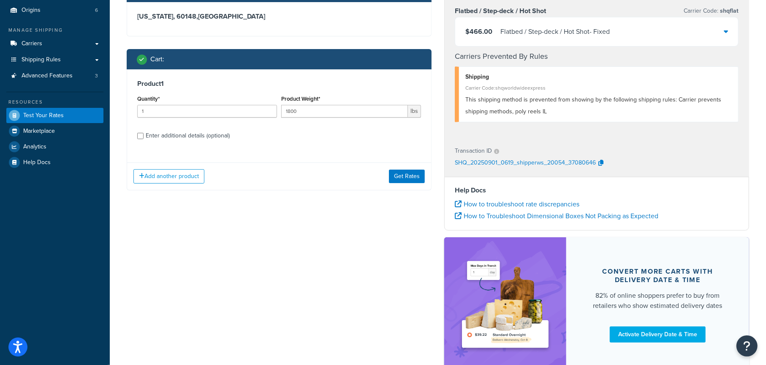
scroll to position [85, 0]
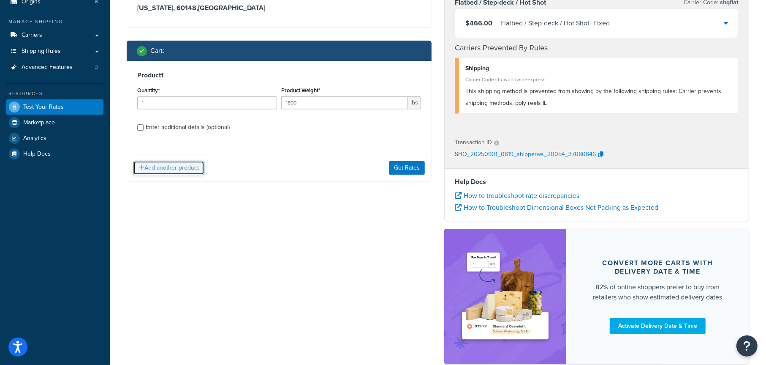
click at [171, 164] on button "Add another product" at bounding box center [169, 168] width 71 height 14
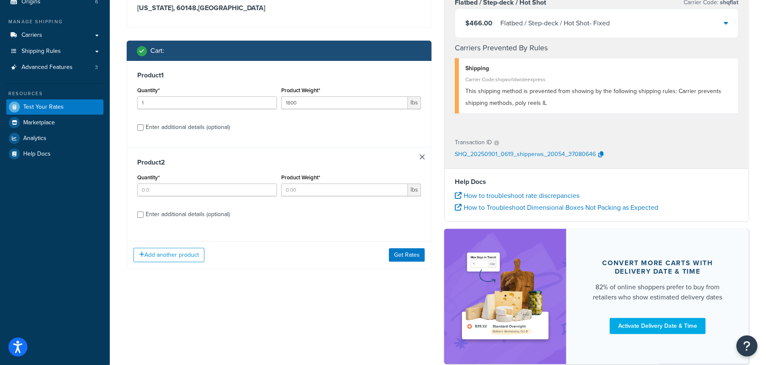
click at [166, 215] on div "Enter additional details (optional)" at bounding box center [188, 214] width 84 height 12
click at [144, 215] on input "Enter additional details (optional)" at bounding box center [140, 214] width 6 height 6
checkbox input "true"
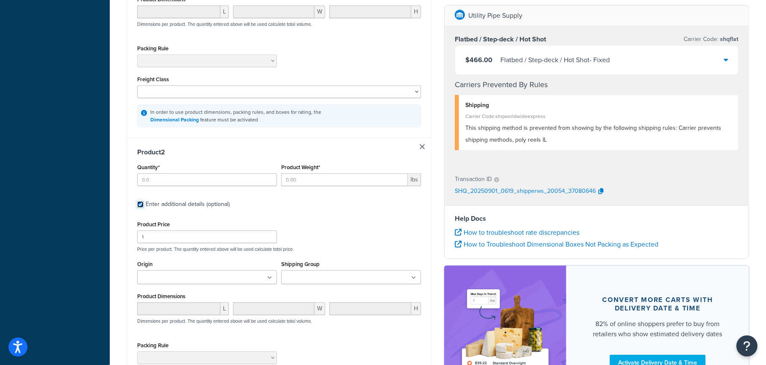
scroll to position [338, 0]
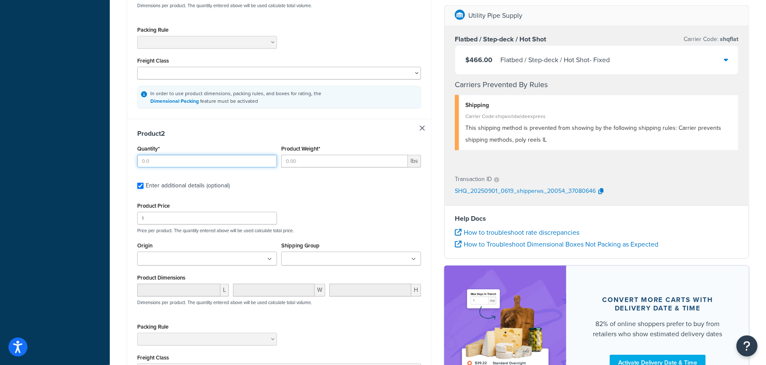
click at [178, 161] on input "Quantity*" at bounding box center [207, 161] width 140 height 13
type input "1"
click at [308, 161] on input "Product Weight*" at bounding box center [344, 161] width 127 height 13
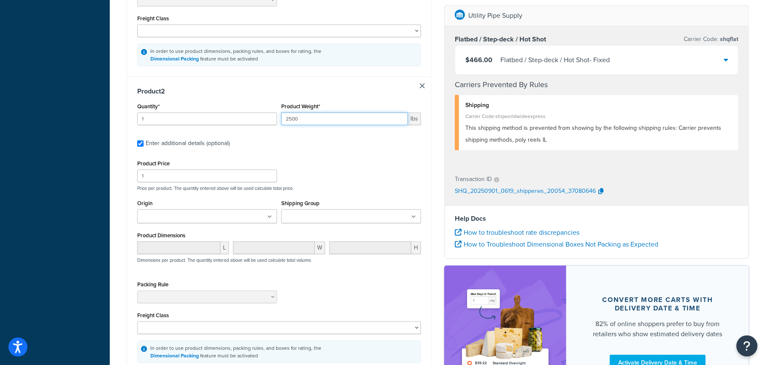
type input "2500"
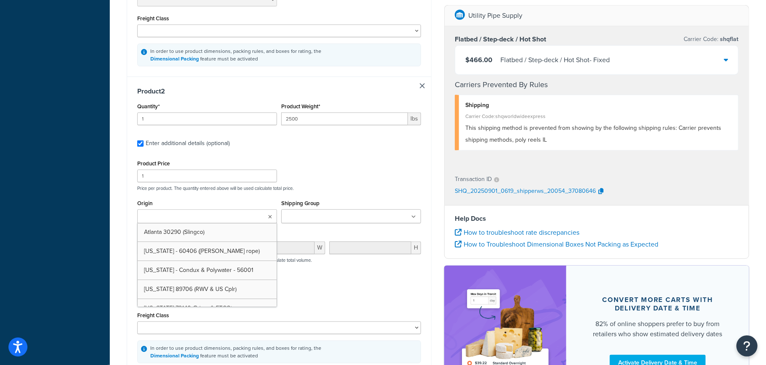
click at [188, 218] on input "Origin" at bounding box center [177, 216] width 75 height 9
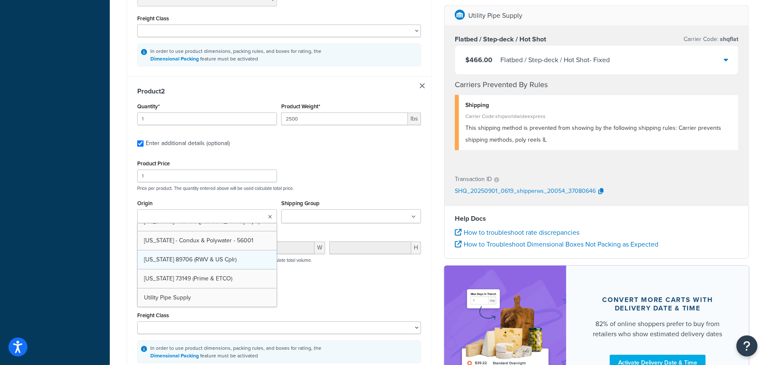
scroll to position [11, 0]
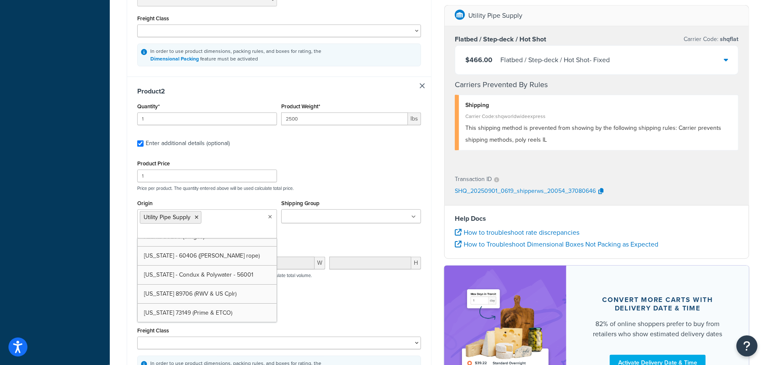
click at [307, 220] on input "Shipping Group" at bounding box center [321, 216] width 75 height 9
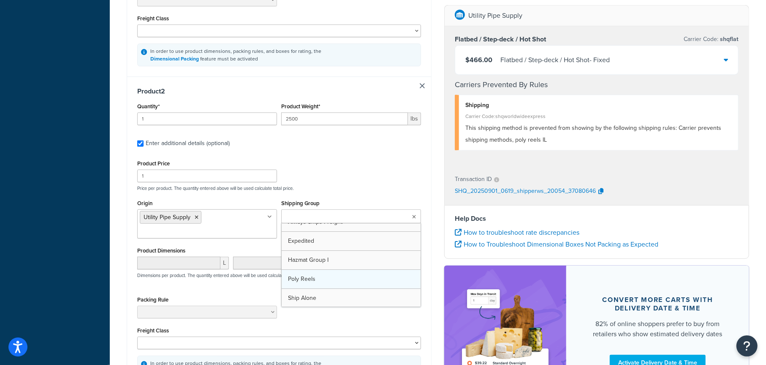
scroll to position [0, 0]
click at [378, 175] on div "Product Price 1 Price per product. The quantity entered above will be used calc…" at bounding box center [279, 174] width 288 height 33
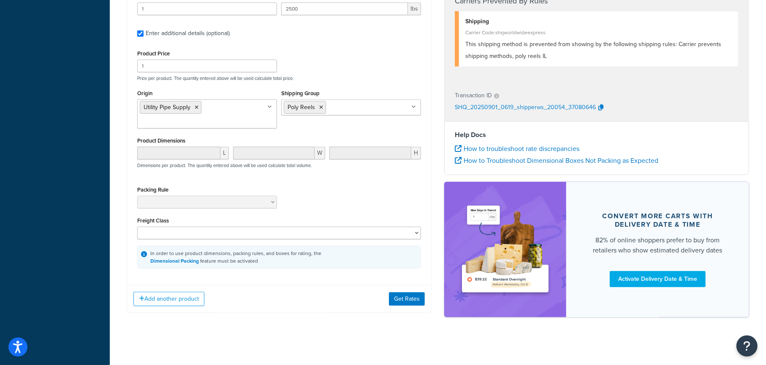
scroll to position [492, 0]
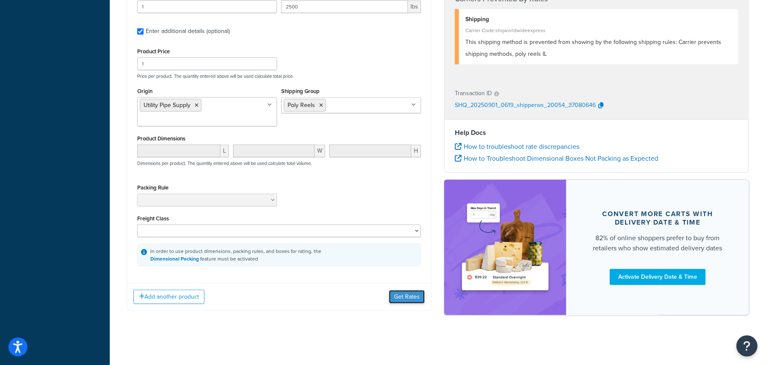
click at [406, 295] on button "Get Rates" at bounding box center [407, 297] width 36 height 14
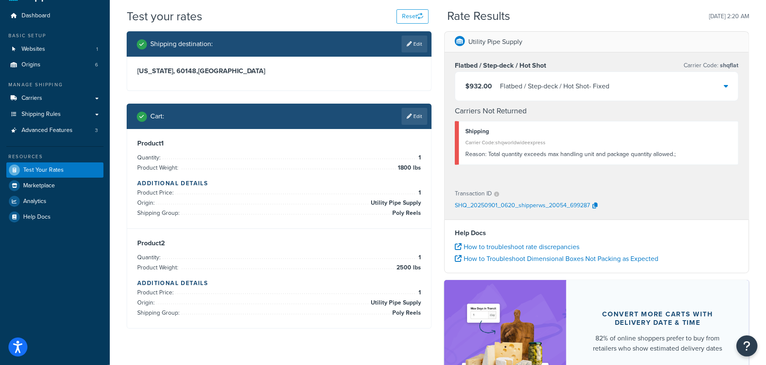
scroll to position [42, 0]
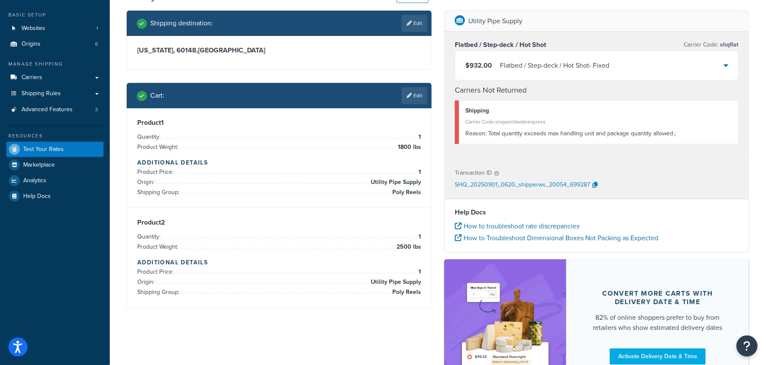
click at [699, 65] on div "$932.00 Flatbed / Step-deck / Hot Shot - Fixed" at bounding box center [597, 65] width 283 height 29
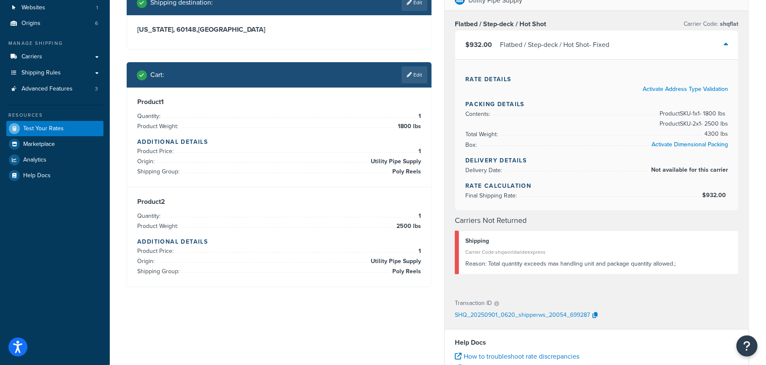
scroll to position [62, 0]
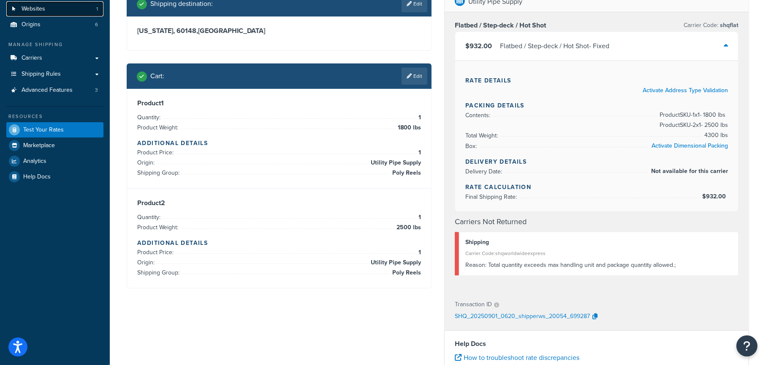
click at [48, 8] on link "Websites 1" at bounding box center [54, 9] width 97 height 16
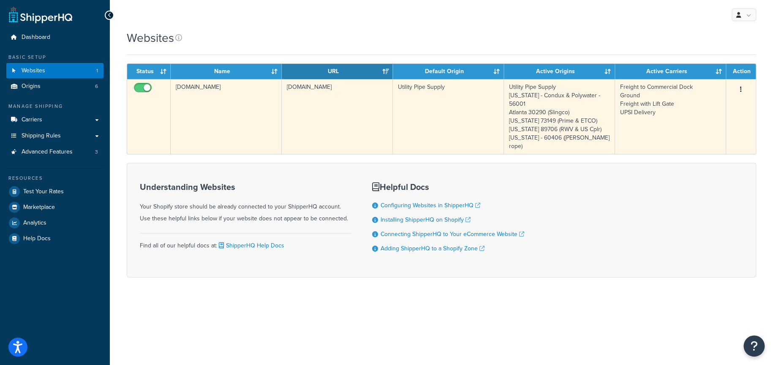
click at [140, 88] on input "checkbox" at bounding box center [143, 90] width 23 height 11
checkbox input "false"
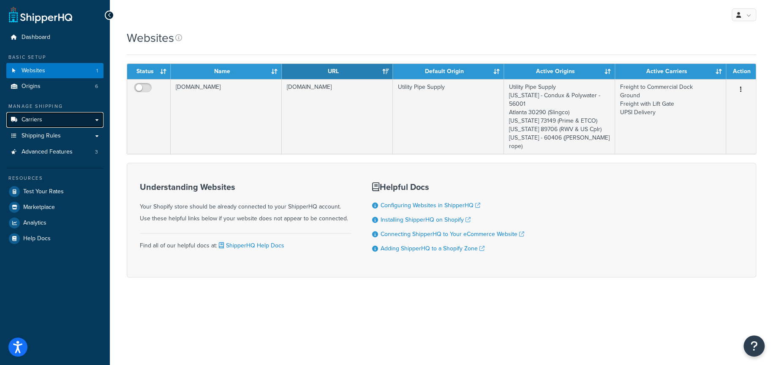
click at [36, 118] on span "Carriers" at bounding box center [32, 119] width 21 height 7
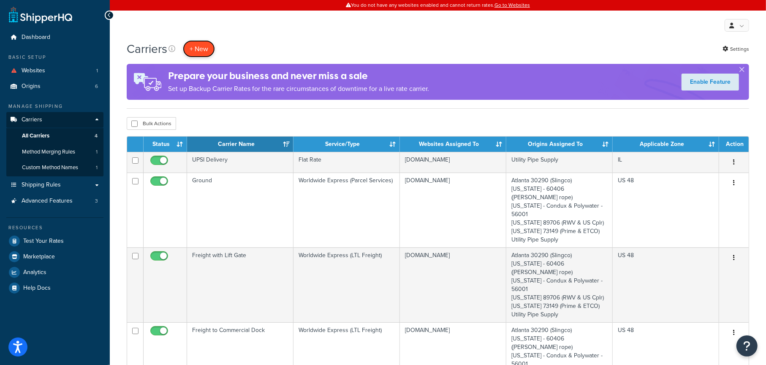
click at [198, 50] on button "+ New" at bounding box center [199, 48] width 32 height 17
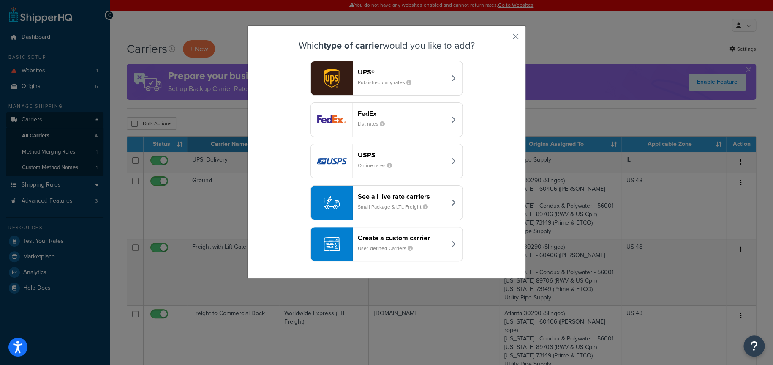
click at [558, 121] on div "Which type of carrier would you like to add? UPS® Published daily rates FedEx L…" at bounding box center [386, 182] width 773 height 365
click at [505, 38] on button "button" at bounding box center [503, 39] width 2 height 2
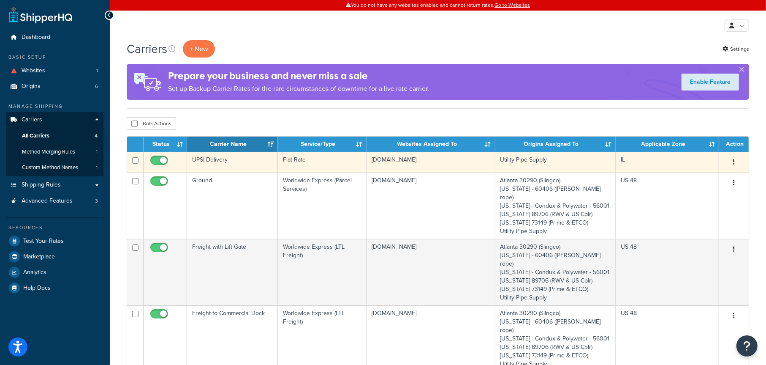
click at [733, 163] on button "button" at bounding box center [734, 162] width 12 height 14
click at [699, 195] on link "Duplicate" at bounding box center [700, 196] width 67 height 17
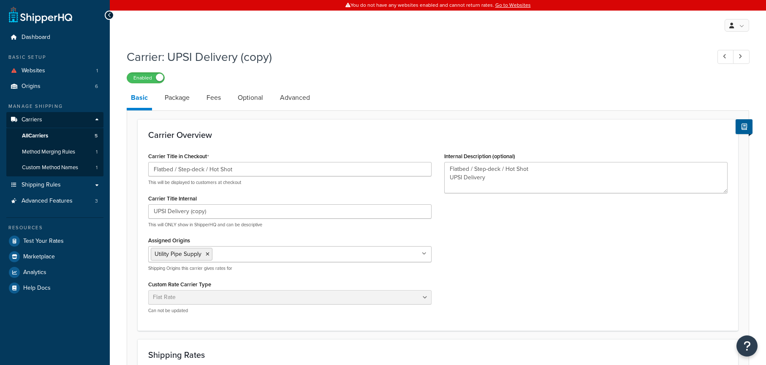
select select "flat"
select select "item"
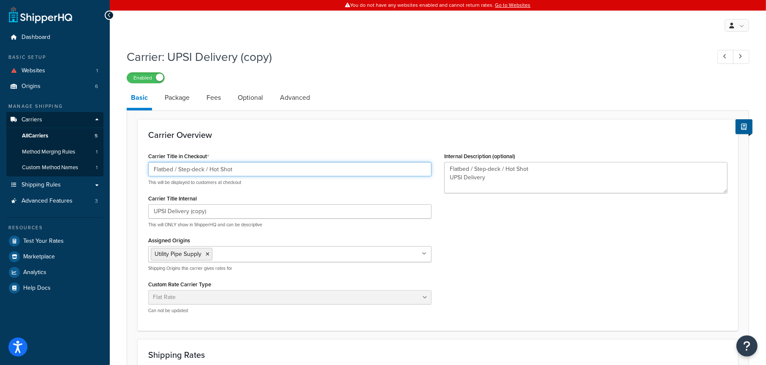
drag, startPoint x: 241, startPoint y: 171, endPoint x: 142, endPoint y: 172, distance: 99.3
click at [142, 172] on div "Carrier Title in Checkout Flatbed / Step-deck / Hot Shot This will be displayed…" at bounding box center [290, 235] width 296 height 170
type input "Customer Pick Up"
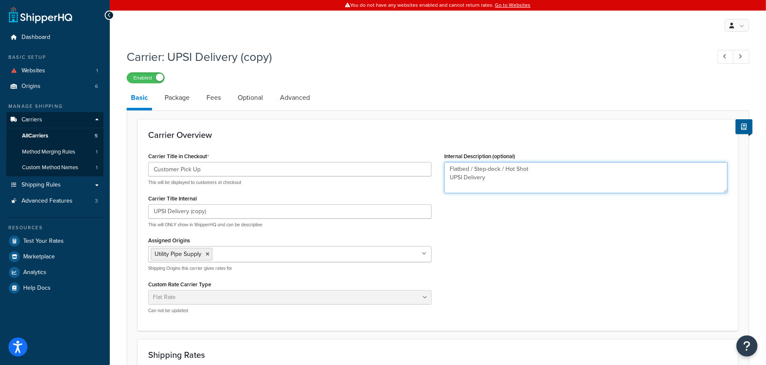
drag, startPoint x: 498, startPoint y: 182, endPoint x: 431, endPoint y: 164, distance: 69.4
click at [431, 164] on div "Carrier Title in Checkout Customer Pick Up This will be displayed to customers …" at bounding box center [438, 235] width 592 height 170
type textarea "Customer Pick Up"
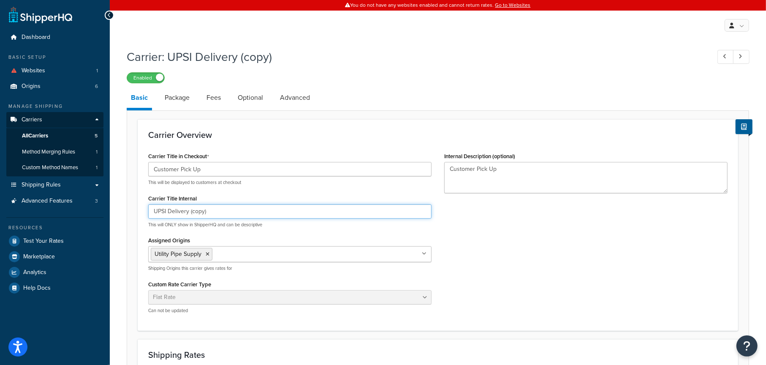
drag, startPoint x: 217, startPoint y: 211, endPoint x: 109, endPoint y: 212, distance: 107.8
click at [109, 212] on div "Dashboard Basic Setup Websites 1 Origins 6 Manage Shipping Carriers Carriers Al…" at bounding box center [383, 332] width 766 height 665
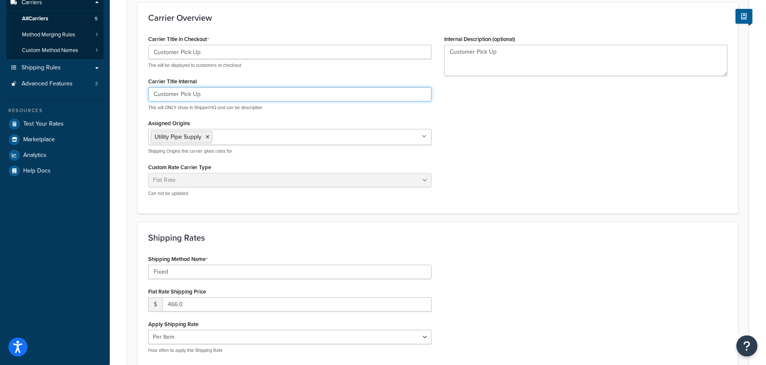
scroll to position [127, 0]
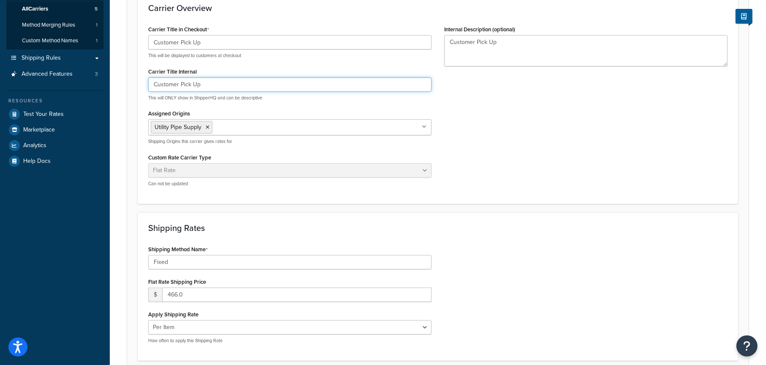
type input "Customer Pick Up"
click at [194, 295] on input "466.0" at bounding box center [297, 294] width 270 height 14
type input "0"
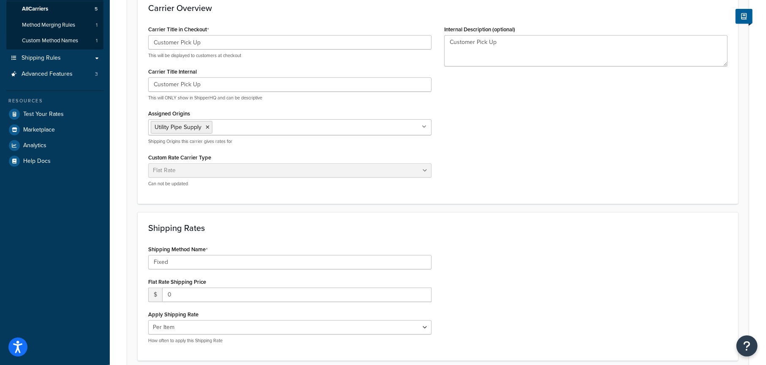
click at [605, 286] on div "Shipping Method Name Fixed Flat Rate Shipping Price $ 0 Apply Shipping Rate Per…" at bounding box center [438, 296] width 592 height 107
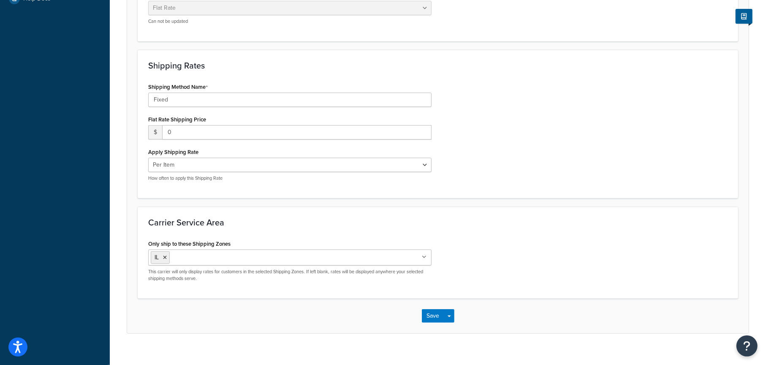
scroll to position [296, 0]
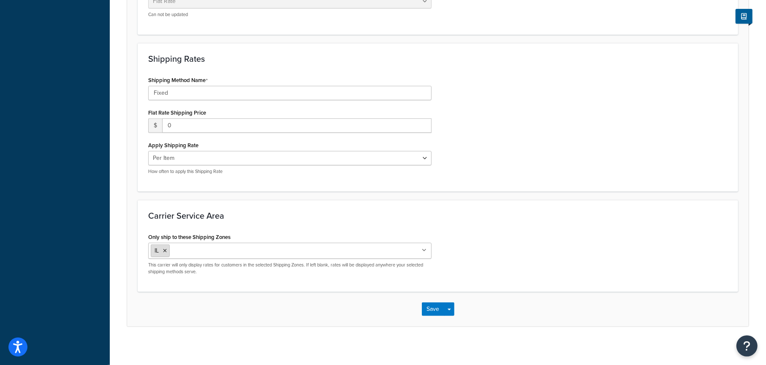
click at [166, 250] on icon at bounding box center [165, 250] width 4 height 5
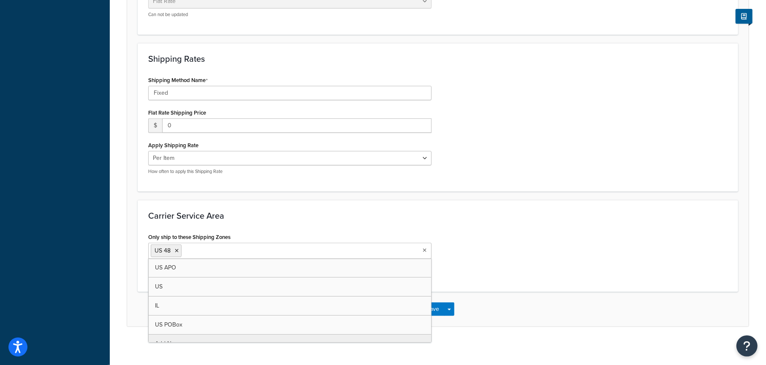
click at [497, 232] on div "Only ship to these Shipping Zones US 48 US APO US IL US POBox Add New This carr…" at bounding box center [438, 256] width 592 height 50
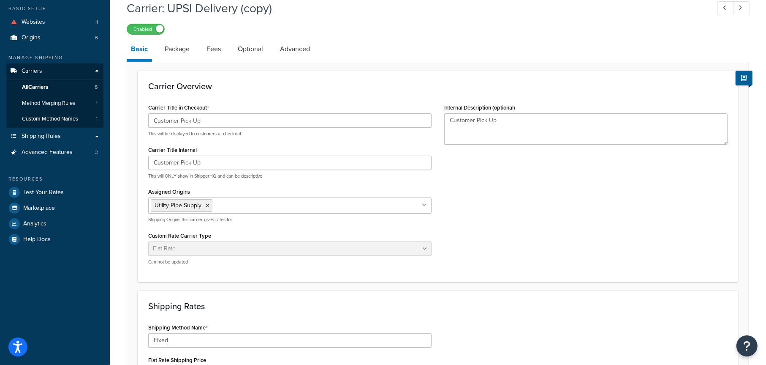
scroll to position [0, 0]
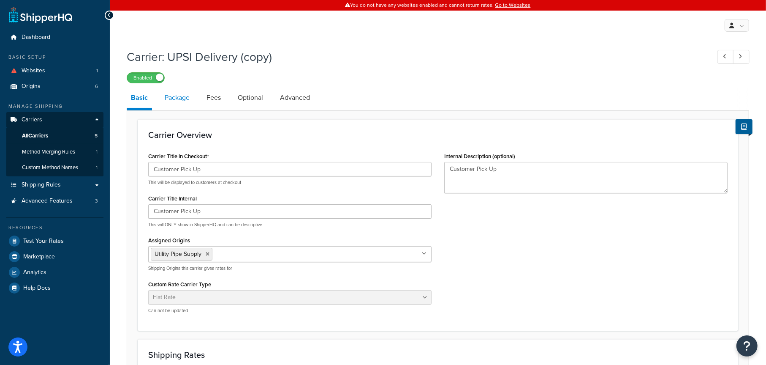
click at [181, 100] on link "Package" at bounding box center [177, 97] width 33 height 20
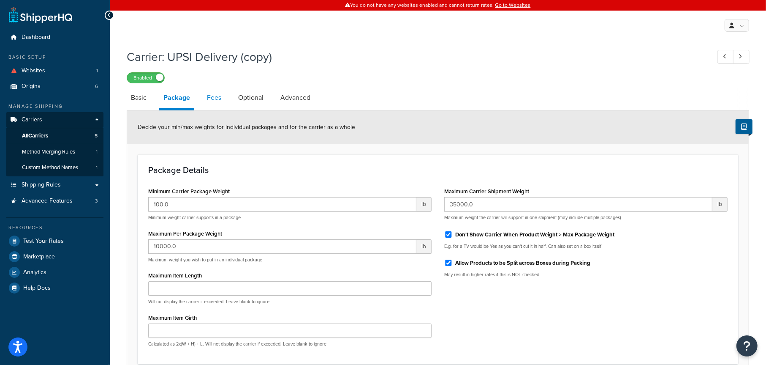
click at [219, 100] on link "Fees" at bounding box center [214, 97] width 23 height 20
select select "item"
select select "AFTER"
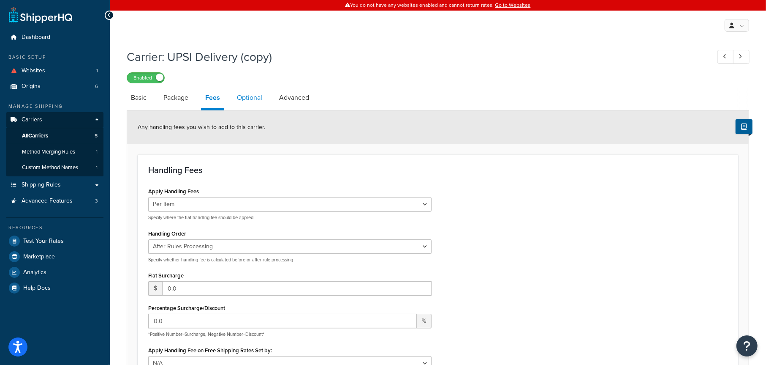
click at [251, 96] on link "Optional" at bounding box center [250, 97] width 34 height 20
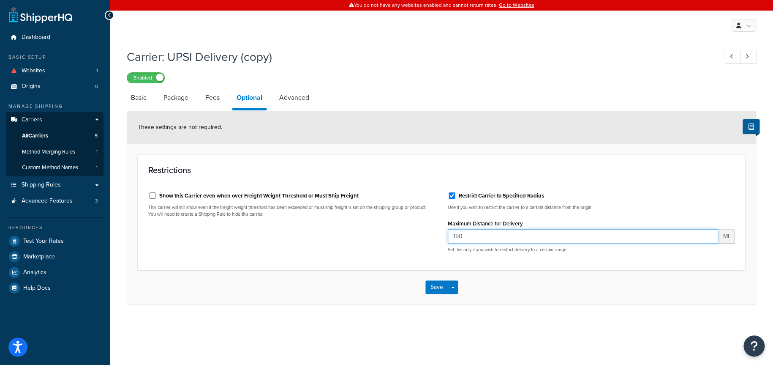
click at [480, 237] on input "150" at bounding box center [583, 236] width 270 height 14
click at [452, 194] on input "Restrict Carrier to Specified Radius" at bounding box center [452, 195] width 8 height 6
checkbox input "false"
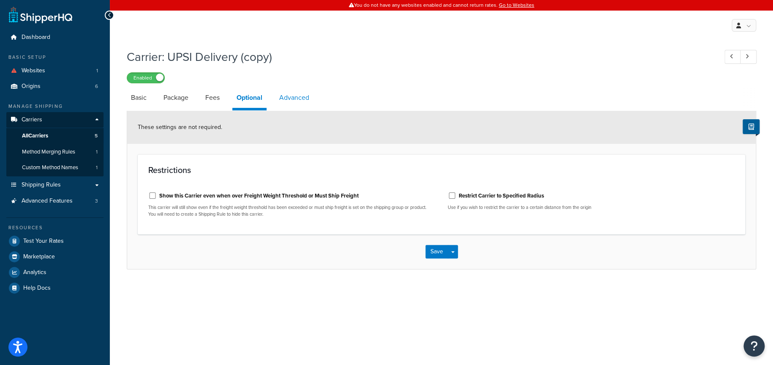
click at [296, 98] on link "Advanced" at bounding box center [294, 97] width 38 height 20
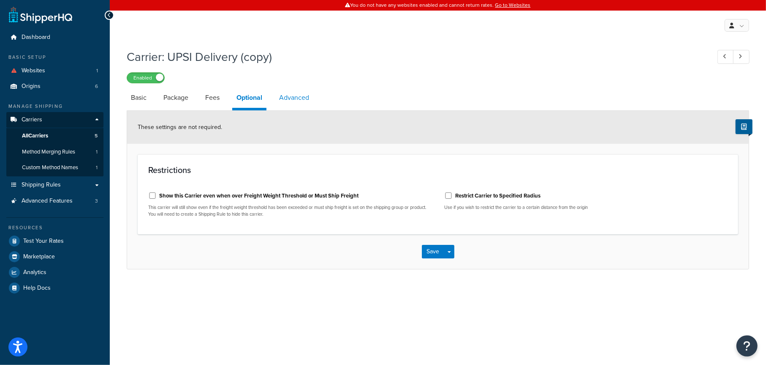
select select "false"
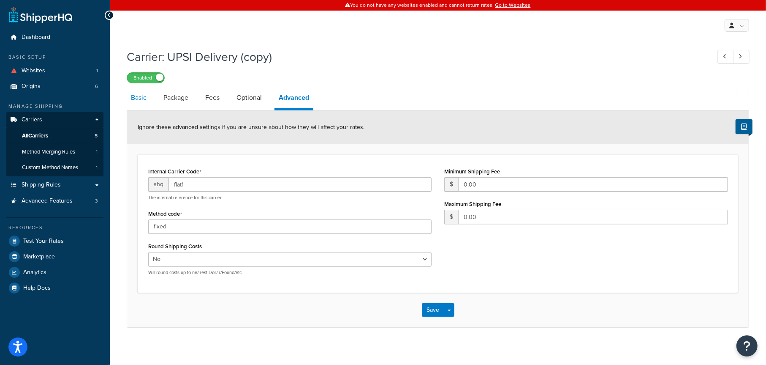
click at [139, 101] on link "Basic" at bounding box center [139, 97] width 24 height 20
select select "flat"
select select "item"
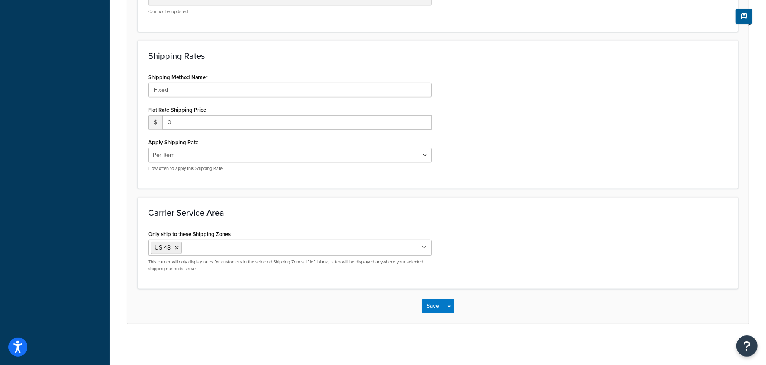
scroll to position [299, 0]
click at [437, 304] on button "Save" at bounding box center [433, 306] width 23 height 14
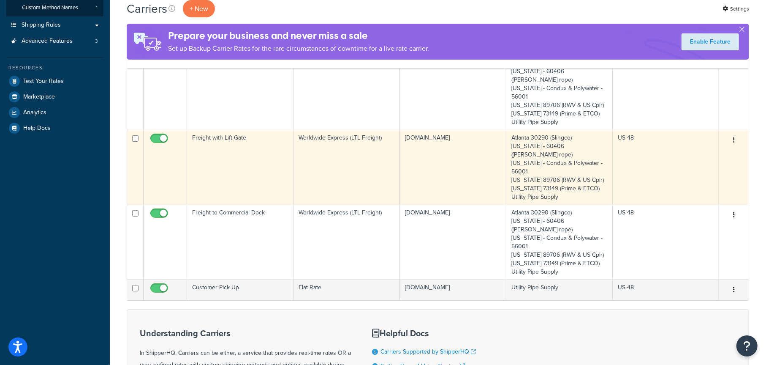
scroll to position [169, 0]
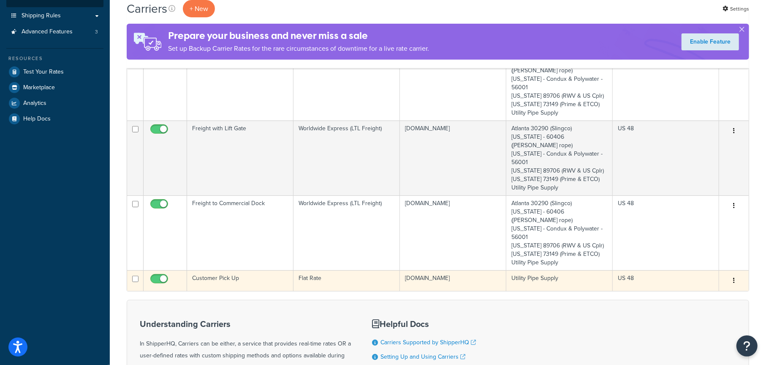
click at [158, 275] on input "checkbox" at bounding box center [160, 280] width 23 height 11
checkbox input "false"
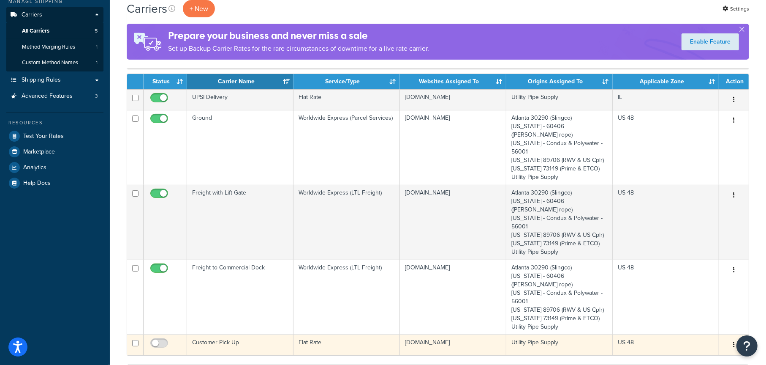
scroll to position [85, 0]
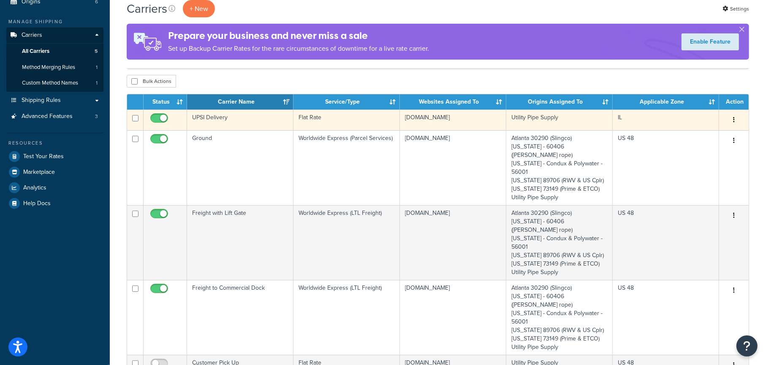
click at [158, 117] on input "checkbox" at bounding box center [160, 120] width 23 height 11
checkbox input "false"
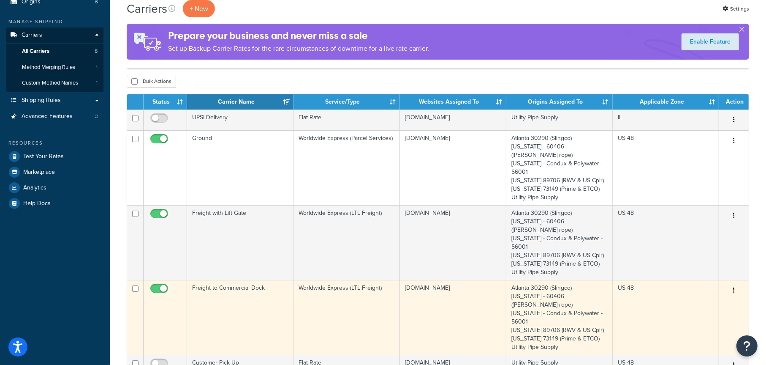
click at [158, 285] on input "checkbox" at bounding box center [160, 290] width 23 height 11
click at [162, 285] on input "checkbox" at bounding box center [160, 290] width 23 height 11
checkbox input "false"
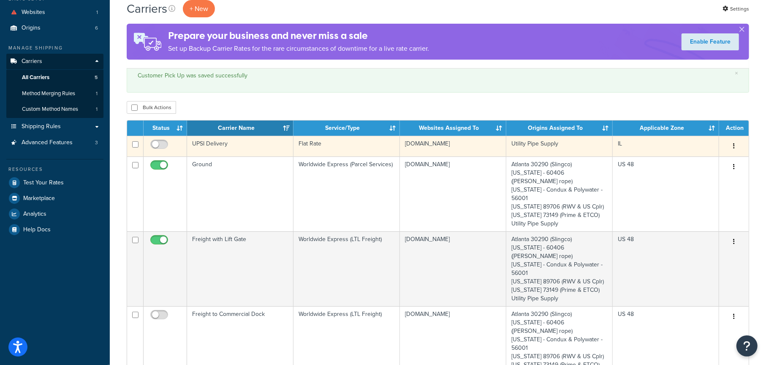
scroll to position [0, 0]
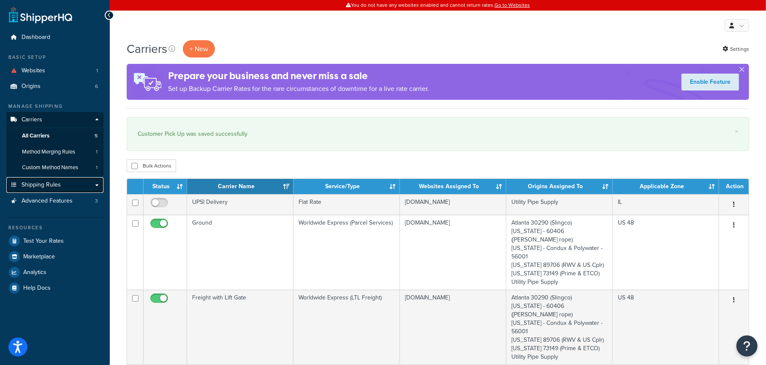
click at [46, 183] on span "Shipping Rules" at bounding box center [41, 184] width 39 height 7
